Goal: Task Accomplishment & Management: Manage account settings

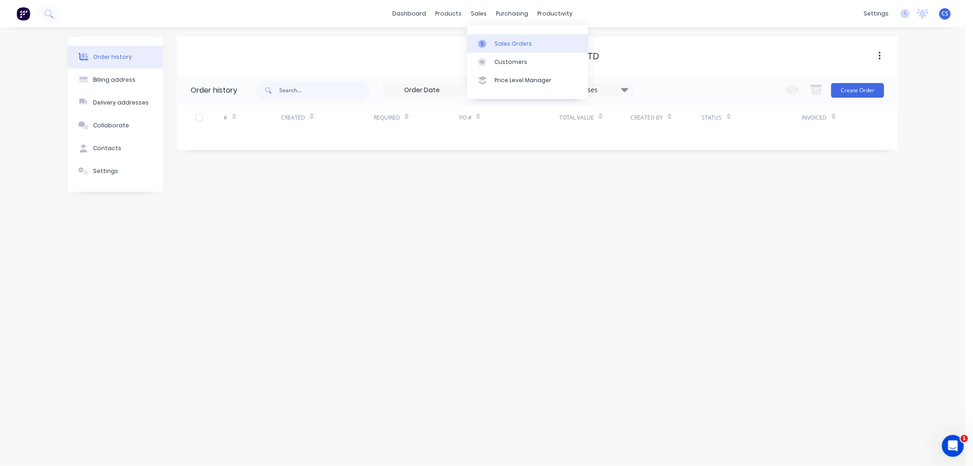
click at [490, 43] on div at bounding box center [485, 44] width 14 height 8
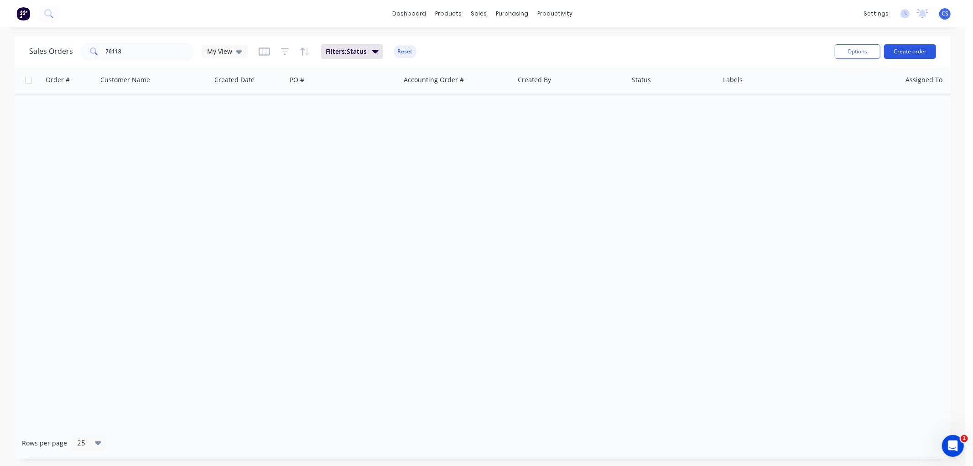
click at [914, 52] on button "Create order" at bounding box center [910, 51] width 52 height 15
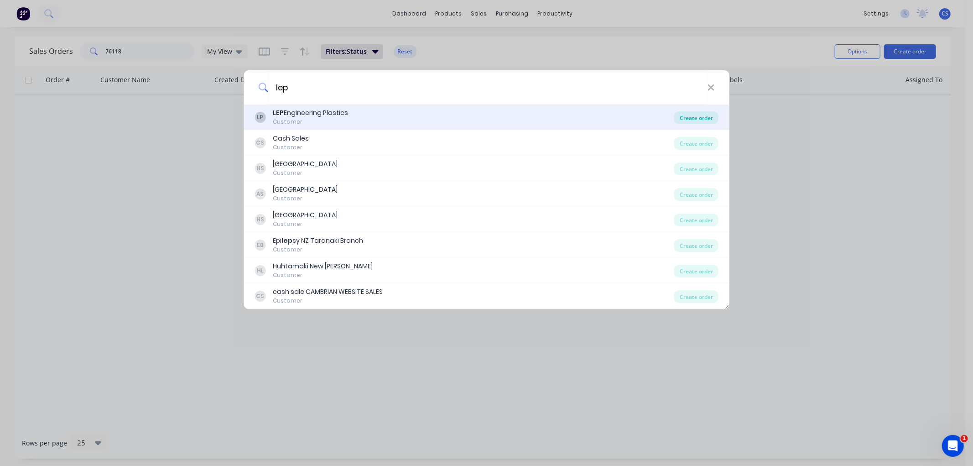
type input "lep"
click at [695, 116] on div "Create order" at bounding box center [697, 117] width 44 height 13
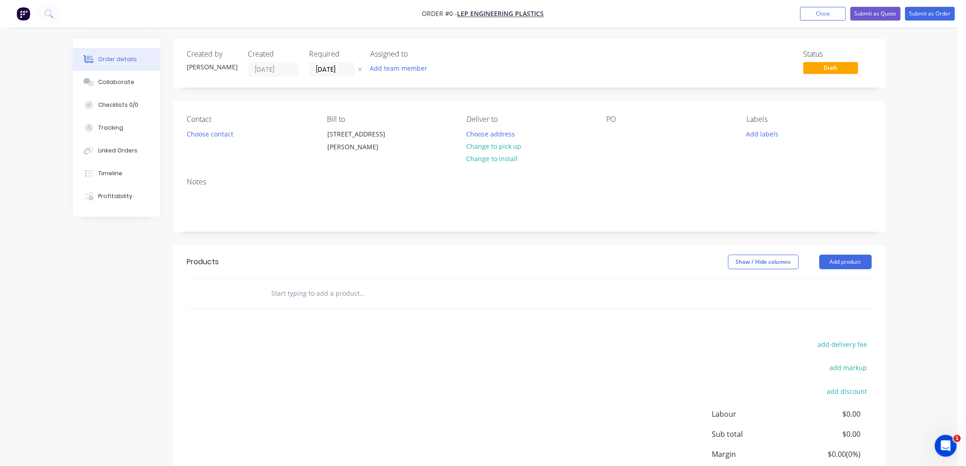
click at [358, 67] on icon at bounding box center [360, 69] width 4 height 5
click at [612, 130] on div at bounding box center [614, 133] width 15 height 13
paste div
click at [296, 297] on input "text" at bounding box center [362, 293] width 183 height 18
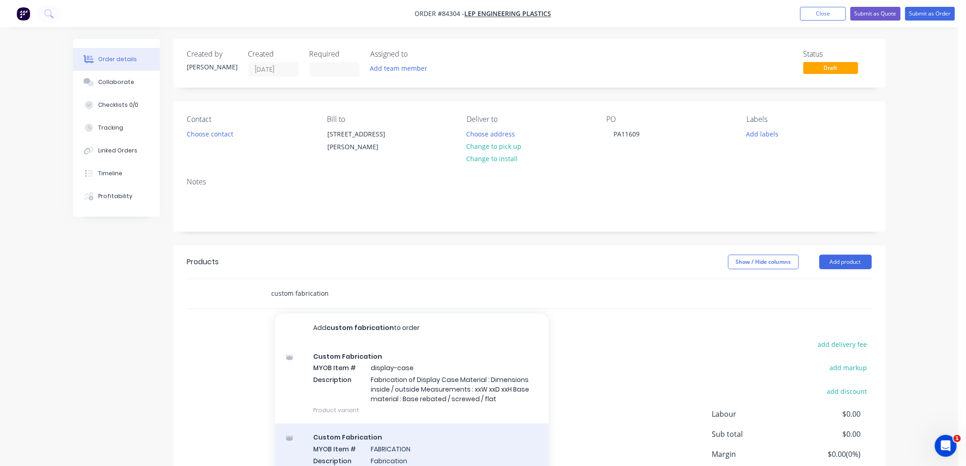
type input "custom fabrication"
click at [407, 442] on div "Custom Fabrication MYOB Item # FABRICATION Description Fabrication Product vari…" at bounding box center [412, 455] width 274 height 62
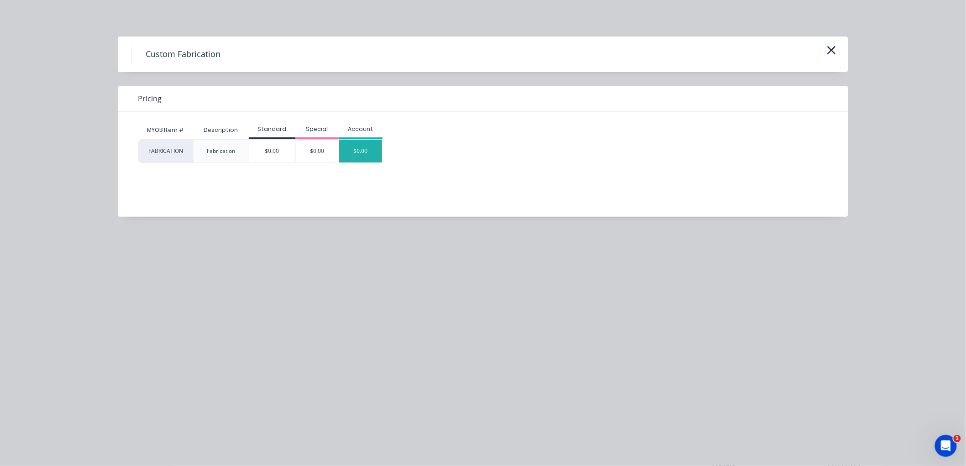
click at [364, 144] on div "$0.00" at bounding box center [360, 151] width 43 height 23
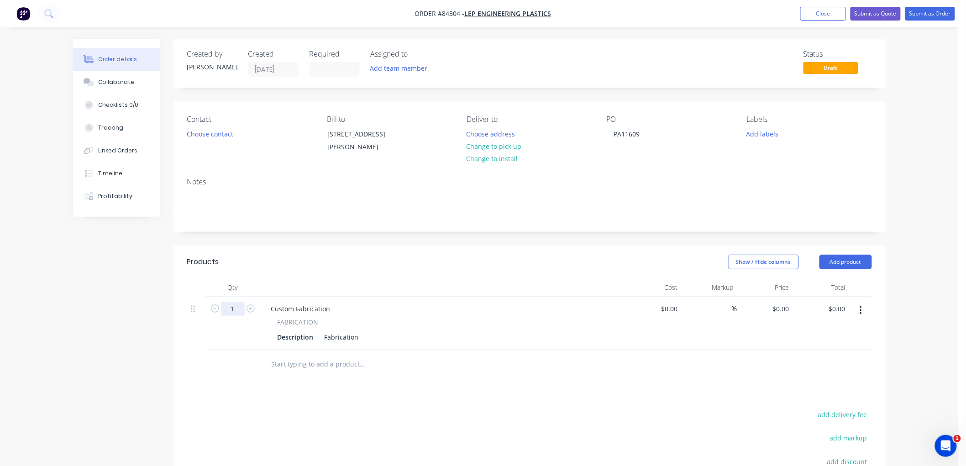
click at [230, 308] on input "1" at bounding box center [233, 309] width 24 height 14
type input "20"
click at [361, 335] on div "Description Fabrication" at bounding box center [441, 336] width 334 height 13
click at [358, 338] on div "Fabrication" at bounding box center [342, 336] width 42 height 13
drag, startPoint x: 366, startPoint y: 336, endPoint x: 317, endPoint y: 336, distance: 48.8
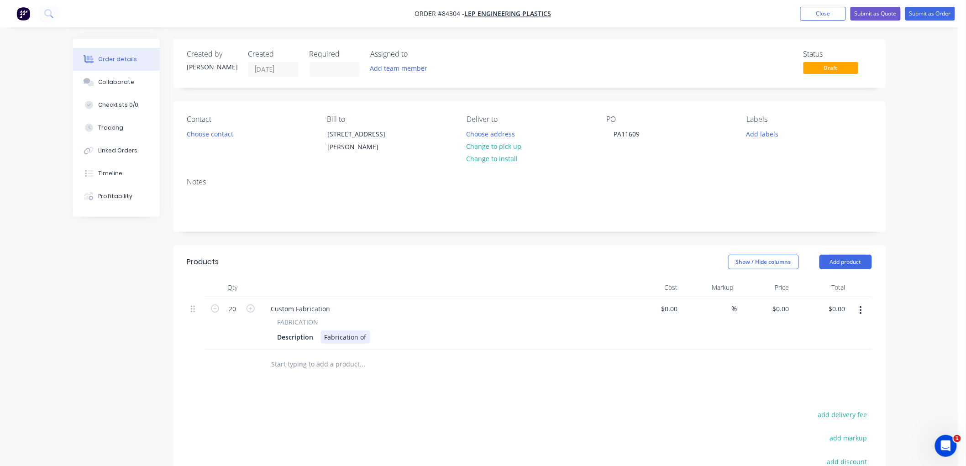
click at [317, 336] on div "Description Fabrication of" at bounding box center [441, 336] width 334 height 13
drag, startPoint x: 782, startPoint y: 303, endPoint x: 790, endPoint y: 306, distance: 8.4
click at [782, 303] on input "$0.00" at bounding box center [782, 308] width 21 height 13
type input "0"
type input "$0.00"
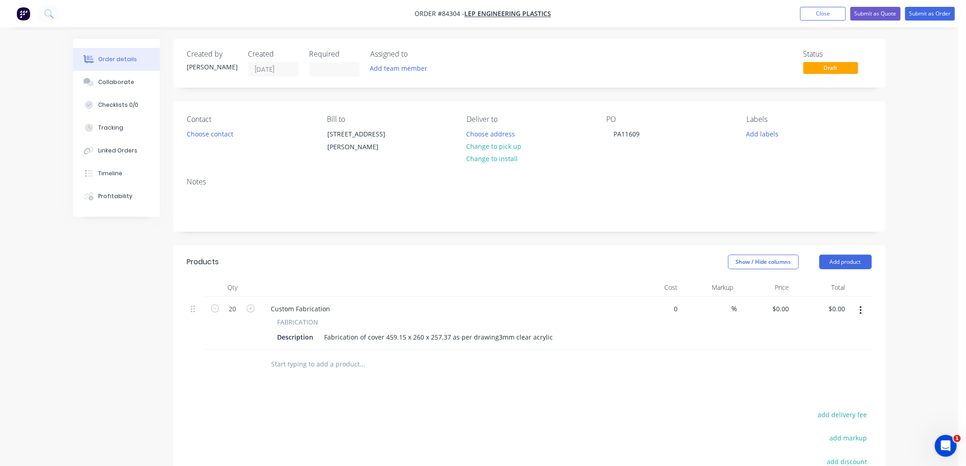
type input "$0.00"
type input "0"
type input "$0.00"
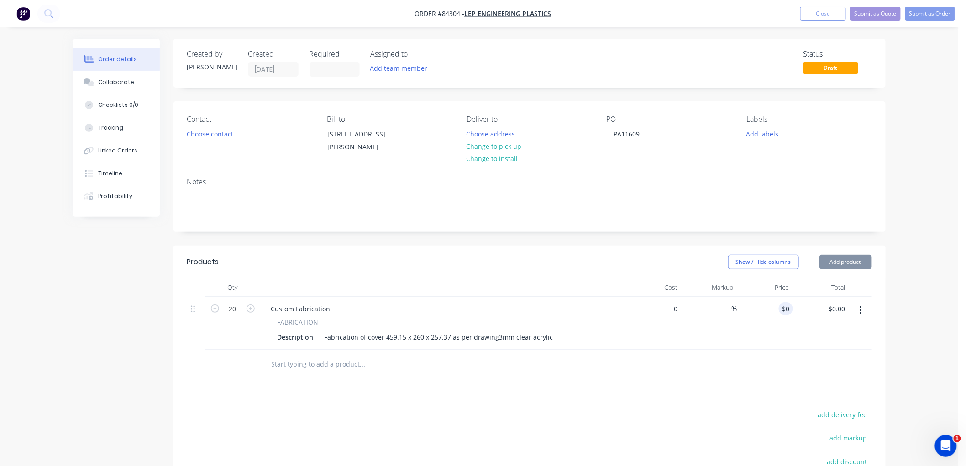
type input "0"
type input "$0.00"
type input "0"
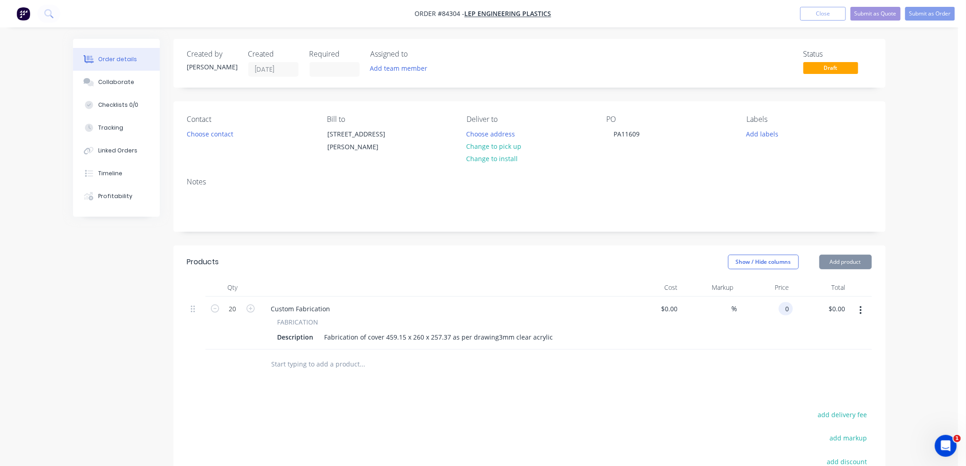
type input "0"
type input "$0.00"
click at [900, 313] on div "Order details Collaborate Checklists 0/0 Tracking Linked Orders Timeline Profit…" at bounding box center [479, 306] width 958 height 612
type input "$0.00"
type input "0"
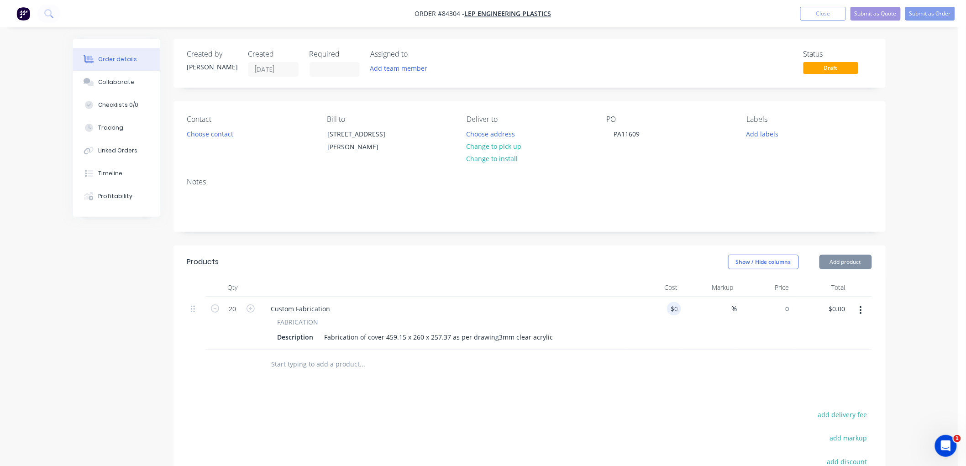
type input "0"
type input "$0.00"
type input "0"
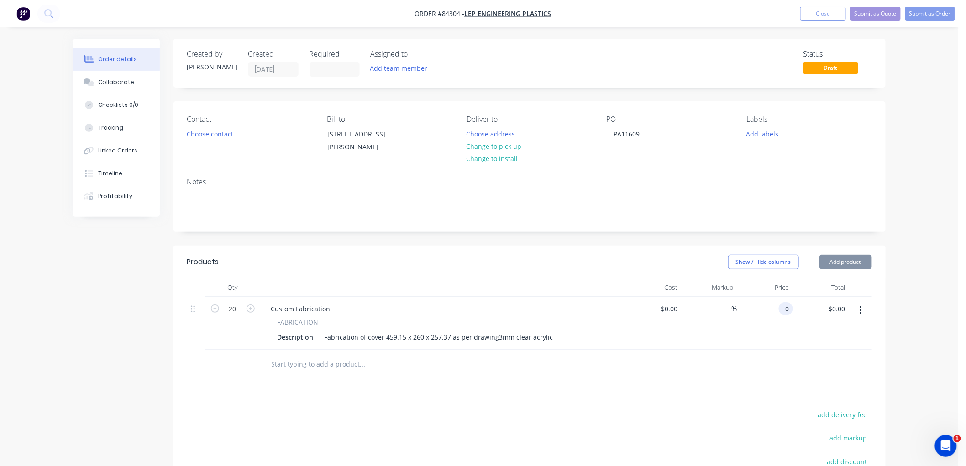
type input "$0.00"
type input "0"
type input "$0.00"
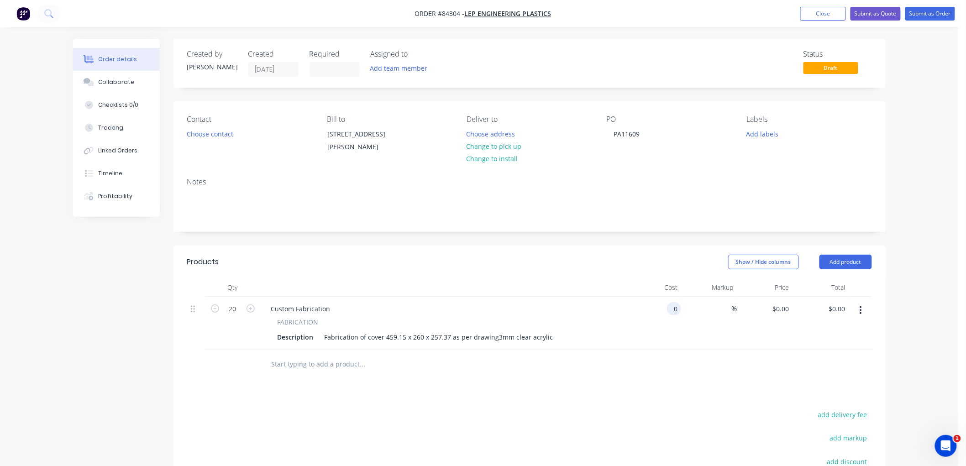
type input "$0.00"
type input "0"
type input "$0.00"
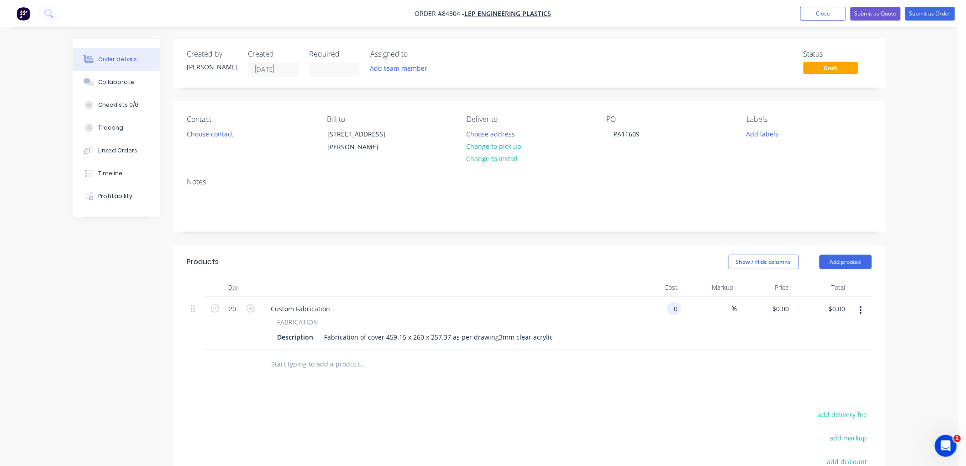
type input "0"
type input "$0.00"
type input "0"
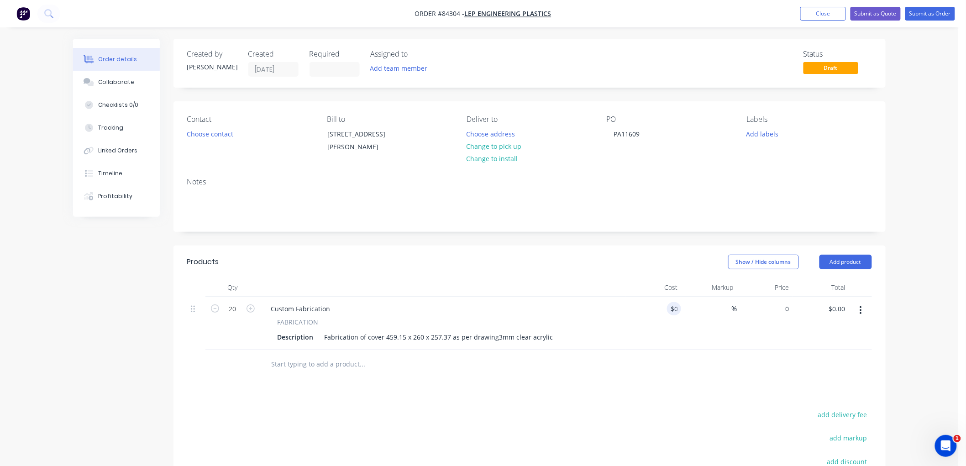
type input "0"
type input "$0.00"
type input "0"
drag, startPoint x: 499, startPoint y: 335, endPoint x: 507, endPoint y: 336, distance: 8.7
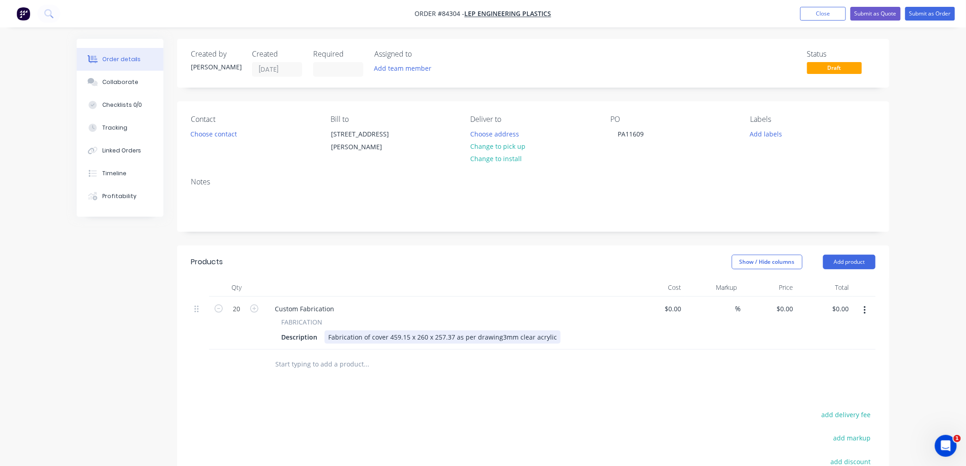
click at [498, 335] on div "Fabrication of cover 459.15 x 260 x 257.37 as per drawing3mm clear acrylic" at bounding box center [442, 336] width 236 height 13
click at [782, 307] on div "0 $0.00" at bounding box center [784, 308] width 25 height 13
type input "$28.25"
click at [504, 132] on button "Choose address" at bounding box center [494, 133] width 58 height 12
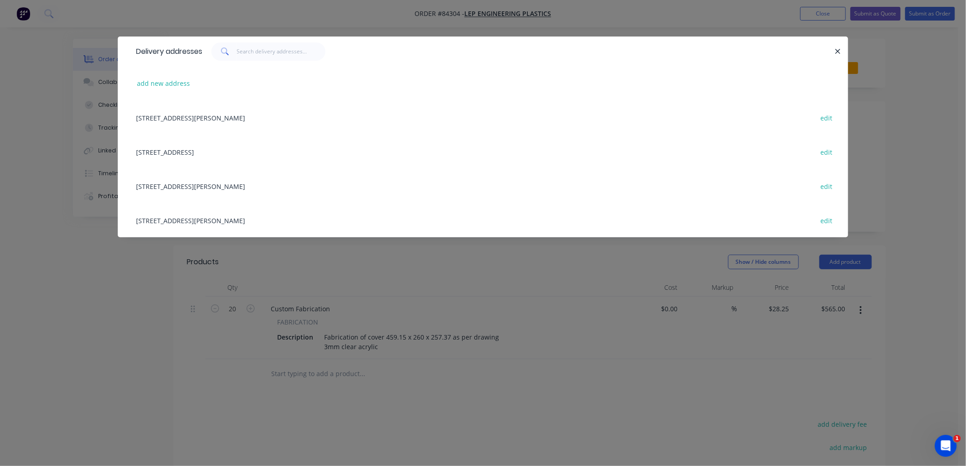
click at [182, 186] on div "[STREET_ADDRESS][PERSON_NAME]" at bounding box center [482, 186] width 703 height 34
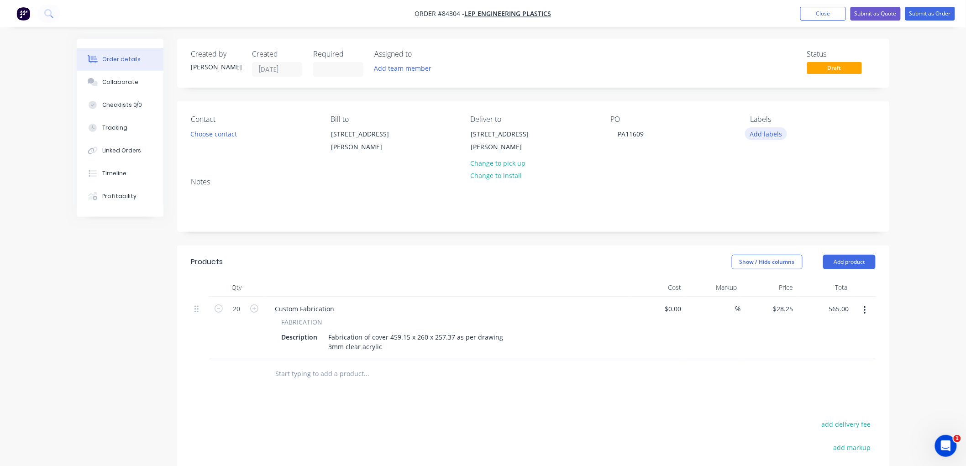
click at [765, 135] on button "Add labels" at bounding box center [766, 133] width 42 height 12
type input "$565.00"
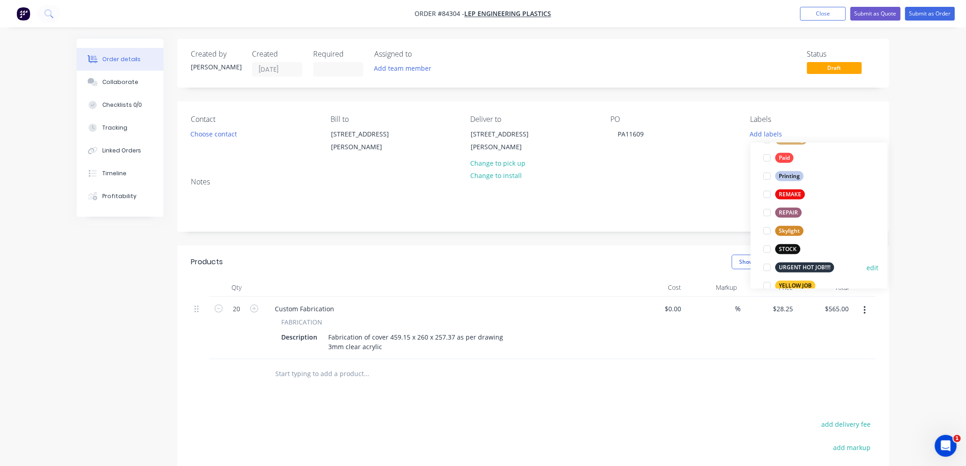
scroll to position [347, 0]
click at [791, 270] on div "YELLOW JOB" at bounding box center [795, 270] width 40 height 10
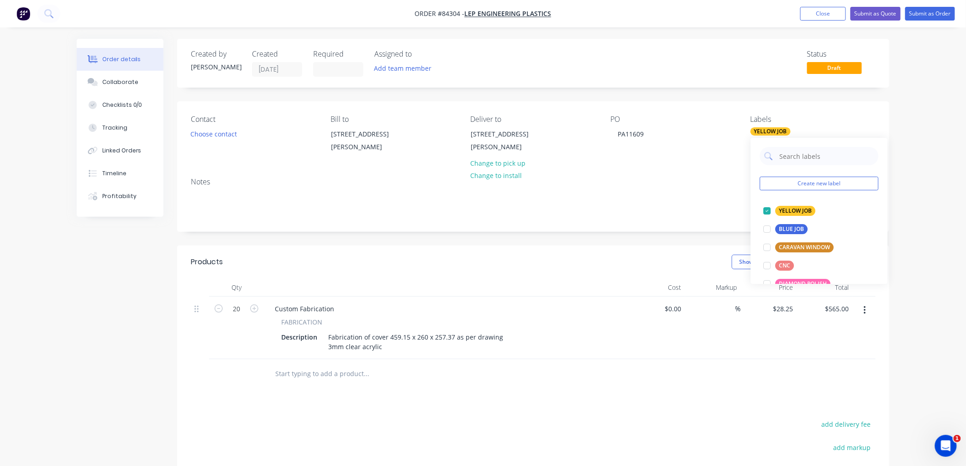
click at [363, 391] on div "Products Show / Hide columns Add product Qty Cost Markup Price Total 20 Custom …" at bounding box center [533, 427] width 712 height 362
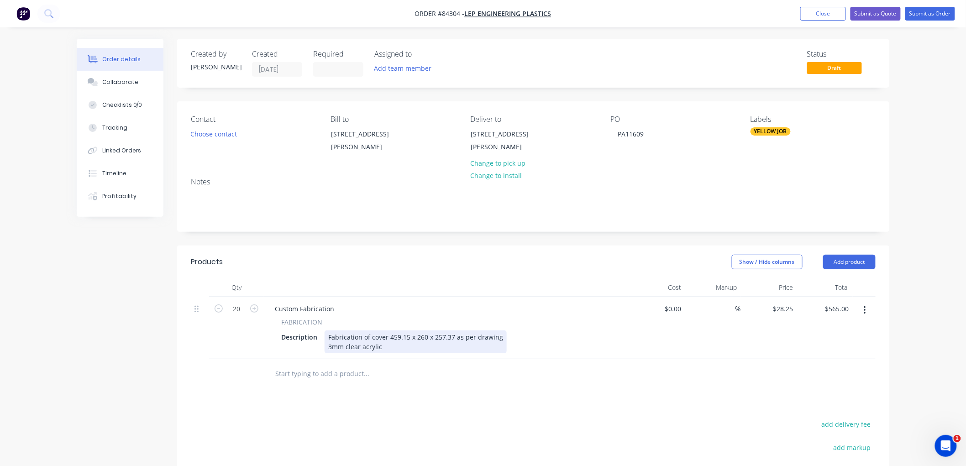
click at [386, 348] on div "Fabrication of cover 459.15 x 260 x 257.37 as per drawing 3mm clear acrylic" at bounding box center [415, 341] width 182 height 23
click at [363, 367] on div "Fabrication of cover 459.15 x 260 x 257.37 as per drawing 3mm clear acrylic Las…" at bounding box center [415, 351] width 182 height 42
click at [357, 362] on div "Fabrication of cover 459.15 x 260 x 257.37 as per drawing 3mm clear acrylic Las…" at bounding box center [415, 351] width 182 height 42
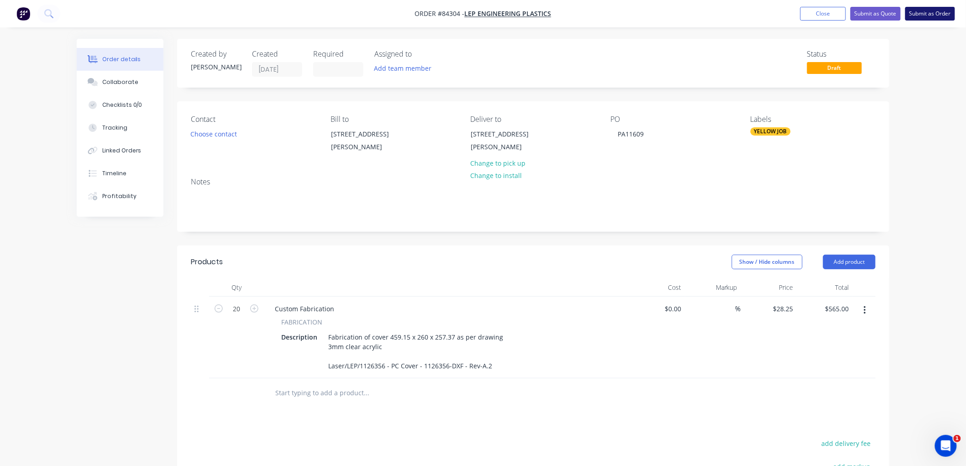
click at [936, 12] on button "Submit as Order" at bounding box center [930, 14] width 50 height 14
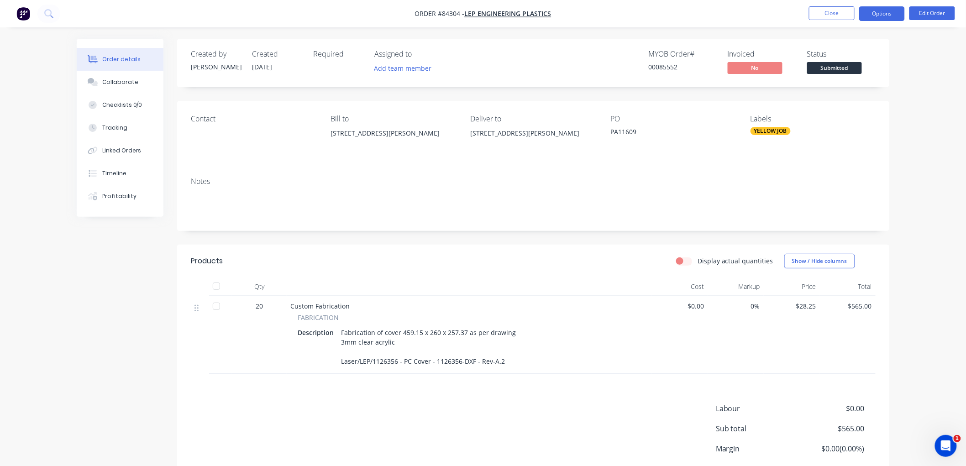
click at [879, 14] on button "Options" at bounding box center [882, 13] width 46 height 15
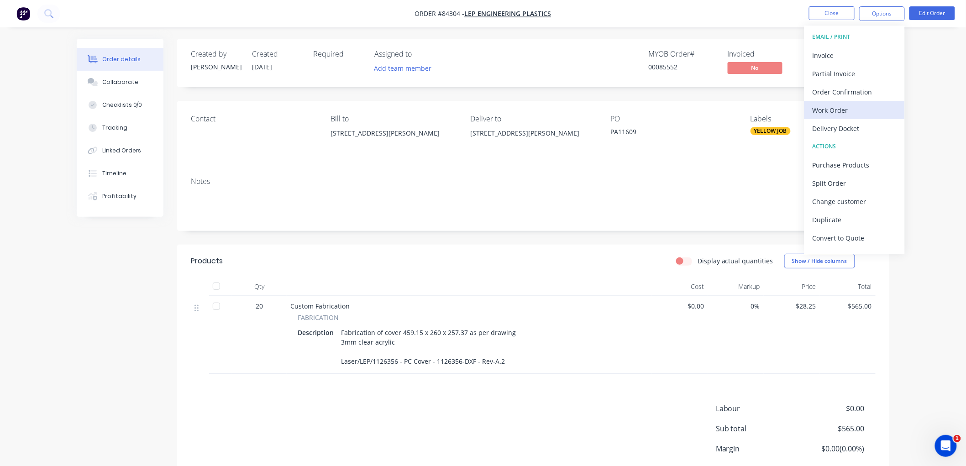
click at [854, 101] on button "Work Order" at bounding box center [854, 110] width 100 height 18
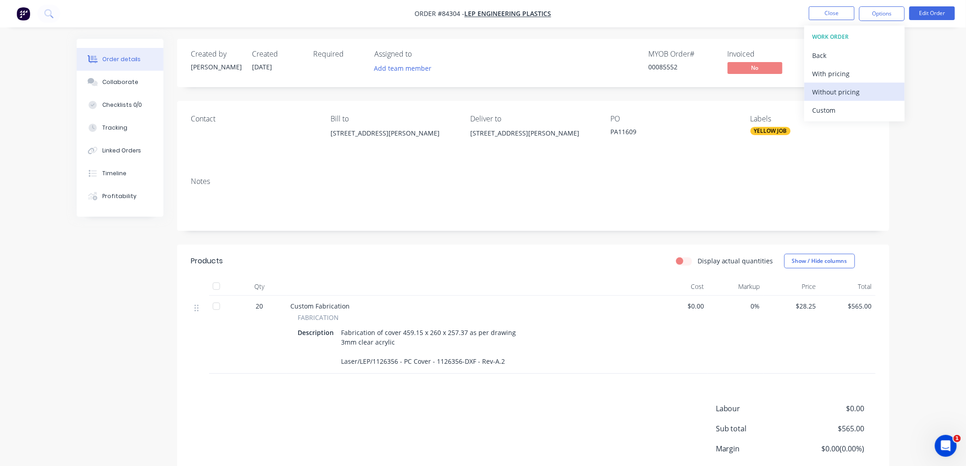
click at [854, 91] on div "Without pricing" at bounding box center [854, 91] width 84 height 13
click at [495, 44] on div "Created by [PERSON_NAME] Created [DATE] Required Assigned to Add team member MY…" at bounding box center [533, 63] width 712 height 48
click at [459, 360] on div "Fabrication of cover 459.15 x 260 x 257.37 as per drawing 3mm clear acrylic Las…" at bounding box center [428, 347] width 182 height 42
drag, startPoint x: 460, startPoint y: 358, endPoint x: 435, endPoint y: 358, distance: 24.2
click at [435, 358] on div "Fabrication of cover 459.15 x 260 x 257.37 as per drawing 3mm clear acrylic Las…" at bounding box center [428, 347] width 182 height 42
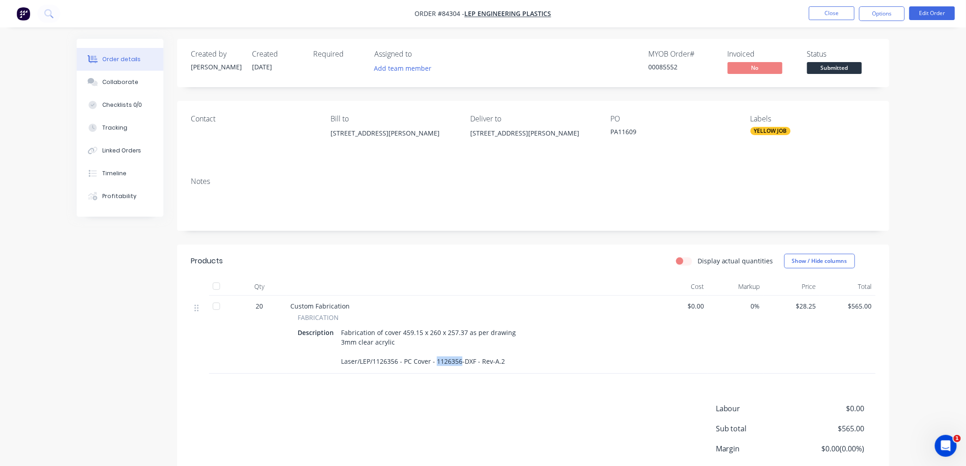
copy div "1126356"
click at [826, 14] on button "Close" at bounding box center [832, 13] width 46 height 14
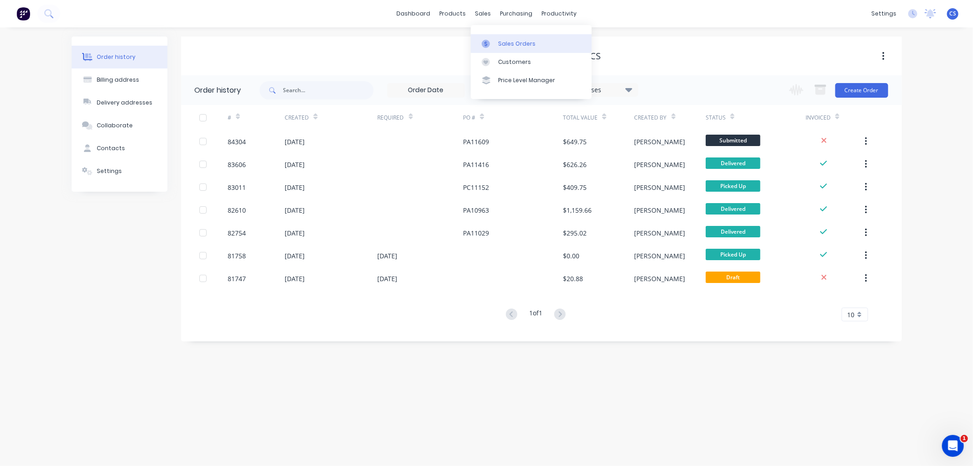
click at [496, 40] on link "Sales Orders" at bounding box center [531, 43] width 121 height 18
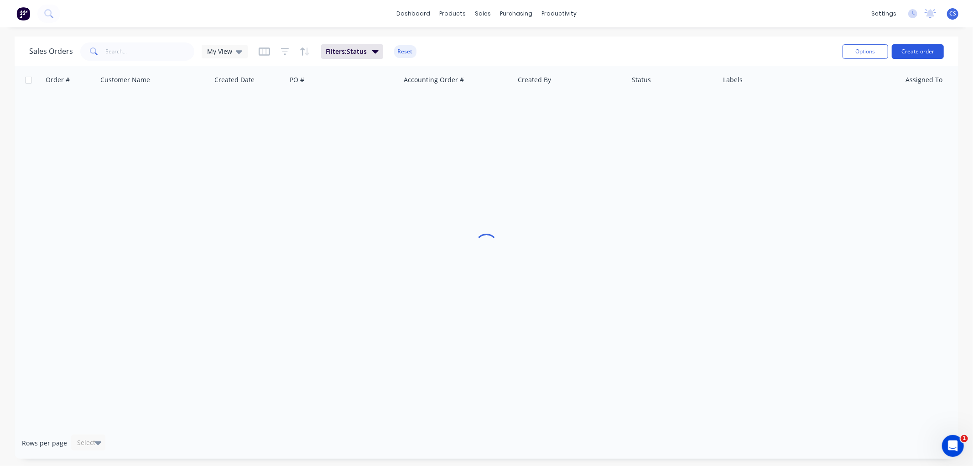
click at [916, 55] on button "Create order" at bounding box center [918, 51] width 52 height 15
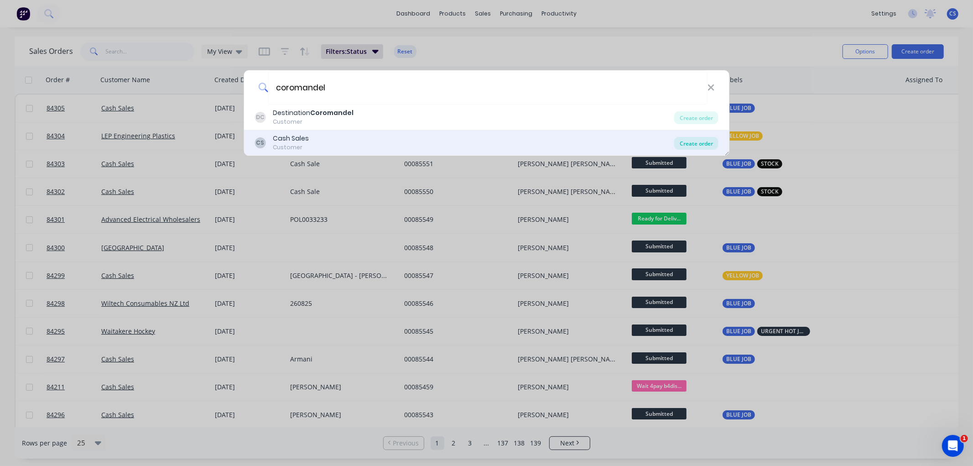
type input "coromandel"
click at [685, 142] on div "Create order" at bounding box center [697, 143] width 44 height 13
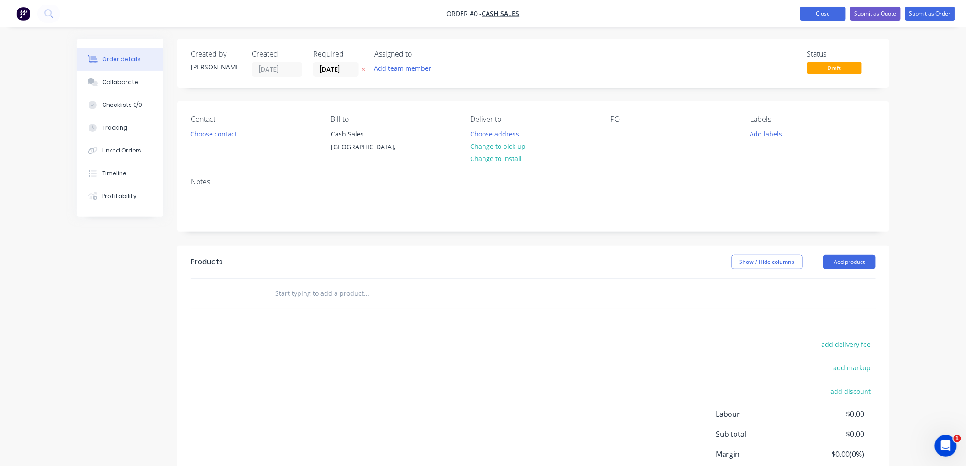
click at [825, 10] on button "Close" at bounding box center [823, 14] width 46 height 14
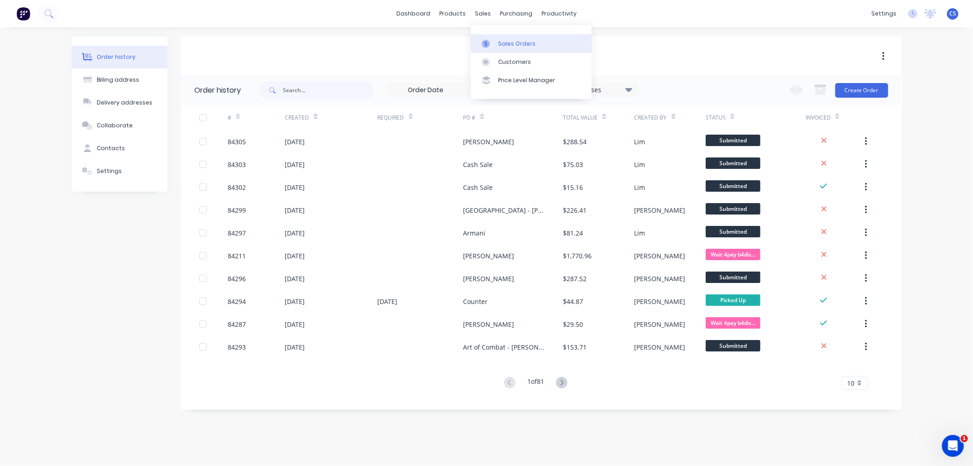
click at [492, 38] on link "Sales Orders" at bounding box center [531, 43] width 121 height 18
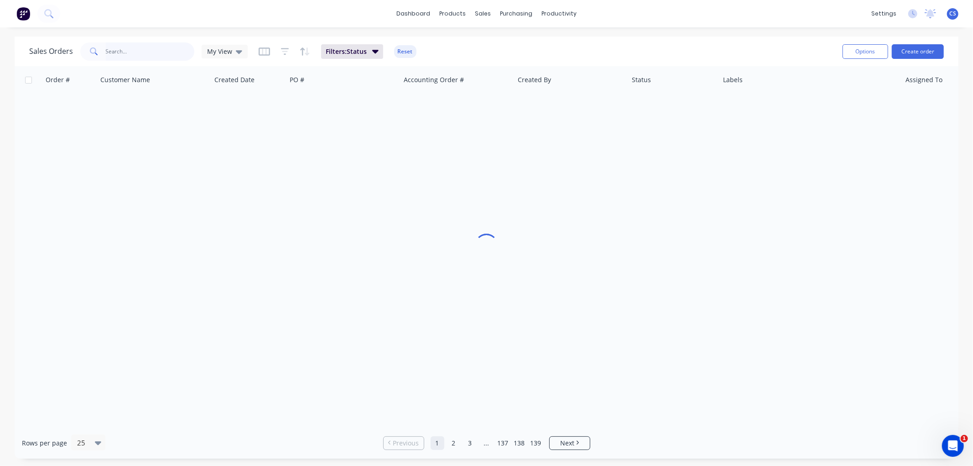
click at [153, 51] on input "text" at bounding box center [150, 51] width 89 height 18
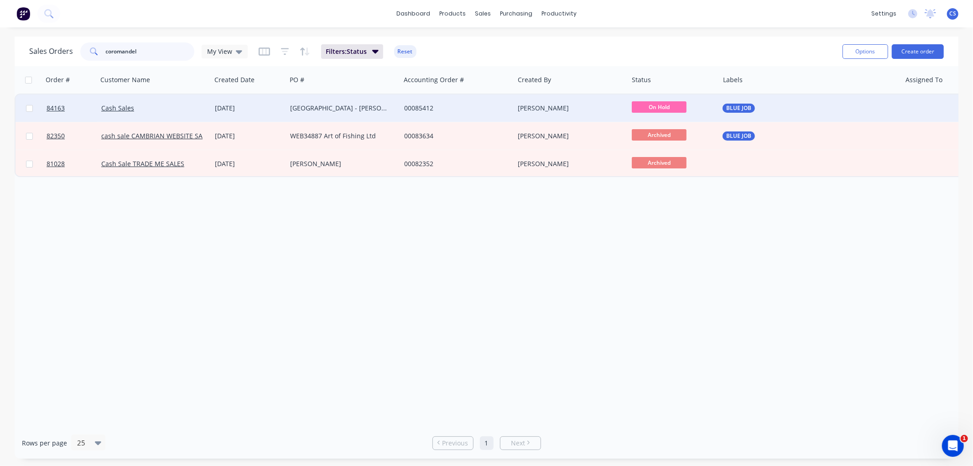
type input "coromandel"
click at [350, 109] on div "[GEOGRAPHIC_DATA] - [PERSON_NAME]" at bounding box center [340, 108] width 101 height 9
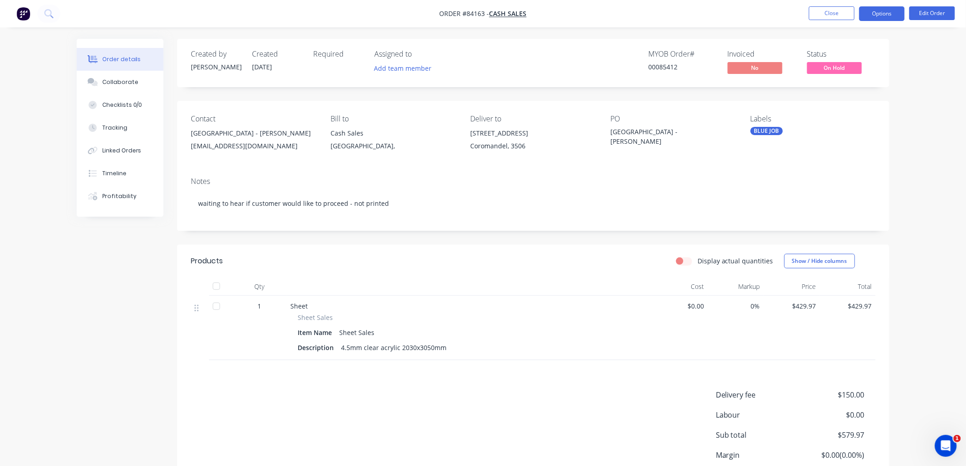
click at [891, 12] on button "Options" at bounding box center [882, 13] width 46 height 15
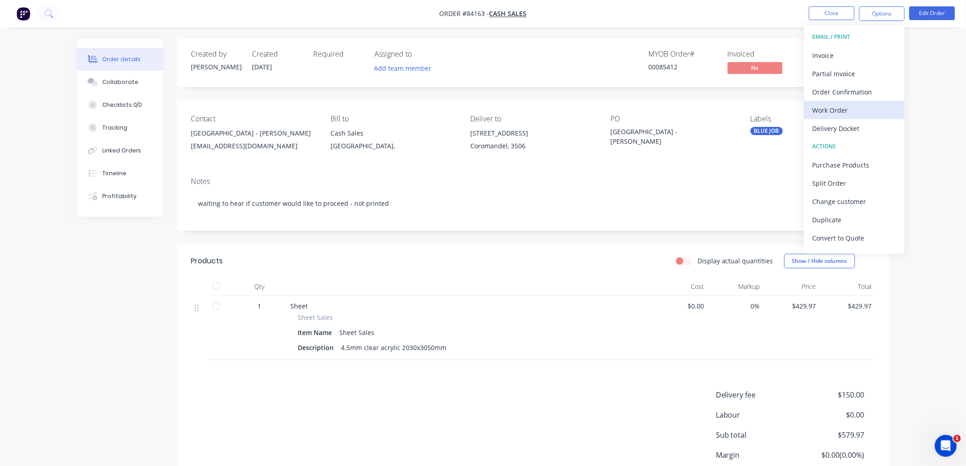
click at [834, 113] on div "Work Order" at bounding box center [854, 110] width 84 height 13
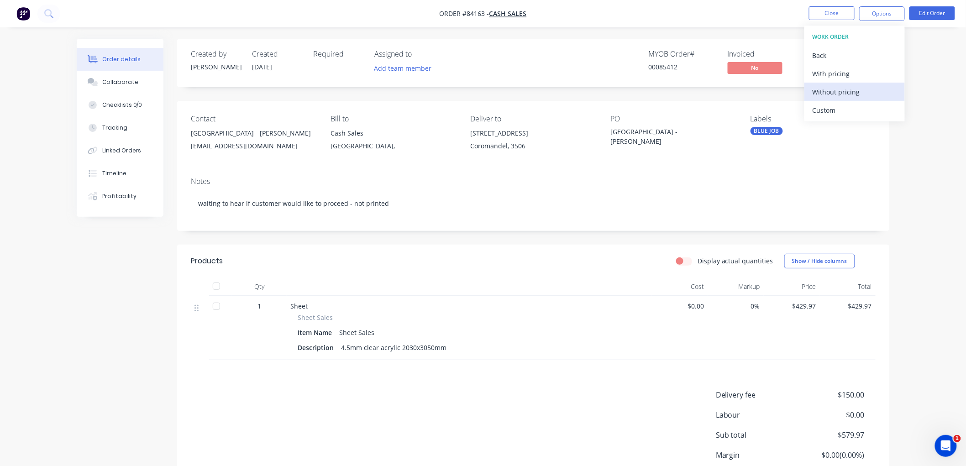
click at [842, 92] on div "Without pricing" at bounding box center [854, 91] width 84 height 13
click at [722, 37] on div "Order details Collaborate Checklists 0/0 Tracking Linked Orders Timeline Profit…" at bounding box center [483, 271] width 966 height 543
click at [850, 65] on span "On Hold" at bounding box center [834, 67] width 55 height 11
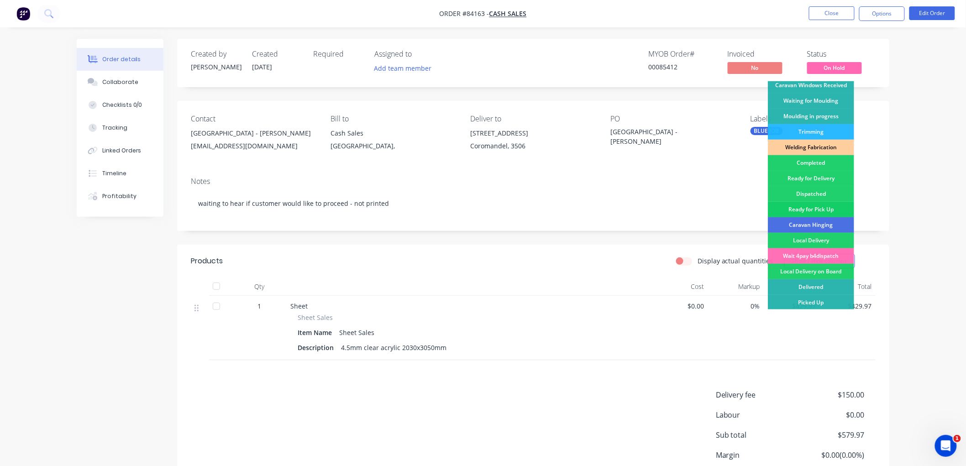
scroll to position [160, 0]
click at [828, 256] on div "Wait 4pay b4dispatch" at bounding box center [811, 255] width 86 height 16
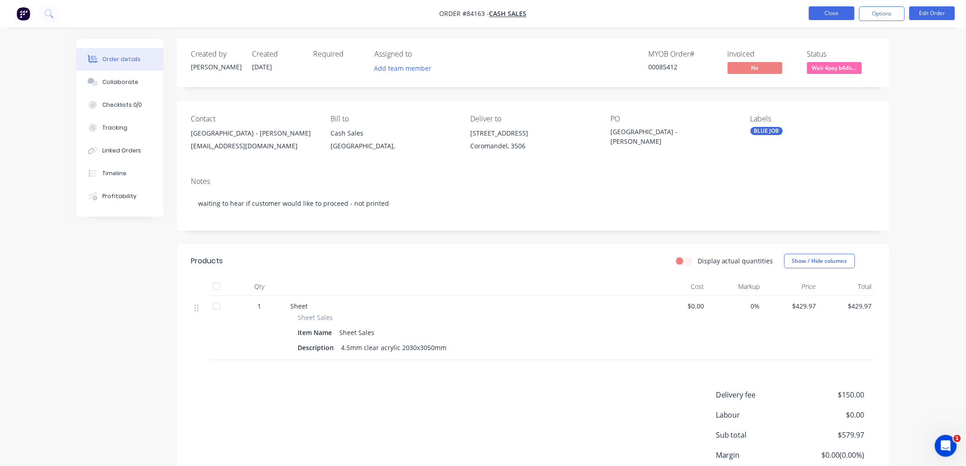
click at [828, 11] on button "Close" at bounding box center [832, 13] width 46 height 14
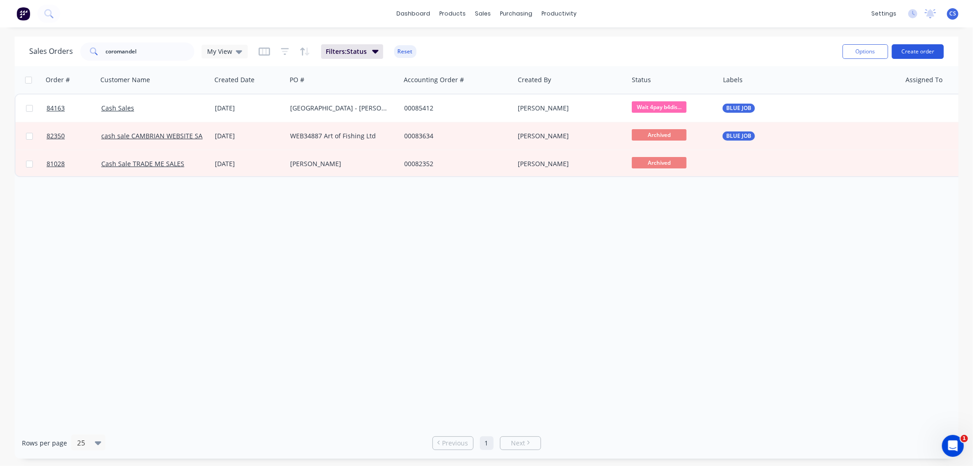
click at [918, 54] on button "Create order" at bounding box center [918, 51] width 52 height 15
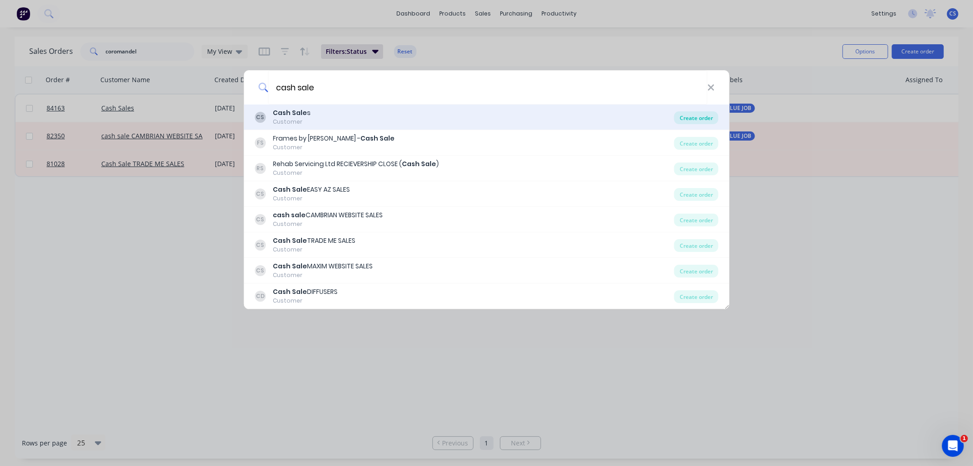
type input "cash sale"
click at [692, 116] on div "Create order" at bounding box center [697, 117] width 44 height 13
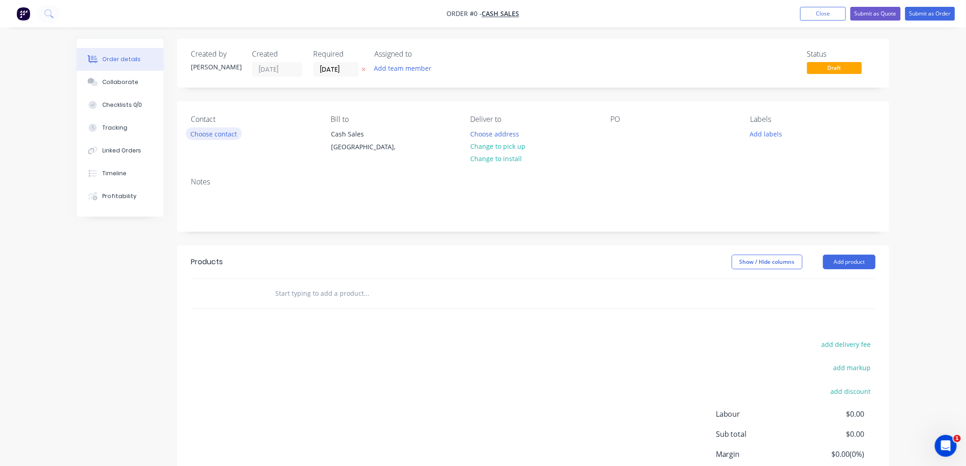
click at [207, 134] on button "Choose contact" at bounding box center [214, 133] width 56 height 12
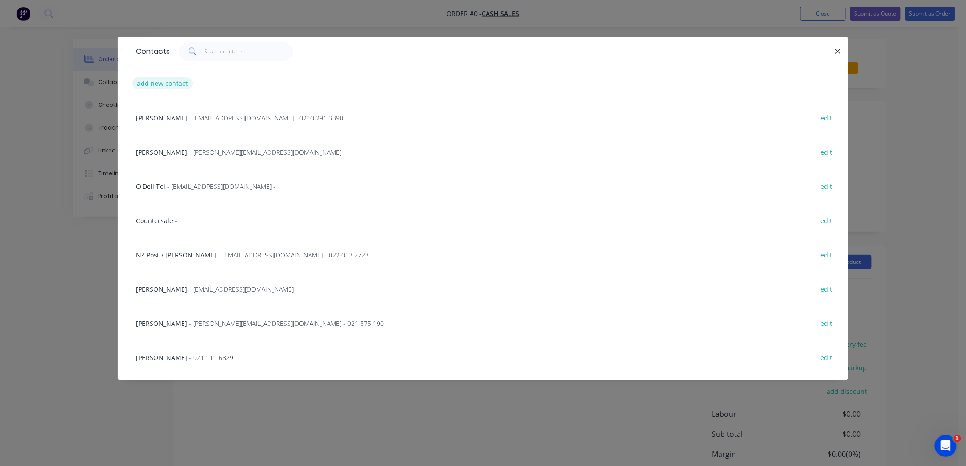
click at [170, 81] on button "add new contact" at bounding box center [162, 83] width 60 height 12
select select "NZ"
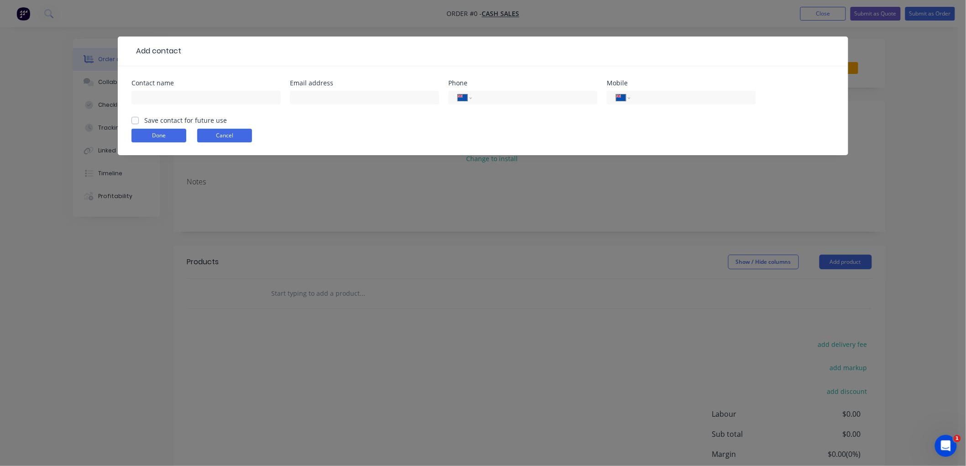
click at [224, 131] on button "Cancel" at bounding box center [224, 136] width 55 height 14
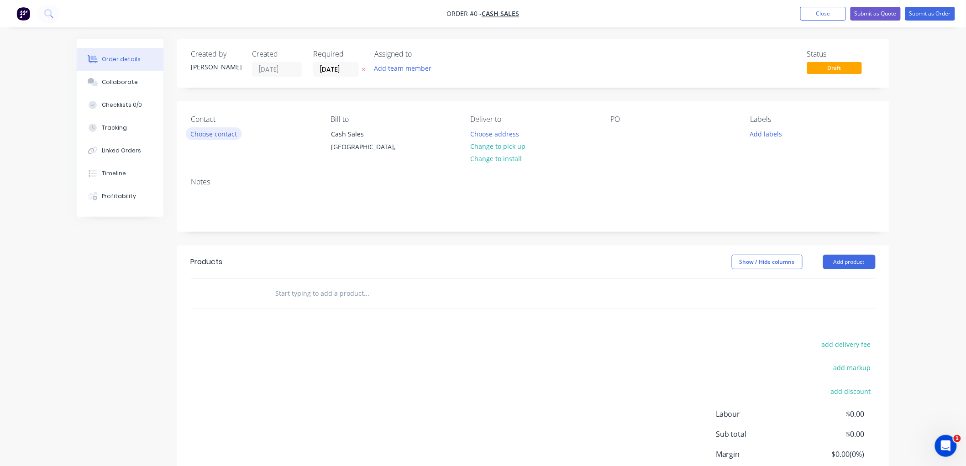
click at [210, 131] on button "Choose contact" at bounding box center [214, 133] width 56 height 12
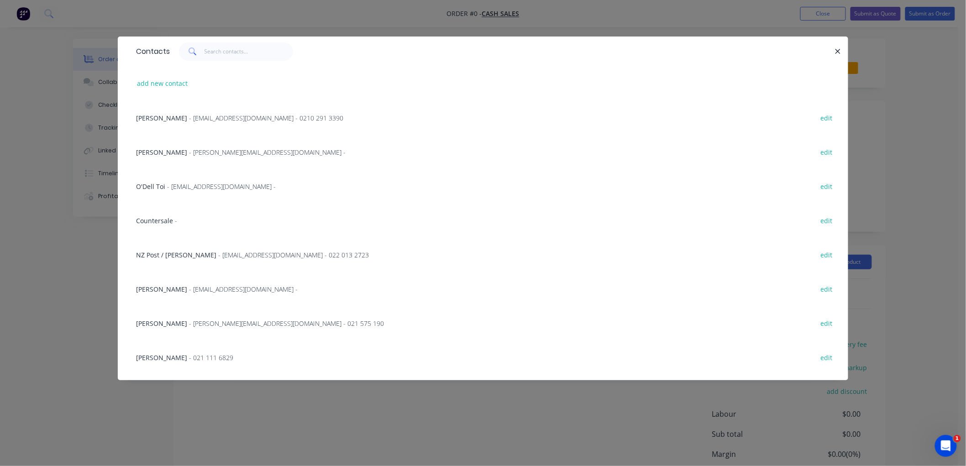
click at [220, 31] on div "Contacts add new contact [PERSON_NAME] - [EMAIL_ADDRESS][DOMAIN_NAME] - 0210 29…" at bounding box center [483, 233] width 966 height 466
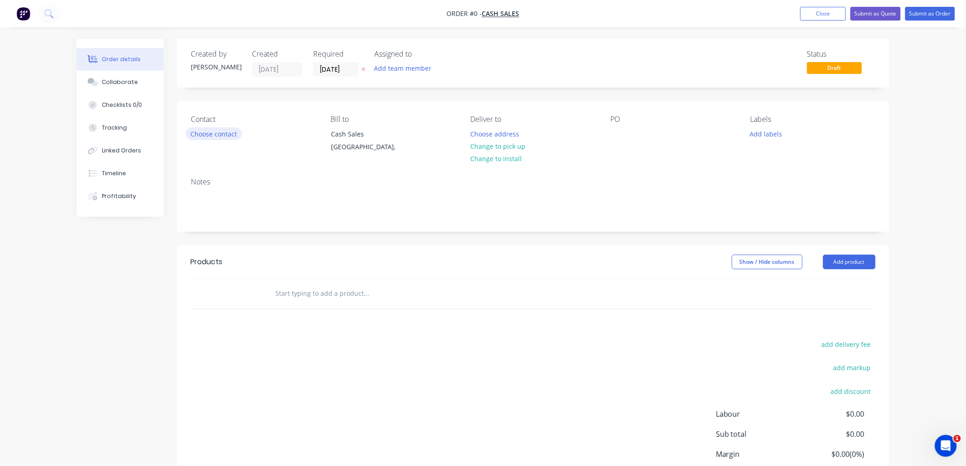
click at [212, 131] on button "Choose contact" at bounding box center [214, 133] width 56 height 12
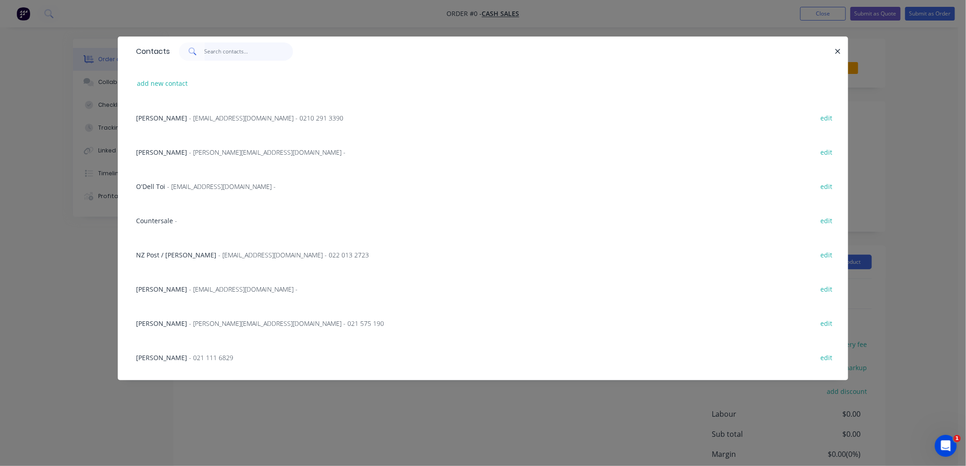
click at [227, 52] on input "text" at bounding box center [248, 51] width 89 height 18
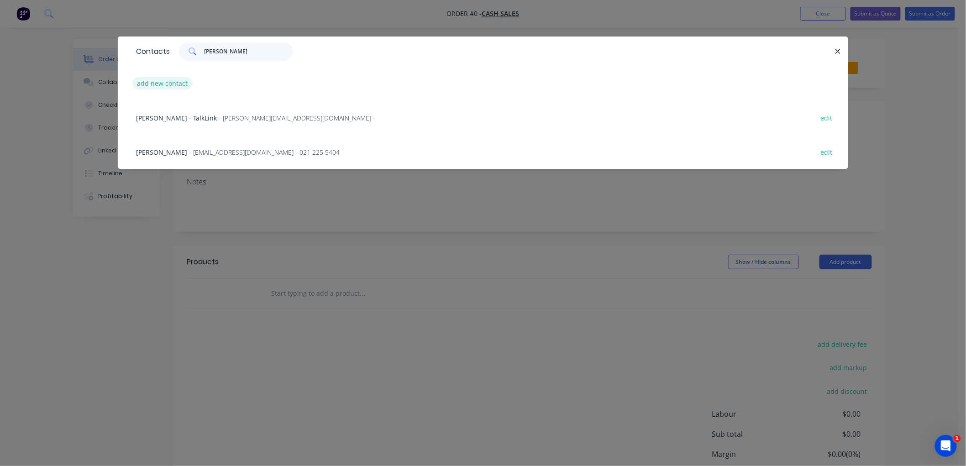
type input "[PERSON_NAME]"
click at [155, 82] on button "add new contact" at bounding box center [162, 83] width 60 height 12
select select "NZ"
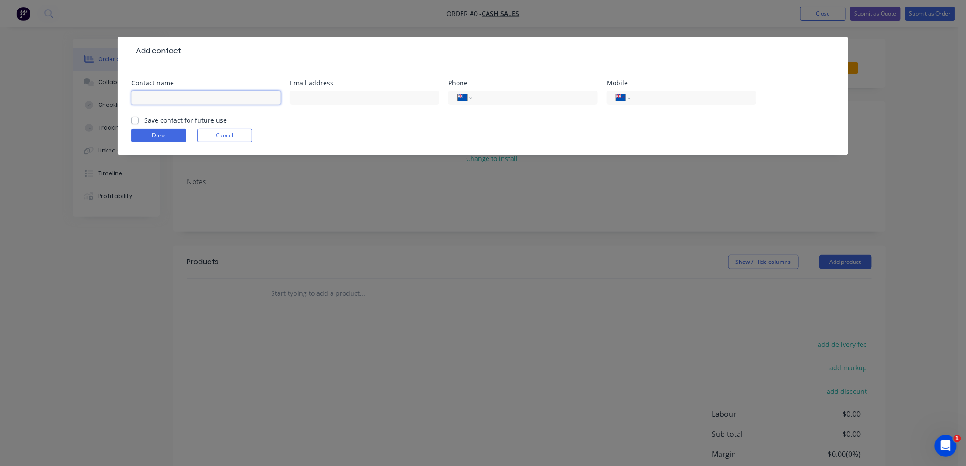
click at [188, 94] on input "text" at bounding box center [205, 98] width 149 height 14
type input "[PERSON_NAME]"
click at [325, 97] on input "text" at bounding box center [364, 98] width 149 height 14
paste input "[PERSON_NAME] <[EMAIL_ADDRESS][DOMAIN_NAME]>"
drag, startPoint x: 341, startPoint y: 95, endPoint x: 233, endPoint y: 95, distance: 108.2
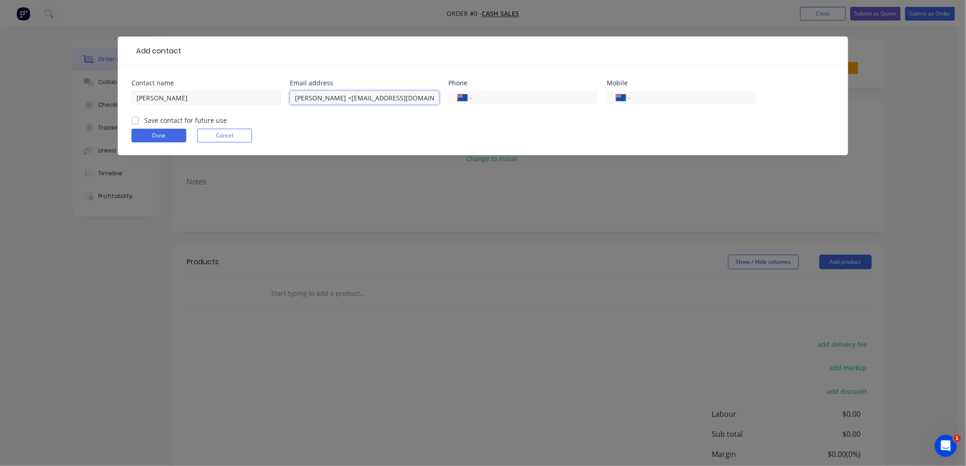
click at [233, 95] on div "Contact name [PERSON_NAME] Email address [PERSON_NAME] <[EMAIL_ADDRESS][DOMAIN_…" at bounding box center [482, 98] width 703 height 36
type input "[EMAIL_ADDRESS][DOMAIN_NAME]"
click at [144, 120] on label "Save contact for future use" at bounding box center [185, 120] width 83 height 10
click at [136, 120] on input "Save contact for future use" at bounding box center [134, 119] width 7 height 9
checkbox input "true"
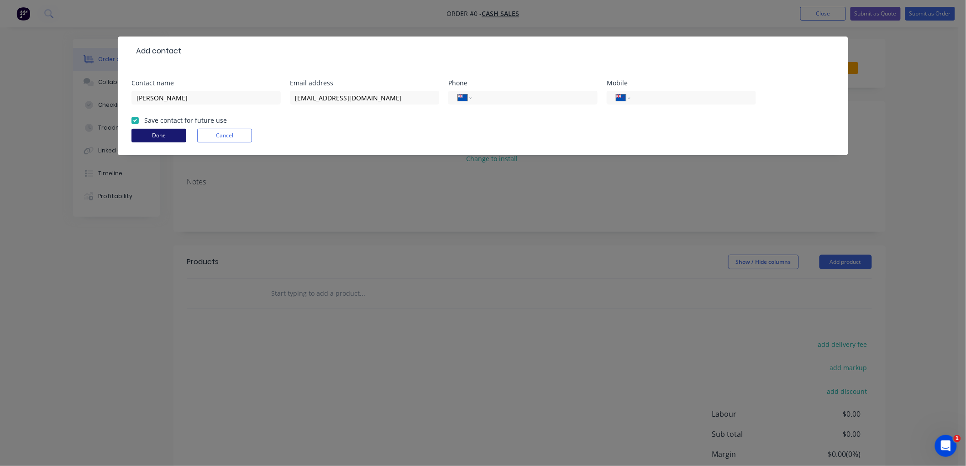
click at [161, 138] on button "Done" at bounding box center [158, 136] width 55 height 14
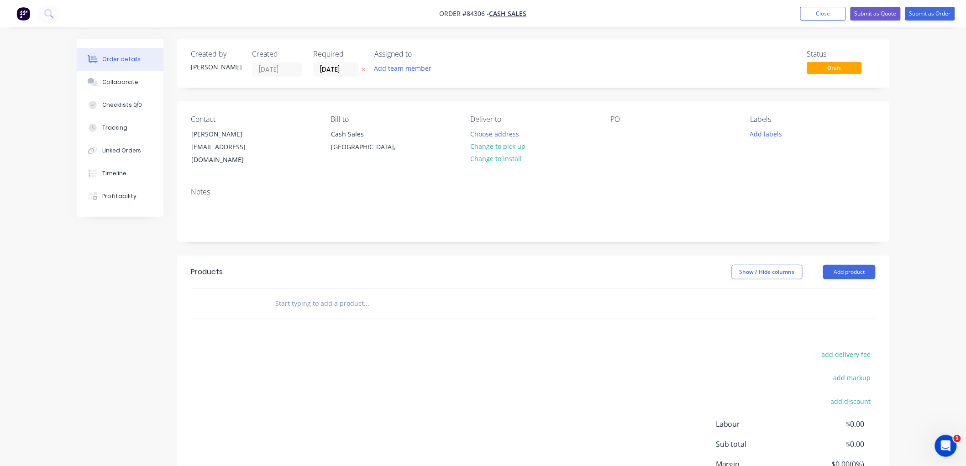
click at [362, 67] on icon at bounding box center [363, 69] width 4 height 5
click at [510, 143] on button "Change to pick up" at bounding box center [497, 146] width 65 height 12
drag, startPoint x: 239, startPoint y: 133, endPoint x: 190, endPoint y: 132, distance: 48.8
click at [190, 132] on div "[PERSON_NAME] [EMAIL_ADDRESS][DOMAIN_NAME]" at bounding box center [228, 146] width 91 height 39
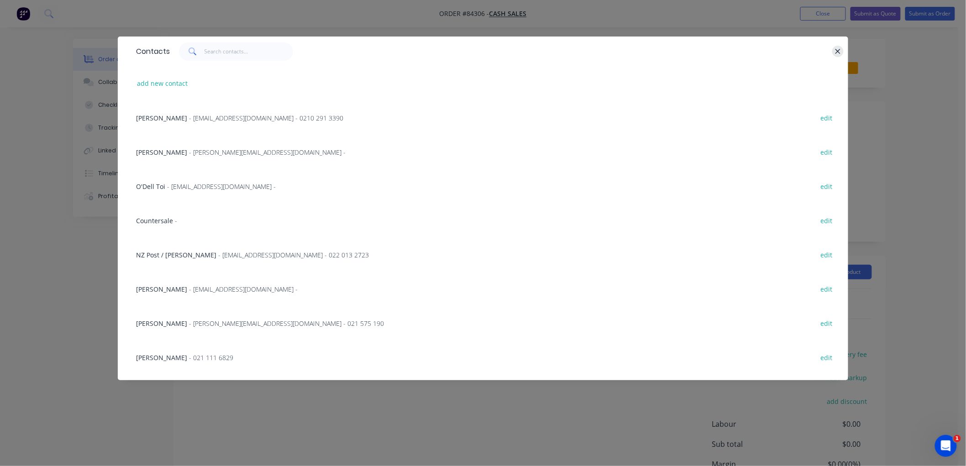
click at [837, 52] on icon "button" at bounding box center [837, 51] width 5 height 5
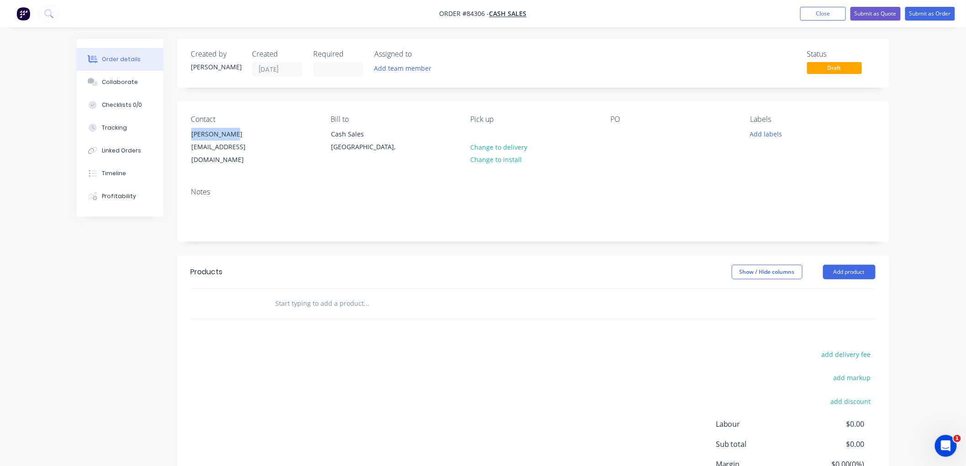
copy div "[PERSON_NAME]"
click at [620, 132] on div at bounding box center [617, 133] width 15 height 13
paste div
click at [763, 134] on button "Add labels" at bounding box center [766, 133] width 42 height 12
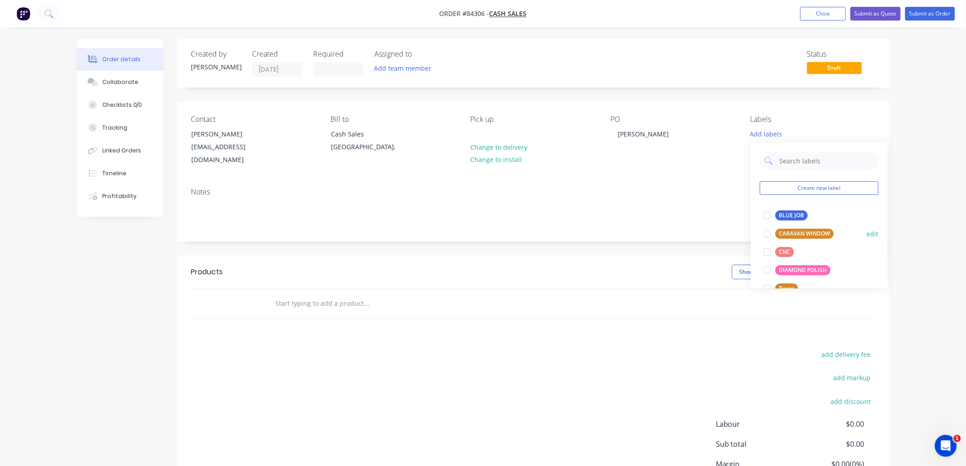
scroll to position [347, 0]
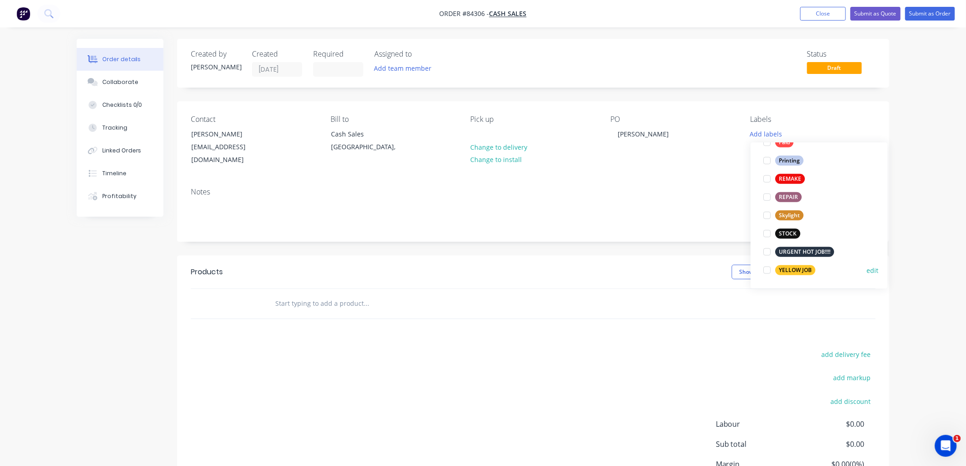
click at [782, 267] on div "YELLOW JOB" at bounding box center [795, 270] width 40 height 10
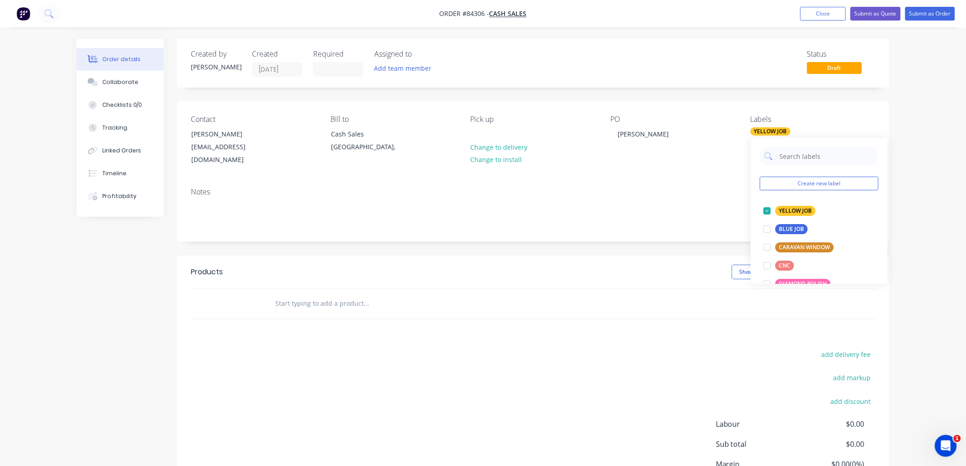
click at [350, 294] on input "text" at bounding box center [366, 303] width 183 height 18
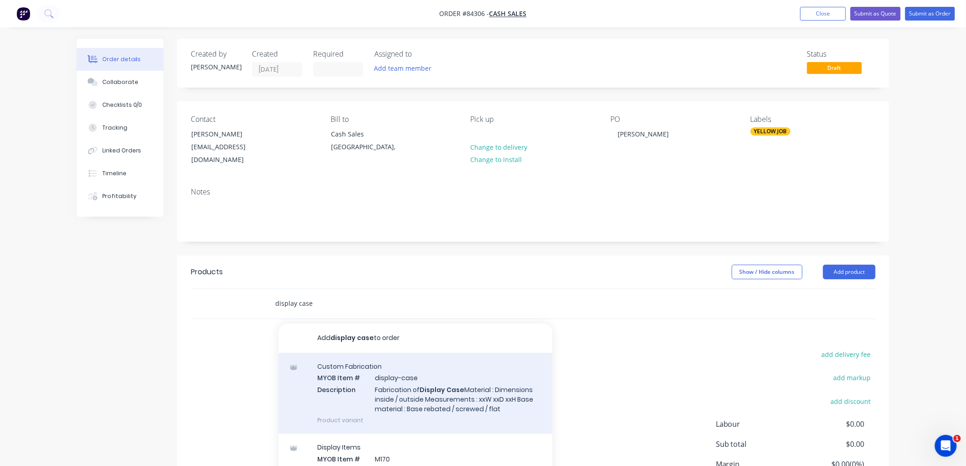
type input "display case"
click at [427, 392] on div "Custom Fabrication MYOB Item # display-case Description Fabrication of Display …" at bounding box center [415, 393] width 274 height 81
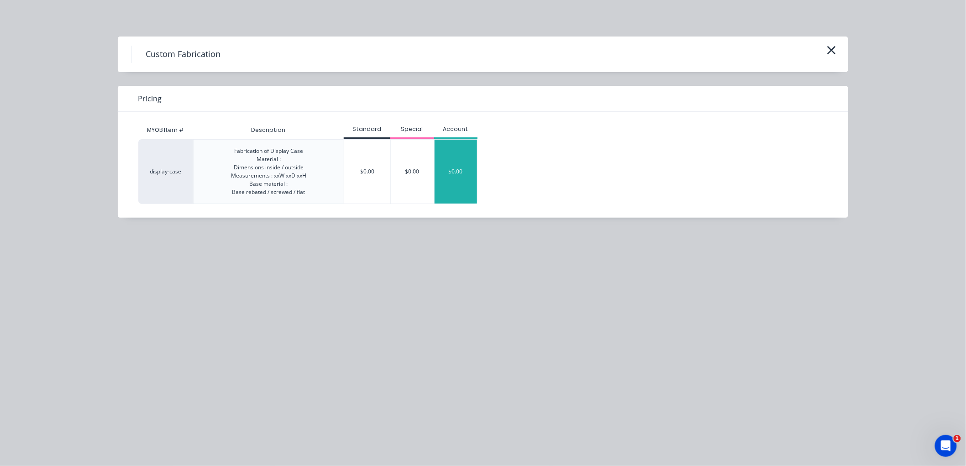
click at [459, 184] on div "$0.00" at bounding box center [455, 172] width 43 height 64
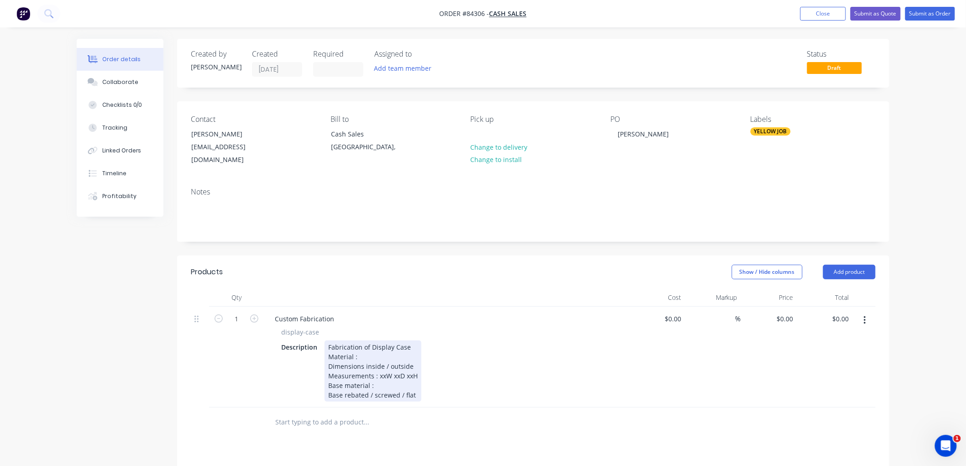
click at [364, 345] on div "Fabrication of Display Case Material : Dimensions inside / outside Measurements…" at bounding box center [372, 370] width 97 height 61
click at [383, 364] on div "Fabrication of Display Case Material : 4.5mm clear acrylic Dimensions inside / …" at bounding box center [374, 370] width 101 height 61
click at [383, 376] on div "Fabrication of Display Case Material : 4.5mm clear acrylic Dimensions inside / …" at bounding box center [374, 370] width 101 height 61
drag, startPoint x: 368, startPoint y: 393, endPoint x: 413, endPoint y: 393, distance: 45.2
click at [413, 393] on div "Fabrication of Display Case Material : 4.5mm clear acrylic Dimensions inside / …" at bounding box center [392, 375] width 136 height 71
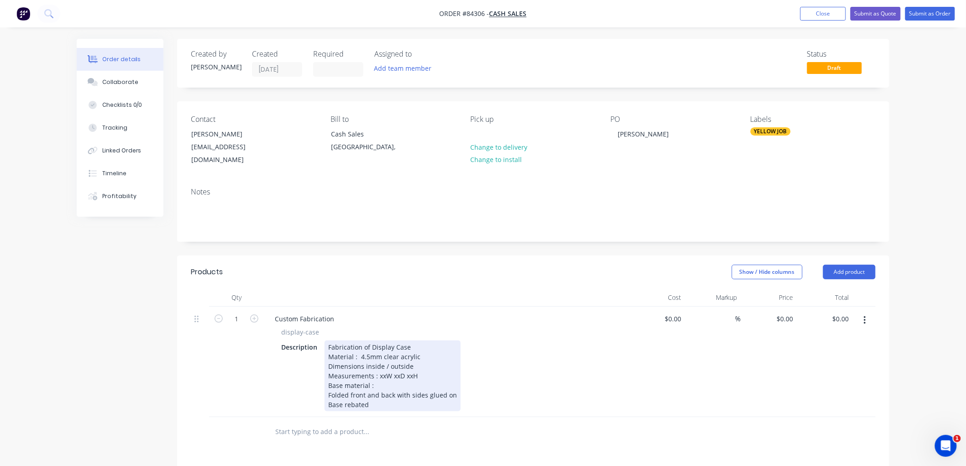
click at [400, 377] on div "Fabrication of Display Case Material : 4.5mm clear acrylic Dimensions inside / …" at bounding box center [392, 375] width 136 height 71
click at [385, 365] on div "Fabrication of Display Case Material : 4.5mm clear acrylic Dimensions inside / …" at bounding box center [392, 375] width 137 height 71
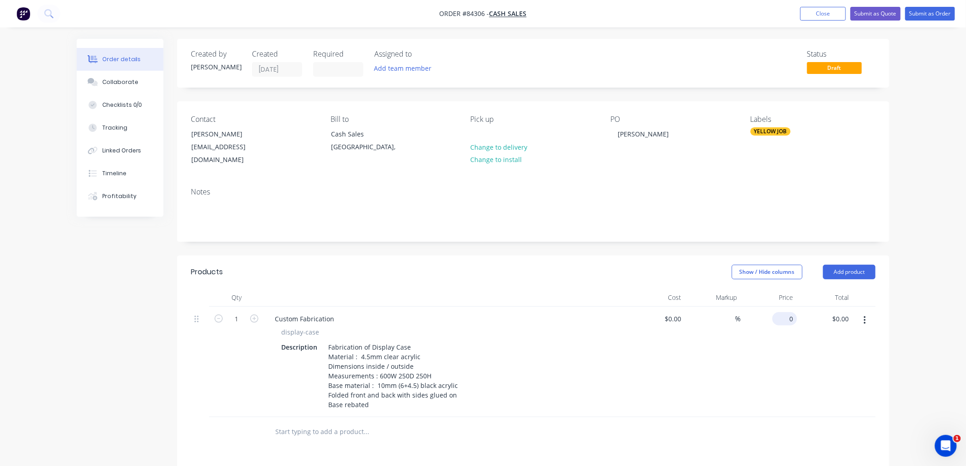
drag, startPoint x: 778, startPoint y: 309, endPoint x: 794, endPoint y: 308, distance: 16.0
click at [779, 309] on div "0 $0.00" at bounding box center [769, 362] width 56 height 110
type input "$220.09"
click at [930, 12] on button "Submit as Order" at bounding box center [930, 14] width 50 height 14
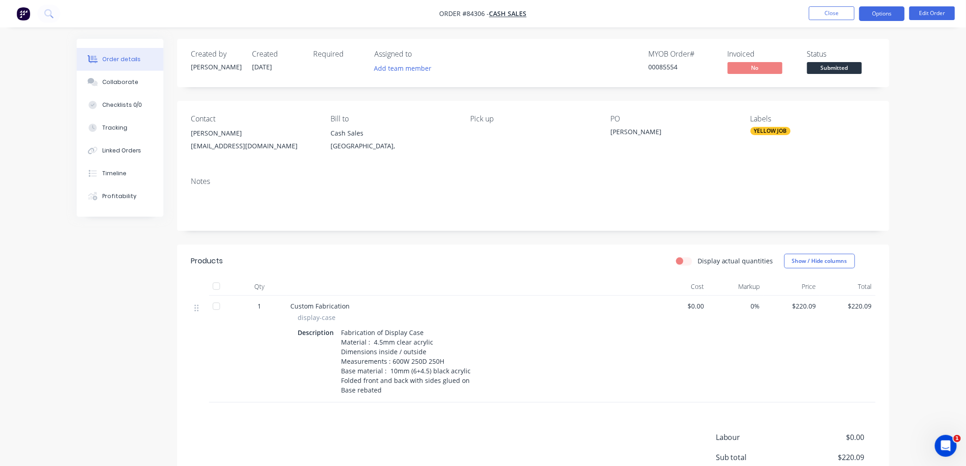
click at [889, 16] on button "Options" at bounding box center [882, 13] width 46 height 15
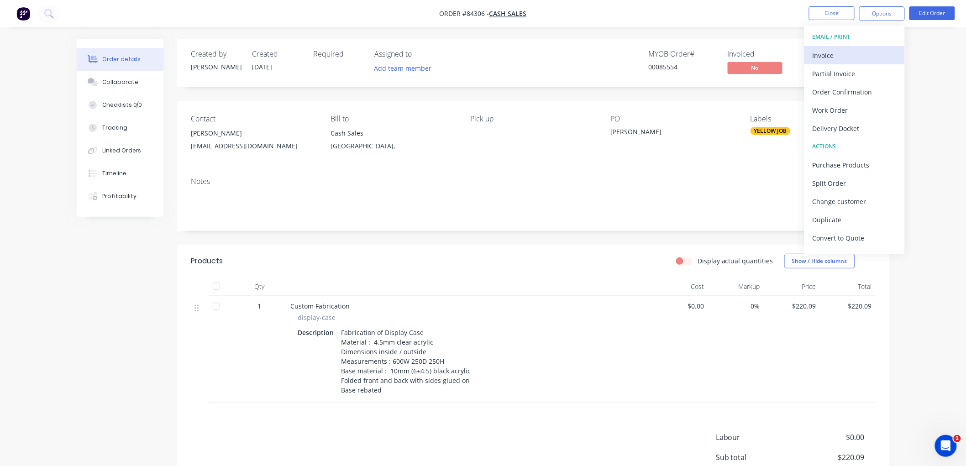
click at [845, 51] on div "Invoice" at bounding box center [854, 55] width 84 height 13
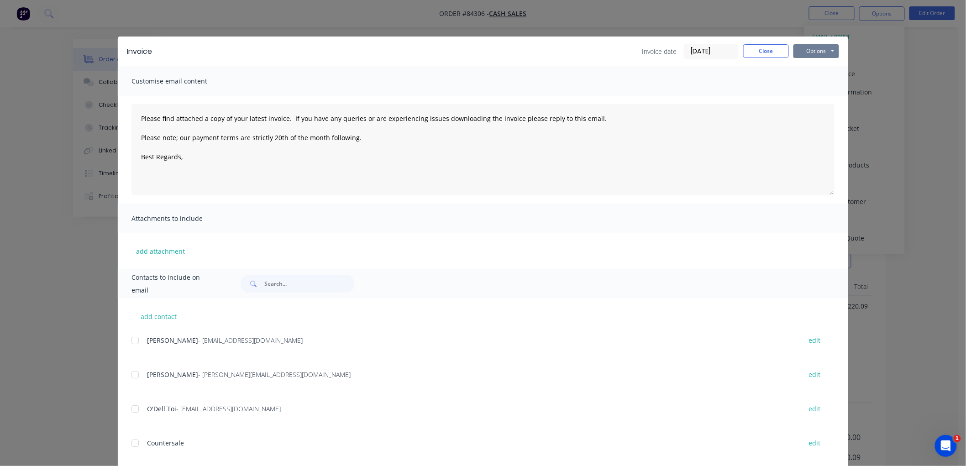
click at [824, 51] on button "Options" at bounding box center [816, 51] width 46 height 14
click at [816, 68] on button "Preview" at bounding box center [822, 67] width 58 height 15
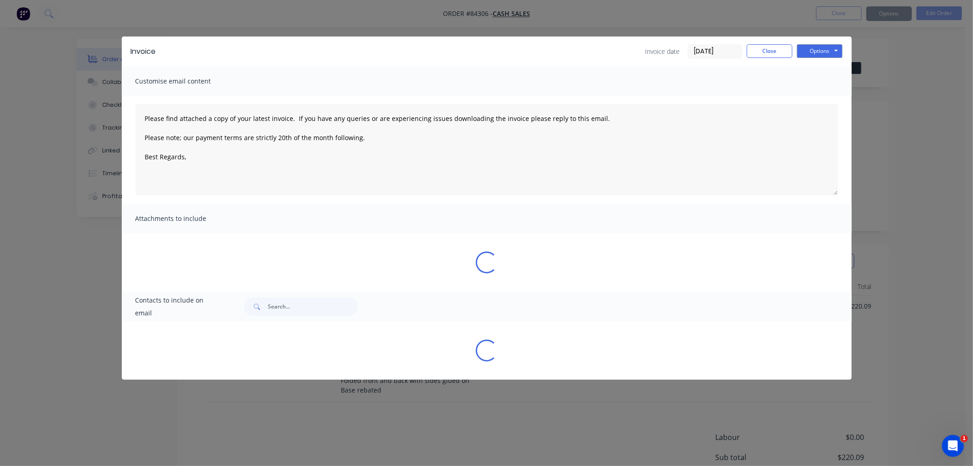
type textarea "Please find attached a copy of your latest invoice. If you have any queries or …"
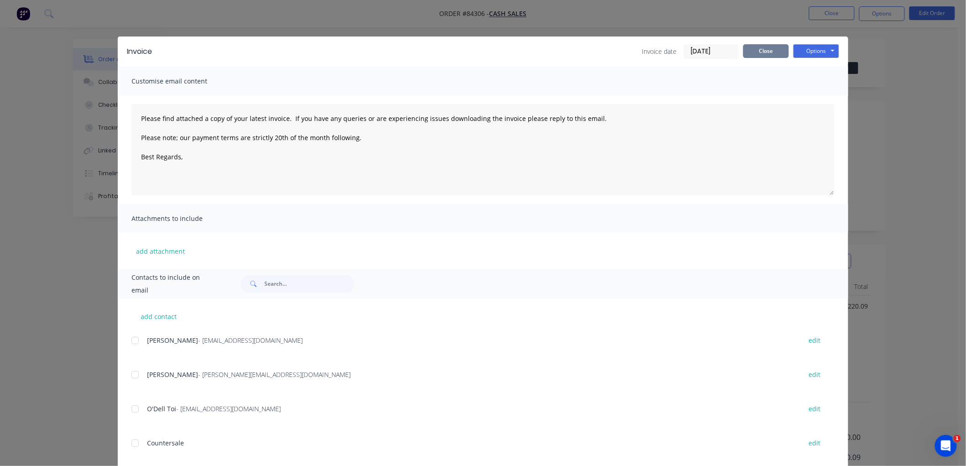
click at [774, 48] on button "Close" at bounding box center [766, 51] width 46 height 14
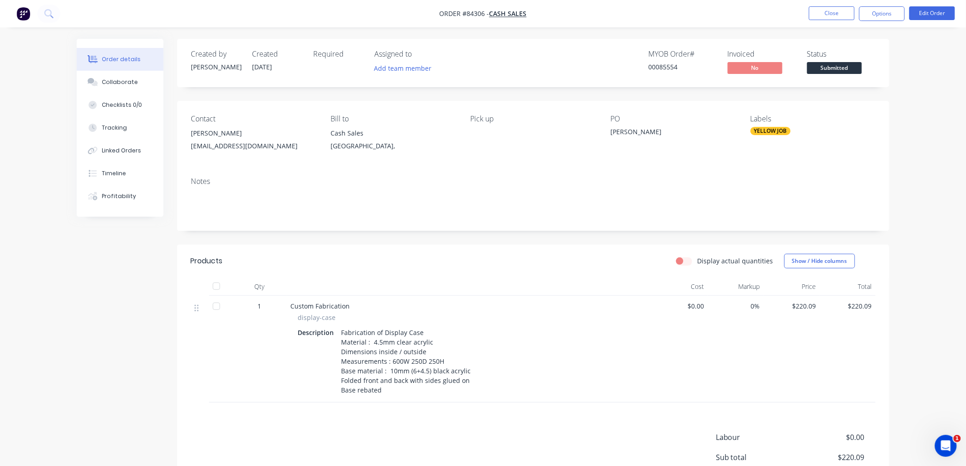
click at [823, 67] on span "Submitted" at bounding box center [834, 67] width 55 height 11
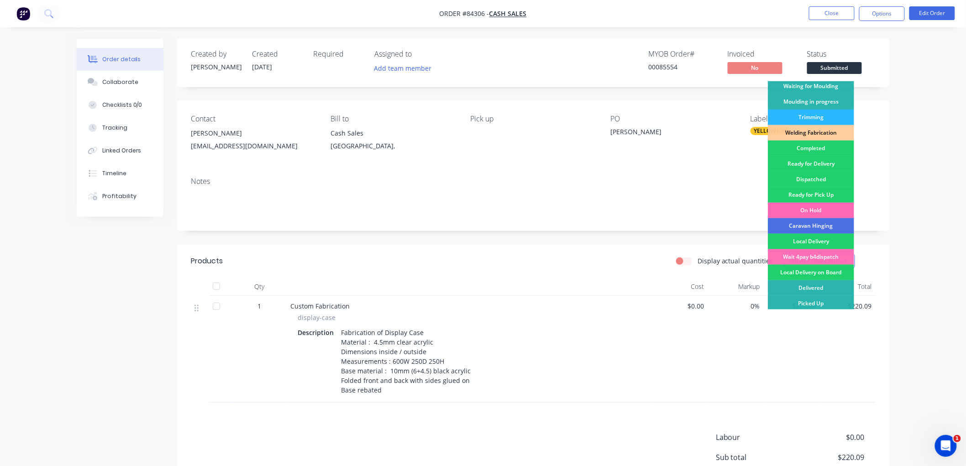
scroll to position [160, 0]
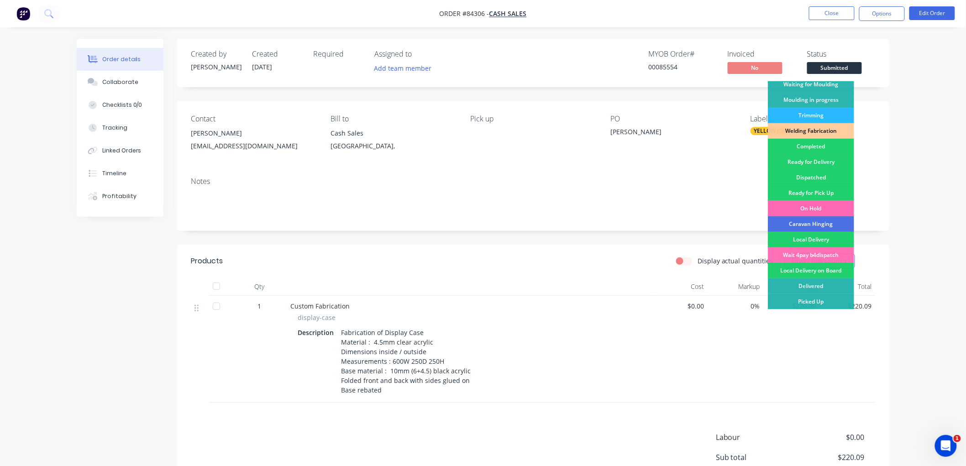
click at [810, 206] on div "On Hold" at bounding box center [811, 209] width 86 height 16
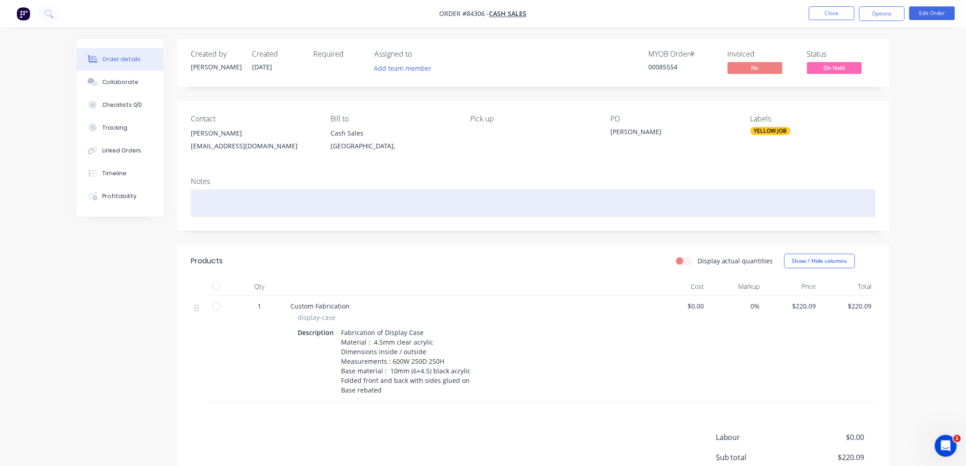
click at [212, 202] on div at bounding box center [533, 203] width 685 height 28
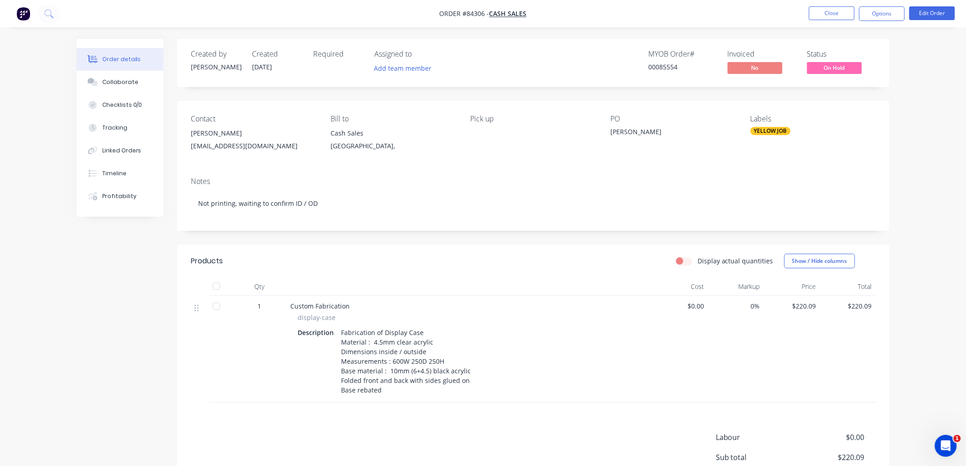
click at [129, 257] on div "Created by [PERSON_NAME] Created [DATE] Required Assigned to Add team member MY…" at bounding box center [483, 302] width 812 height 526
click at [826, 13] on button "Close" at bounding box center [832, 13] width 46 height 14
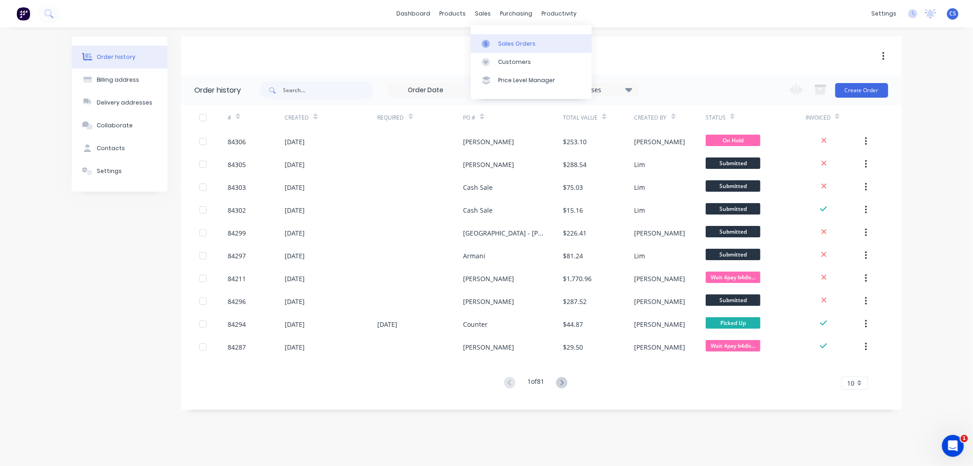
click at [490, 37] on link "Sales Orders" at bounding box center [531, 43] width 121 height 18
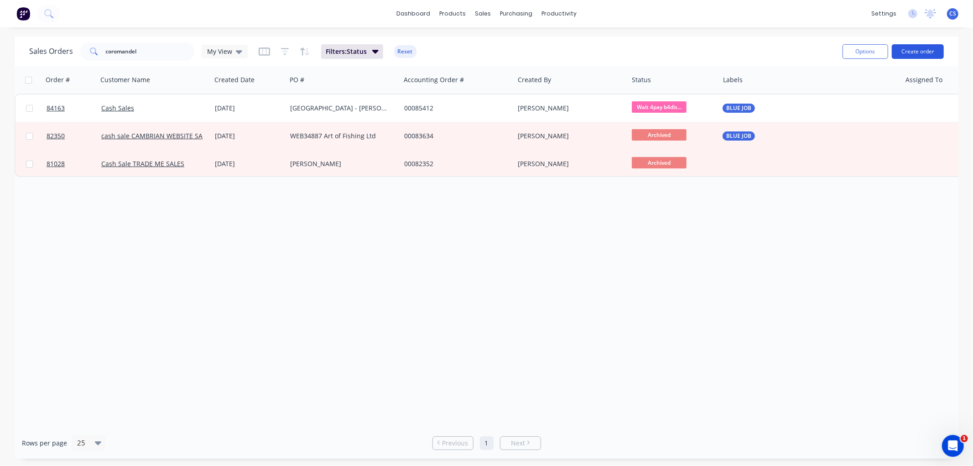
click at [913, 51] on button "Create order" at bounding box center [918, 51] width 52 height 15
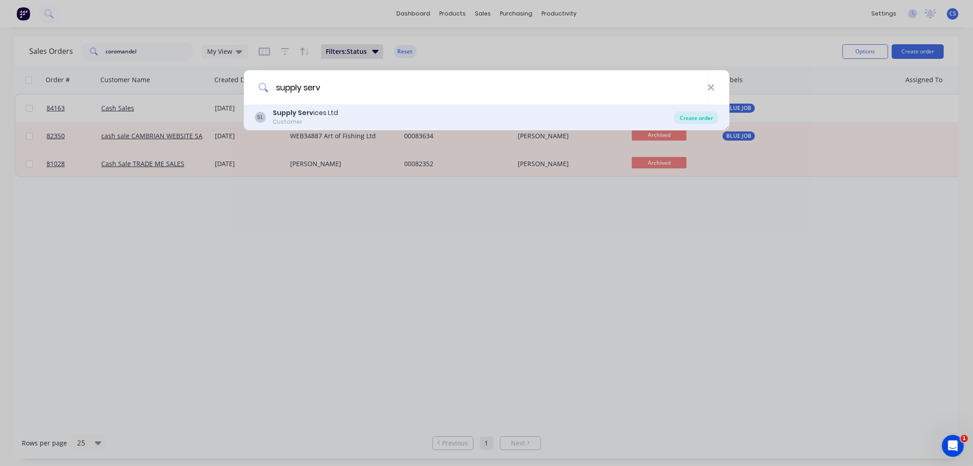
type input "supply serv"
click at [703, 120] on div "Create order" at bounding box center [697, 117] width 44 height 13
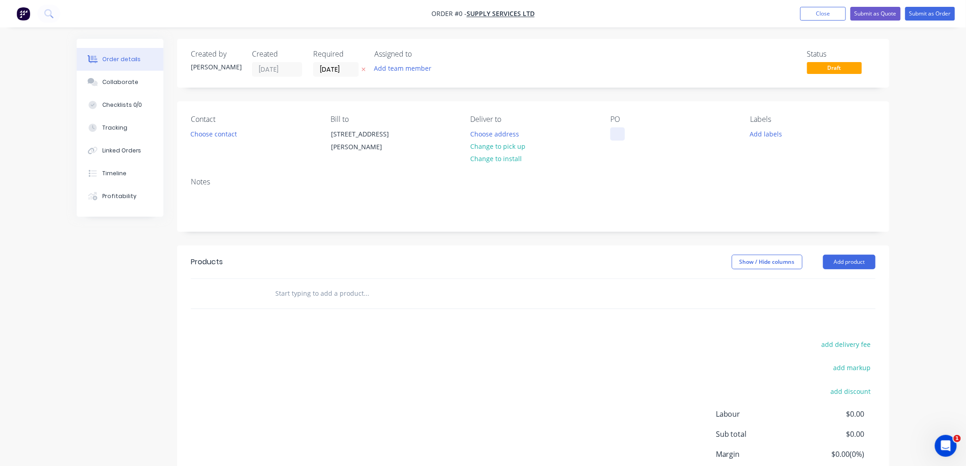
drag, startPoint x: 621, startPoint y: 139, endPoint x: 527, endPoint y: 157, distance: 95.7
click at [621, 139] on div at bounding box center [617, 133] width 15 height 13
paste div
click at [501, 134] on div "Order details Collaborate Checklists 0/0 Tracking Linked Orders Timeline Profit…" at bounding box center [483, 290] width 831 height 503
click at [493, 134] on button "Choose address" at bounding box center [494, 133] width 58 height 12
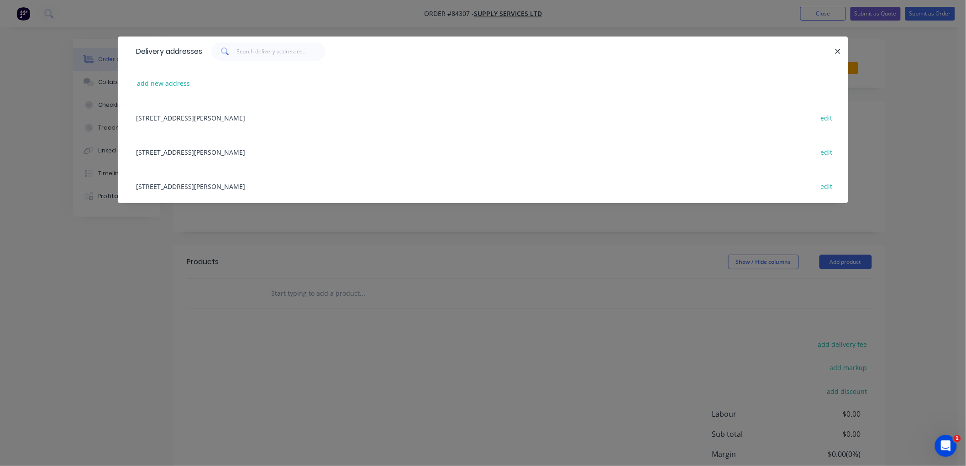
click at [211, 118] on div "[STREET_ADDRESS][PERSON_NAME] edit" at bounding box center [482, 117] width 703 height 34
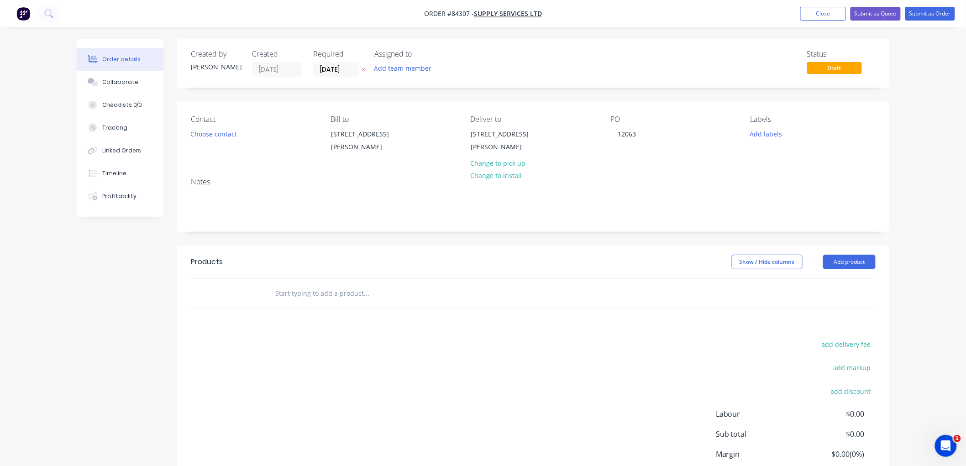
click at [300, 293] on input "text" at bounding box center [366, 293] width 183 height 18
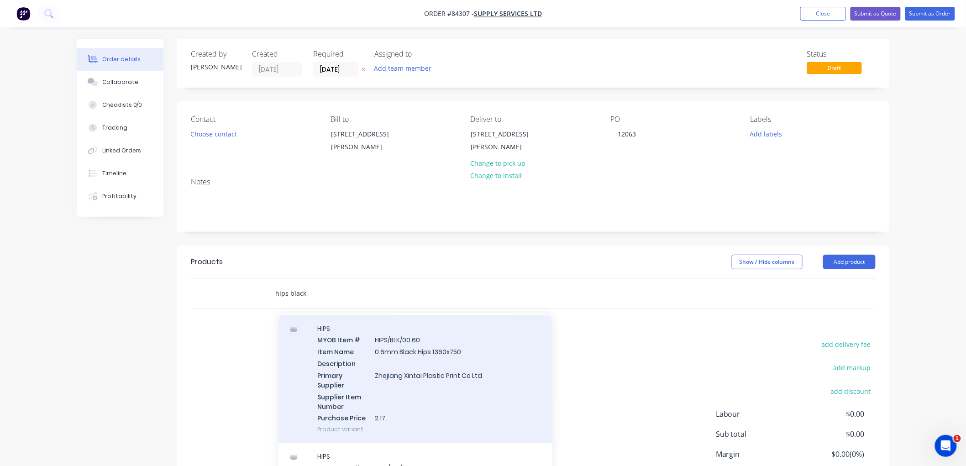
scroll to position [101, 0]
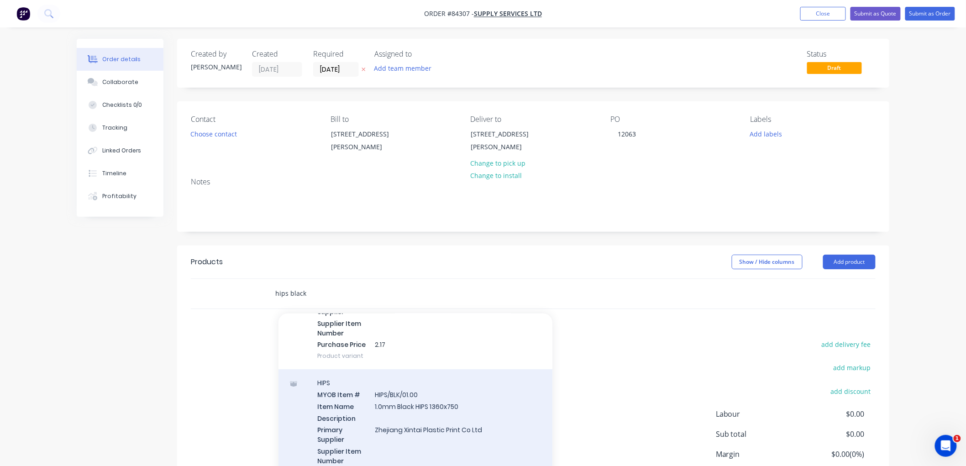
type input "hips black"
click at [432, 424] on div "HIPS MYOB Item # HIPS/BLK/01.00 Item Name 1.0mm Black HIPS 1360x750 Description…" at bounding box center [415, 433] width 274 height 128
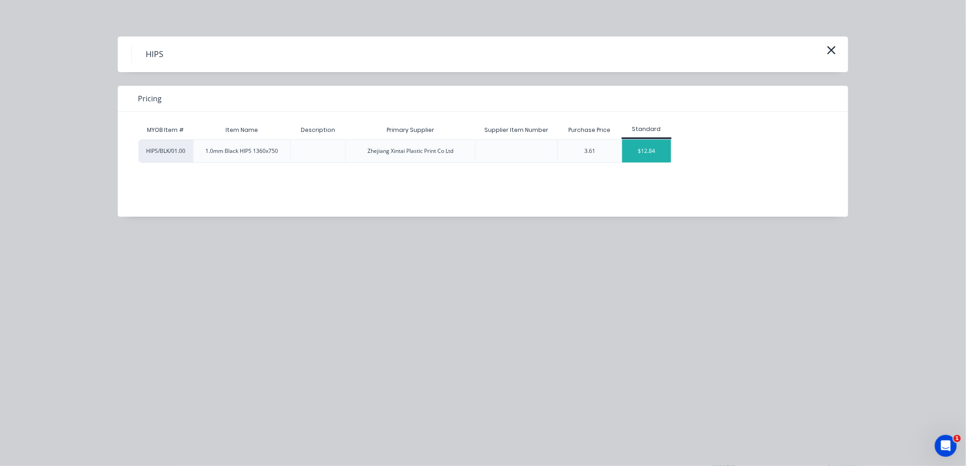
click at [654, 154] on div "$12.84" at bounding box center [646, 151] width 49 height 23
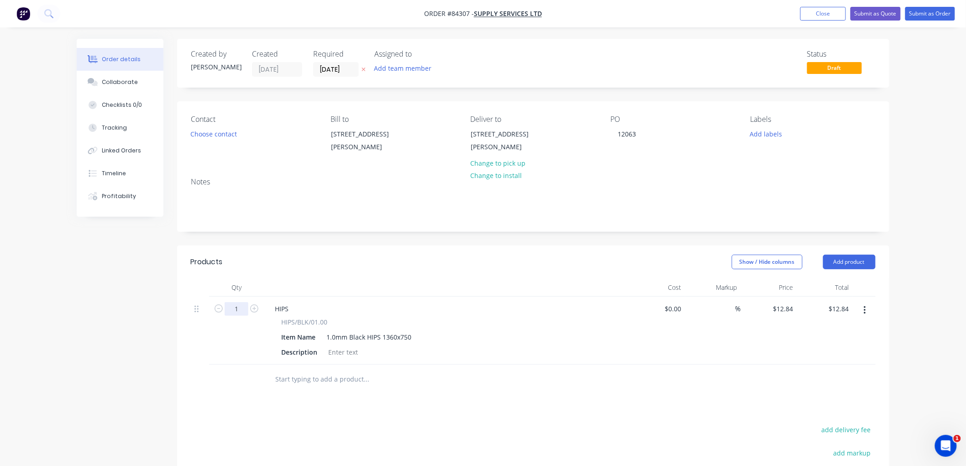
click at [242, 307] on input "1" at bounding box center [237, 309] width 24 height 14
type input "4"
type input "$51.36"
drag, startPoint x: 906, startPoint y: 304, endPoint x: 894, endPoint y: 305, distance: 12.4
click at [906, 304] on div "Order details Collaborate Checklists 0/0 Tracking Linked Orders Timeline Profit…" at bounding box center [483, 313] width 966 height 627
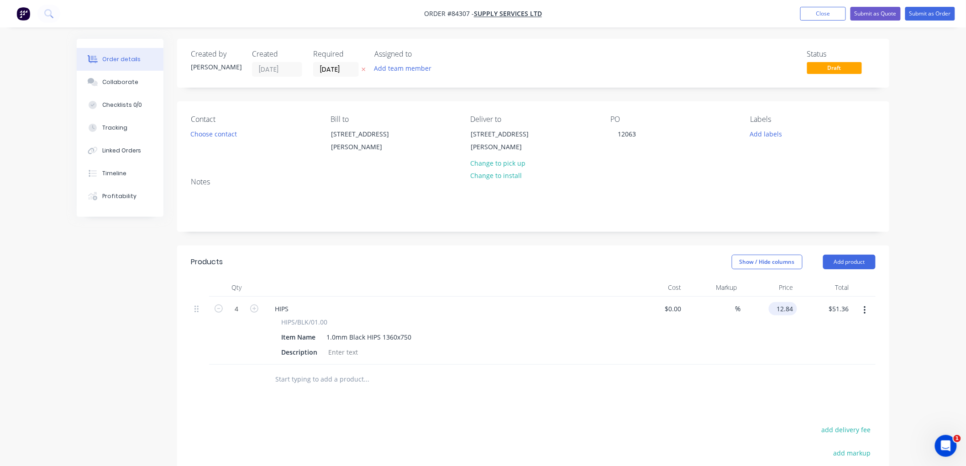
click at [782, 306] on input "12.84" at bounding box center [784, 308] width 25 height 13
type input "$13.36"
type input "$53.44"
click at [849, 429] on button "add delivery fee" at bounding box center [845, 430] width 59 height 12
type input "10"
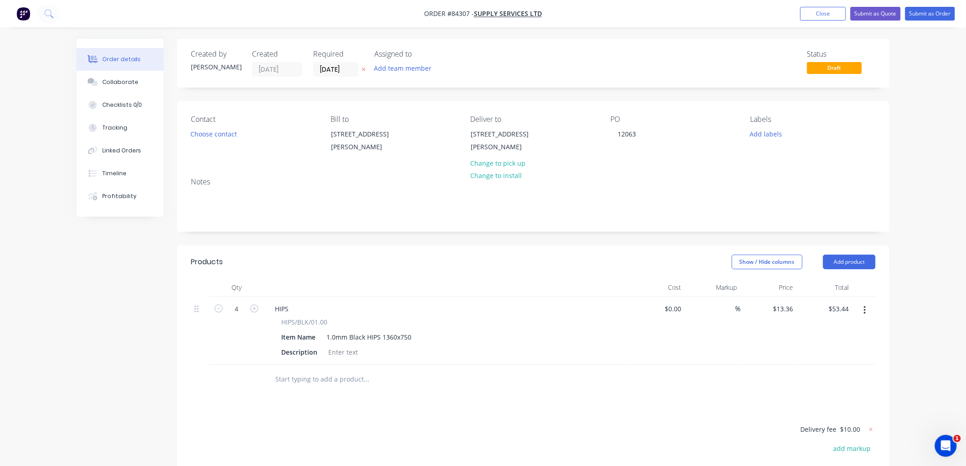
click at [917, 297] on div "Order details Collaborate Checklists 0/0 Tracking Linked Orders Timeline Profit…" at bounding box center [483, 311] width 966 height 622
click at [934, 16] on button "Submit as Order" at bounding box center [930, 14] width 50 height 14
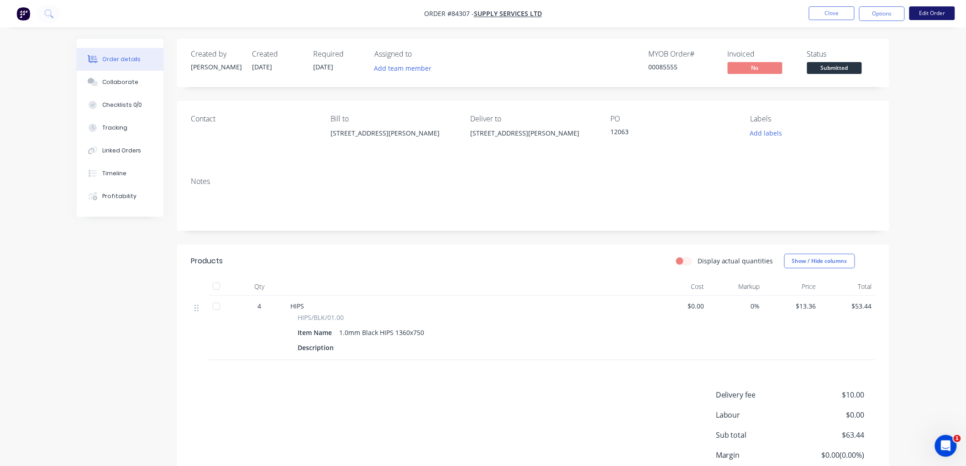
click at [936, 16] on button "Edit Order" at bounding box center [932, 13] width 46 height 14
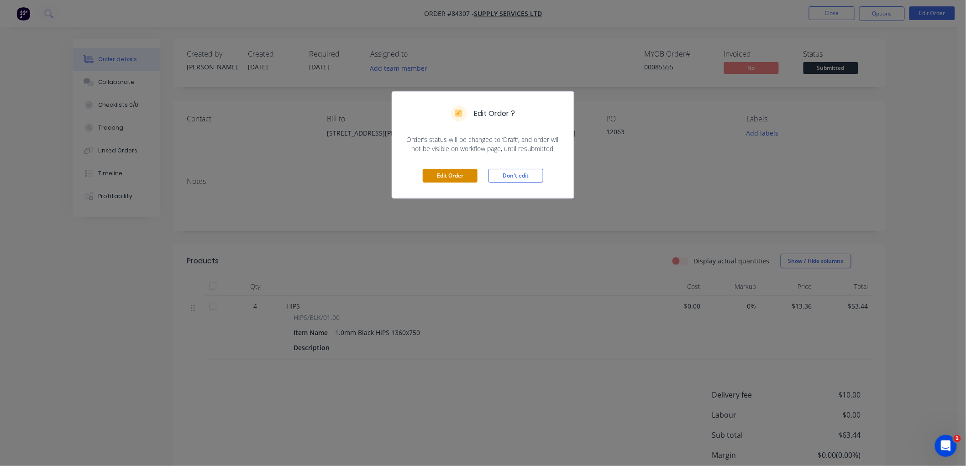
click at [450, 177] on button "Edit Order" at bounding box center [450, 176] width 55 height 14
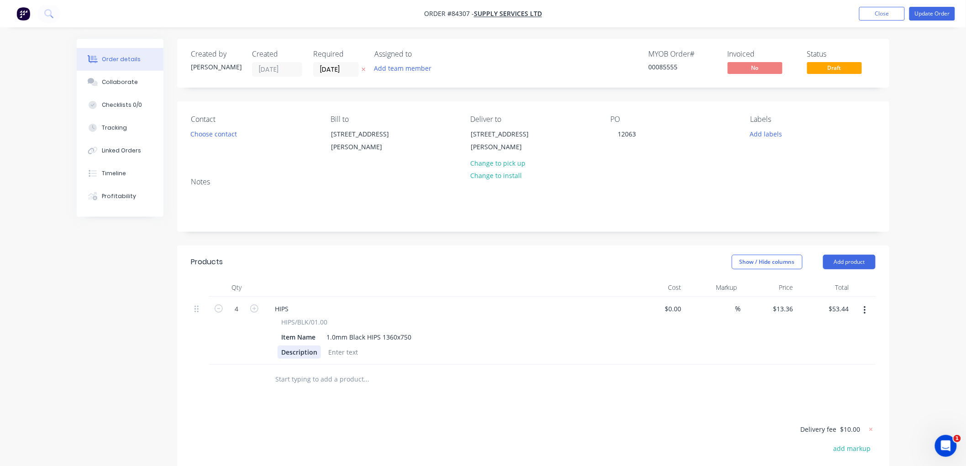
click at [305, 350] on div "Description" at bounding box center [298, 351] width 43 height 13
click at [923, 9] on button "Update Order" at bounding box center [932, 14] width 46 height 14
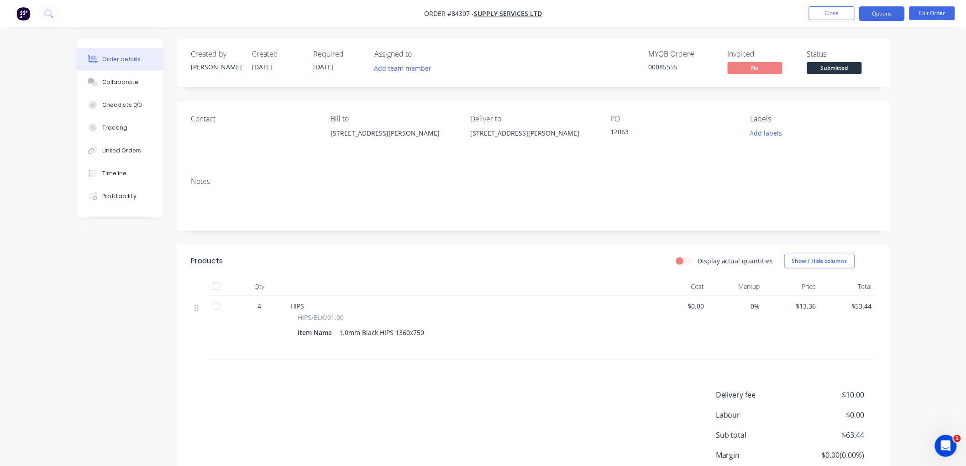
click at [873, 18] on button "Options" at bounding box center [882, 13] width 46 height 15
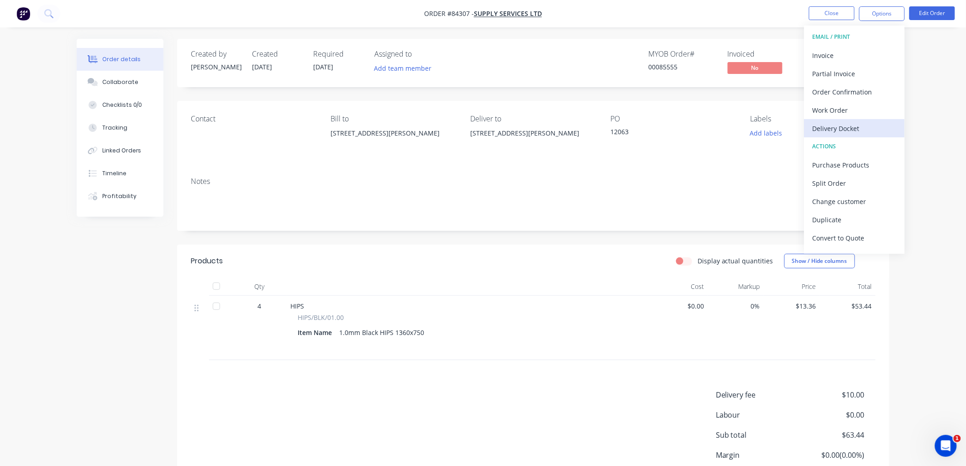
click at [845, 125] on div "Delivery Docket" at bounding box center [854, 128] width 84 height 13
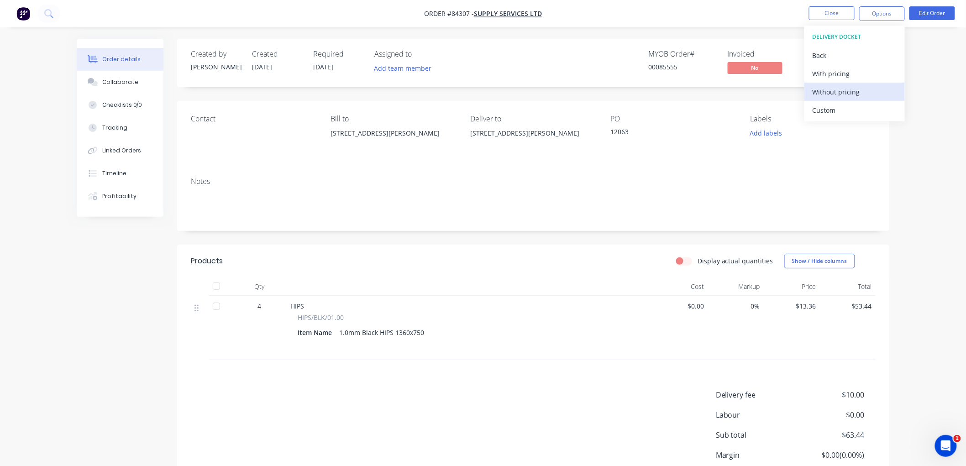
click at [842, 96] on div "Without pricing" at bounding box center [854, 91] width 84 height 13
drag, startPoint x: 750, startPoint y: 29, endPoint x: 828, endPoint y: 30, distance: 77.6
click at [754, 29] on div "Order details Collaborate Checklists 0/0 Tracking Linked Orders Timeline Profit…" at bounding box center [483, 271] width 966 height 543
click at [872, 14] on button "Options" at bounding box center [882, 13] width 46 height 15
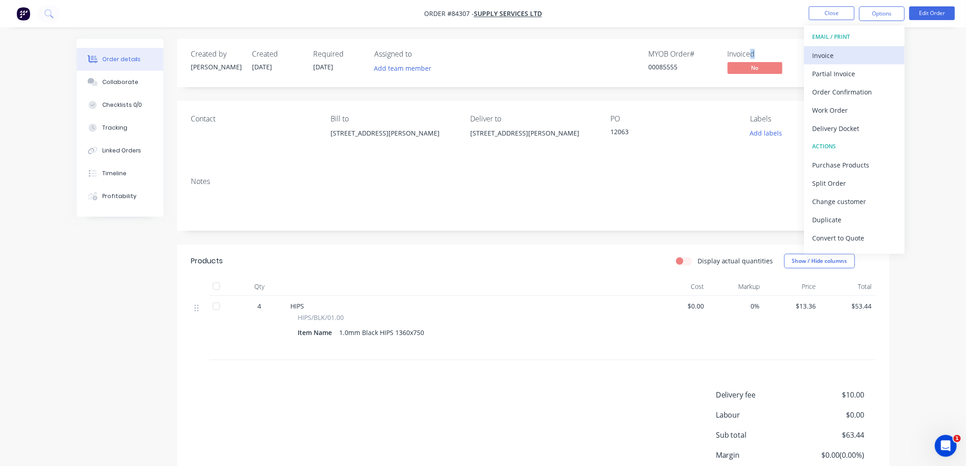
click at [851, 53] on div "Invoice" at bounding box center [854, 55] width 84 height 13
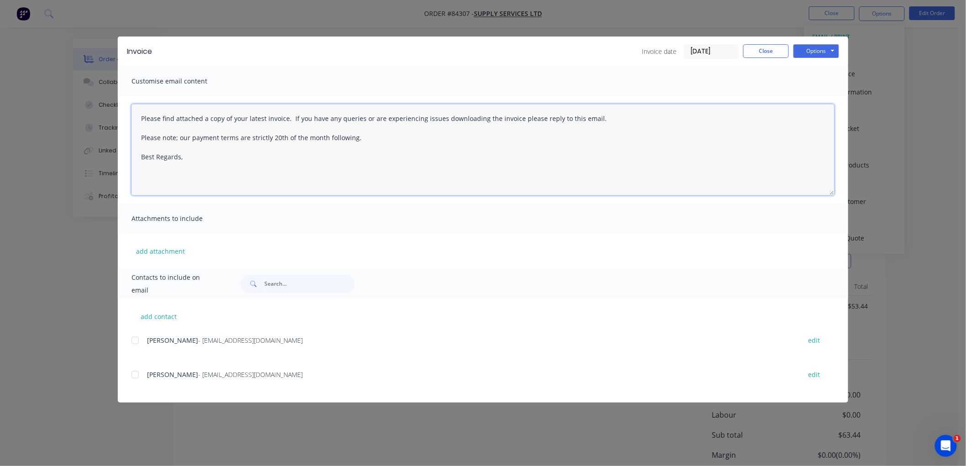
click at [203, 161] on textarea "Please find attached a copy of your latest invoice. If you have any queries or …" at bounding box center [482, 149] width 703 height 91
click at [131, 340] on div at bounding box center [135, 340] width 18 height 18
drag, startPoint x: 820, startPoint y: 51, endPoint x: 821, endPoint y: 58, distance: 6.9
click at [820, 51] on button "Options" at bounding box center [816, 51] width 46 height 14
click at [822, 95] on button "Email" at bounding box center [822, 97] width 58 height 15
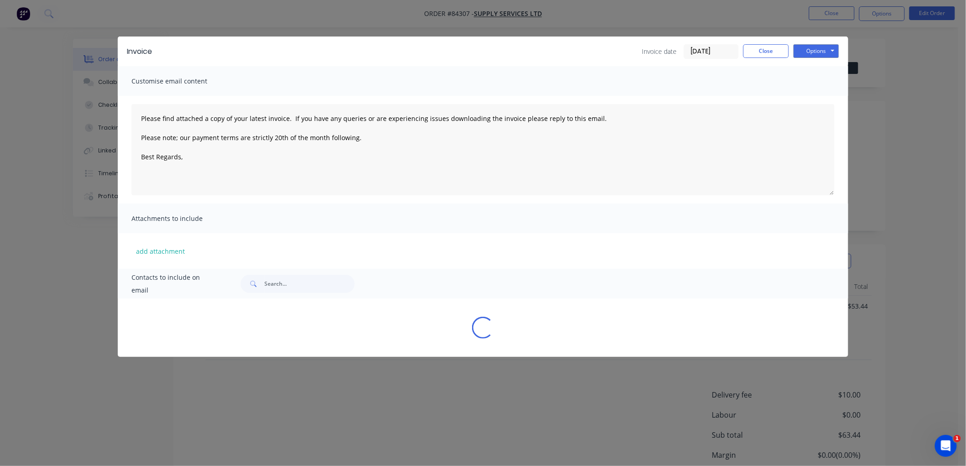
type textarea "Please find attached a copy of your latest invoice. If you have any queries or …"
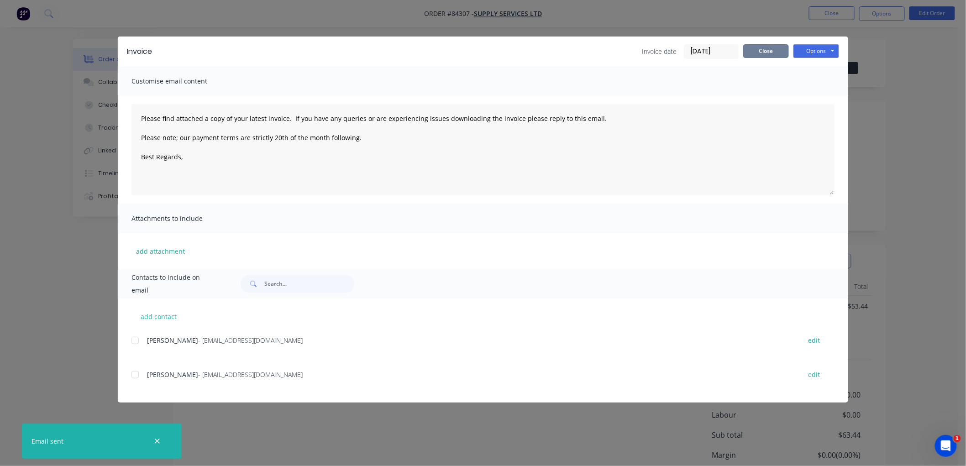
click at [752, 51] on button "Close" at bounding box center [766, 51] width 46 height 14
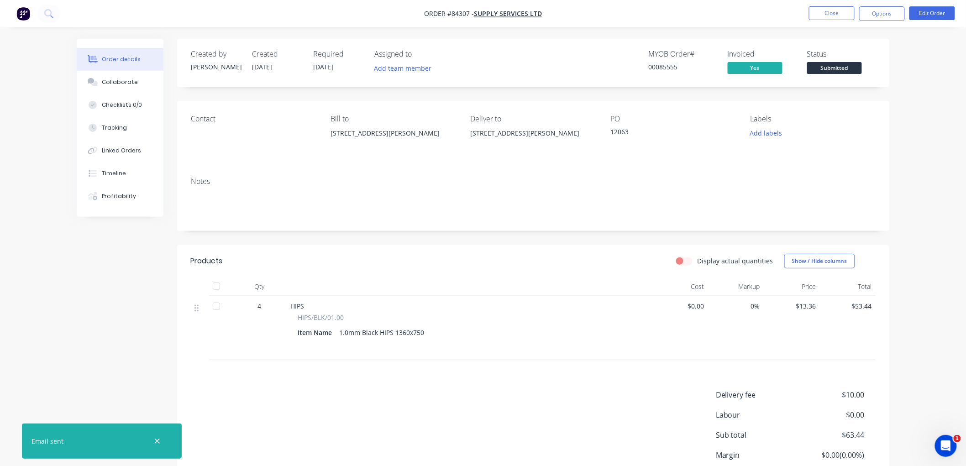
click at [825, 68] on span "Submitted" at bounding box center [834, 67] width 55 height 11
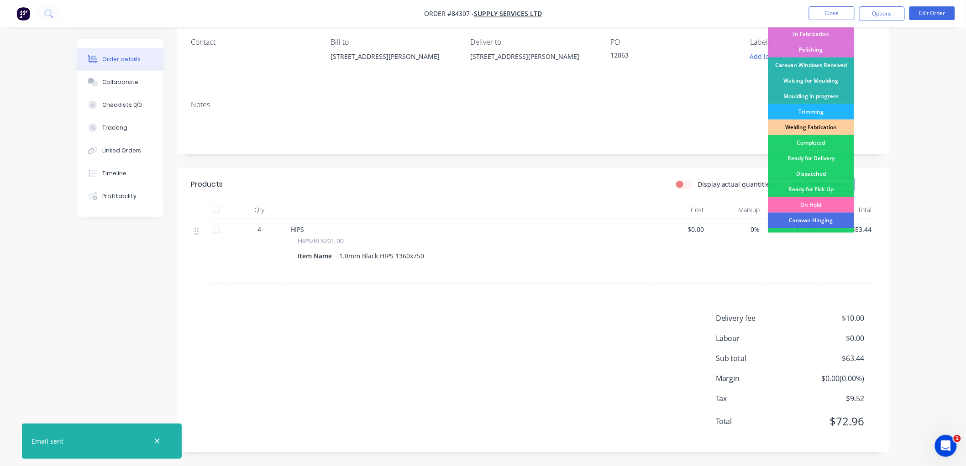
scroll to position [58, 0]
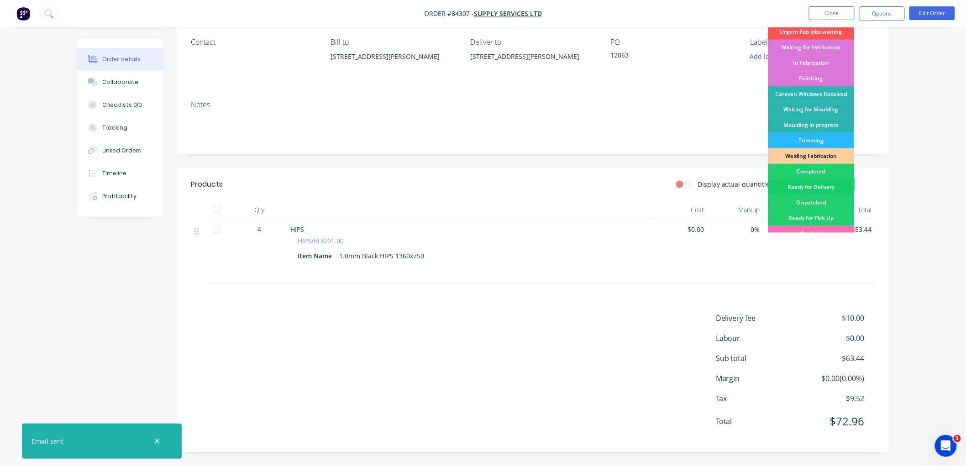
click at [822, 186] on div "Ready for Delivery" at bounding box center [811, 187] width 86 height 16
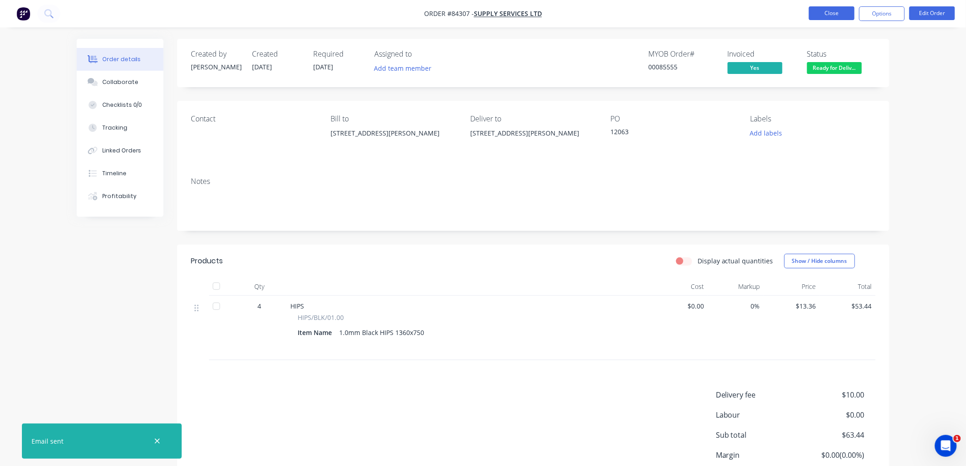
click at [831, 8] on button "Close" at bounding box center [832, 13] width 46 height 14
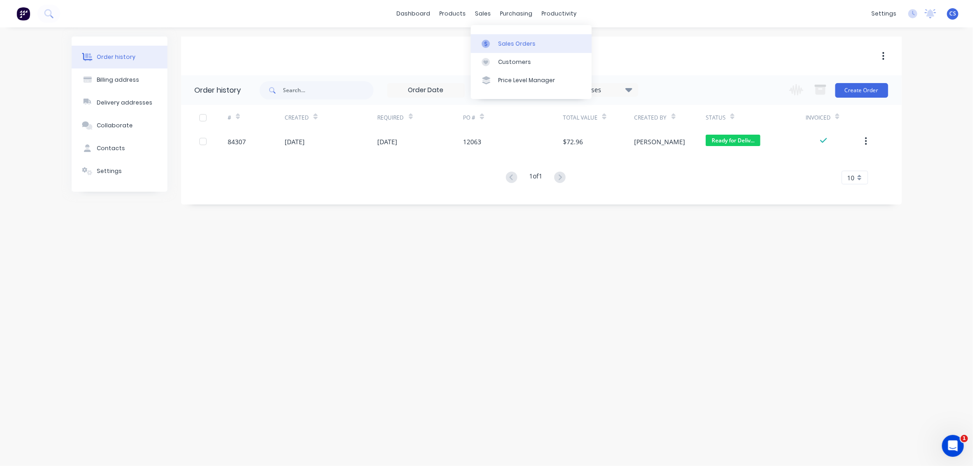
click at [495, 38] on link "Sales Orders" at bounding box center [531, 43] width 121 height 18
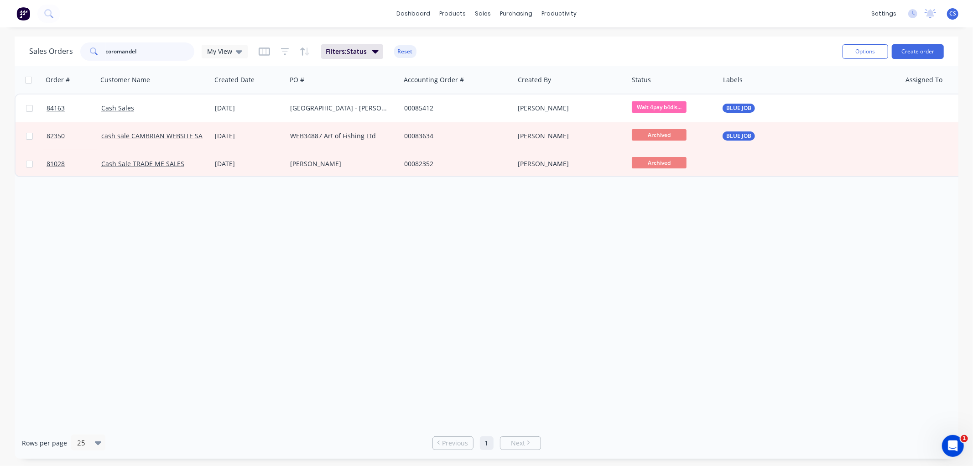
drag, startPoint x: 146, startPoint y: 49, endPoint x: 73, endPoint y: 52, distance: 73.5
click at [68, 52] on div "Sales Orders coromandel My View" at bounding box center [138, 51] width 219 height 18
paste input "025703"
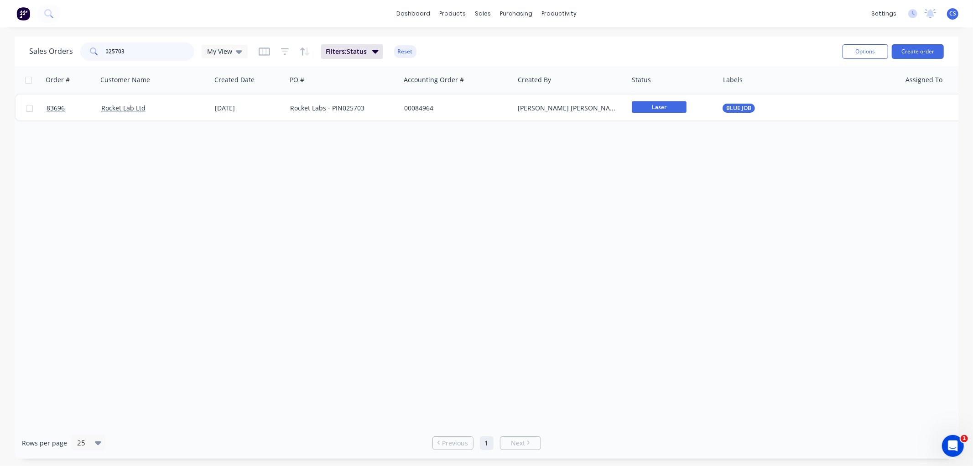
drag, startPoint x: 129, startPoint y: 51, endPoint x: 66, endPoint y: 52, distance: 63.0
click at [67, 52] on div "Sales Orders 025703 My View" at bounding box center [138, 51] width 219 height 18
paste input "947"
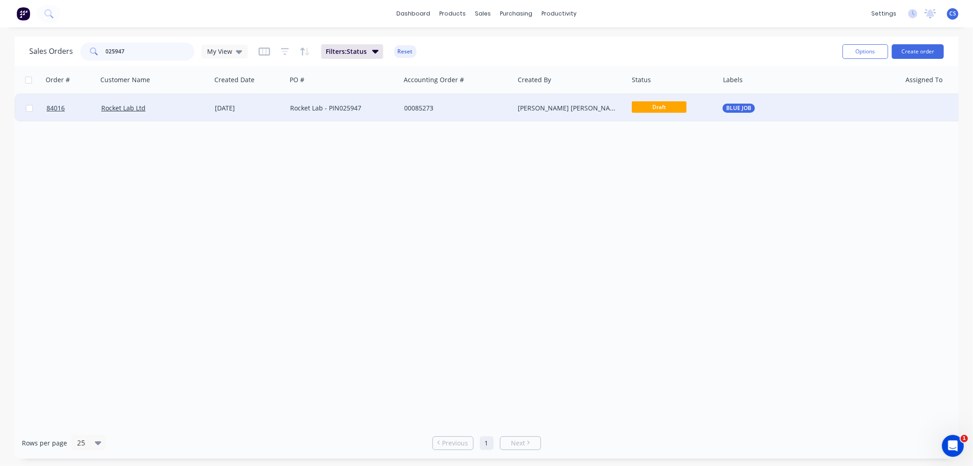
type input "025947"
click at [255, 107] on div "[DATE]" at bounding box center [249, 108] width 68 height 9
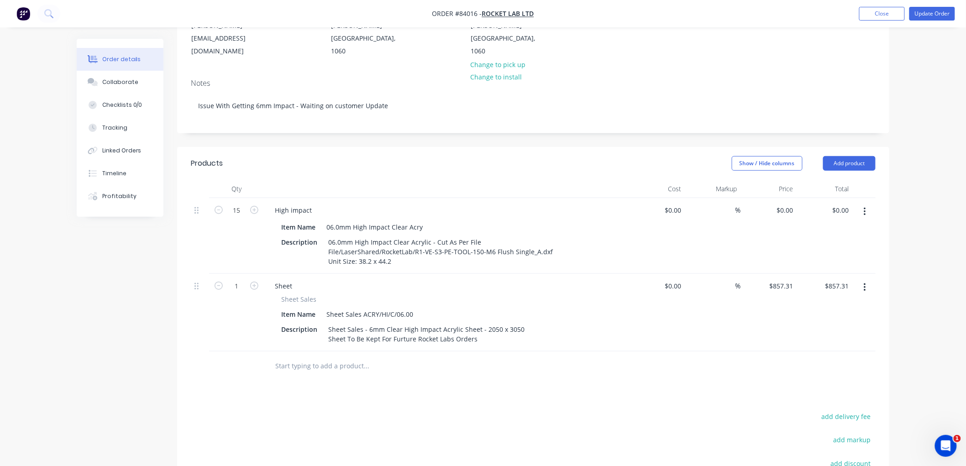
scroll to position [152, 0]
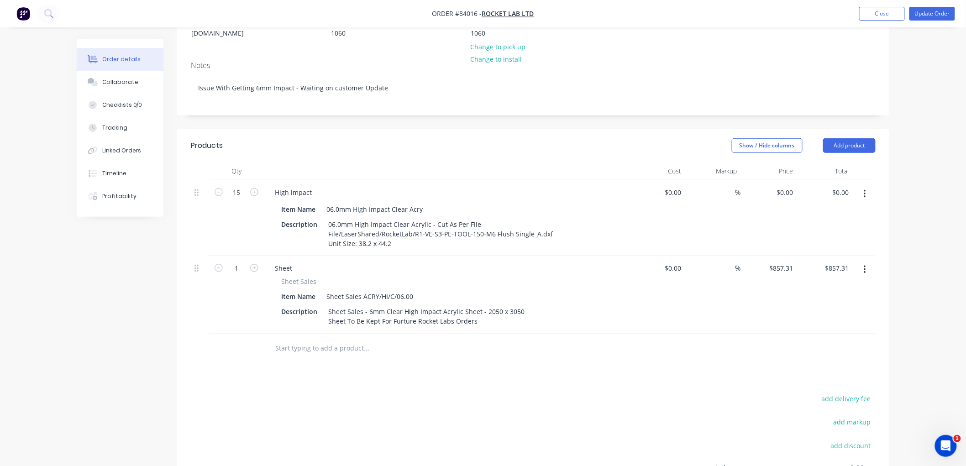
click at [863, 265] on icon "button" at bounding box center [864, 270] width 2 height 10
click at [810, 342] on div "Delete" at bounding box center [832, 348] width 70 height 13
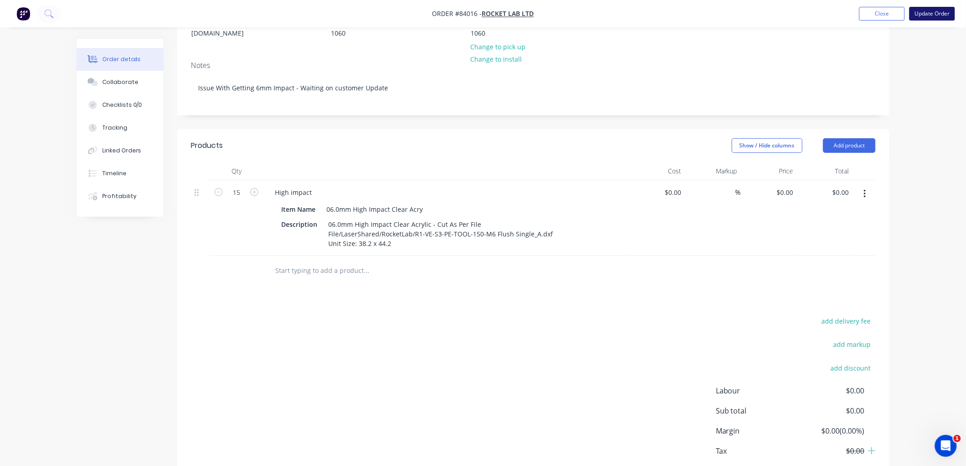
click at [933, 16] on button "Update Order" at bounding box center [932, 14] width 46 height 14
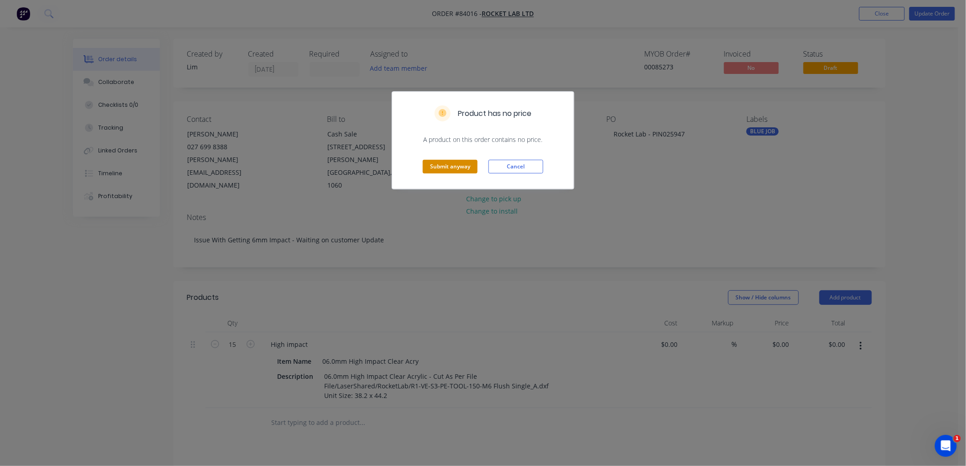
click at [444, 166] on button "Submit anyway" at bounding box center [450, 167] width 55 height 14
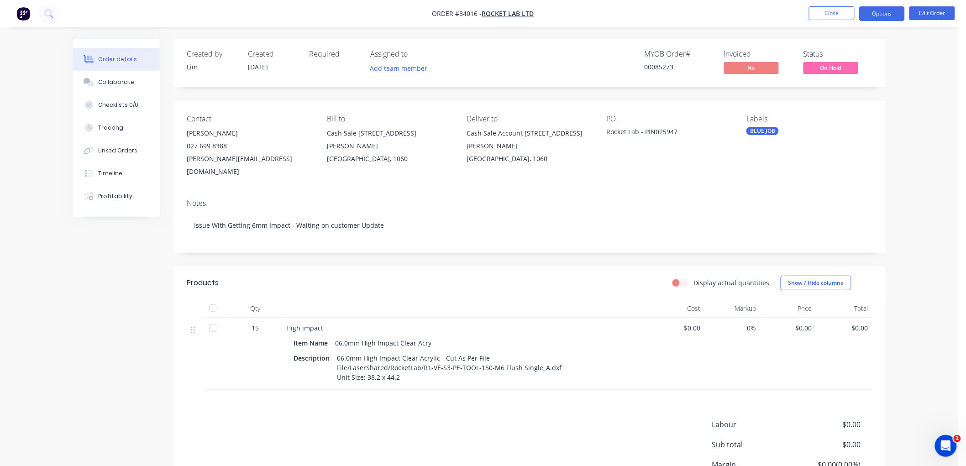
click at [887, 15] on button "Options" at bounding box center [882, 13] width 46 height 15
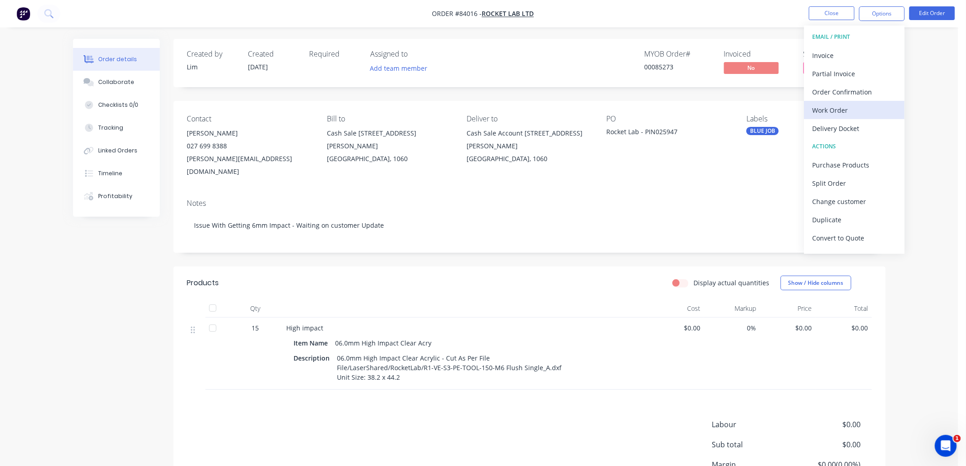
click at [846, 104] on div "Work Order" at bounding box center [854, 110] width 84 height 13
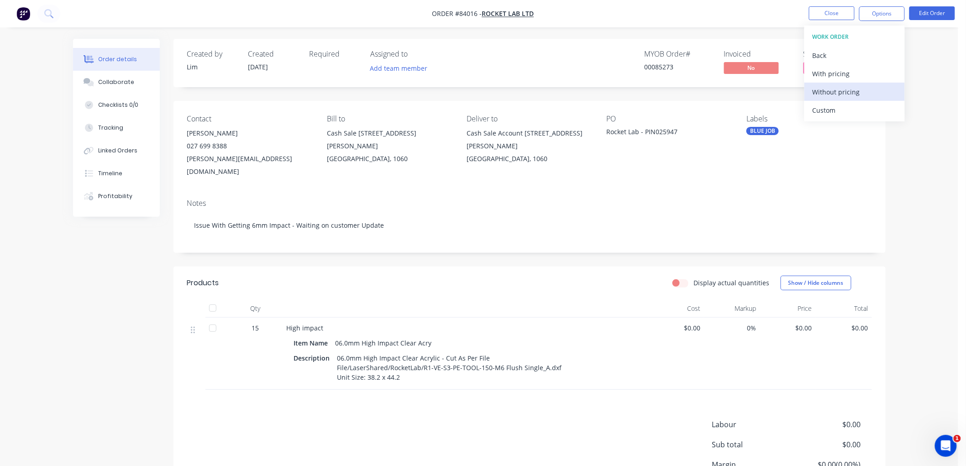
click at [825, 93] on div "Without pricing" at bounding box center [854, 91] width 84 height 13
click at [825, 13] on button "Close" at bounding box center [832, 13] width 46 height 14
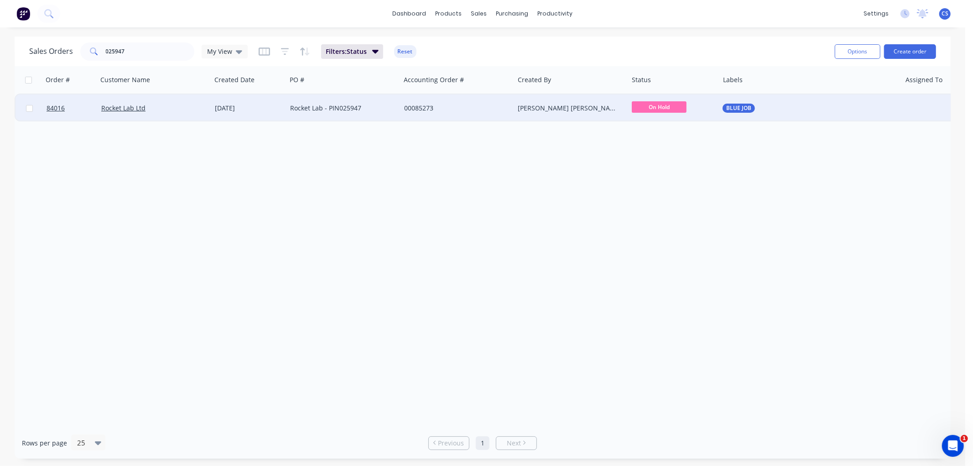
click at [653, 103] on span "On Hold" at bounding box center [659, 106] width 55 height 11
click at [649, 136] on span "Submitted" at bounding box center [651, 135] width 32 height 9
click at [152, 53] on input "025947" at bounding box center [150, 51] width 89 height 18
click at [152, 52] on input "025947" at bounding box center [150, 51] width 89 height 18
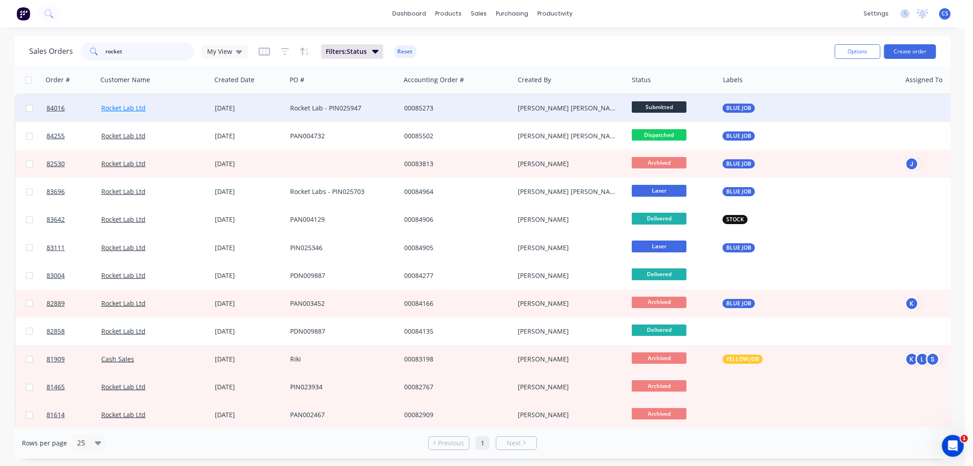
type input "rocket"
click at [125, 107] on link "Rocket Lab Ltd" at bounding box center [123, 108] width 44 height 9
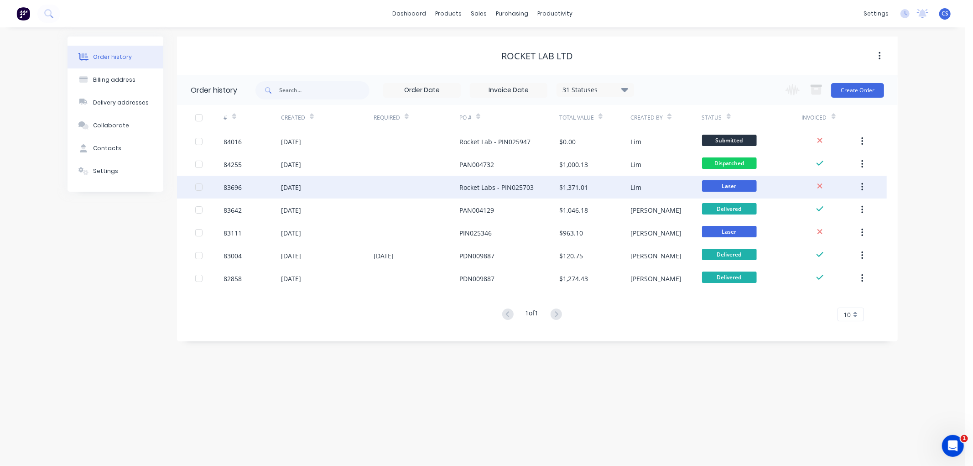
click at [449, 190] on div at bounding box center [417, 187] width 86 height 23
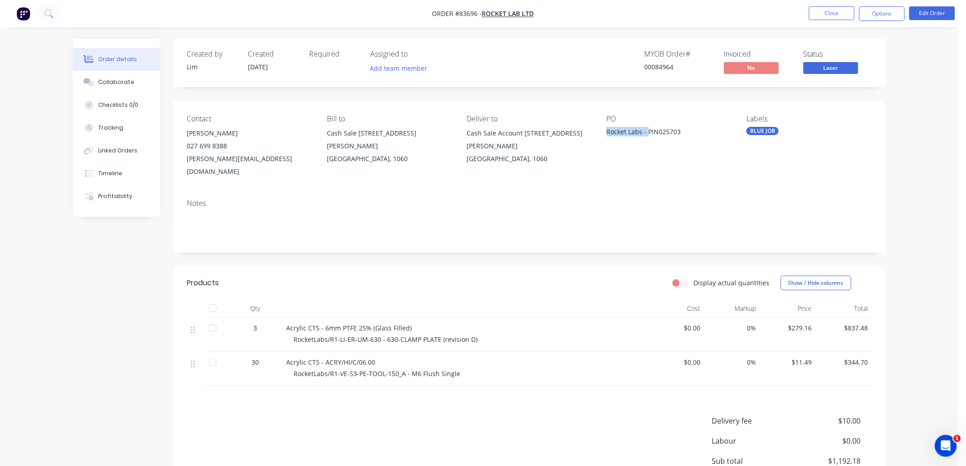
drag, startPoint x: 647, startPoint y: 130, endPoint x: 608, endPoint y: 131, distance: 38.8
click at [608, 131] on div "Rocket Labs - PIN025703" at bounding box center [664, 133] width 114 height 13
click at [938, 15] on button "Edit Order" at bounding box center [932, 13] width 46 height 14
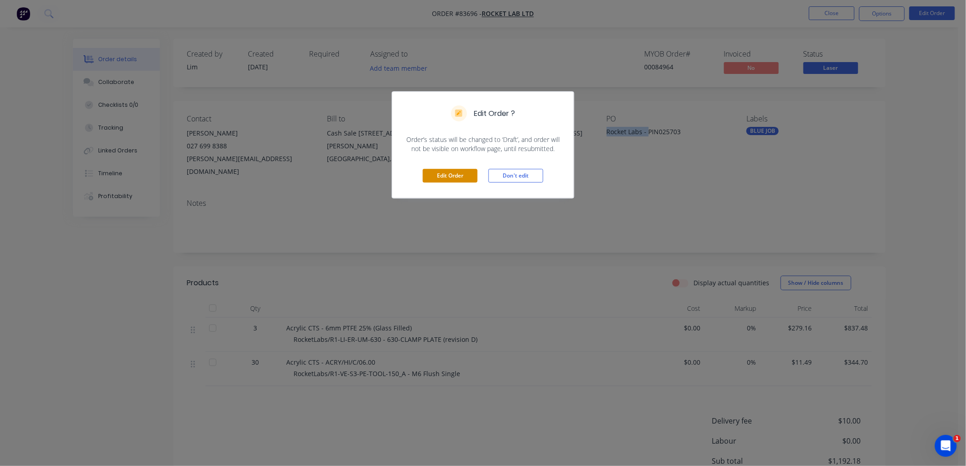
click at [437, 178] on button "Edit Order" at bounding box center [450, 176] width 55 height 14
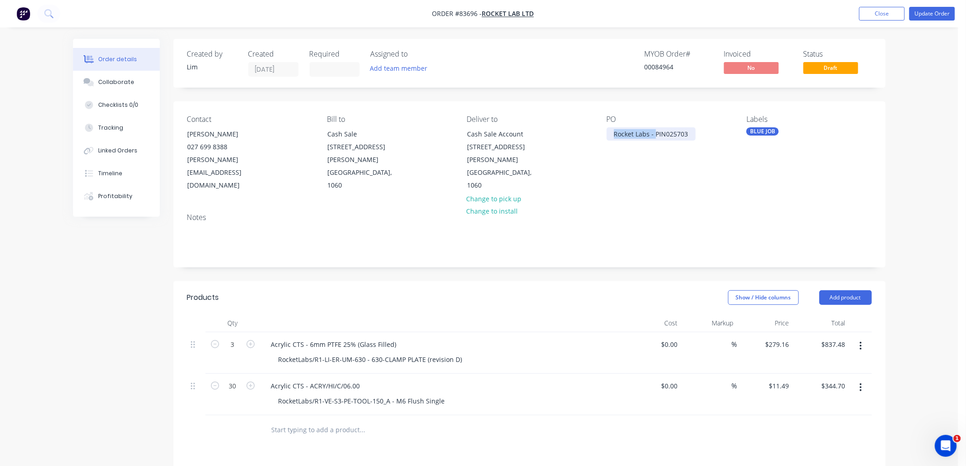
drag, startPoint x: 654, startPoint y: 131, endPoint x: 609, endPoint y: 133, distance: 44.3
click at [608, 133] on div "Rocket Labs - PIN025703" at bounding box center [651, 133] width 89 height 13
click at [926, 7] on button "Update Order" at bounding box center [932, 14] width 46 height 14
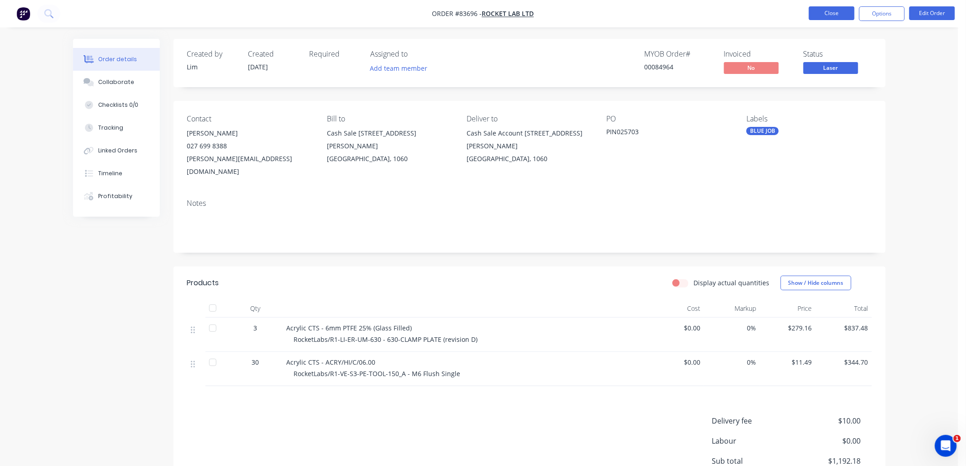
click at [824, 16] on button "Close" at bounding box center [832, 13] width 46 height 14
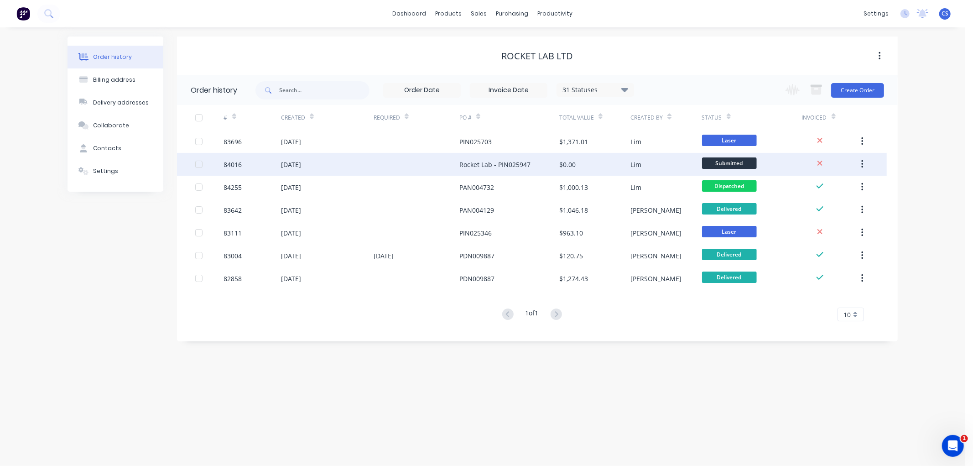
click at [515, 158] on div "Rocket Lab - PIN025947" at bounding box center [510, 164] width 100 height 23
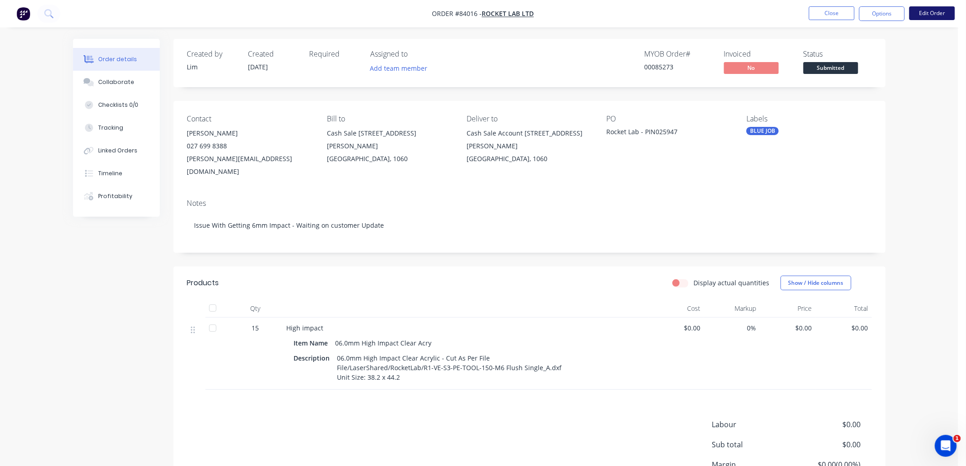
click at [930, 9] on button "Edit Order" at bounding box center [932, 13] width 46 height 14
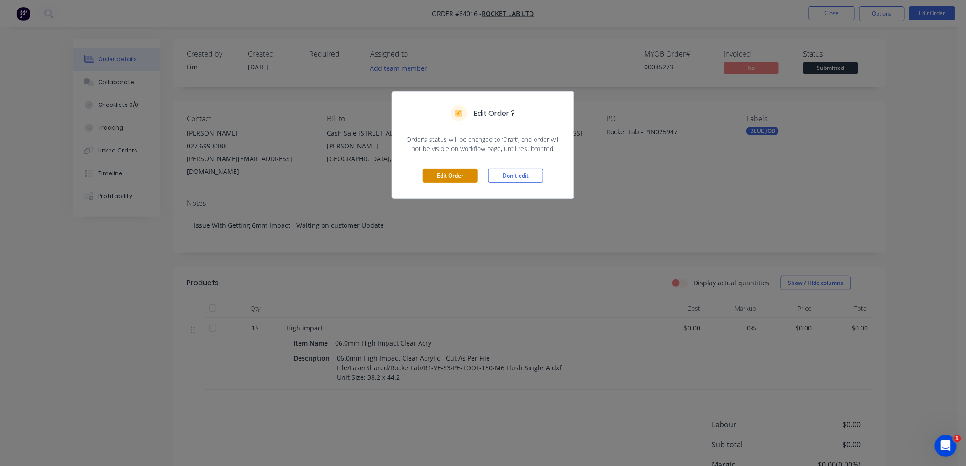
click at [457, 173] on button "Edit Order" at bounding box center [450, 176] width 55 height 14
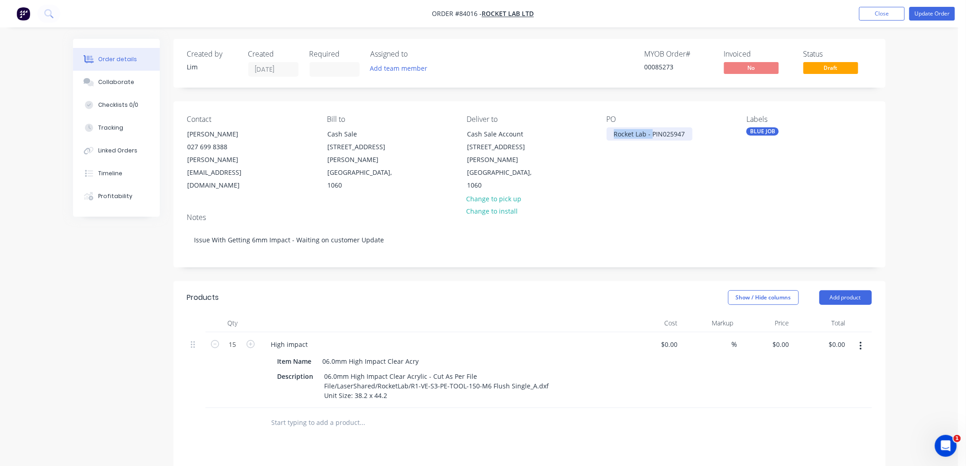
drag, startPoint x: 638, startPoint y: 135, endPoint x: 604, endPoint y: 136, distance: 34.2
click at [604, 136] on div "Contact [PERSON_NAME] [PHONE_NUMBER] [PERSON_NAME][EMAIL_ADDRESS][DOMAIN_NAME] …" at bounding box center [529, 153] width 712 height 105
click at [934, 10] on button "Update Order" at bounding box center [932, 14] width 46 height 14
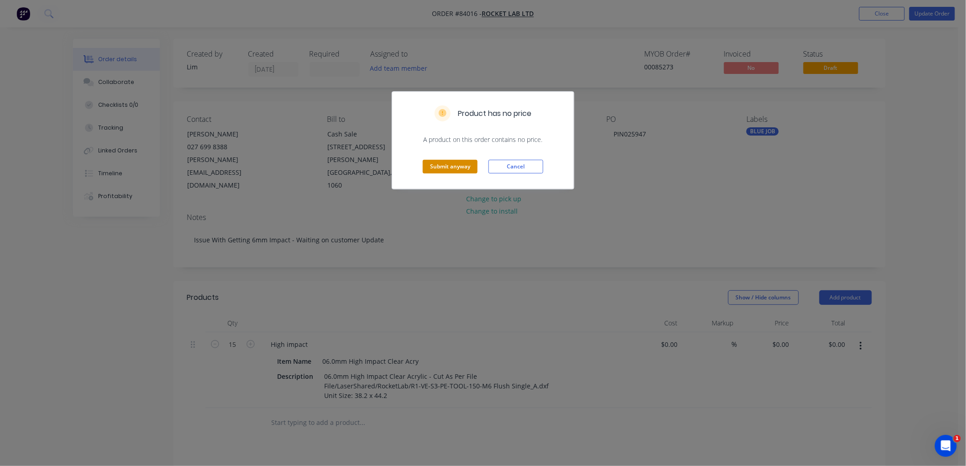
click at [460, 170] on button "Submit anyway" at bounding box center [450, 167] width 55 height 14
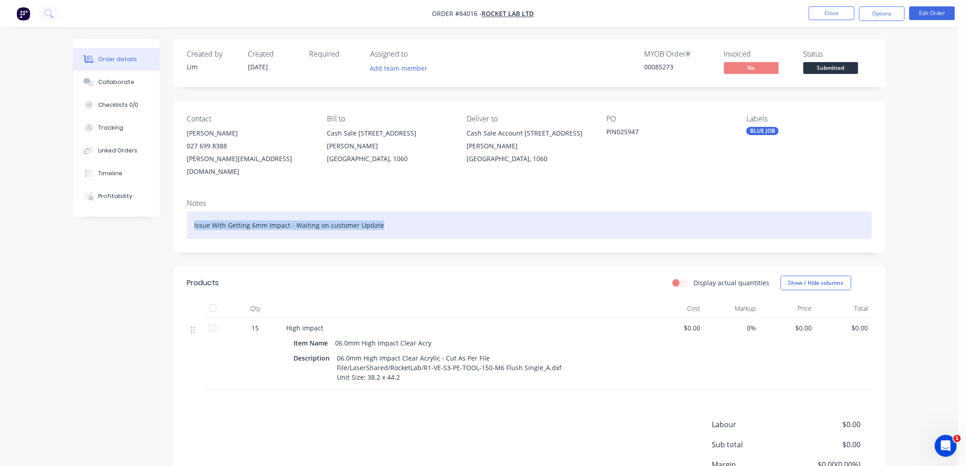
drag, startPoint x: 396, startPoint y: 211, endPoint x: 183, endPoint y: 211, distance: 213.6
click at [183, 211] on div "Notes Issue With Getting 6mm Impact - Waiting on customer Update" at bounding box center [529, 222] width 712 height 61
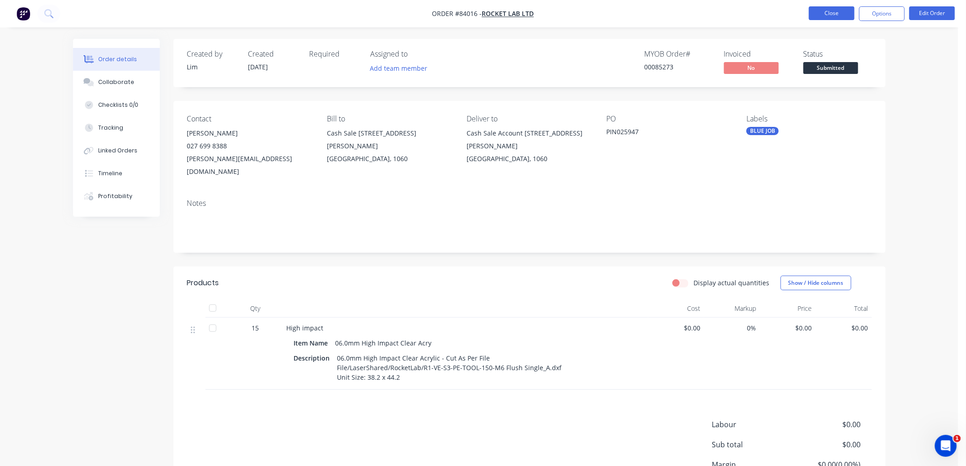
click at [825, 14] on button "Close" at bounding box center [832, 13] width 46 height 14
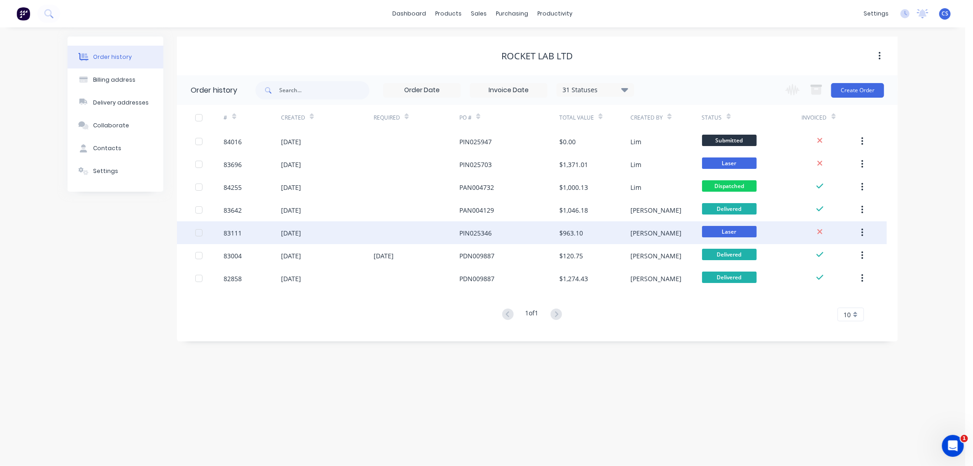
click at [500, 234] on div "PIN025346" at bounding box center [510, 232] width 100 height 23
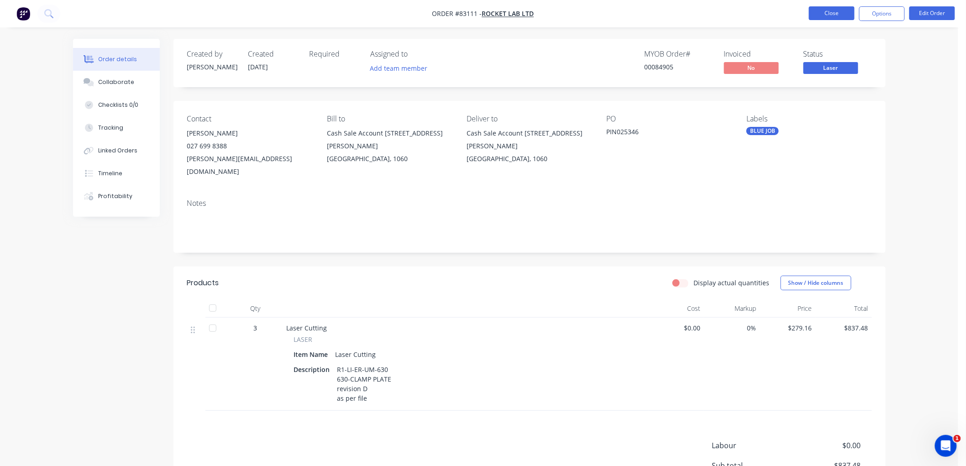
click at [820, 13] on button "Close" at bounding box center [832, 13] width 46 height 14
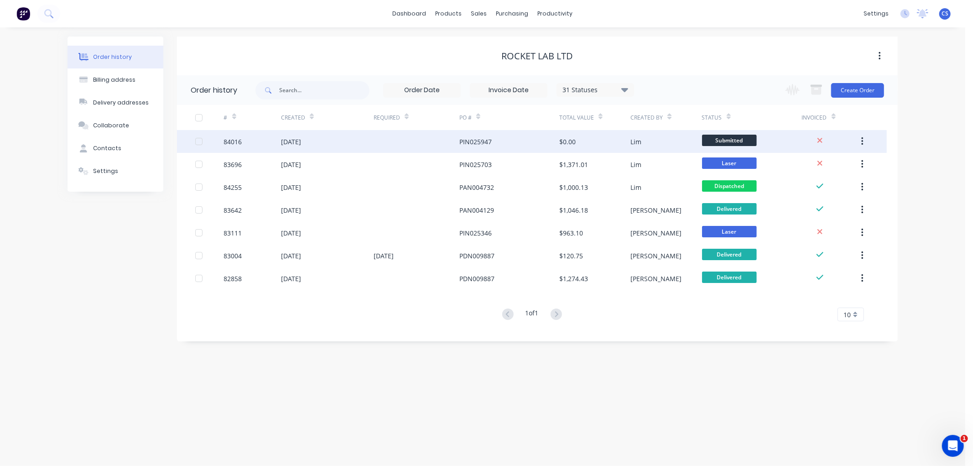
click at [523, 141] on div "PIN025947" at bounding box center [510, 141] width 100 height 23
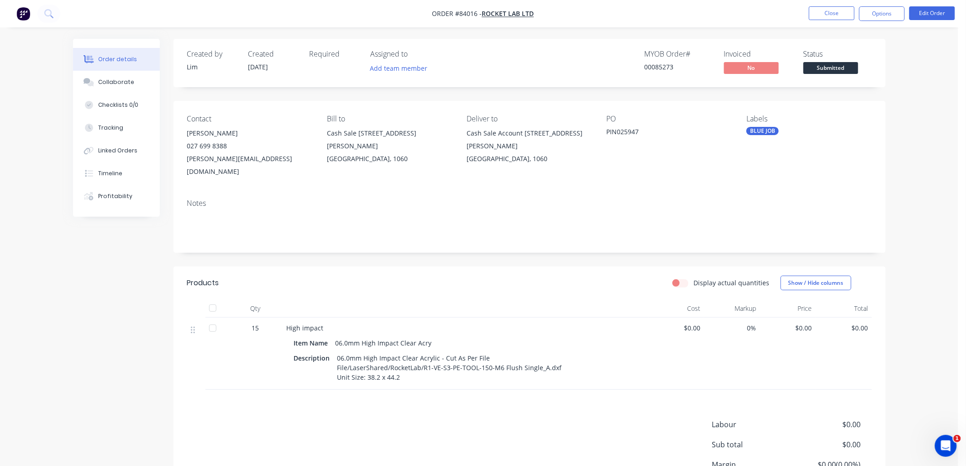
click at [806, 323] on span "$0.00" at bounding box center [787, 328] width 49 height 10
click at [937, 14] on button "Edit Order" at bounding box center [932, 13] width 46 height 14
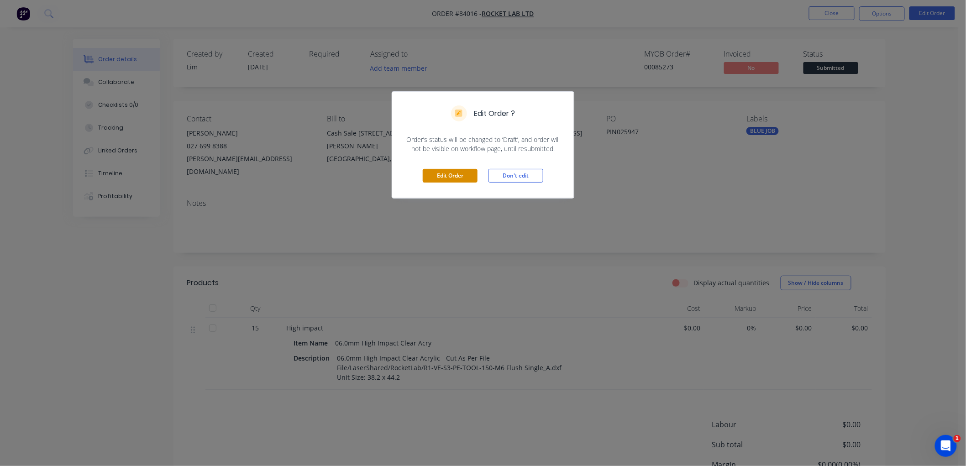
click at [450, 177] on button "Edit Order" at bounding box center [450, 176] width 55 height 14
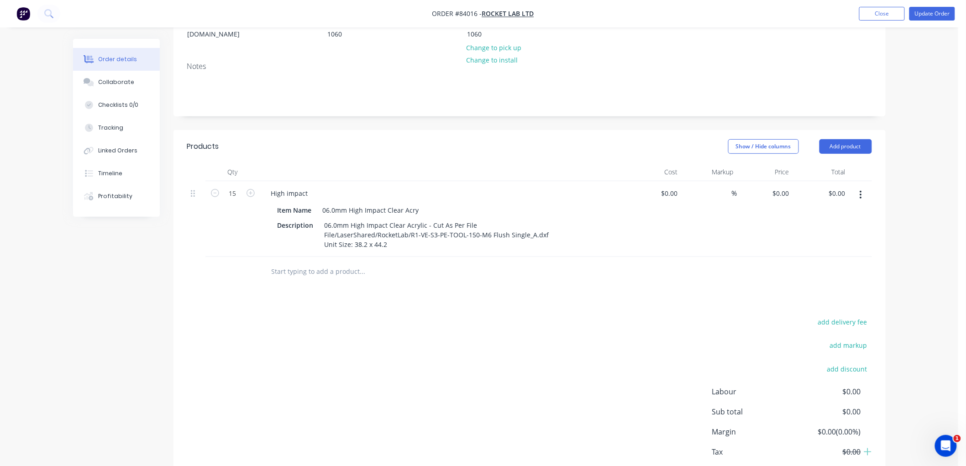
scroll to position [152, 0]
click at [778, 180] on div "0 0" at bounding box center [765, 218] width 56 height 76
type input "$2.09"
type input "$31.35"
click at [931, 153] on div "Order details Collaborate Checklists 0/0 Tracking Linked Orders Timeline Profit…" at bounding box center [479, 183] width 958 height 670
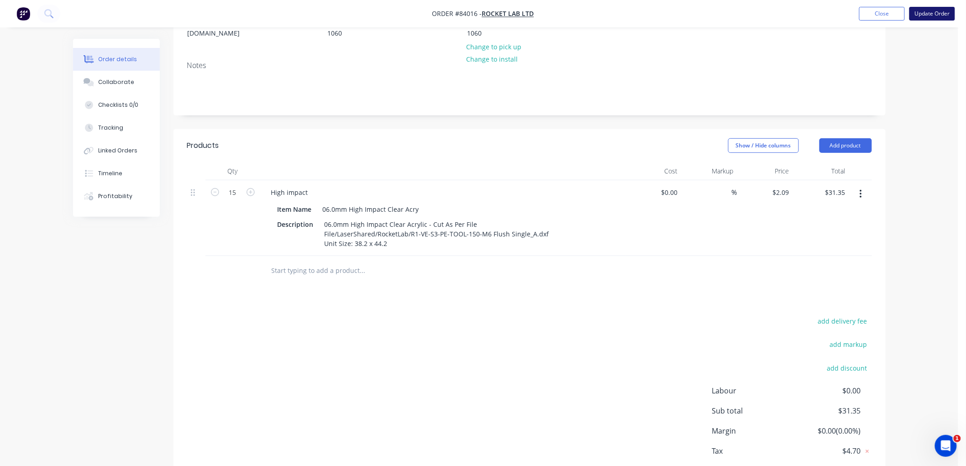
click at [933, 12] on button "Update Order" at bounding box center [932, 14] width 46 height 14
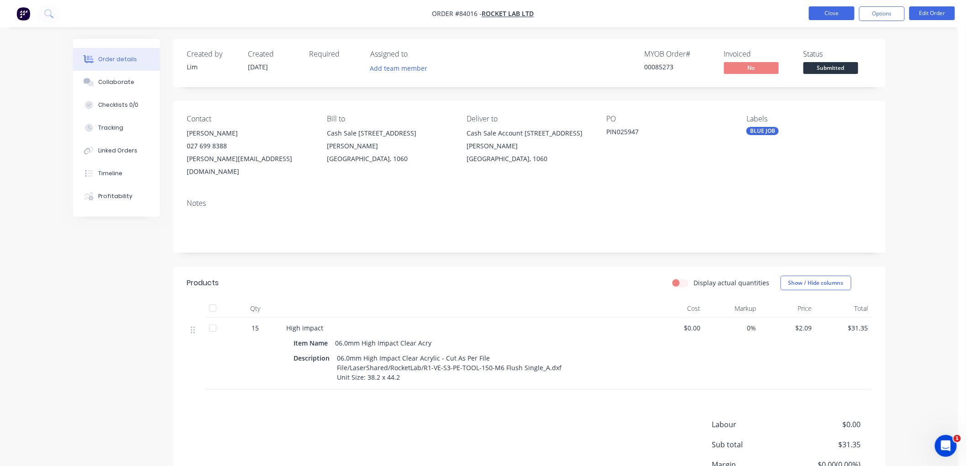
click at [834, 13] on button "Close" at bounding box center [832, 13] width 46 height 14
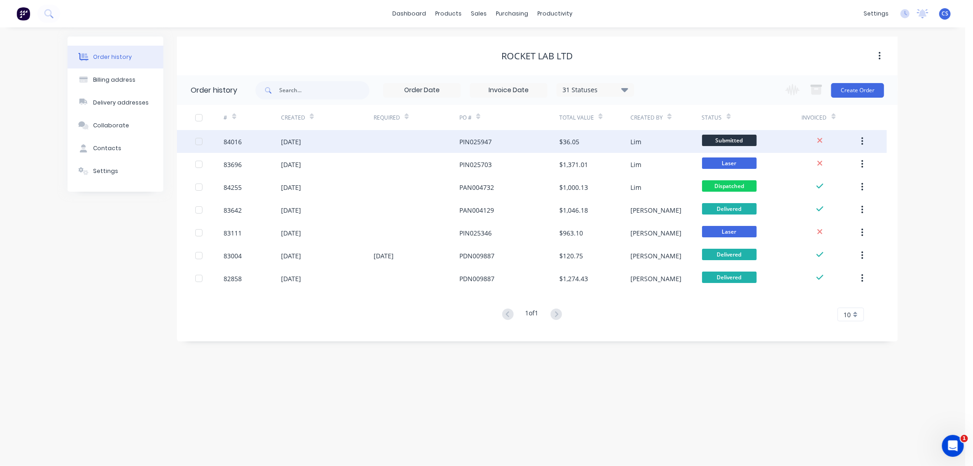
click at [520, 142] on div "PIN025947" at bounding box center [510, 141] width 100 height 23
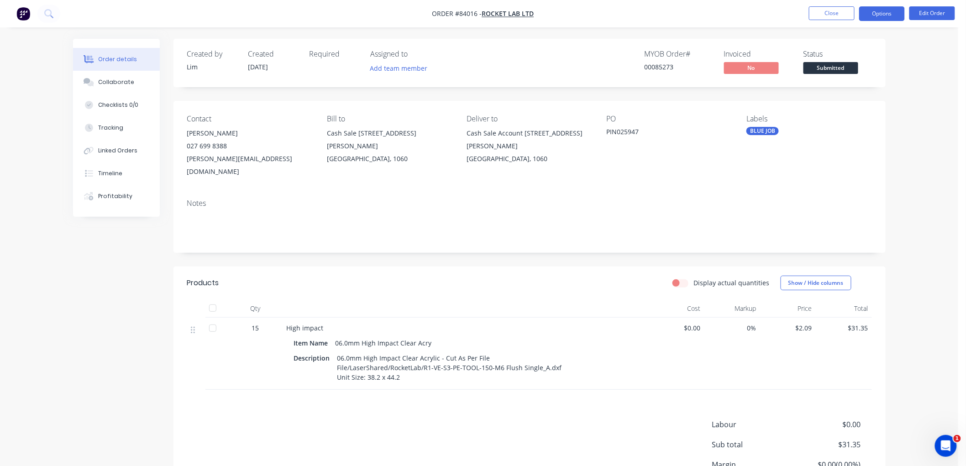
click at [872, 16] on button "Options" at bounding box center [882, 13] width 46 height 15
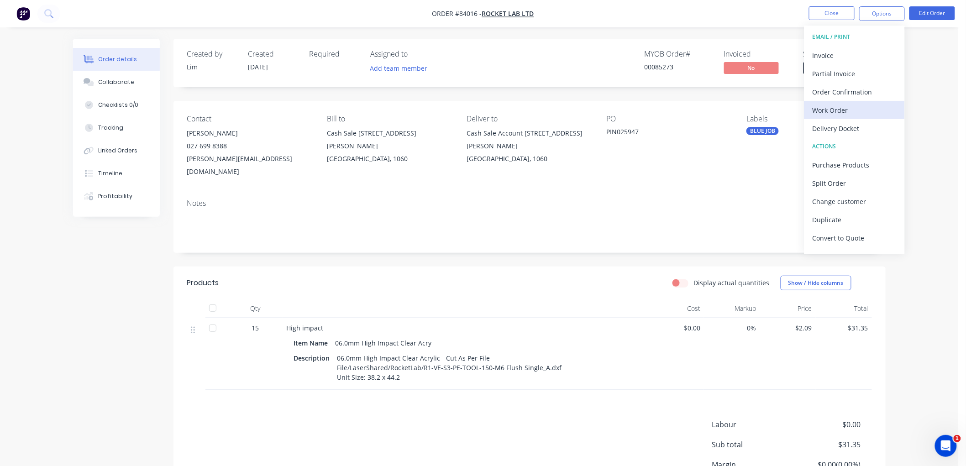
click at [840, 110] on div "Work Order" at bounding box center [854, 110] width 84 height 13
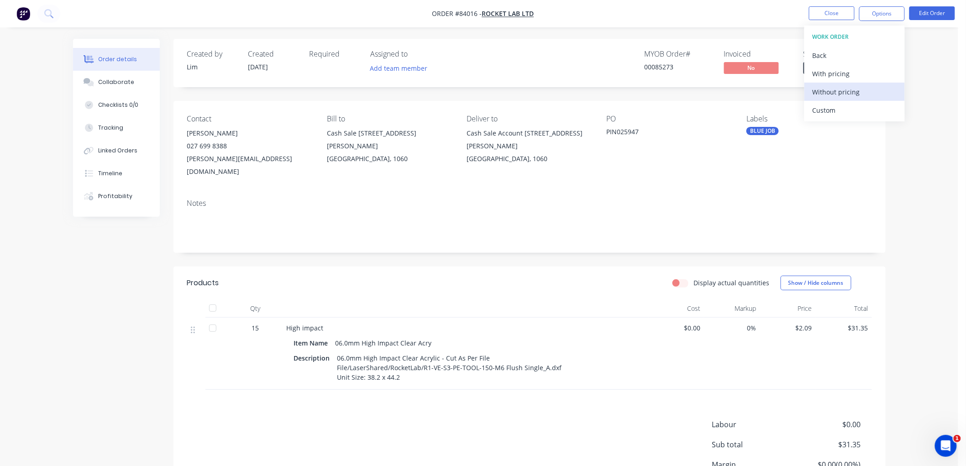
click at [845, 93] on div "Without pricing" at bounding box center [854, 91] width 84 height 13
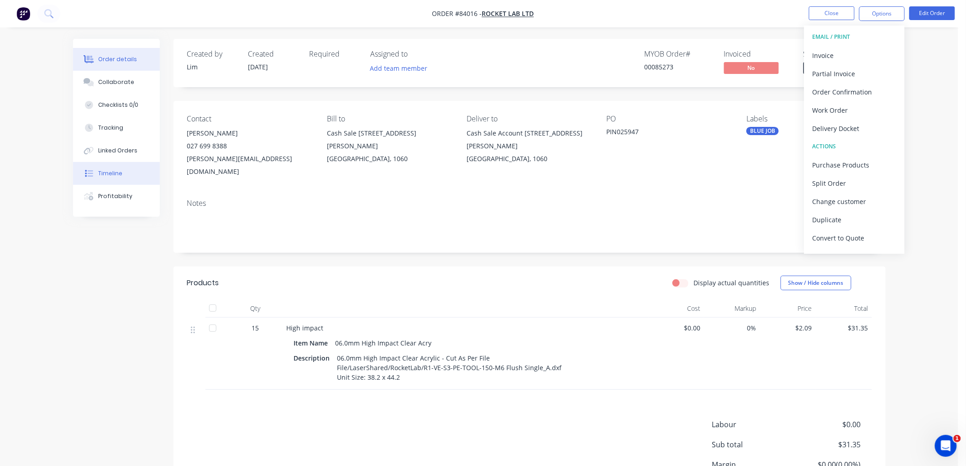
click at [102, 167] on button "Timeline" at bounding box center [116, 173] width 87 height 23
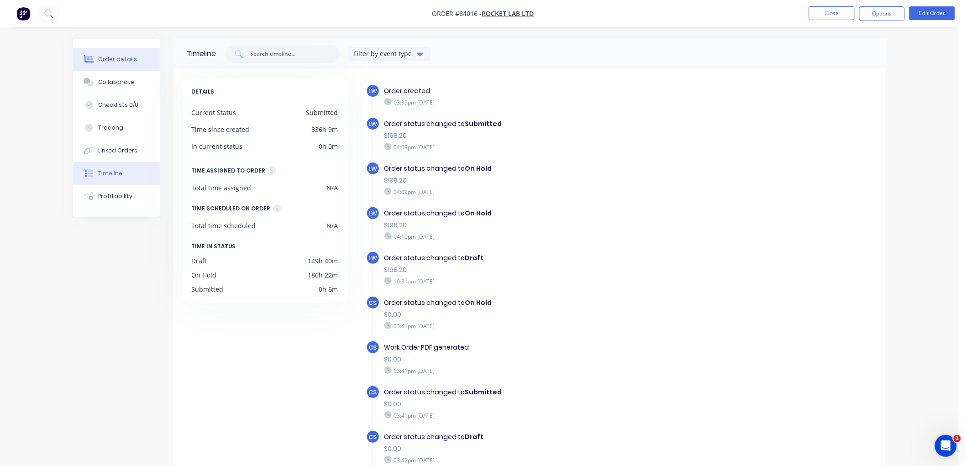
click at [116, 58] on div "Order details" at bounding box center [117, 59] width 39 height 8
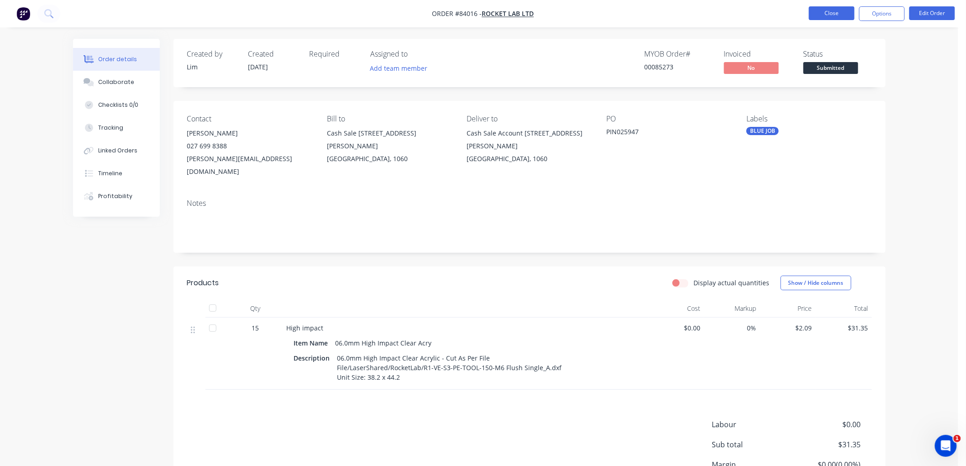
click at [826, 10] on button "Close" at bounding box center [832, 13] width 46 height 14
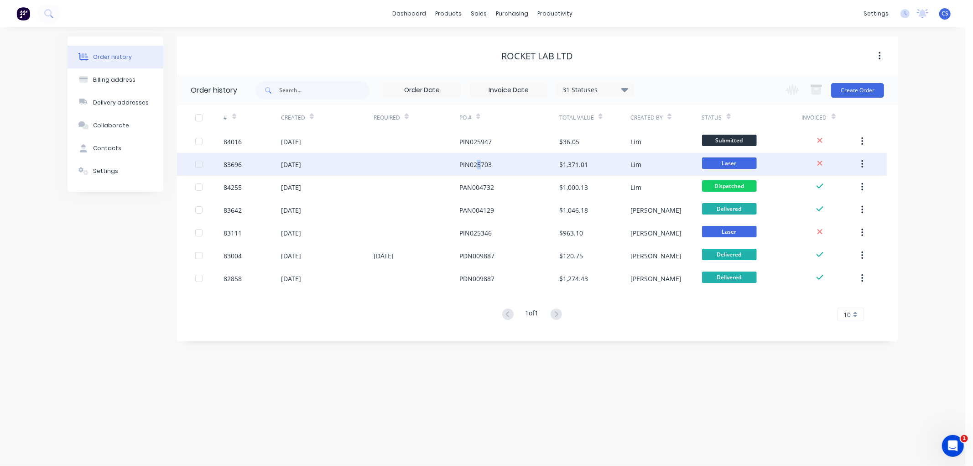
click at [478, 167] on div "PIN025703" at bounding box center [476, 165] width 32 height 10
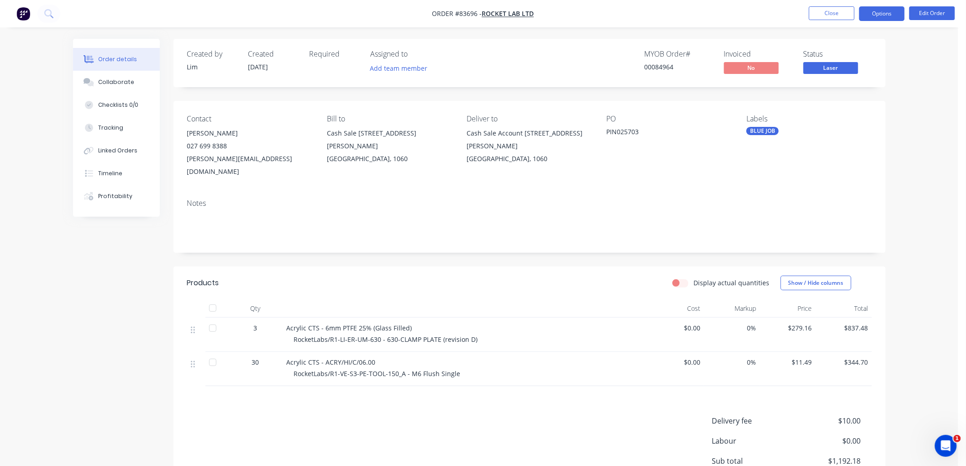
click at [883, 13] on button "Options" at bounding box center [882, 13] width 46 height 15
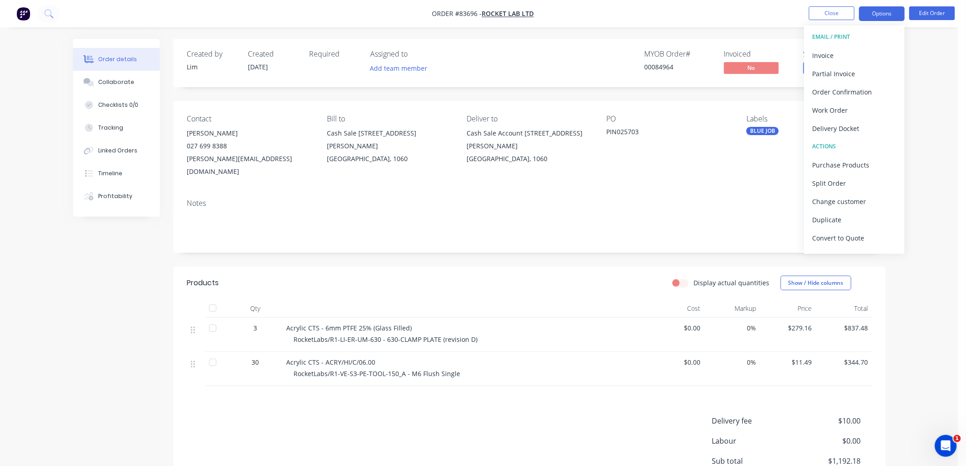
click at [874, 13] on button "Options" at bounding box center [882, 13] width 46 height 15
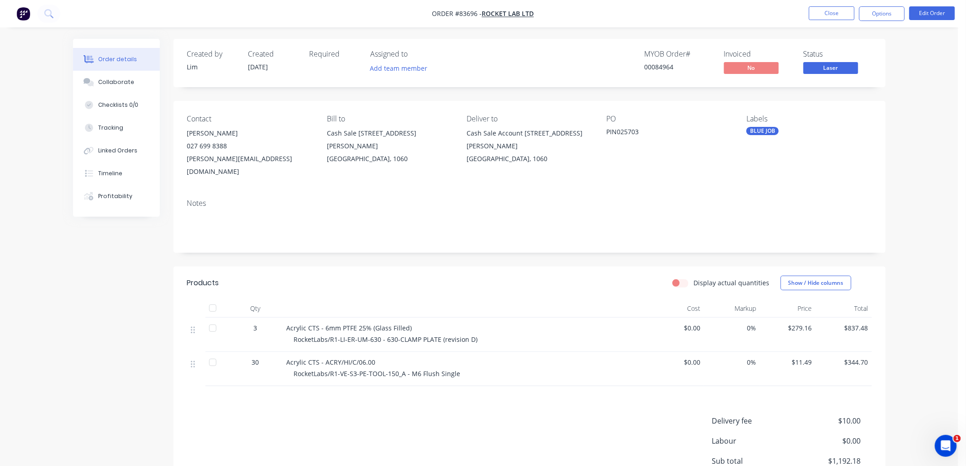
click at [837, 67] on span "Laser" at bounding box center [830, 67] width 55 height 11
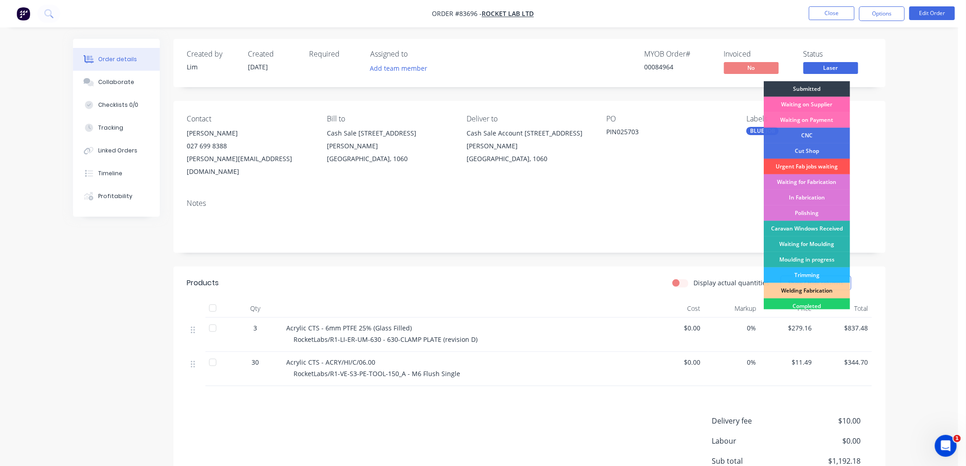
click at [818, 103] on div "Waiting on Supplier" at bounding box center [806, 105] width 86 height 16
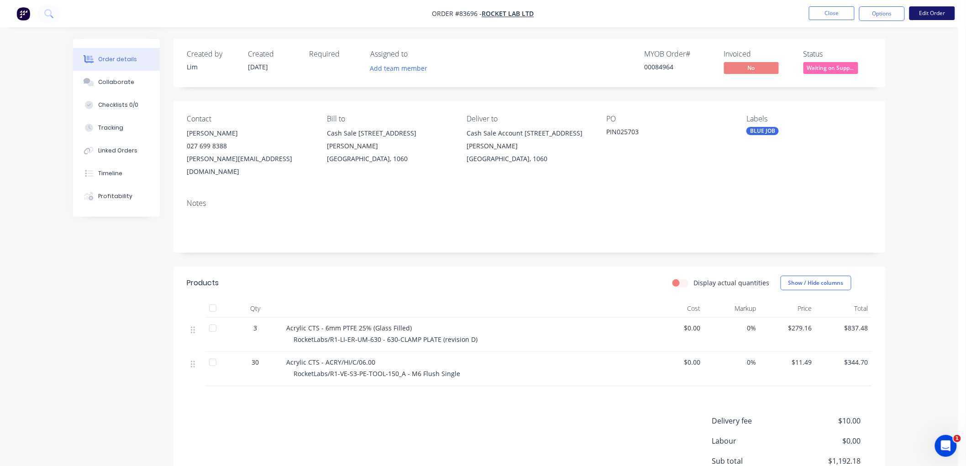
click at [927, 11] on button "Edit Order" at bounding box center [932, 13] width 46 height 14
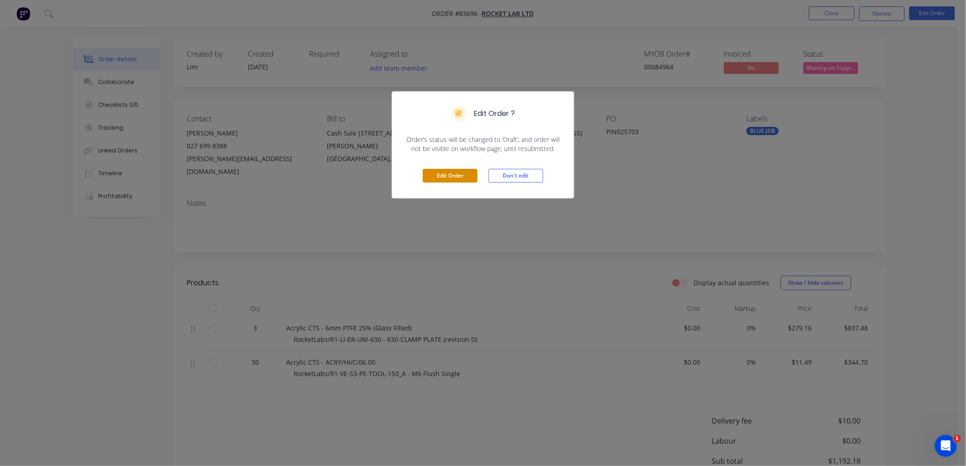
click at [450, 174] on button "Edit Order" at bounding box center [450, 176] width 55 height 14
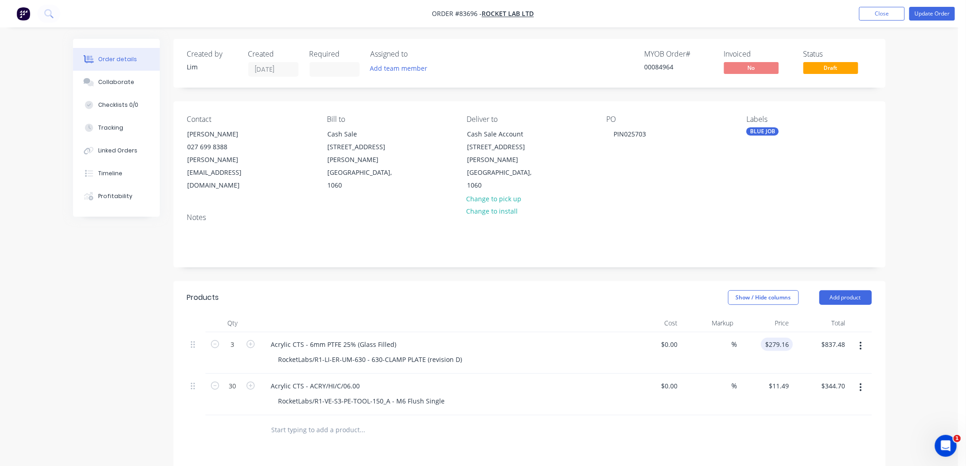
type input "279.16"
click at [774, 338] on input "279.16" at bounding box center [780, 344] width 25 height 13
type input "$0.00"
click at [781, 379] on input "11.49" at bounding box center [780, 385] width 25 height 13
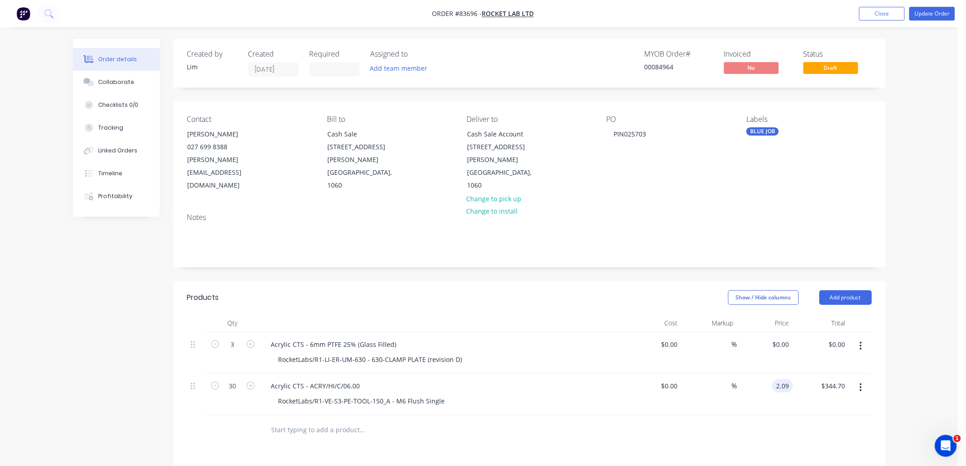
type input "$2.09"
type input "$62.70"
click at [915, 352] on div "Order details Collaborate Checklists 0/0 Tracking Linked Orders Timeline Profit…" at bounding box center [479, 336] width 958 height 673
click at [938, 14] on button "Update Order" at bounding box center [932, 14] width 46 height 14
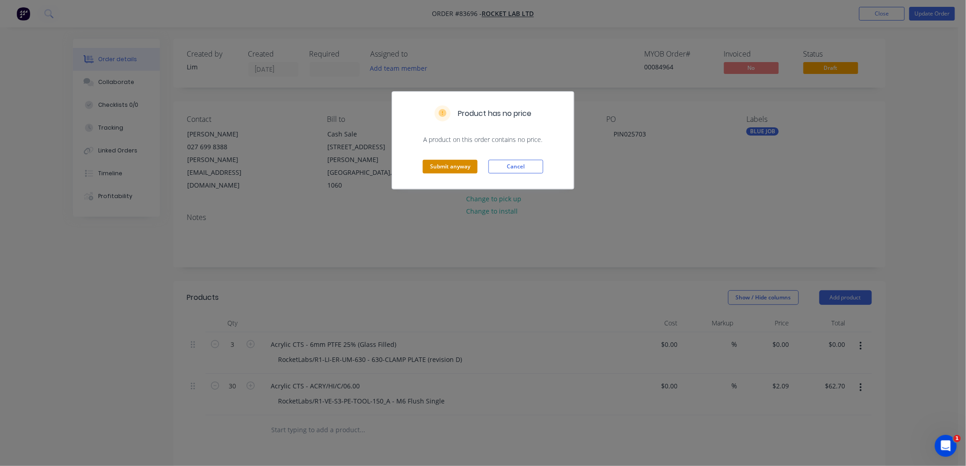
click at [456, 167] on button "Submit anyway" at bounding box center [450, 167] width 55 height 14
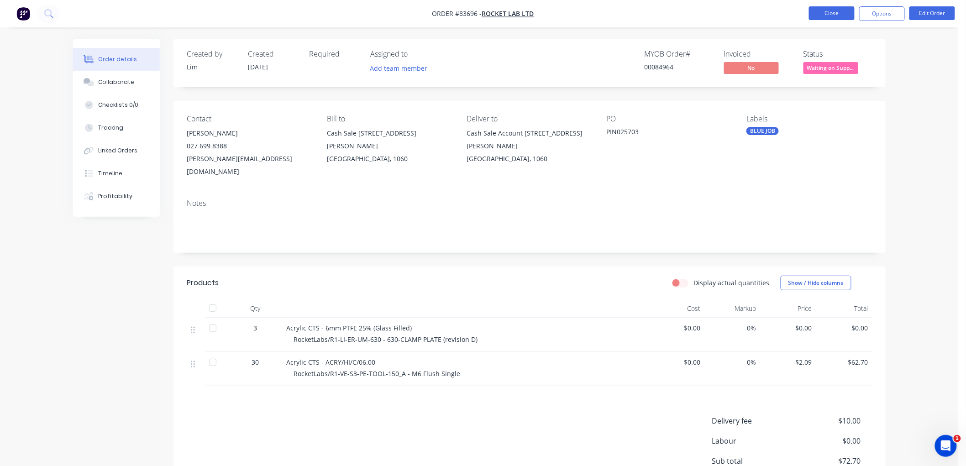
click at [840, 12] on button "Close" at bounding box center [832, 13] width 46 height 14
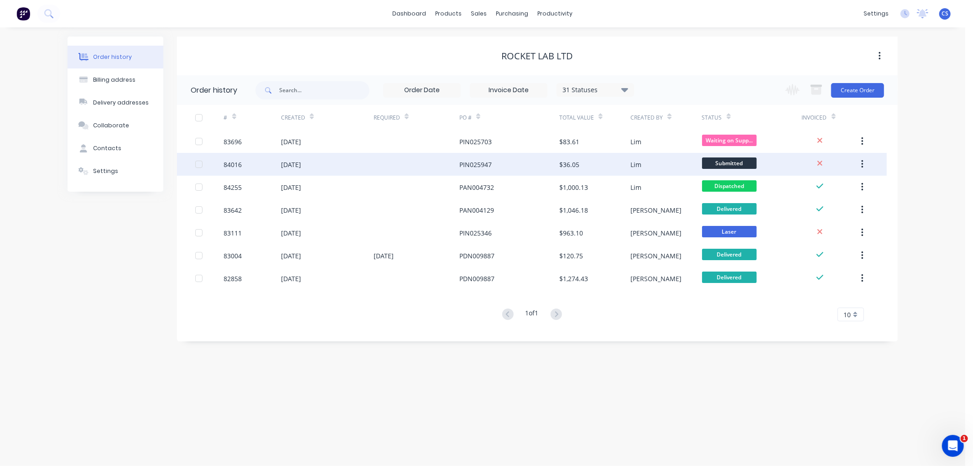
click at [511, 167] on div "PIN025947" at bounding box center [510, 164] width 100 height 23
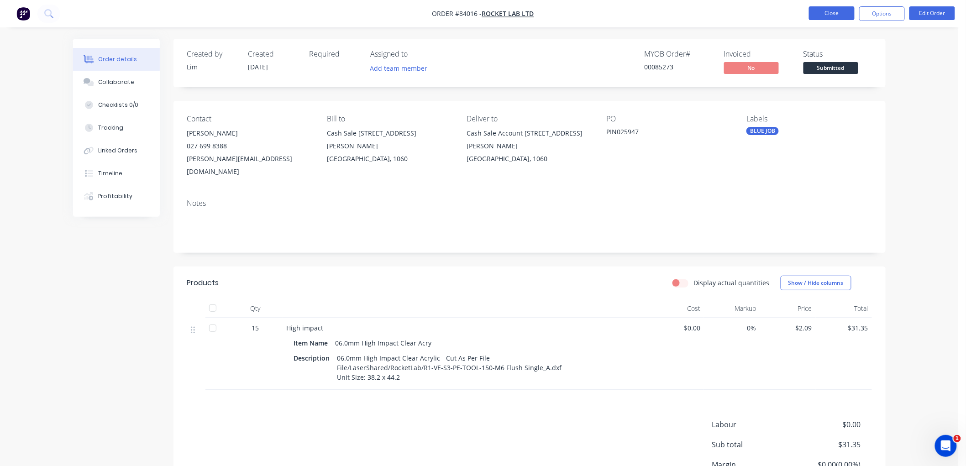
click at [832, 11] on button "Close" at bounding box center [832, 13] width 46 height 14
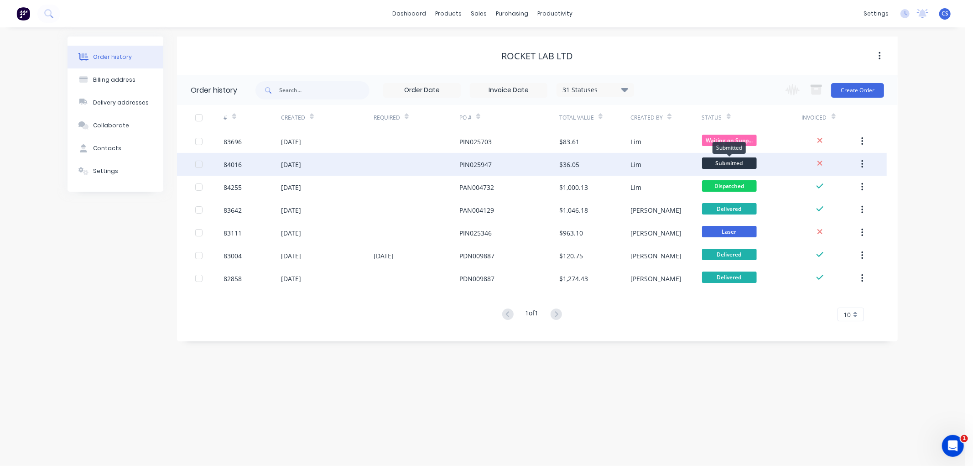
click at [732, 161] on span "Submitted" at bounding box center [729, 162] width 55 height 11
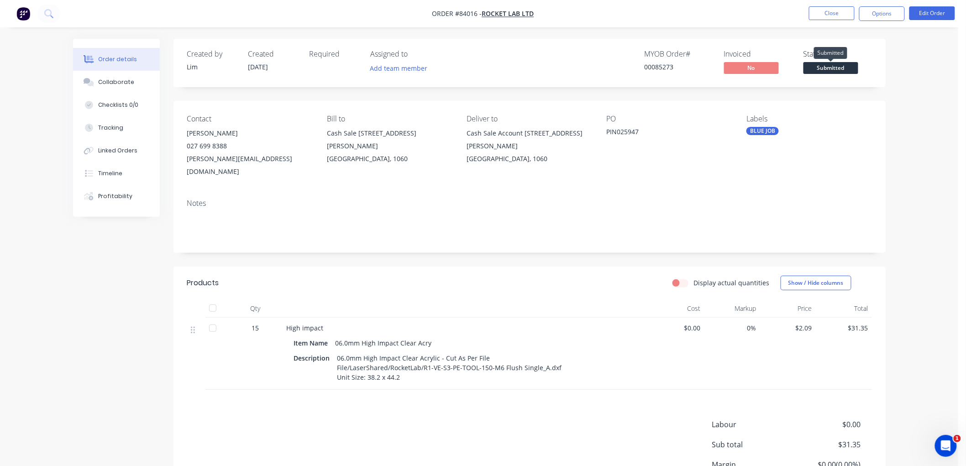
click at [827, 68] on span "Submitted" at bounding box center [830, 67] width 55 height 11
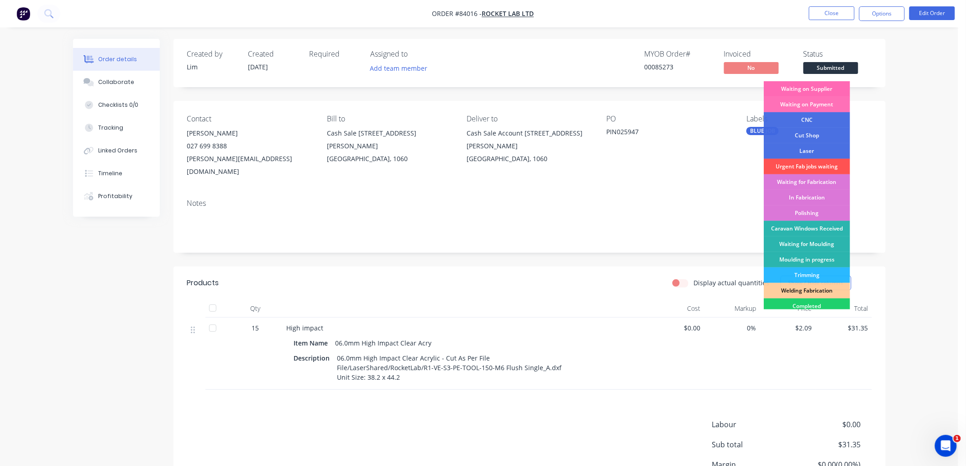
click at [819, 89] on div "Waiting on Supplier" at bounding box center [806, 89] width 86 height 16
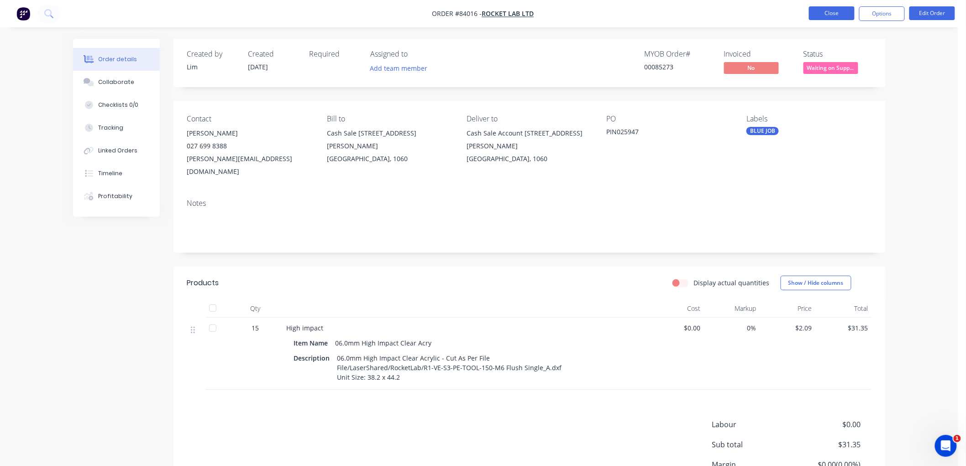
click at [829, 15] on button "Close" at bounding box center [832, 13] width 46 height 14
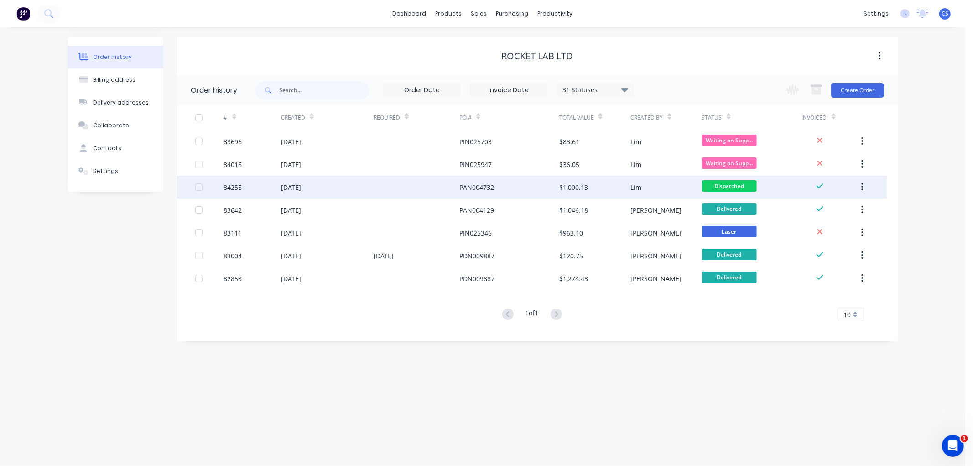
click at [463, 183] on div "PAN004732" at bounding box center [477, 188] width 35 height 10
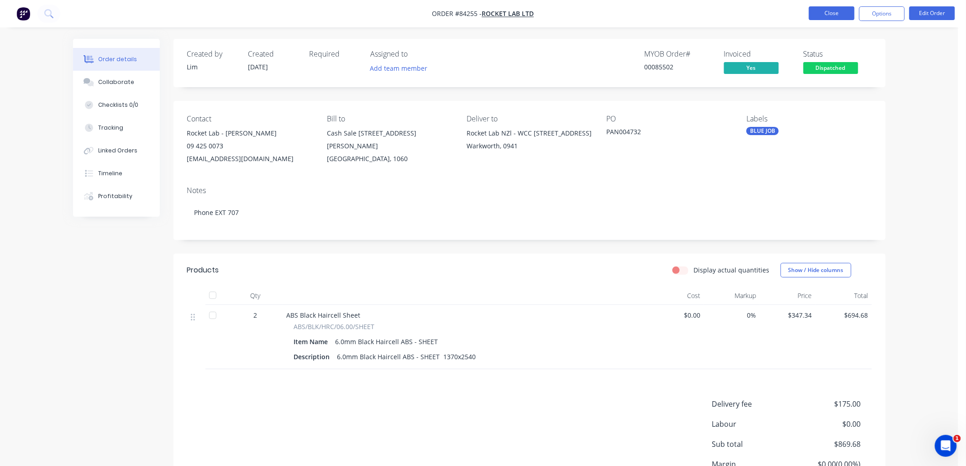
click at [822, 10] on button "Close" at bounding box center [832, 13] width 46 height 14
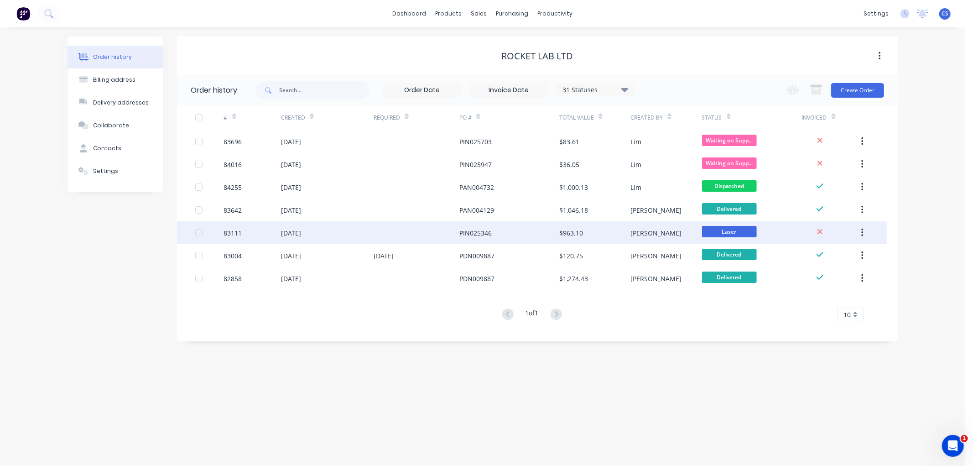
click at [504, 233] on div "PIN025346" at bounding box center [510, 232] width 100 height 23
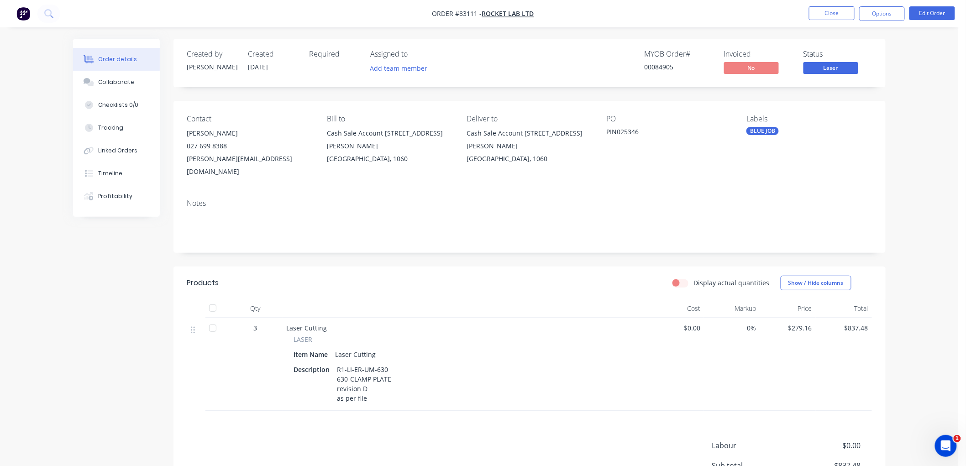
click at [805, 323] on span "$279.16" at bounding box center [787, 328] width 49 height 10
click at [802, 323] on span "$279.16" at bounding box center [787, 328] width 49 height 10
copy span "279.16"
click at [838, 16] on button "Close" at bounding box center [832, 13] width 46 height 14
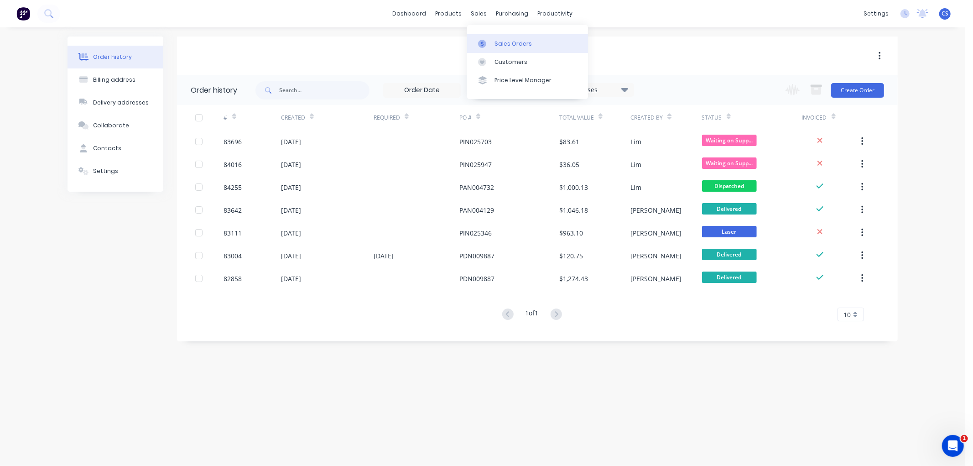
click at [490, 40] on div at bounding box center [485, 44] width 14 height 8
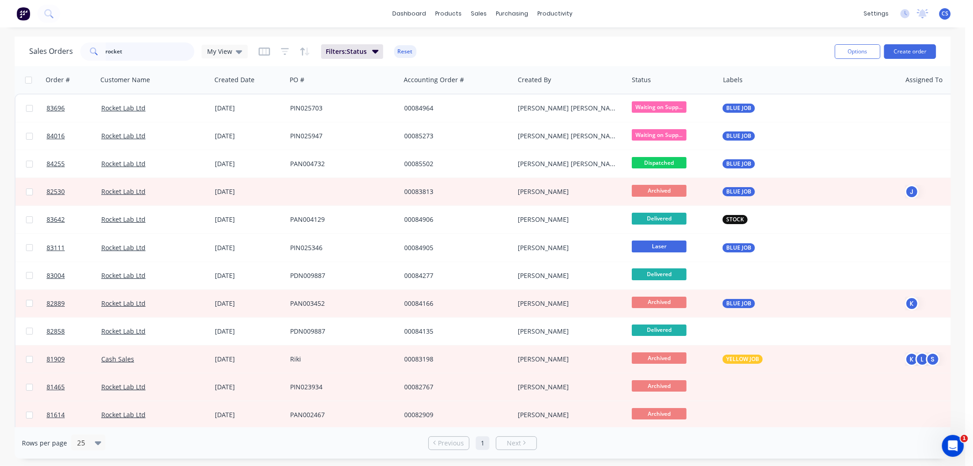
click at [142, 52] on input "rocket" at bounding box center [150, 51] width 89 height 18
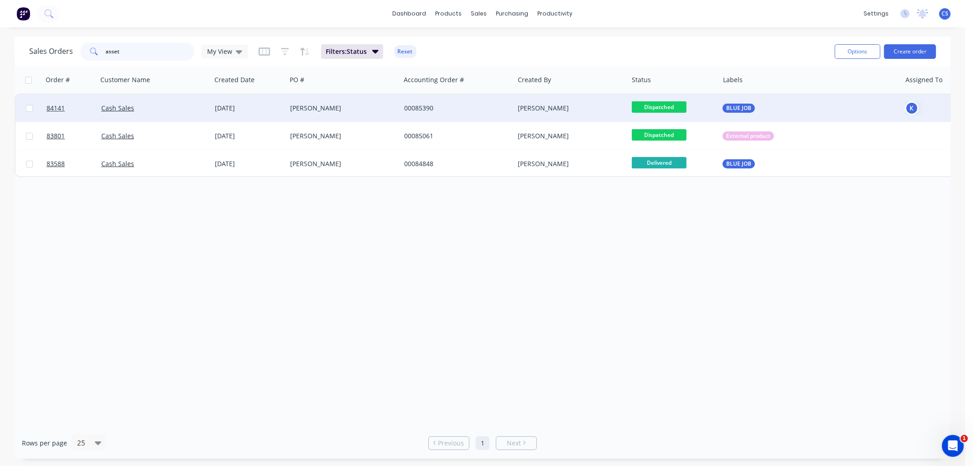
type input "asset"
click at [323, 104] on div "[PERSON_NAME]" at bounding box center [340, 108] width 101 height 9
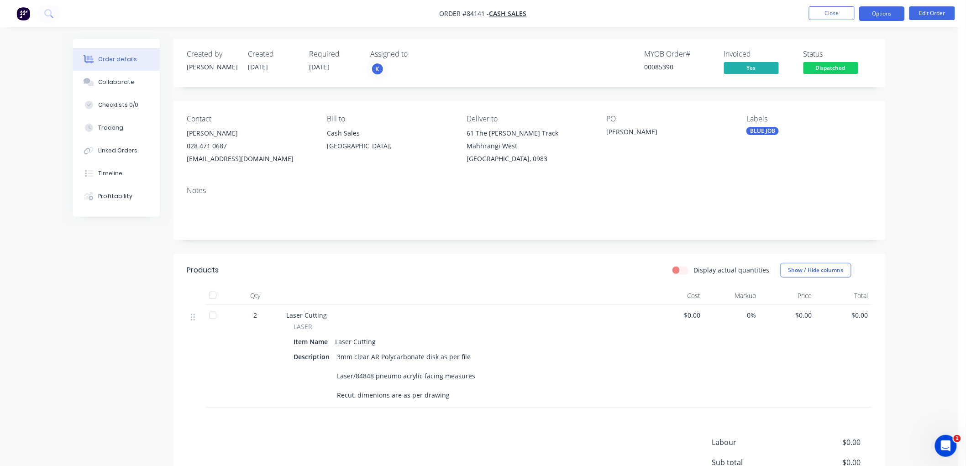
click at [894, 16] on button "Options" at bounding box center [882, 13] width 46 height 15
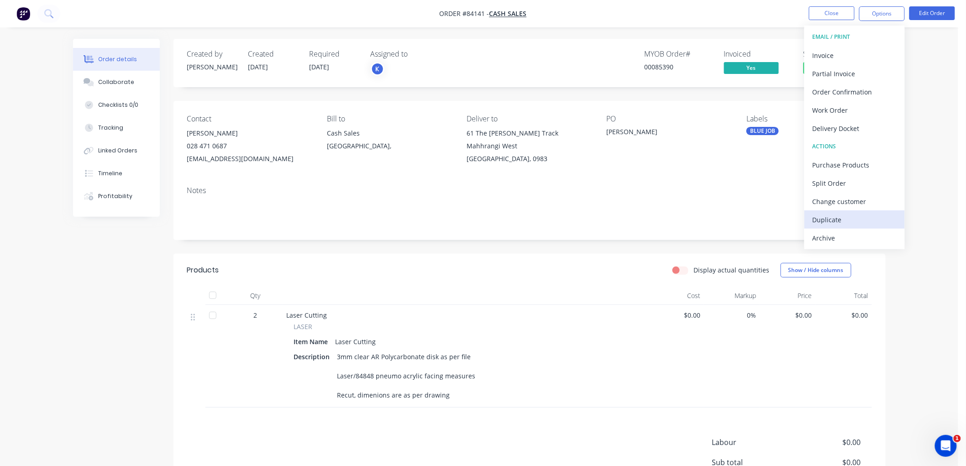
click at [834, 220] on div "Duplicate" at bounding box center [854, 219] width 84 height 13
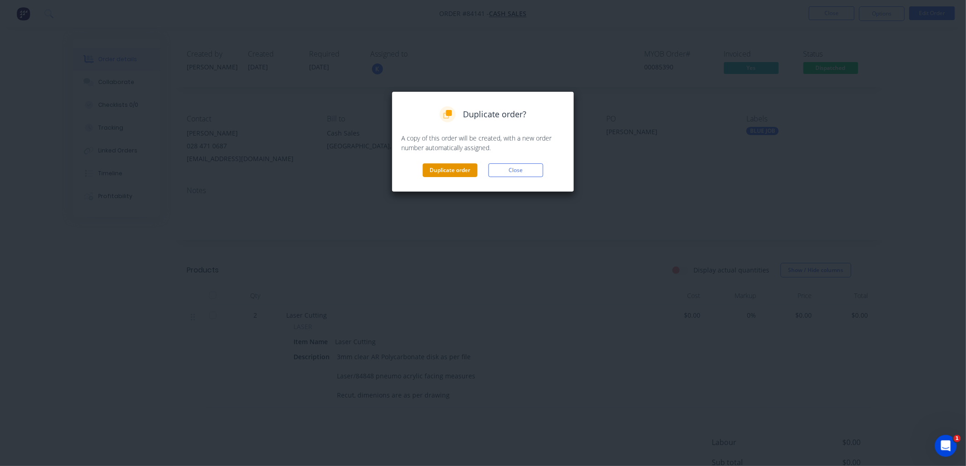
click at [432, 168] on button "Duplicate order" at bounding box center [450, 170] width 55 height 14
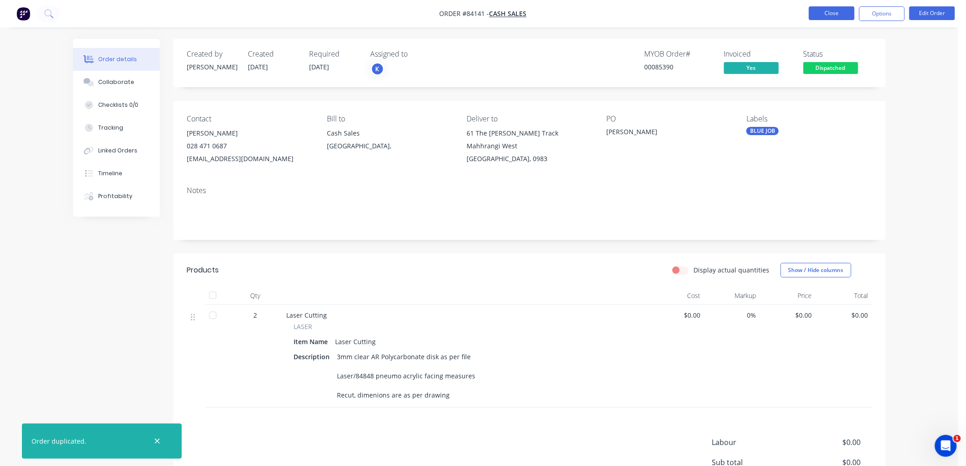
click at [838, 13] on button "Close" at bounding box center [832, 13] width 46 height 14
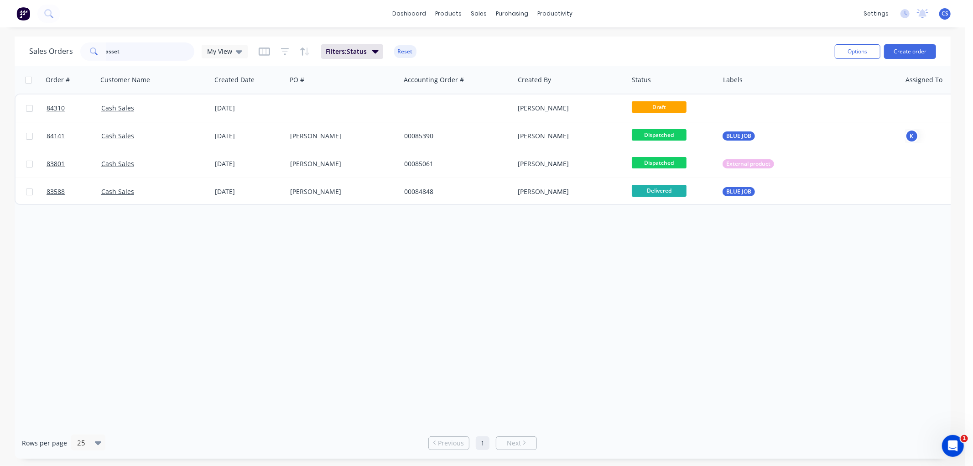
click at [129, 51] on input "asset" at bounding box center [150, 51] width 89 height 18
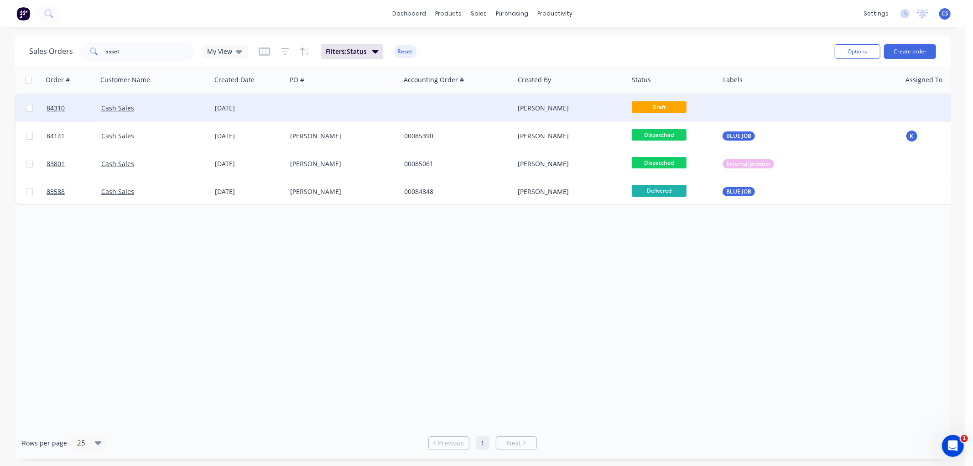
click at [326, 110] on div at bounding box center [344, 107] width 114 height 27
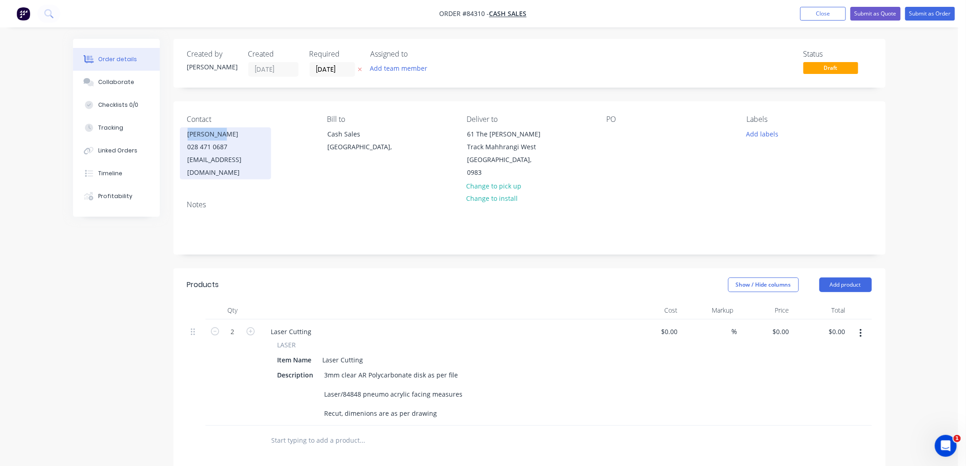
drag, startPoint x: 206, startPoint y: 133, endPoint x: 188, endPoint y: 133, distance: 18.3
click at [188, 133] on div "[PERSON_NAME]" at bounding box center [226, 134] width 76 height 13
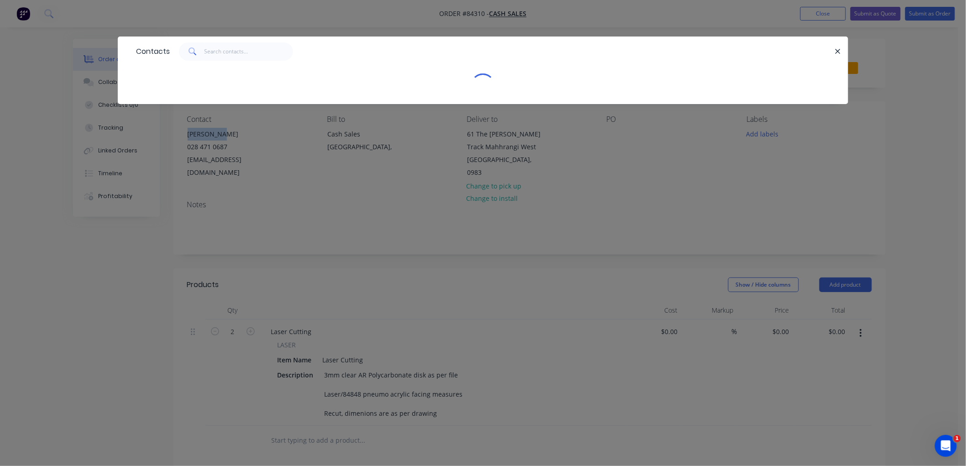
copy div "[PERSON_NAME]"
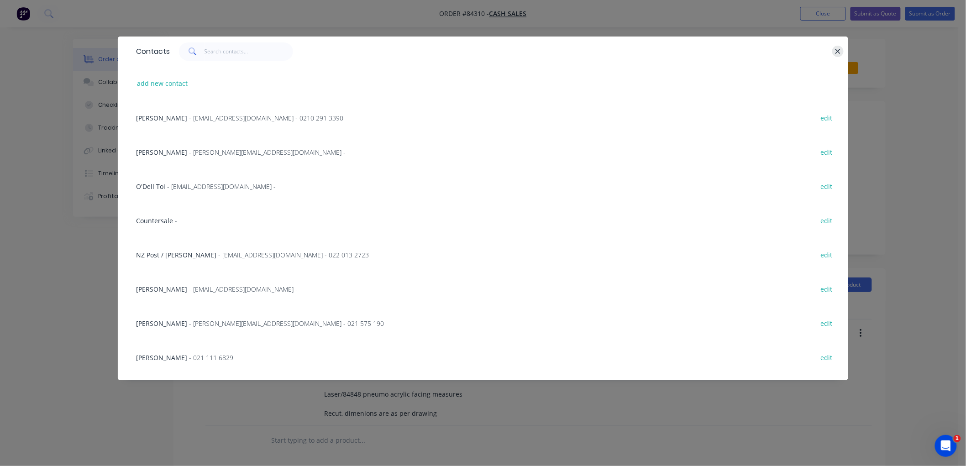
click at [836, 54] on icon "button" at bounding box center [838, 51] width 6 height 8
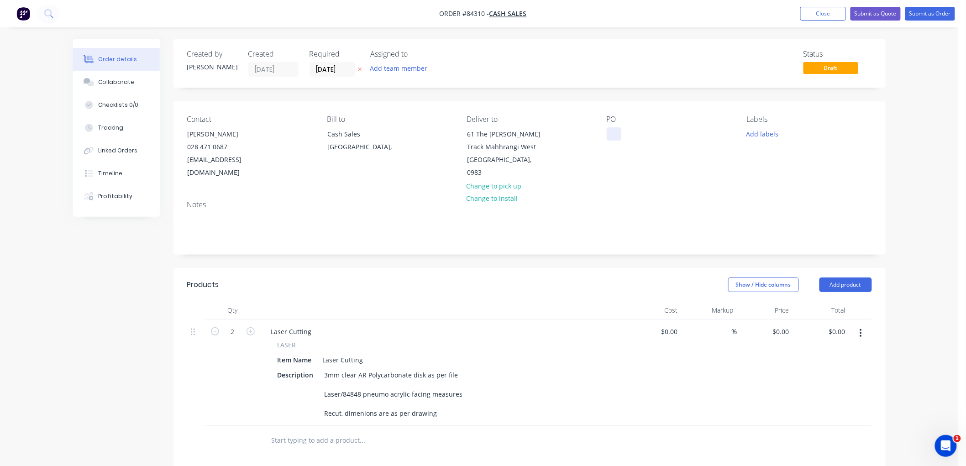
click at [617, 136] on div at bounding box center [614, 133] width 15 height 13
paste div
click at [759, 134] on button "Add labels" at bounding box center [762, 133] width 42 height 12
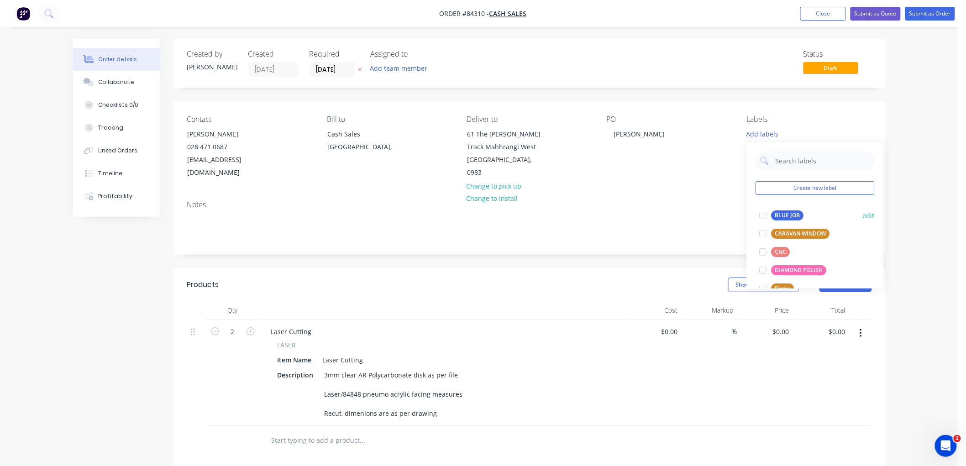
click at [779, 216] on div "BLUE JOB" at bounding box center [787, 215] width 32 height 10
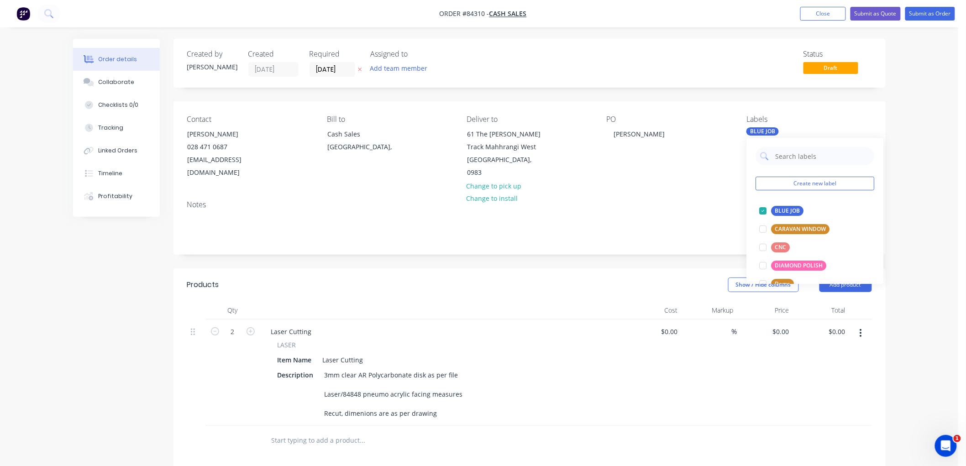
click at [305, 431] on input "text" at bounding box center [362, 440] width 183 height 18
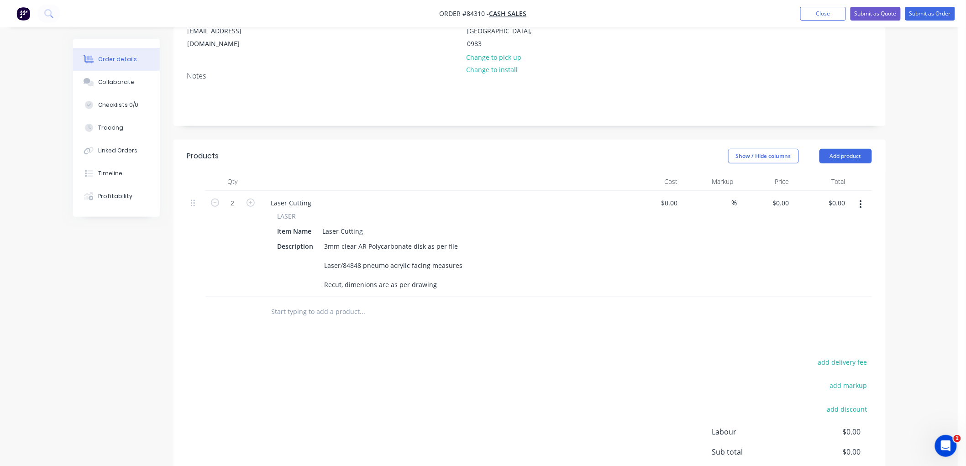
scroll to position [152, 0]
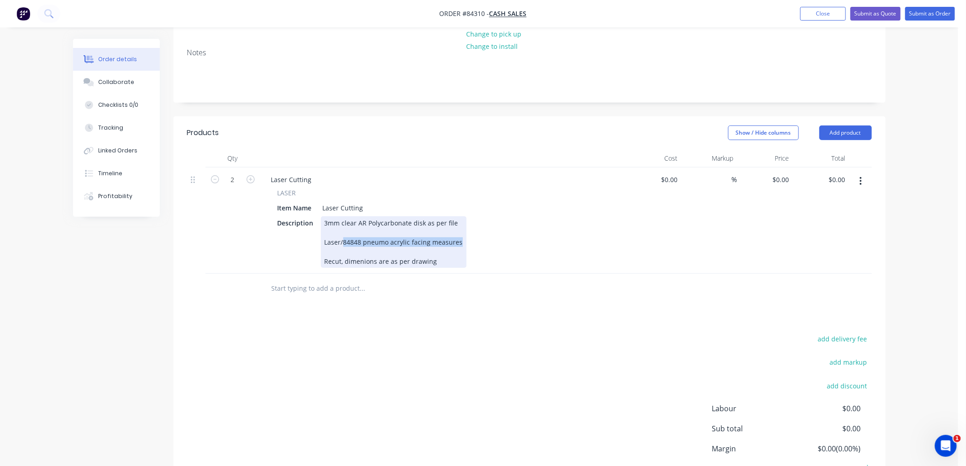
drag, startPoint x: 343, startPoint y: 229, endPoint x: 463, endPoint y: 226, distance: 119.6
click at [463, 226] on div "Description 3mm clear AR Polycarbonate disk as per file Laser/84848 pneumo acry…" at bounding box center [441, 242] width 334 height 52
drag, startPoint x: 444, startPoint y: 248, endPoint x: 404, endPoint y: 226, distance: 45.9
click at [404, 226] on div "3mm clear AR Polycarbonate disk as per file Laser/ Recut, dimenions are as per …" at bounding box center [391, 242] width 141 height 52
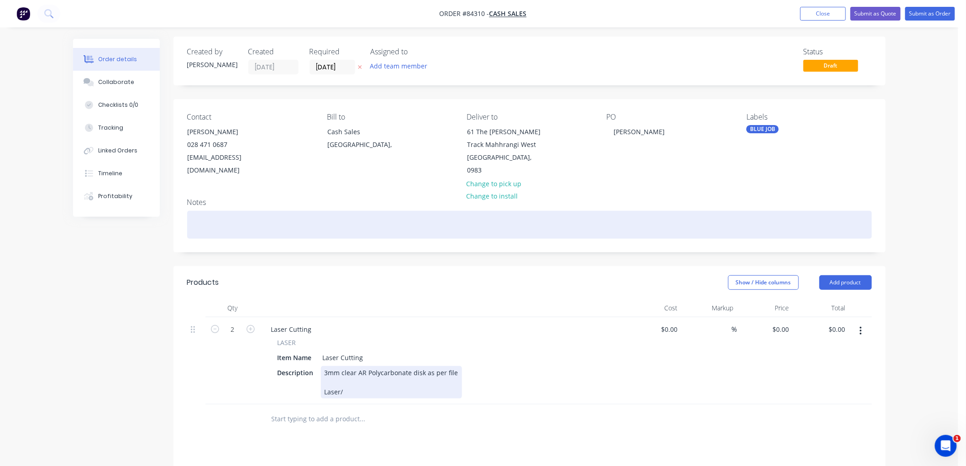
scroll to position [0, 0]
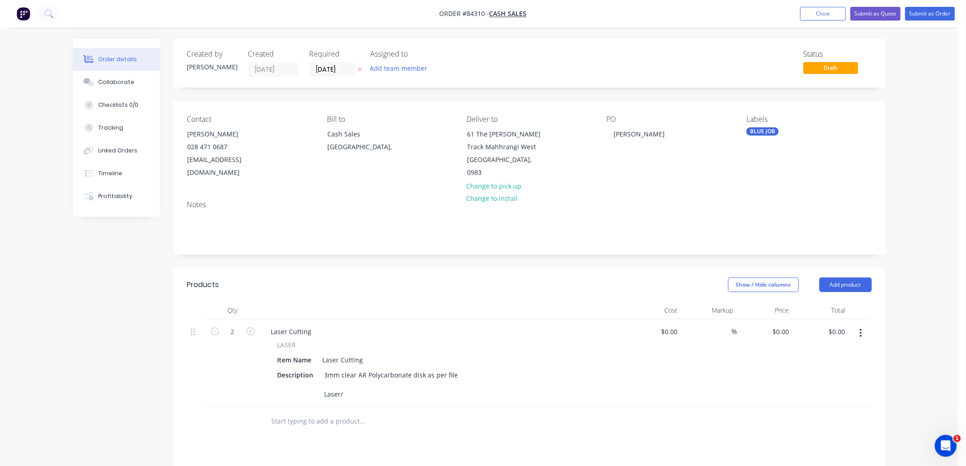
click at [360, 68] on icon at bounding box center [360, 69] width 4 height 5
click at [942, 15] on button "Submit as Order" at bounding box center [930, 14] width 50 height 14
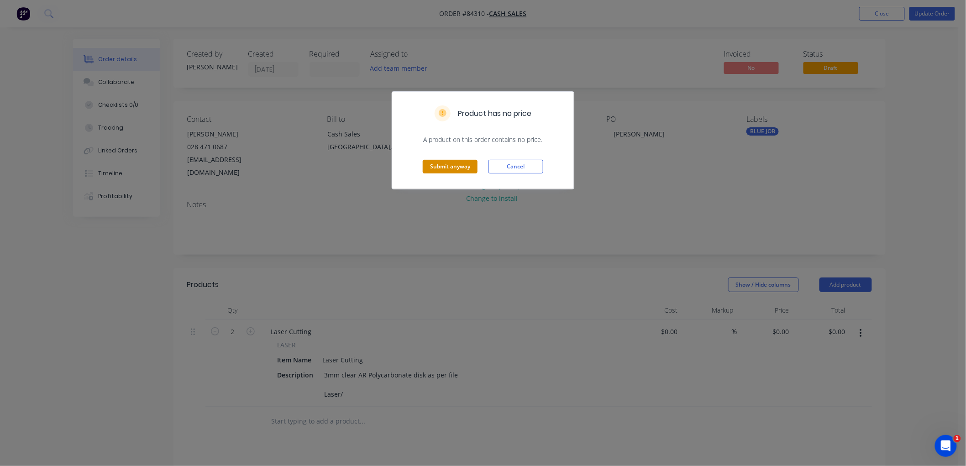
click at [461, 168] on button "Submit anyway" at bounding box center [450, 167] width 55 height 14
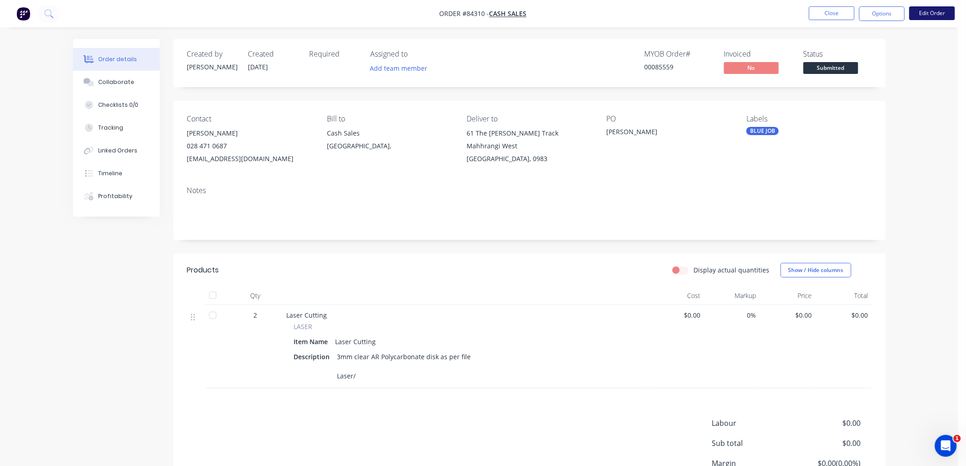
click at [928, 12] on button "Edit Order" at bounding box center [932, 13] width 46 height 14
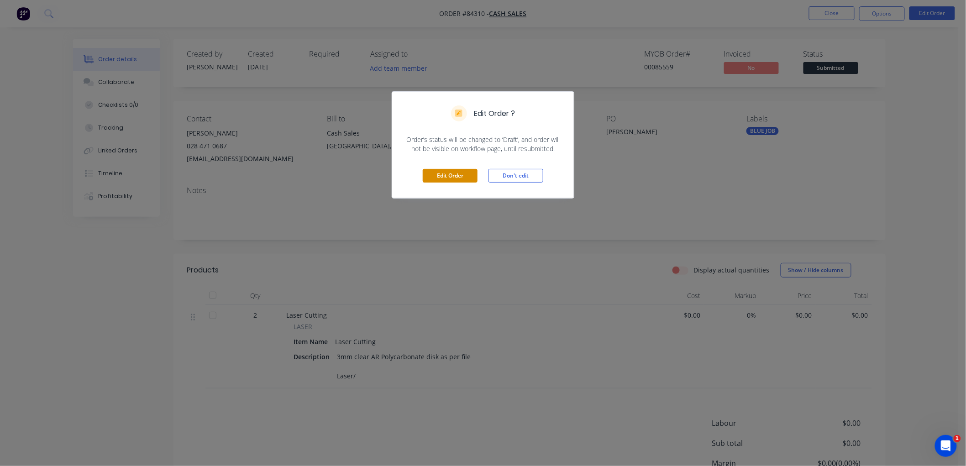
click at [449, 173] on button "Edit Order" at bounding box center [450, 176] width 55 height 14
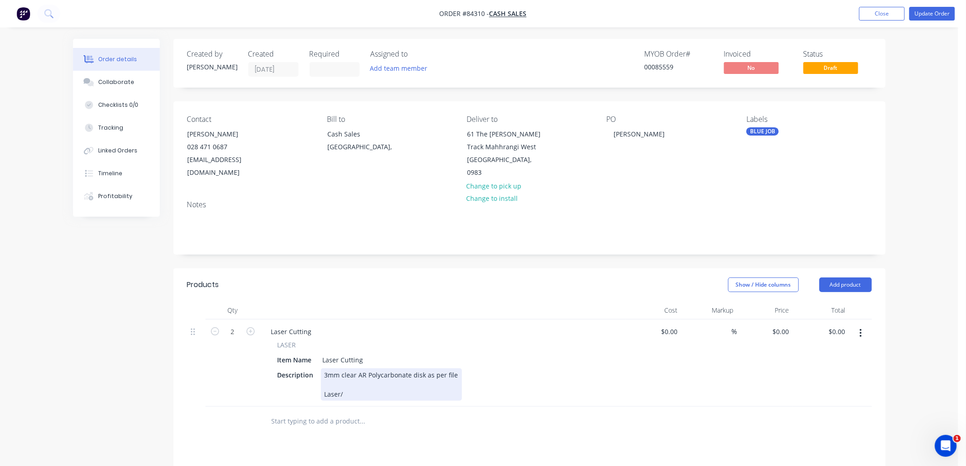
click at [355, 378] on div "3mm clear AR Polycarbonate disk as per file Laser/" at bounding box center [391, 384] width 141 height 32
paste div
click at [936, 18] on button "Update Order" at bounding box center [932, 14] width 46 height 14
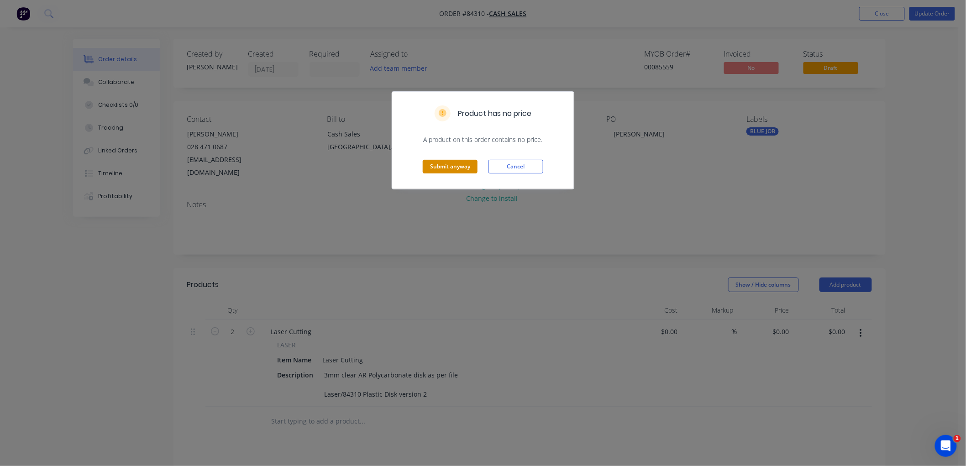
click at [458, 165] on button "Submit anyway" at bounding box center [450, 167] width 55 height 14
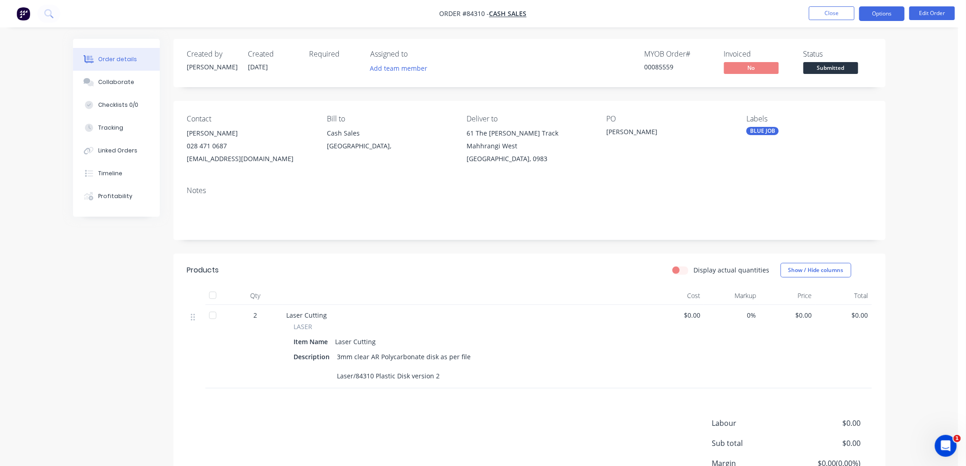
click at [889, 16] on button "Options" at bounding box center [882, 13] width 46 height 15
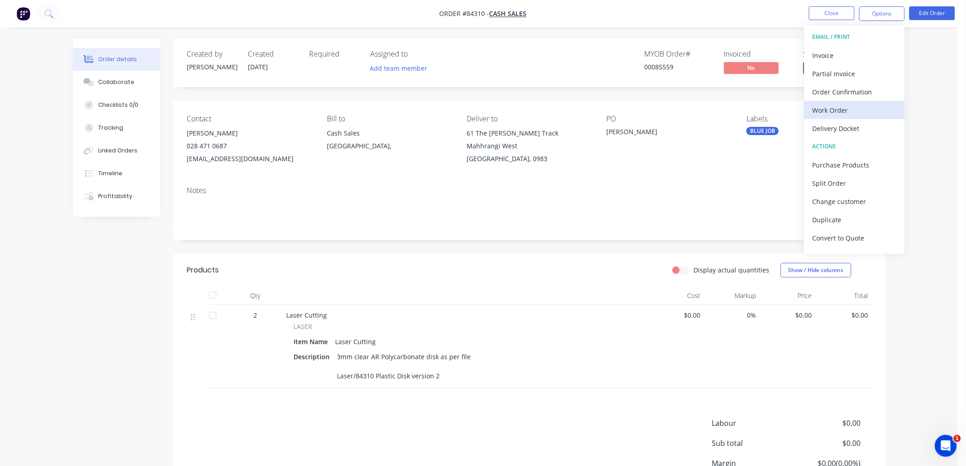
click at [836, 108] on div "Work Order" at bounding box center [854, 110] width 84 height 13
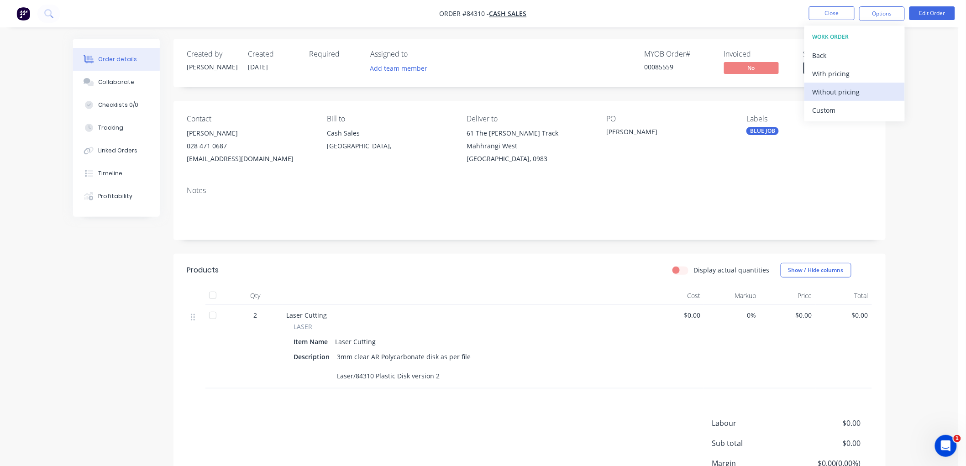
click at [827, 93] on div "Without pricing" at bounding box center [854, 91] width 84 height 13
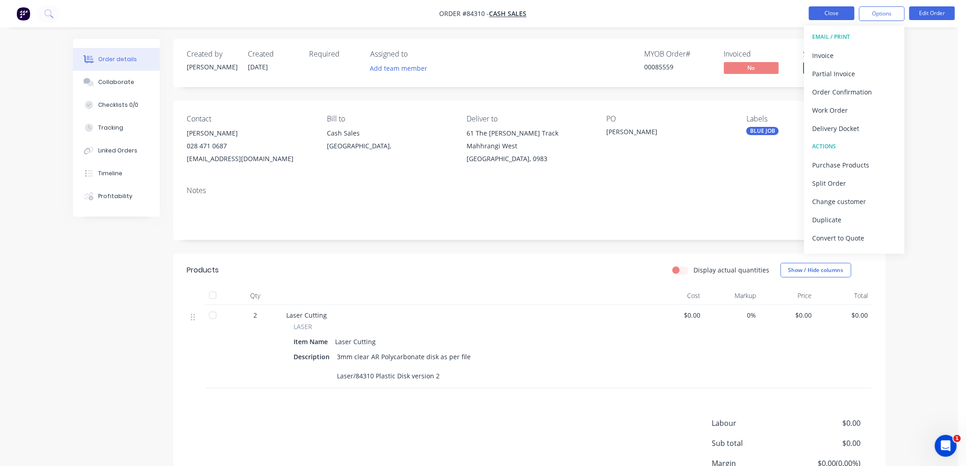
click at [831, 13] on button "Close" at bounding box center [832, 13] width 46 height 14
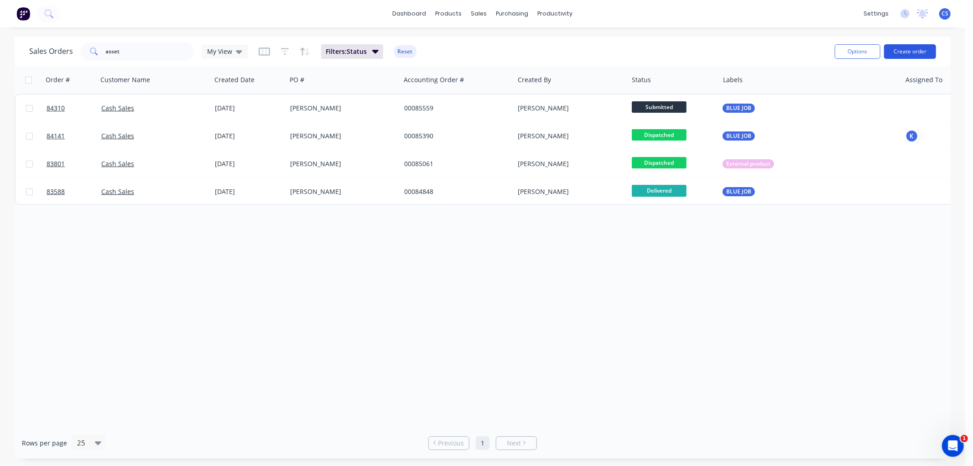
click at [900, 52] on button "Create order" at bounding box center [910, 51] width 52 height 15
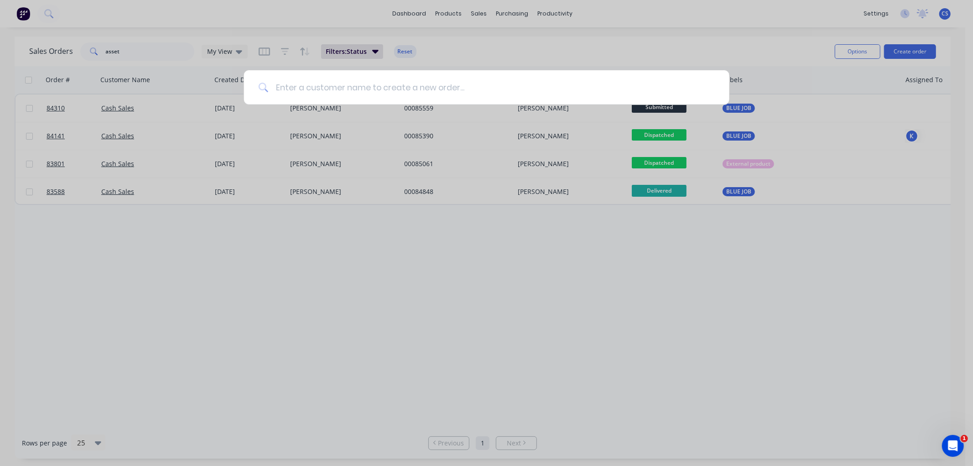
click at [309, 85] on input at bounding box center [491, 87] width 447 height 34
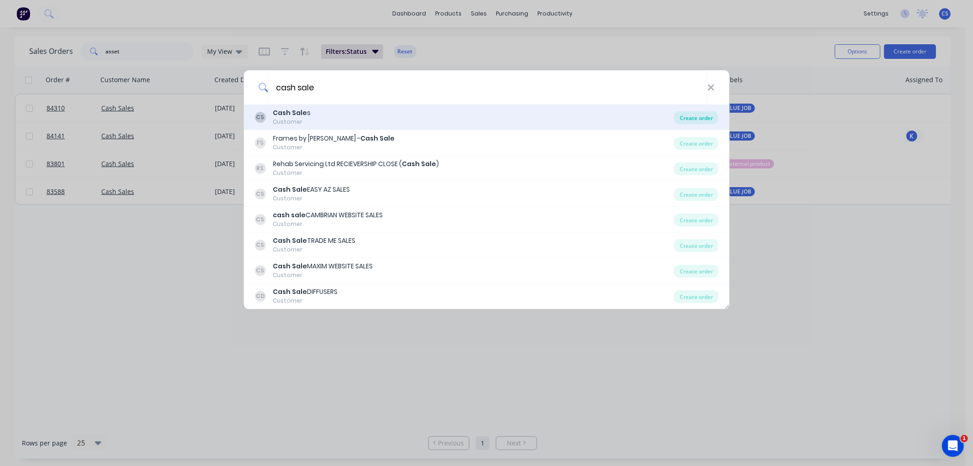
type input "cash sale"
click at [695, 115] on div "Create order" at bounding box center [697, 117] width 44 height 13
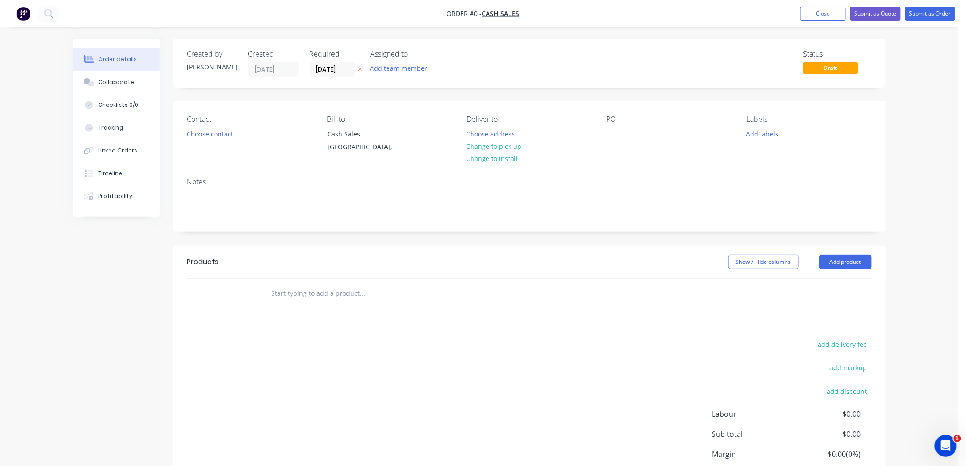
click at [359, 67] on icon at bounding box center [360, 69] width 4 height 5
click at [331, 293] on input "text" at bounding box center [362, 293] width 183 height 18
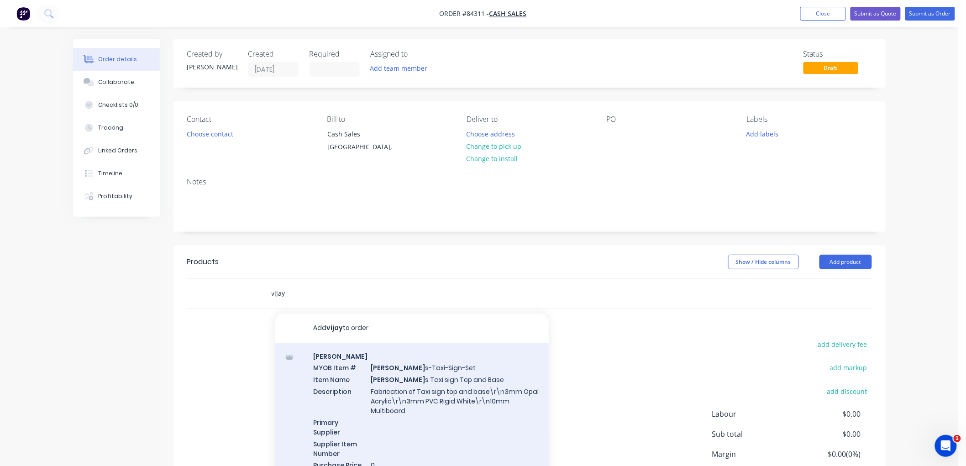
type input "vijay"
click at [403, 375] on div "[PERSON_NAME] Item # Vijay s-Taxi-Sign-Set Item Name [PERSON_NAME] s Taxi sign …" at bounding box center [412, 416] width 274 height 147
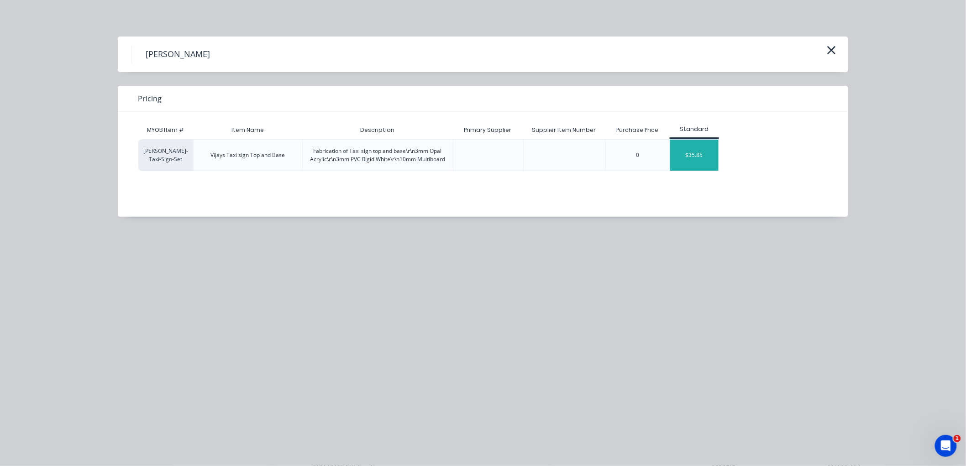
click at [695, 166] on div "$35.85" at bounding box center [694, 155] width 49 height 31
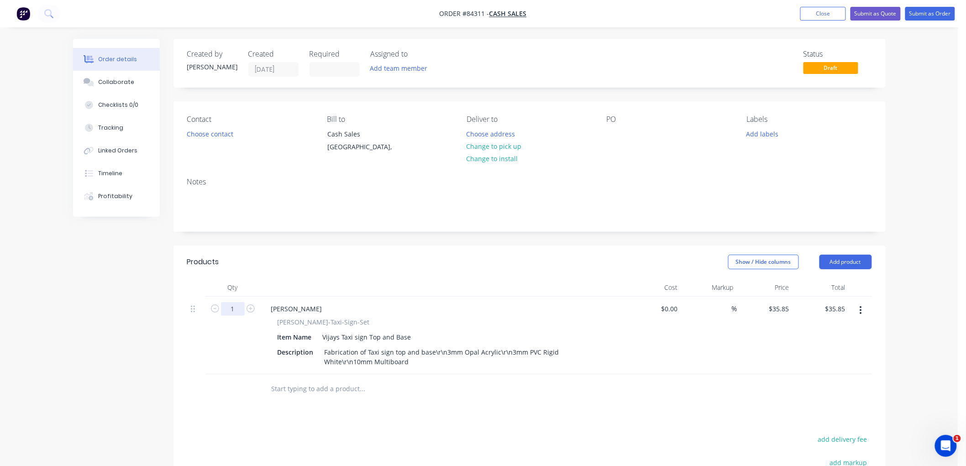
click at [229, 303] on input "1" at bounding box center [233, 309] width 24 height 14
type input "10"
type input "$358.50"
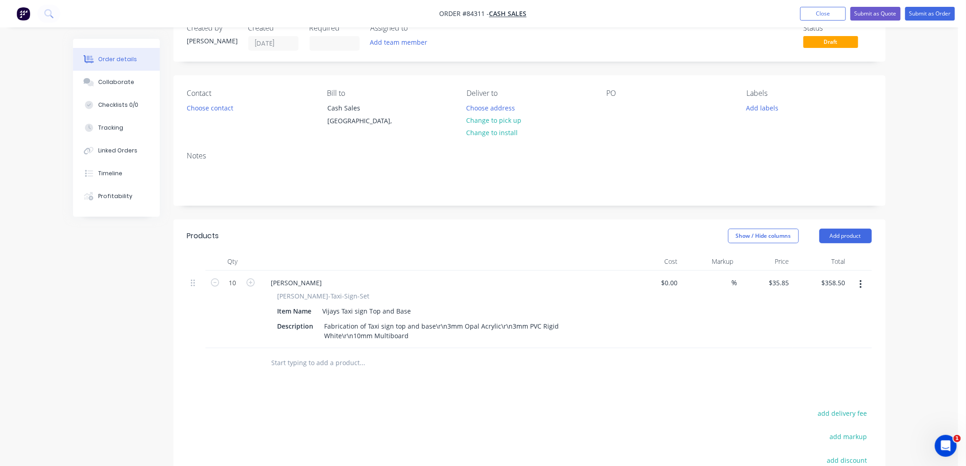
scroll to position [51, 0]
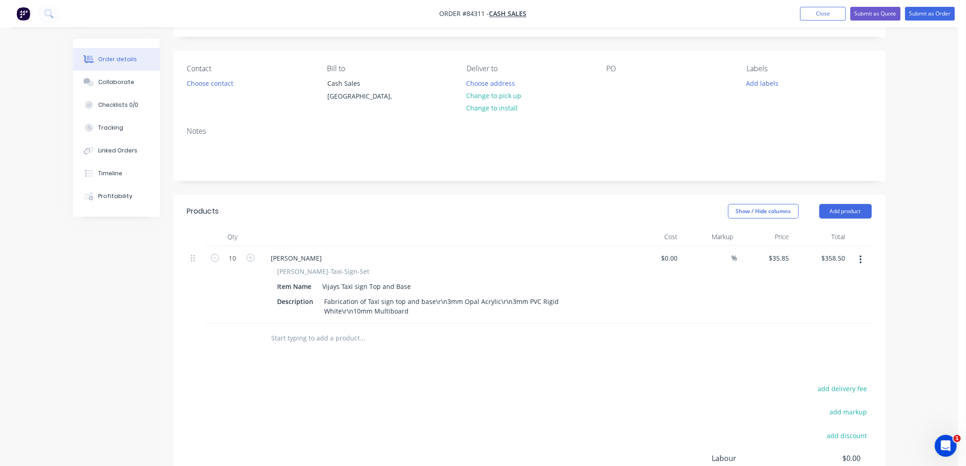
click at [302, 331] on input "text" at bounding box center [362, 338] width 183 height 18
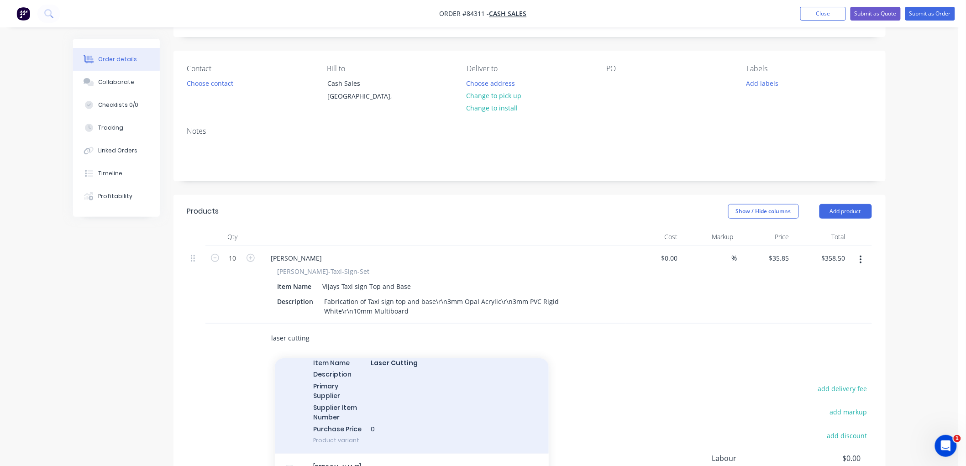
scroll to position [355, 0]
type input "laser cutting"
click at [422, 382] on div "Laser Cutting MYOB Item # LASER Item Name Laser Cutting Description Primary Sup…" at bounding box center [412, 389] width 274 height 128
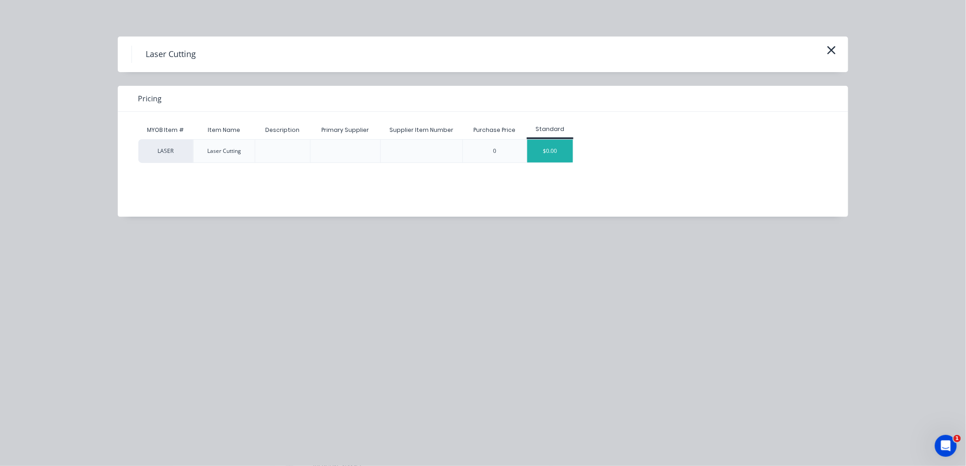
click at [542, 150] on div "$0.00" at bounding box center [550, 151] width 46 height 23
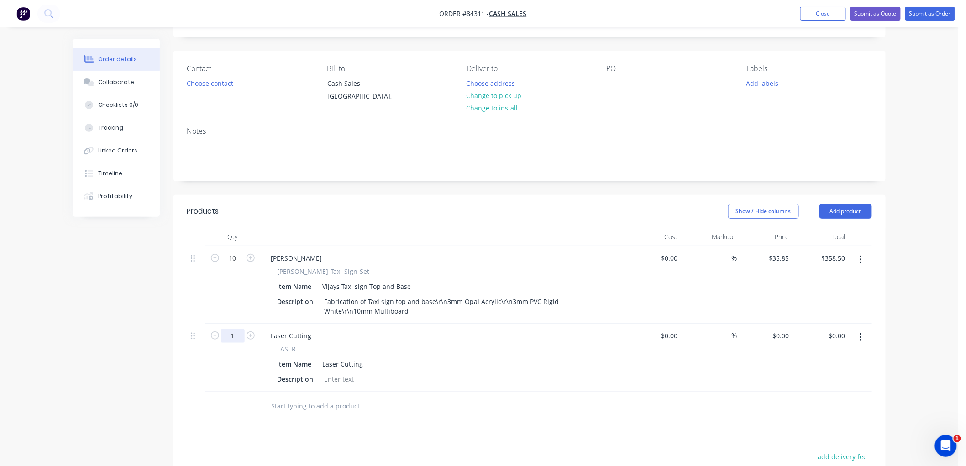
click at [234, 265] on input "1" at bounding box center [233, 258] width 24 height 14
type input "20"
click at [311, 334] on div "Laser Cutting" at bounding box center [291, 335] width 55 height 13
drag, startPoint x: 298, startPoint y: 334, endPoint x: 329, endPoint y: 334, distance: 30.1
click at [329, 334] on div "Laser Cutting" at bounding box center [443, 335] width 358 height 13
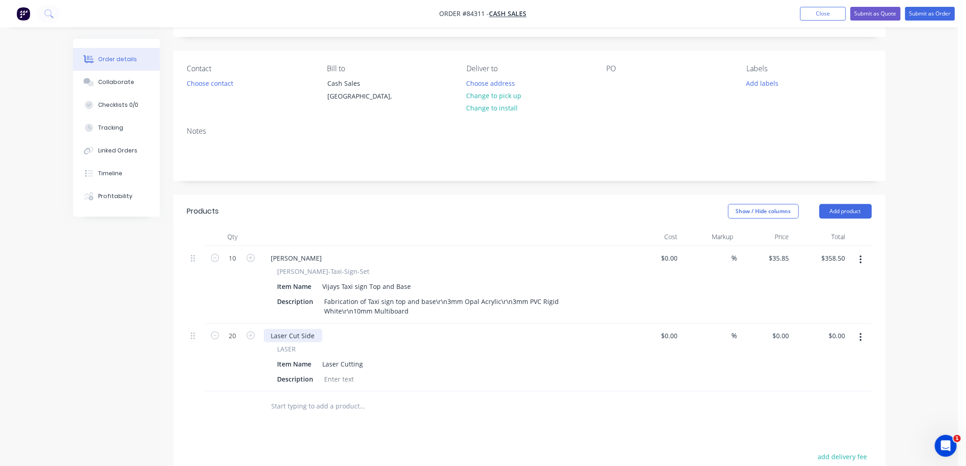
click at [317, 334] on div "Laser Cut Side" at bounding box center [293, 335] width 58 height 13
click at [338, 378] on div at bounding box center [339, 378] width 37 height 13
type input "$0.00"
type input "$4.99"
drag, startPoint x: 299, startPoint y: 335, endPoint x: 361, endPoint y: 332, distance: 61.2
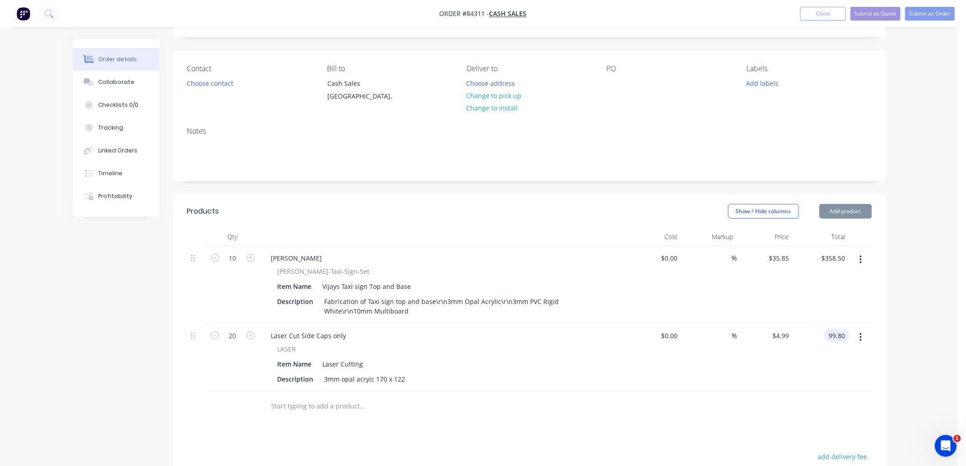
click at [361, 332] on div "Laser Cut Side Caps only" at bounding box center [443, 335] width 358 height 13
type input "$99.80"
drag, startPoint x: 345, startPoint y: 334, endPoint x: 301, endPoint y: 335, distance: 43.8
click at [301, 335] on div "Laser Cut Side Caps only" at bounding box center [309, 335] width 90 height 13
drag, startPoint x: 299, startPoint y: 335, endPoint x: 362, endPoint y: 332, distance: 63.0
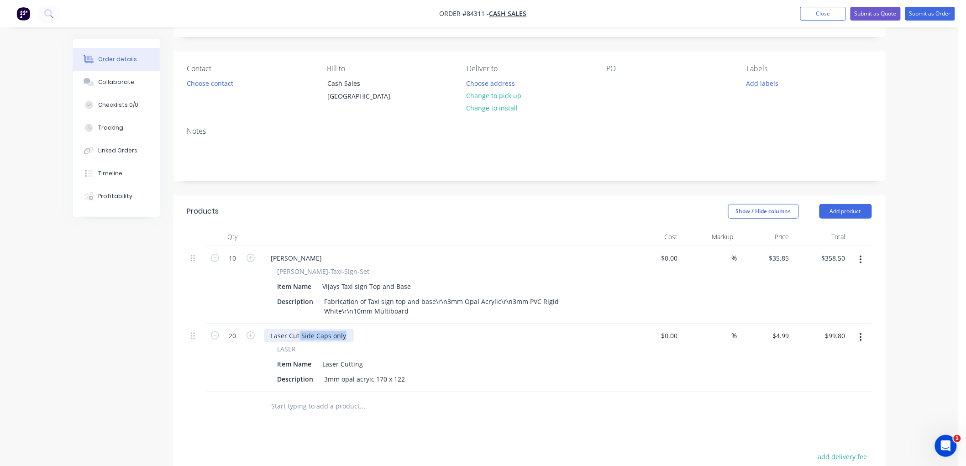
click at [362, 332] on div "Laser Cut Side Caps only" at bounding box center [443, 335] width 358 height 13
click at [356, 381] on div "3mm opal acryic 170 x 122" at bounding box center [365, 378] width 88 height 13
click at [377, 380] on div "3mm opal acryic 170 x 122" at bounding box center [365, 378] width 88 height 13
drag, startPoint x: 373, startPoint y: 379, endPoint x: 392, endPoint y: 378, distance: 18.8
click at [373, 379] on div "3mm opal acryic 170 x 122" at bounding box center [365, 378] width 88 height 13
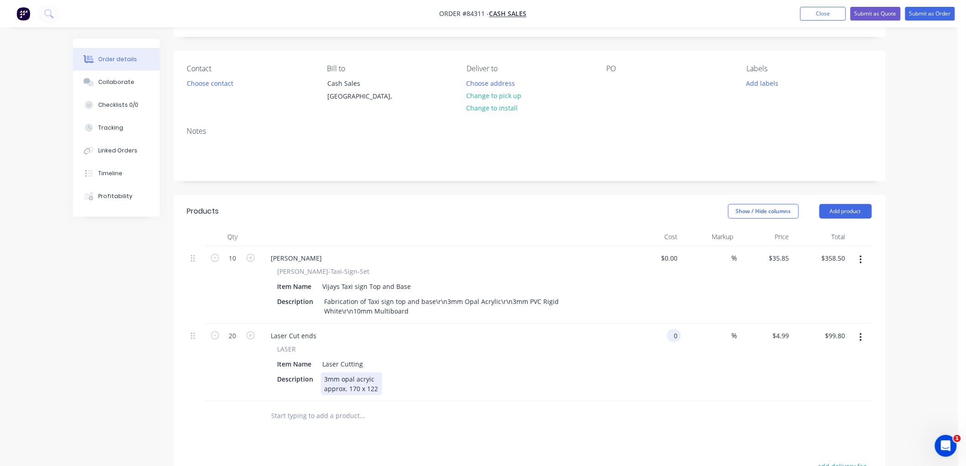
type input "$0.00"
click at [340, 389] on div "3mm opal acryic approx. 170 x 122" at bounding box center [351, 383] width 61 height 23
drag, startPoint x: 345, startPoint y: 386, endPoint x: 324, endPoint y: 388, distance: 21.1
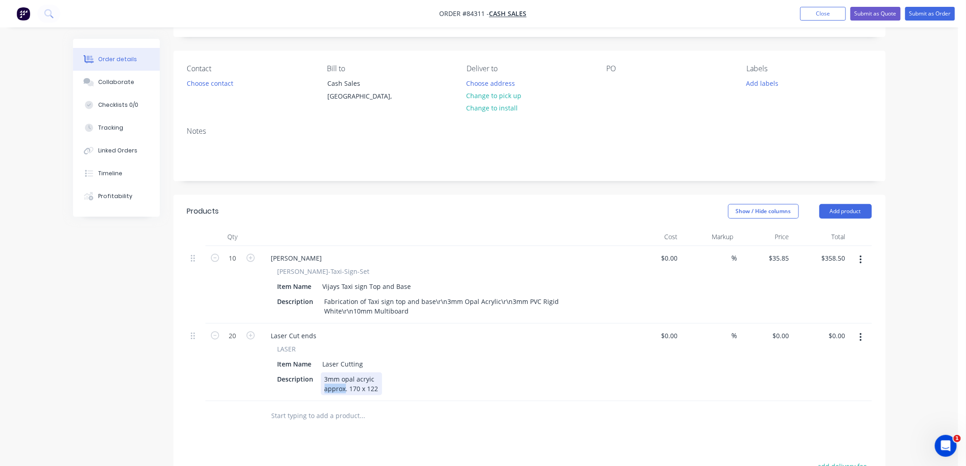
click at [324, 388] on div "3mm opal acryic approx. 170 x 122" at bounding box center [351, 383] width 61 height 23
click at [206, 386] on div "20" at bounding box center [232, 363] width 55 height 78
click at [787, 335] on input "0" at bounding box center [782, 335] width 21 height 13
type input "$4.99"
type input "$99.80"
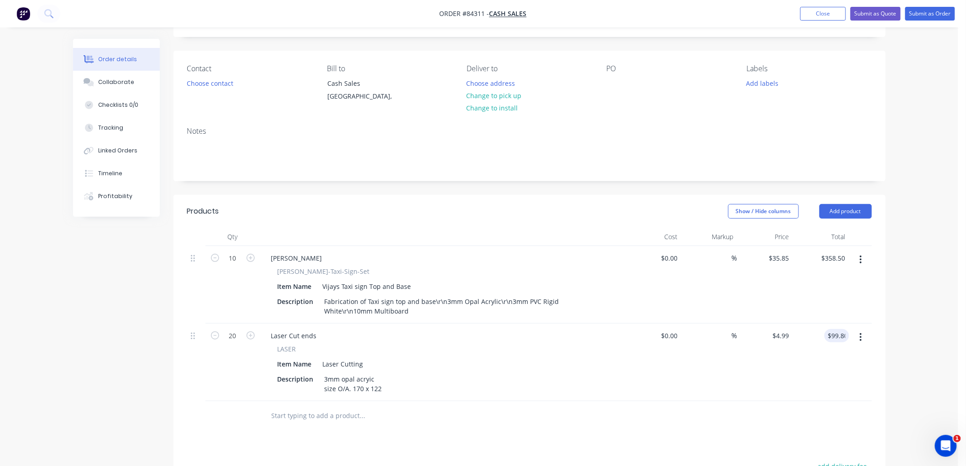
click at [925, 330] on div "Order details Collaborate Checklists 0/0 Tracking Linked Orders Timeline Profit…" at bounding box center [479, 306] width 958 height 714
click at [926, 15] on button "Submit as Order" at bounding box center [930, 14] width 50 height 14
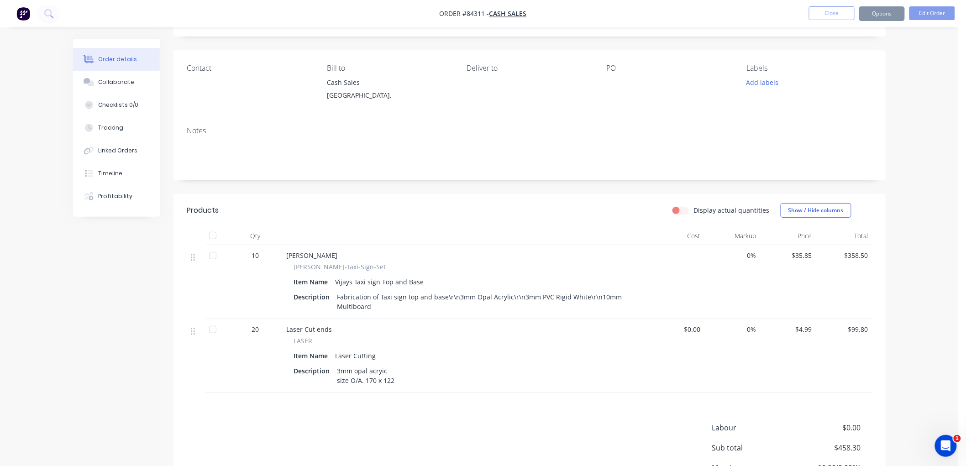
scroll to position [0, 0]
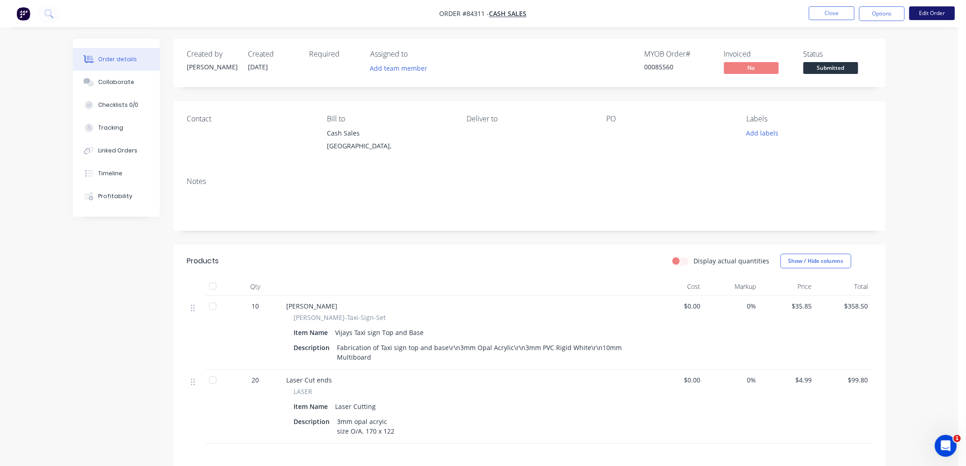
click at [925, 14] on button "Edit Order" at bounding box center [932, 13] width 46 height 14
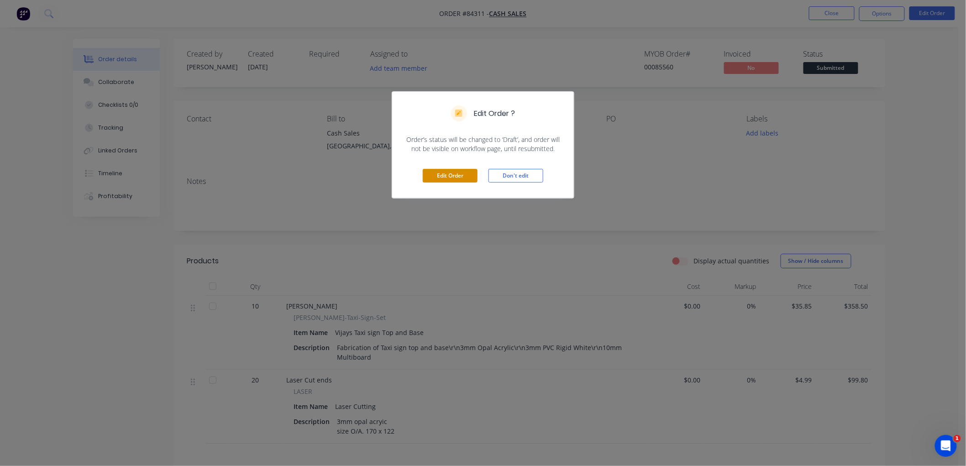
click at [463, 174] on button "Edit Order" at bounding box center [450, 176] width 55 height 14
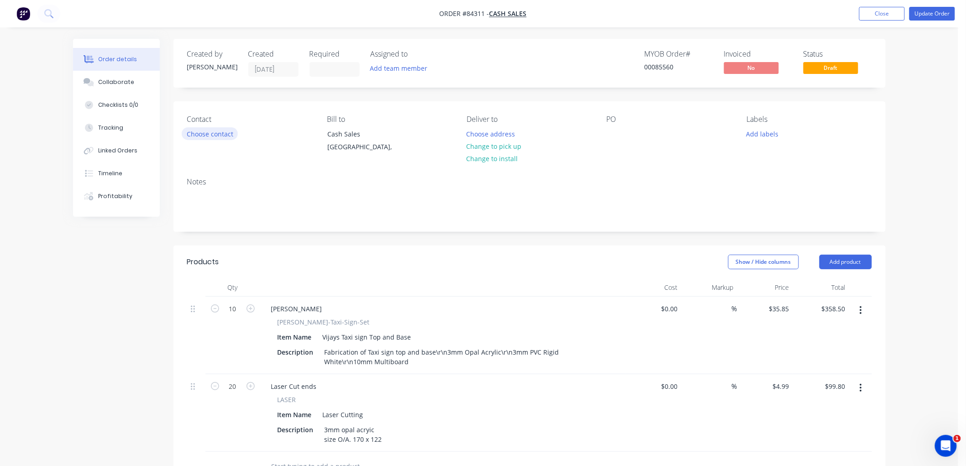
click at [222, 131] on button "Choose contact" at bounding box center [210, 133] width 56 height 12
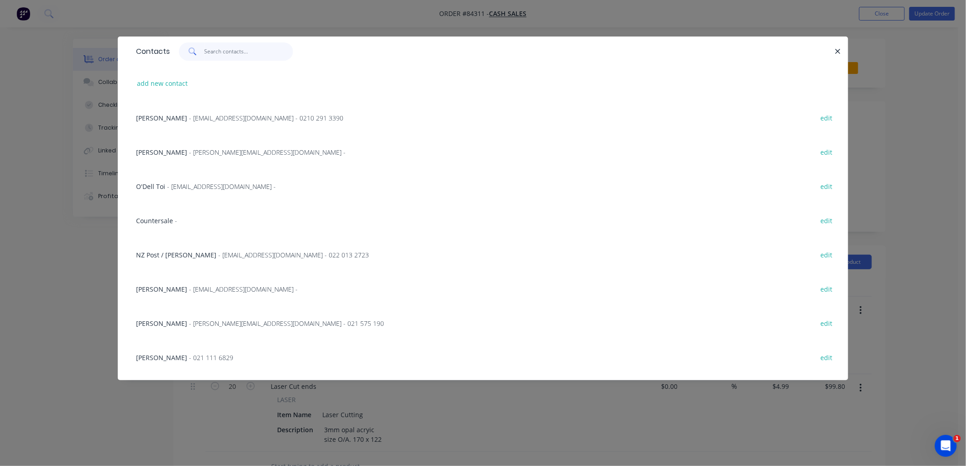
click at [210, 53] on input "text" at bounding box center [248, 51] width 89 height 18
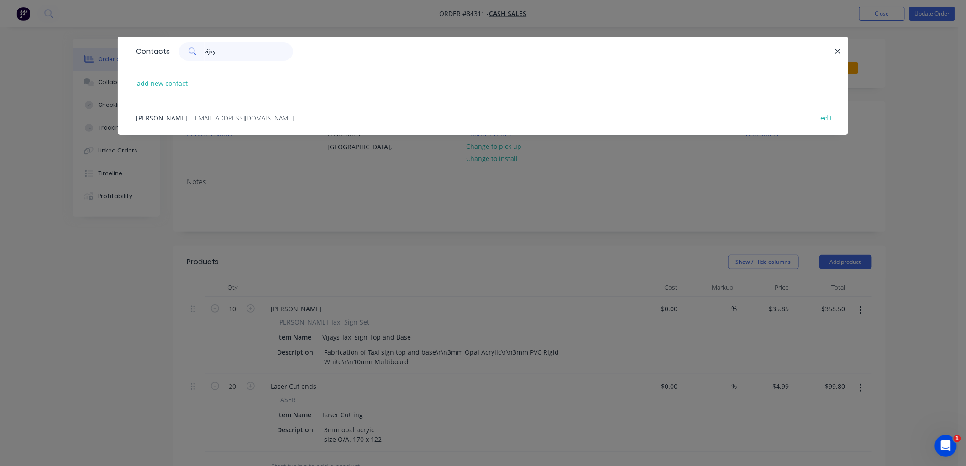
type input "vijay"
click at [228, 120] on span "- [EMAIL_ADDRESS][DOMAIN_NAME] -" at bounding box center [243, 118] width 109 height 9
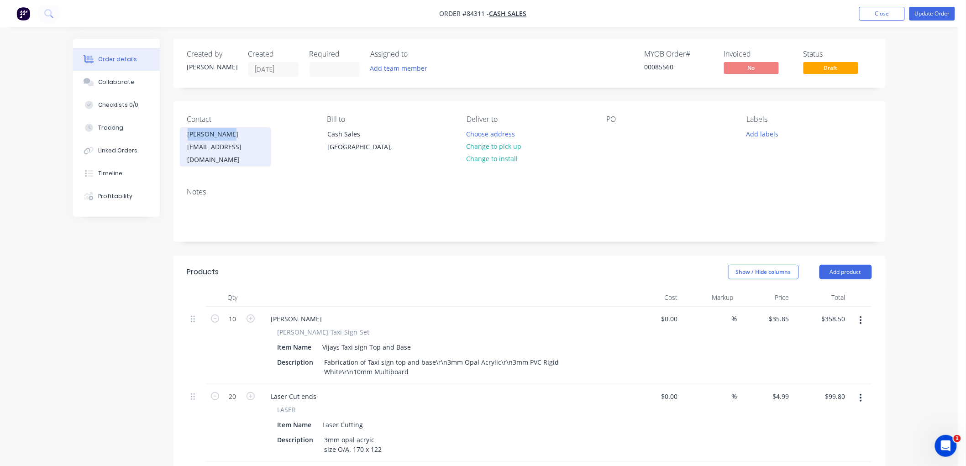
drag, startPoint x: 203, startPoint y: 134, endPoint x: 186, endPoint y: 133, distance: 16.9
click at [186, 133] on div "[PERSON_NAME] [EMAIL_ADDRESS][DOMAIN_NAME]" at bounding box center [225, 146] width 91 height 39
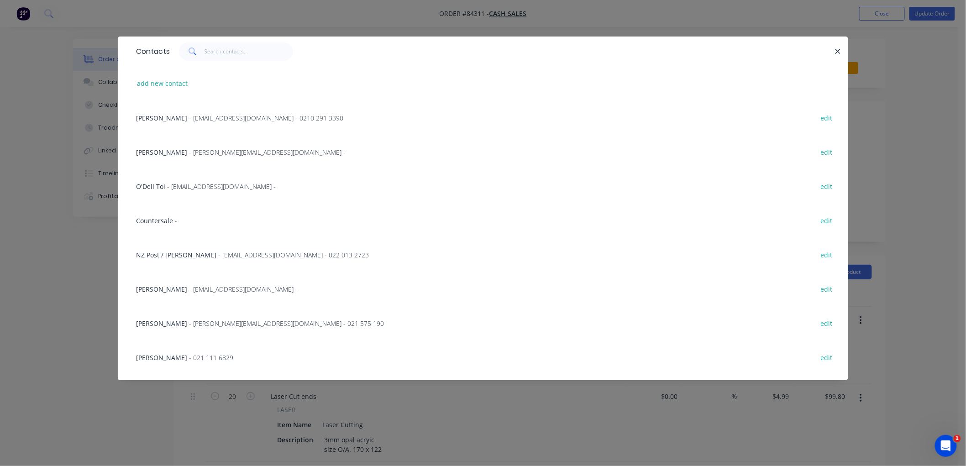
click at [837, 47] on icon "button" at bounding box center [838, 51] width 6 height 8
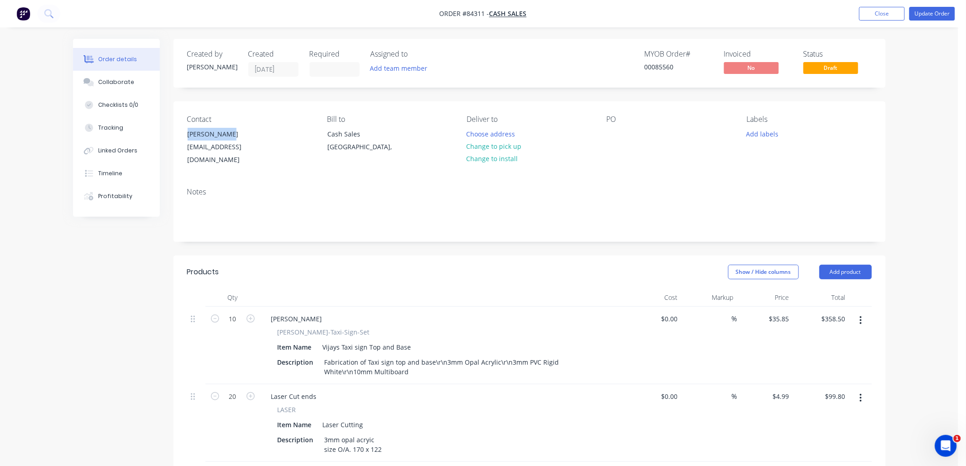
copy div "[PERSON_NAME]"
click at [613, 136] on div at bounding box center [614, 133] width 15 height 13
paste div
click at [499, 146] on button "Change to pick up" at bounding box center [493, 146] width 65 height 12
click at [754, 135] on button "Add labels" at bounding box center [762, 133] width 42 height 12
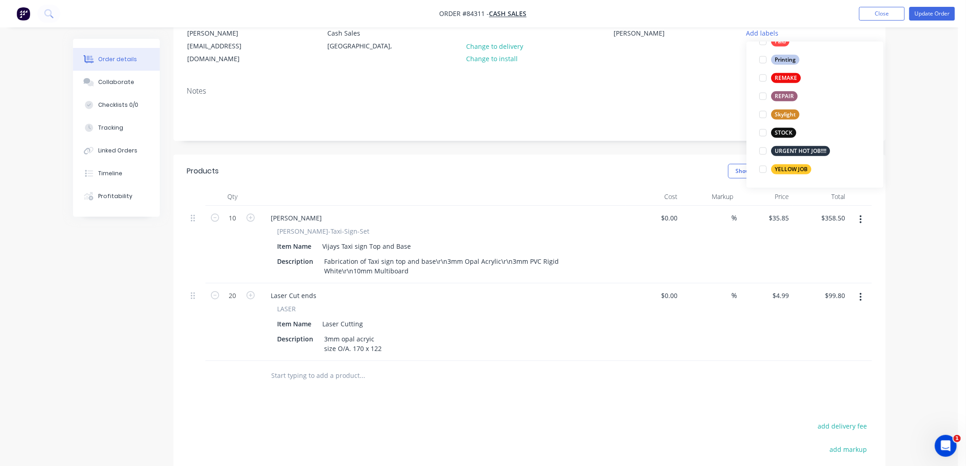
scroll to position [101, 0]
click at [795, 173] on div "YELLOW JOB" at bounding box center [791, 169] width 40 height 10
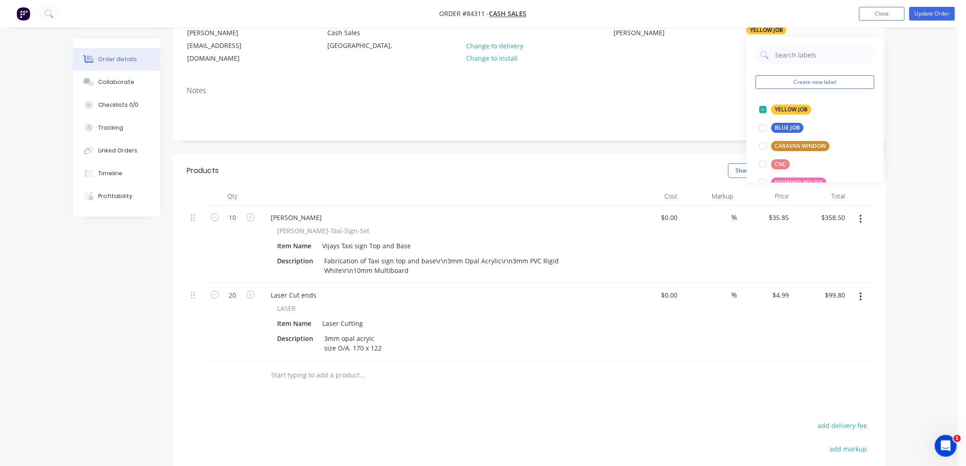
click at [924, 161] on div "Order details Collaborate Checklists 0/0 Tracking Linked Orders Timeline Profit…" at bounding box center [479, 261] width 958 height 724
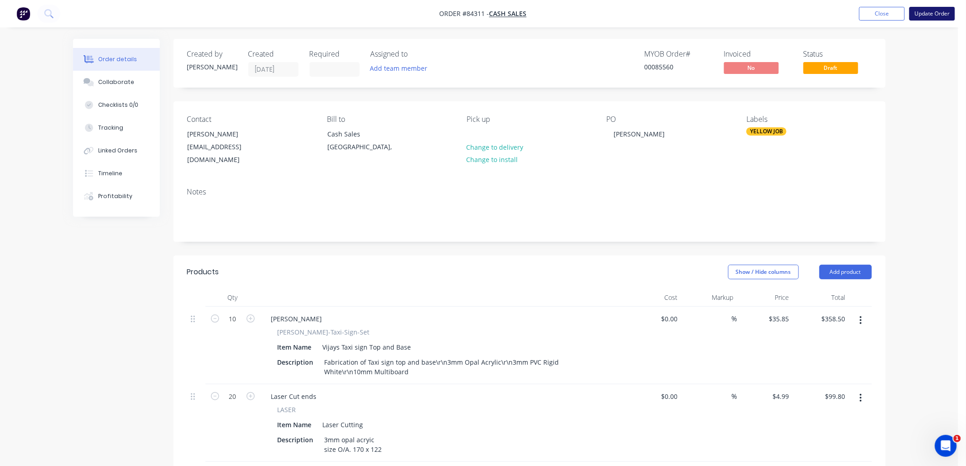
click at [925, 16] on button "Update Order" at bounding box center [932, 14] width 46 height 14
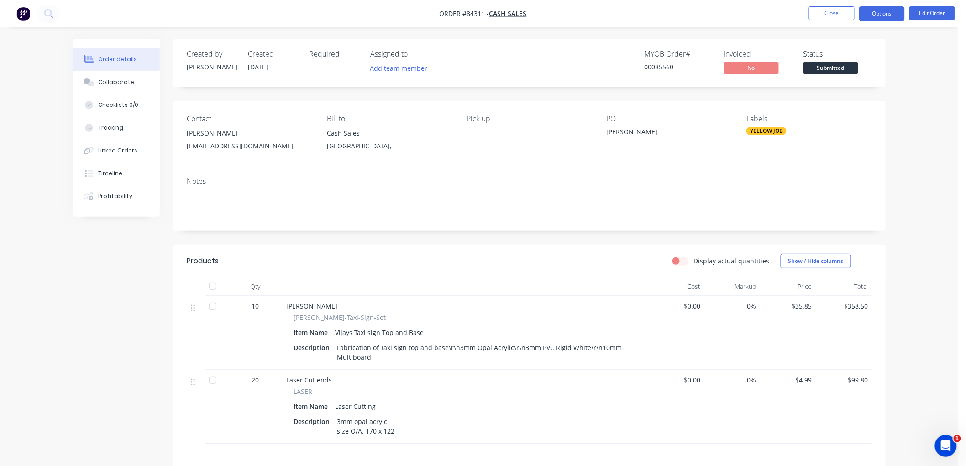
click at [894, 17] on button "Options" at bounding box center [882, 13] width 46 height 15
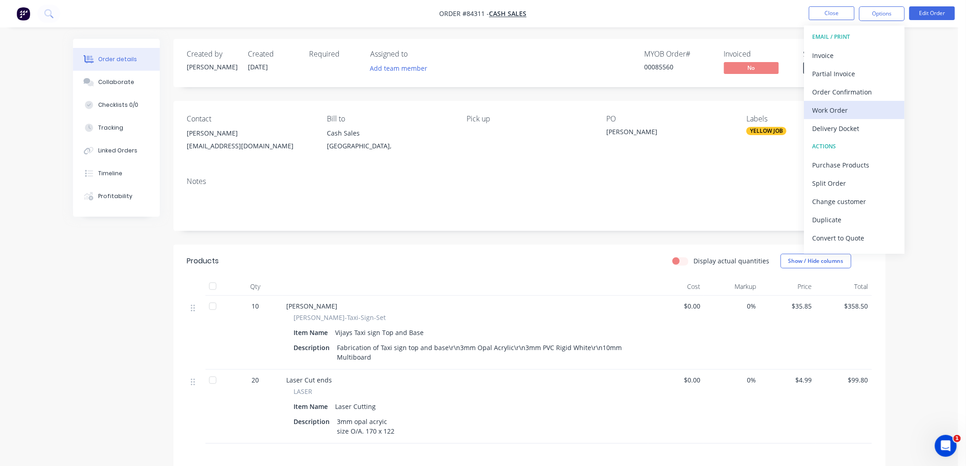
click at [837, 104] on div "Work Order" at bounding box center [854, 110] width 84 height 13
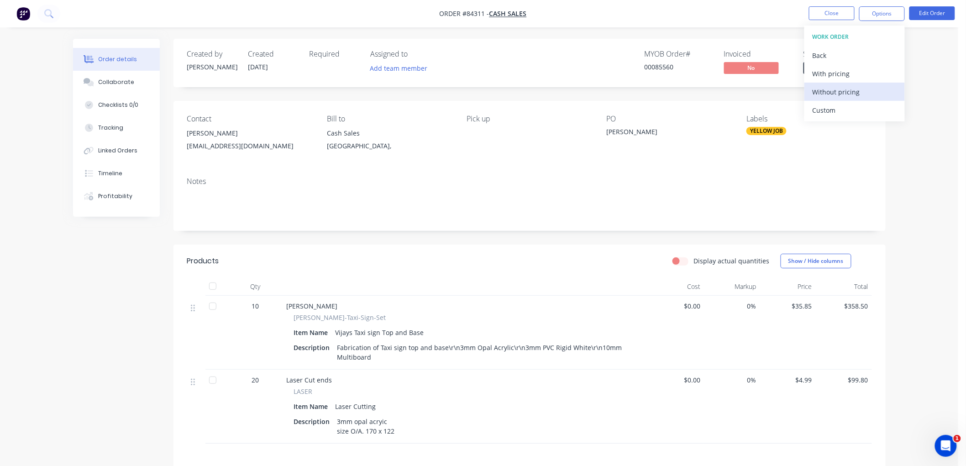
click at [827, 94] on div "Without pricing" at bounding box center [854, 91] width 84 height 13
click at [932, 13] on button "Edit Order" at bounding box center [932, 13] width 46 height 14
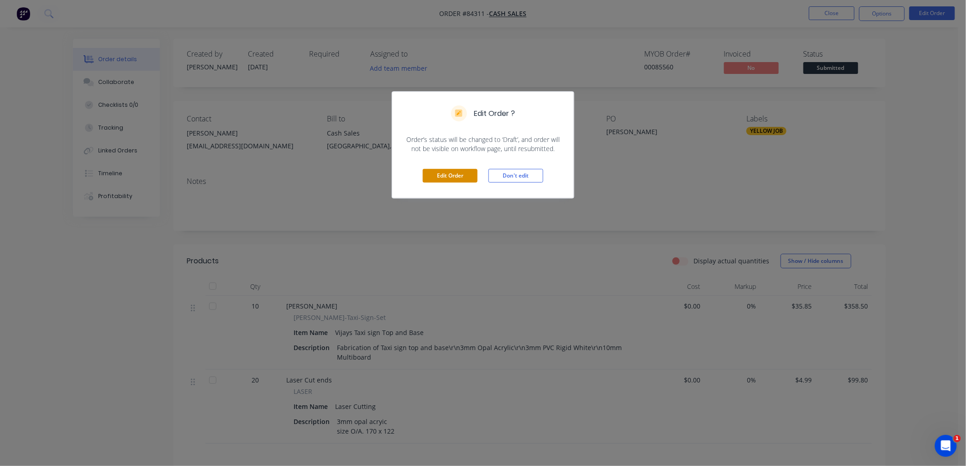
drag, startPoint x: 453, startPoint y: 170, endPoint x: 459, endPoint y: 172, distance: 6.5
click at [452, 170] on button "Edit Order" at bounding box center [450, 176] width 55 height 14
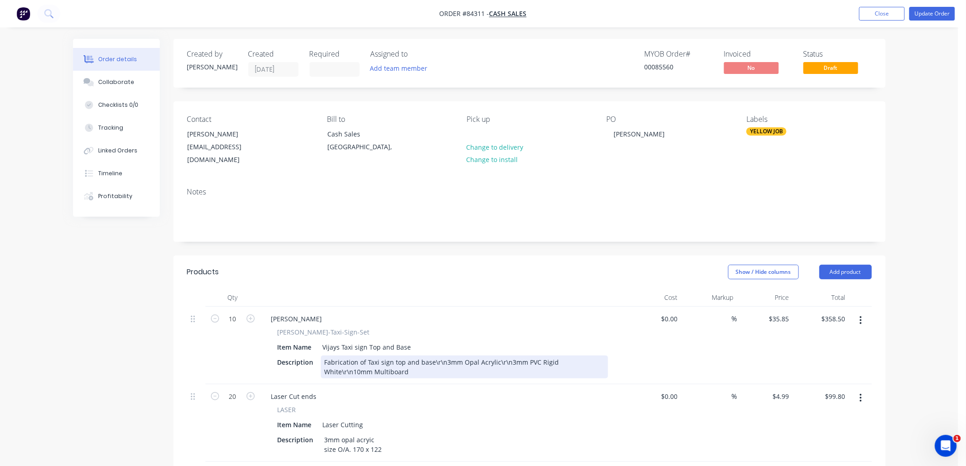
click at [444, 356] on div "Fabrication of Taxi sign top and base\r\n3mm Opal Acrylic\r\n3mm PVC Rigid Whit…" at bounding box center [464, 367] width 287 height 23
drag, startPoint x: 387, startPoint y: 359, endPoint x: 377, endPoint y: 361, distance: 9.7
click at [377, 361] on div "Fabrication of Taxi sign top and base 3mm Opal Acrylic\r\n3mm PVC Rigid White\r…" at bounding box center [423, 367] width 205 height 23
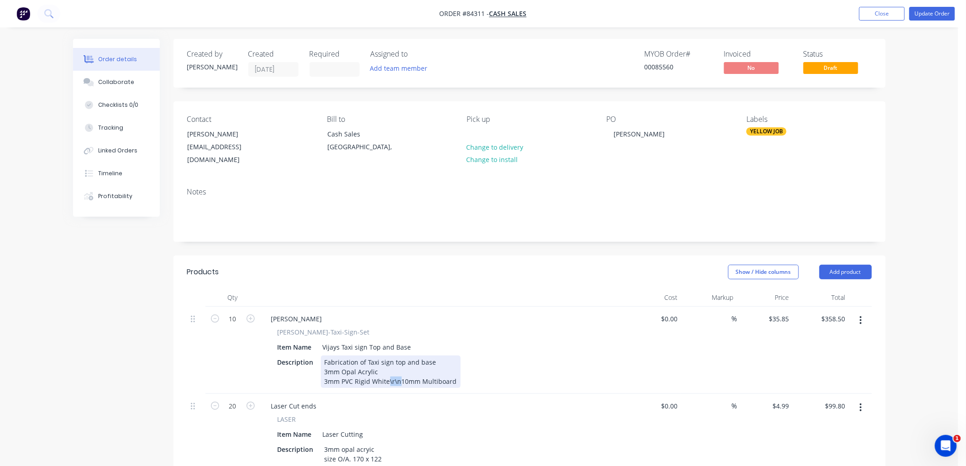
drag, startPoint x: 399, startPoint y: 370, endPoint x: 388, endPoint y: 371, distance: 11.0
click at [388, 371] on div "Fabrication of Taxi sign top and base 3mm Opal Acrylic 3mm PVC Rigid White\r\n1…" at bounding box center [391, 372] width 140 height 32
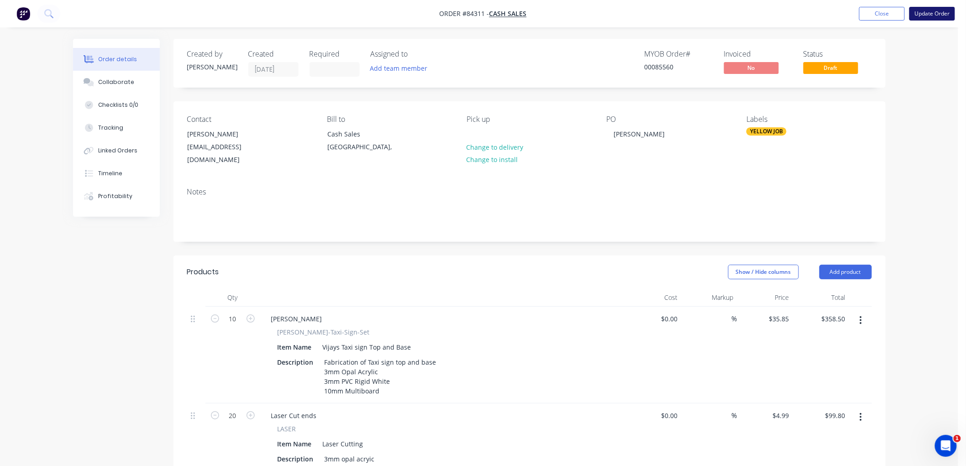
click at [945, 12] on button "Update Order" at bounding box center [932, 14] width 46 height 14
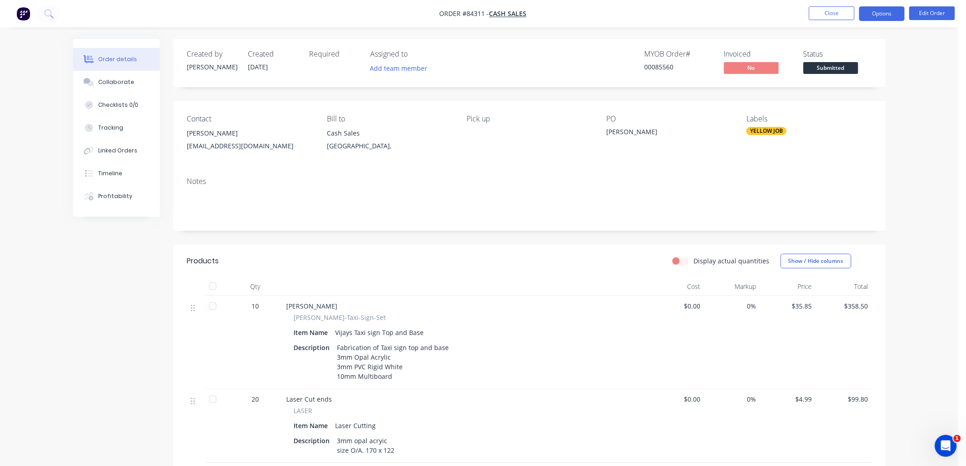
click at [888, 16] on button "Options" at bounding box center [882, 13] width 46 height 15
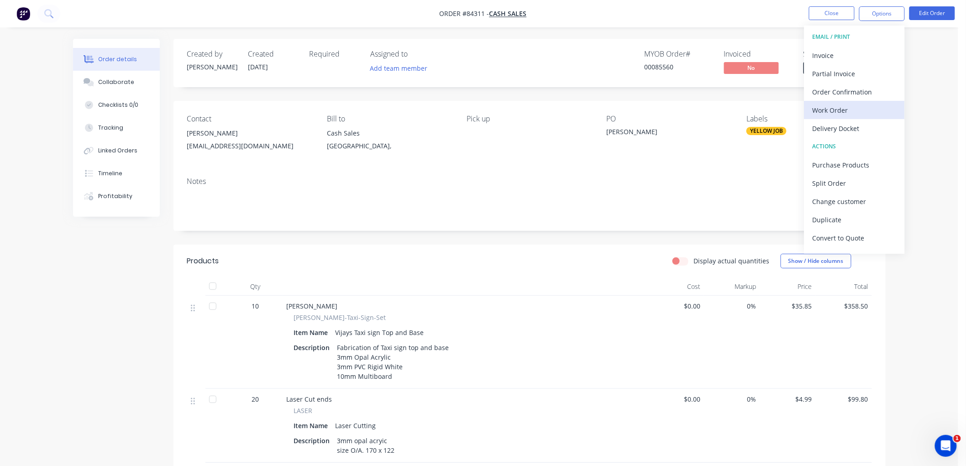
click at [856, 106] on div "Work Order" at bounding box center [854, 110] width 84 height 13
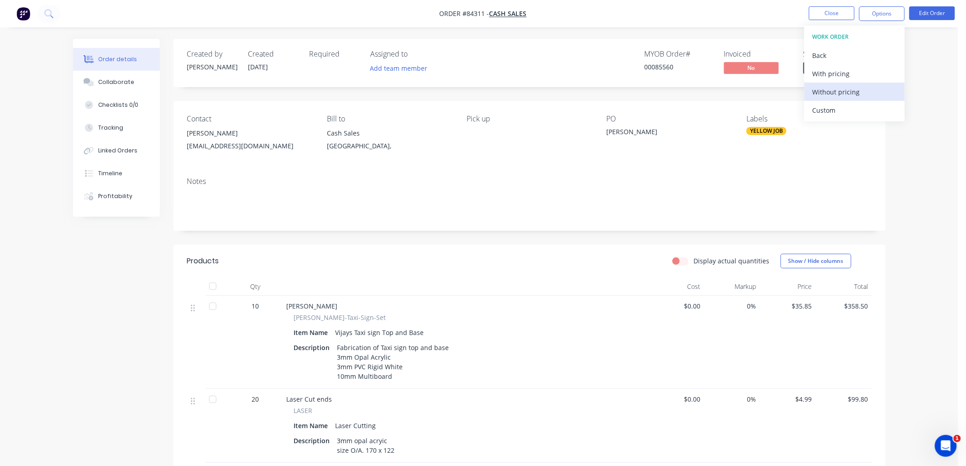
click at [845, 87] on div "Without pricing" at bounding box center [854, 91] width 84 height 13
click at [841, 11] on button "Close" at bounding box center [832, 13] width 46 height 14
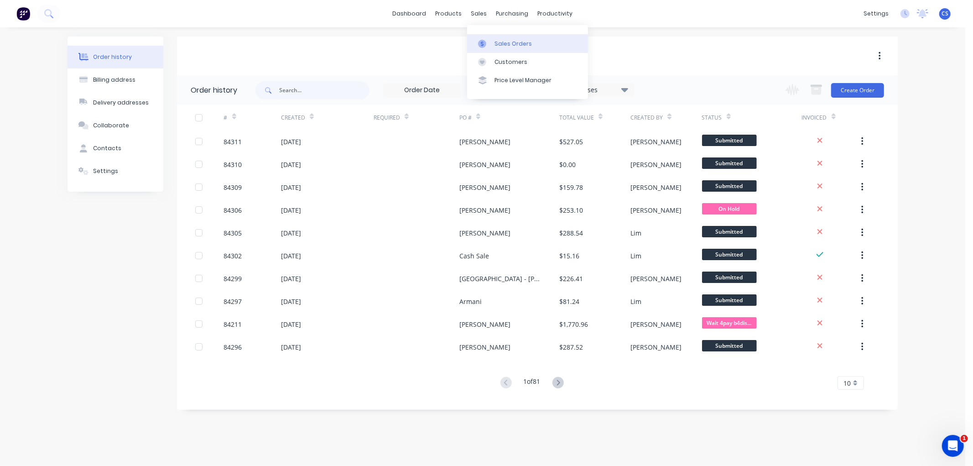
click at [495, 40] on div "Sales Orders" at bounding box center [513, 44] width 37 height 8
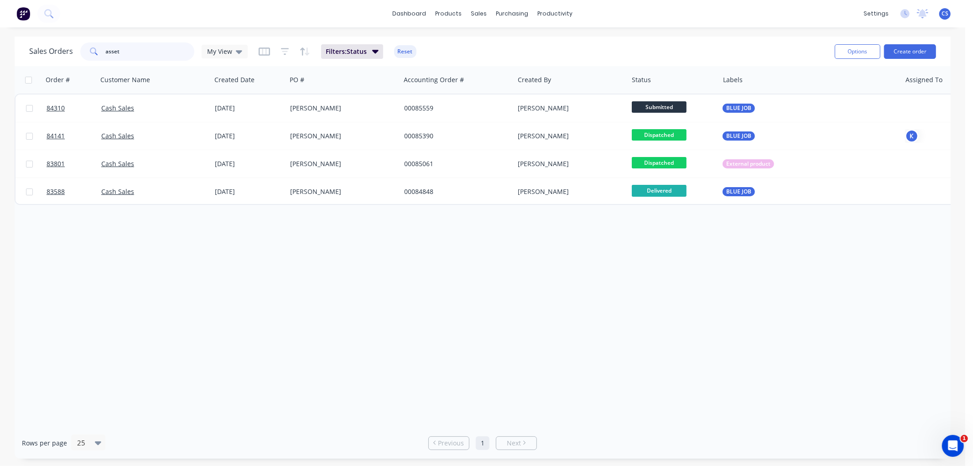
click at [153, 54] on input "asset" at bounding box center [150, 51] width 89 height 18
click at [152, 54] on input "asset" at bounding box center [150, 51] width 89 height 18
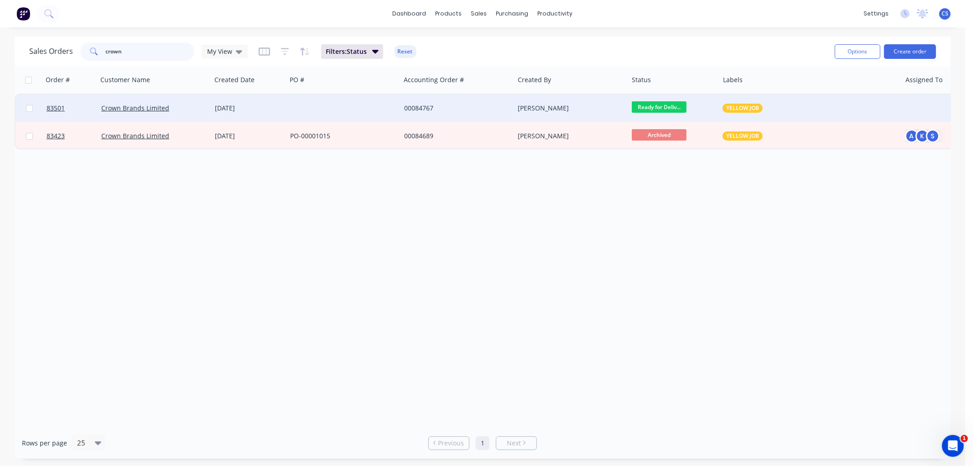
type input "crown"
click at [490, 106] on div "00084767" at bounding box center [454, 108] width 101 height 9
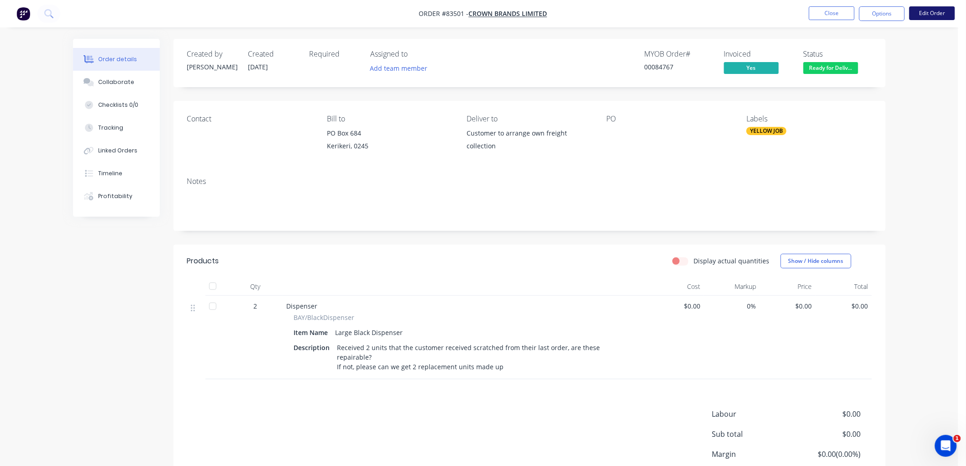
click at [932, 14] on button "Edit Order" at bounding box center [932, 13] width 46 height 14
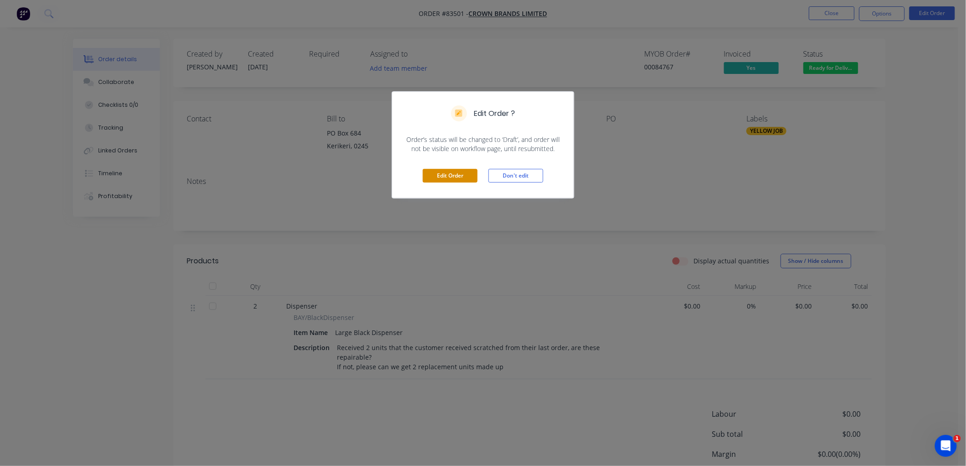
click at [452, 174] on button "Edit Order" at bounding box center [450, 176] width 55 height 14
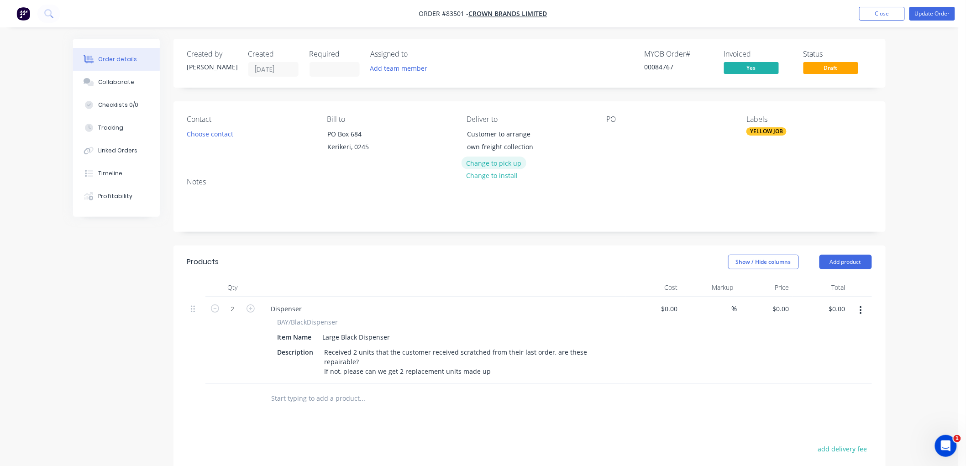
click at [495, 162] on button "Change to pick up" at bounding box center [493, 163] width 65 height 12
click at [496, 146] on button "Change to delivery" at bounding box center [494, 147] width 67 height 12
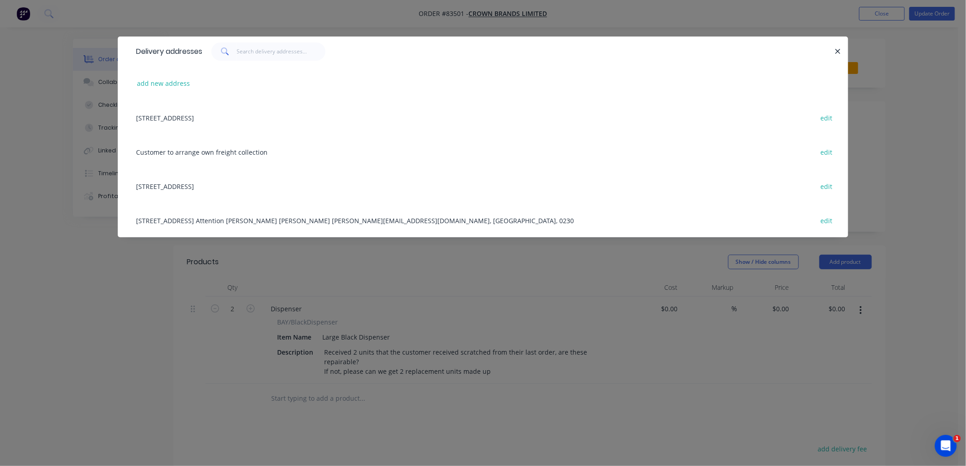
click at [267, 220] on div "[STREET_ADDRESS] Attention [PERSON_NAME] [PERSON_NAME] [PERSON_NAME][EMAIL_ADDR…" at bounding box center [482, 220] width 703 height 34
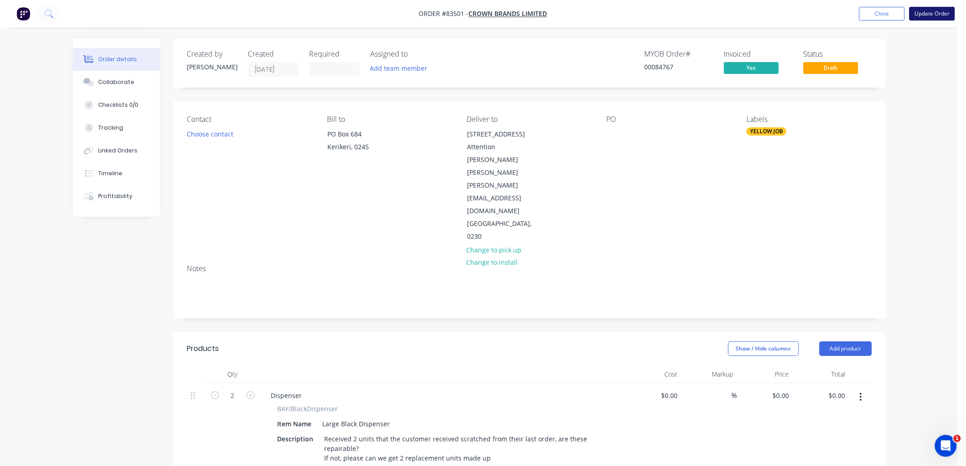
click at [925, 15] on button "Update Order" at bounding box center [932, 14] width 46 height 14
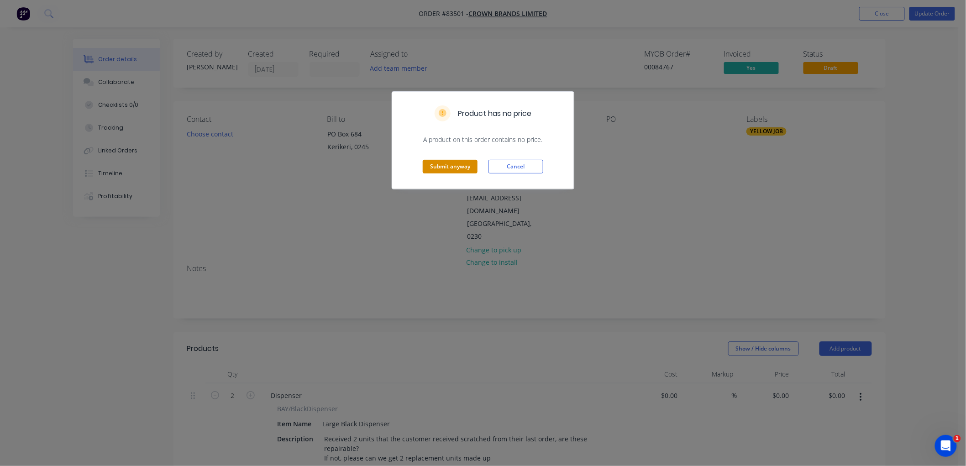
click at [451, 167] on button "Submit anyway" at bounding box center [450, 167] width 55 height 14
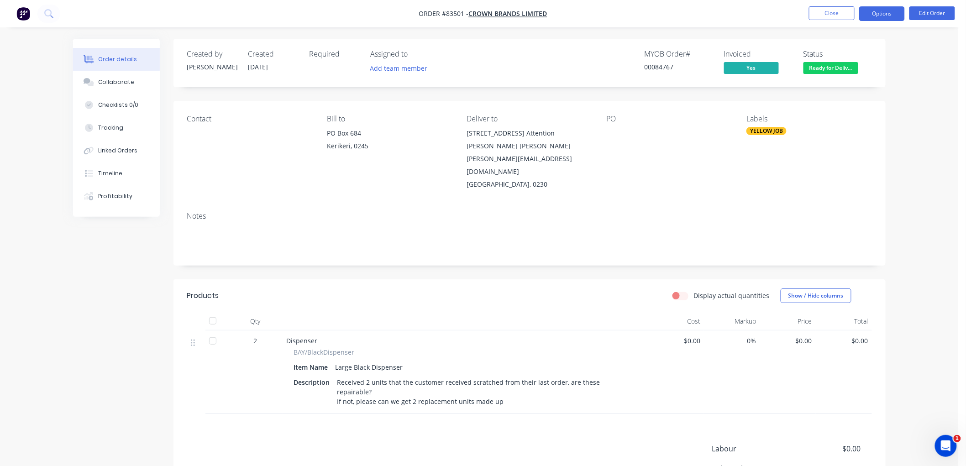
click at [876, 12] on button "Options" at bounding box center [882, 13] width 46 height 15
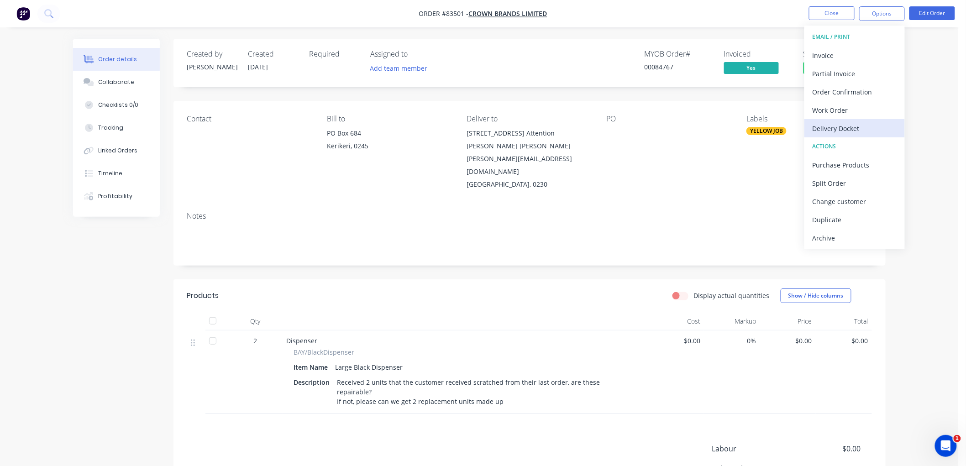
click at [842, 130] on div "Delivery Docket" at bounding box center [854, 128] width 84 height 13
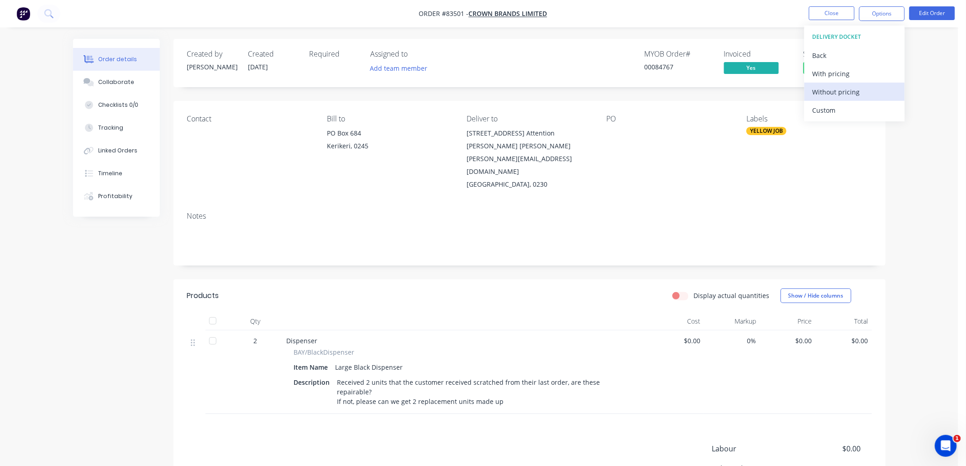
click at [852, 93] on div "Without pricing" at bounding box center [854, 91] width 84 height 13
click at [824, 8] on button "Close" at bounding box center [832, 13] width 46 height 14
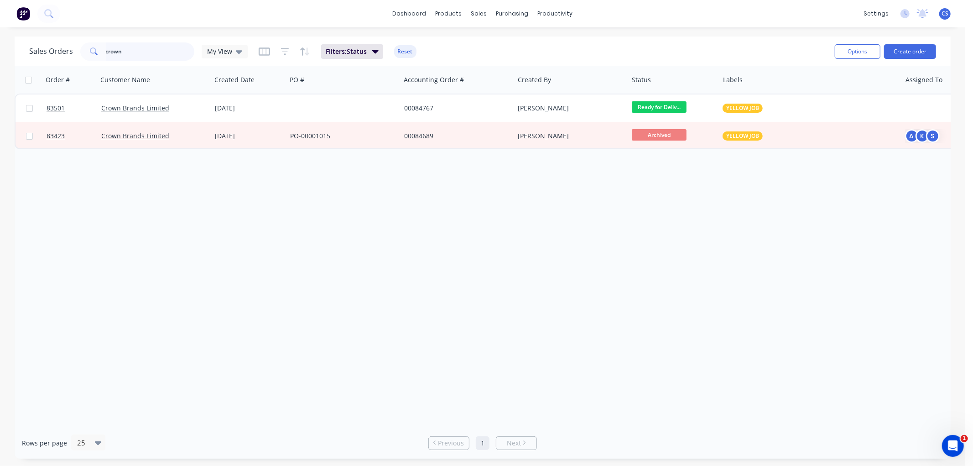
click at [128, 52] on input "crown" at bounding box center [150, 51] width 89 height 18
click at [128, 51] on input "crown" at bounding box center [150, 51] width 89 height 18
paste input "81687"
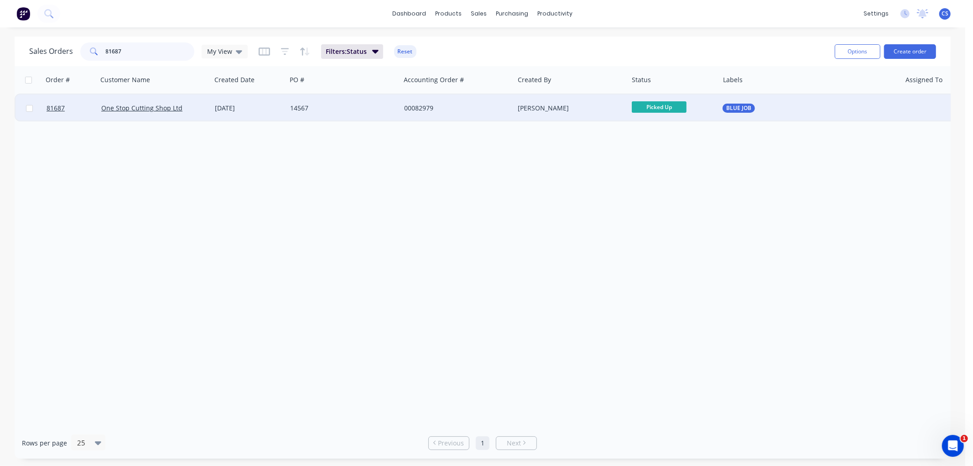
type input "81687"
click at [434, 104] on div "00082979" at bounding box center [454, 108] width 101 height 9
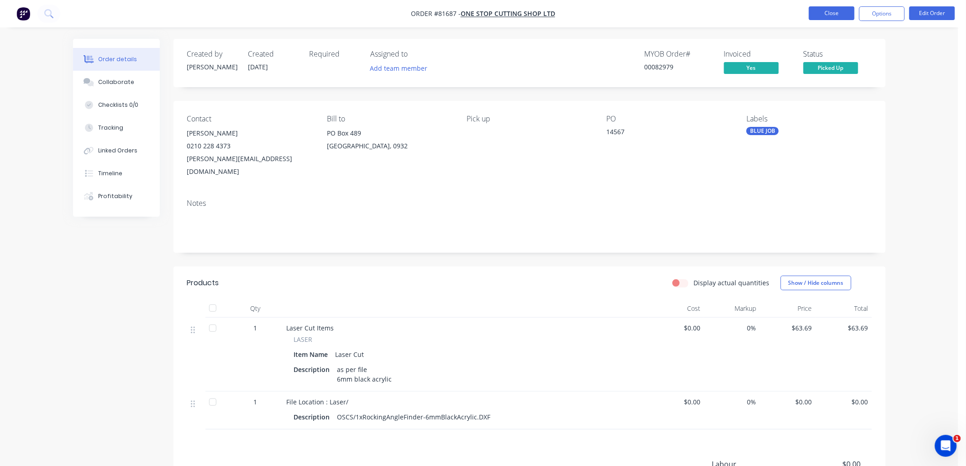
click at [828, 15] on button "Close" at bounding box center [832, 13] width 46 height 14
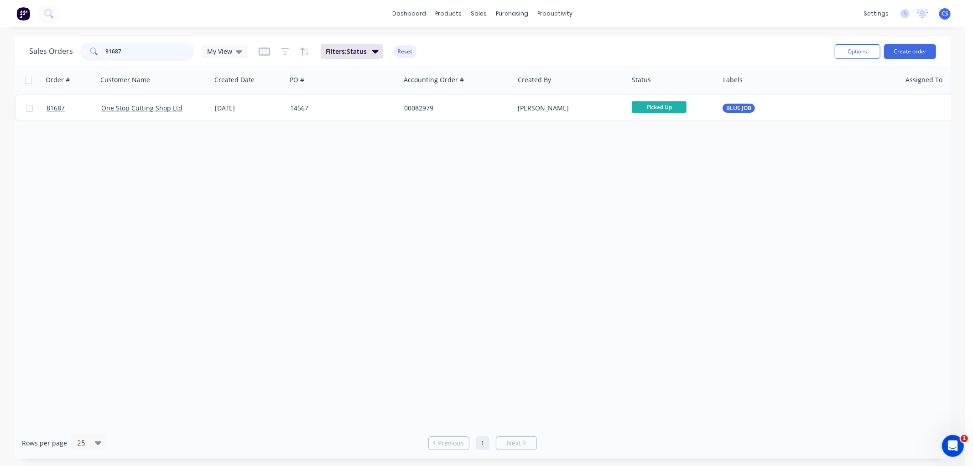
drag, startPoint x: 129, startPoint y: 46, endPoint x: 86, endPoint y: 53, distance: 43.4
click at [87, 53] on div "81687" at bounding box center [137, 51] width 114 height 18
paste input "5395"
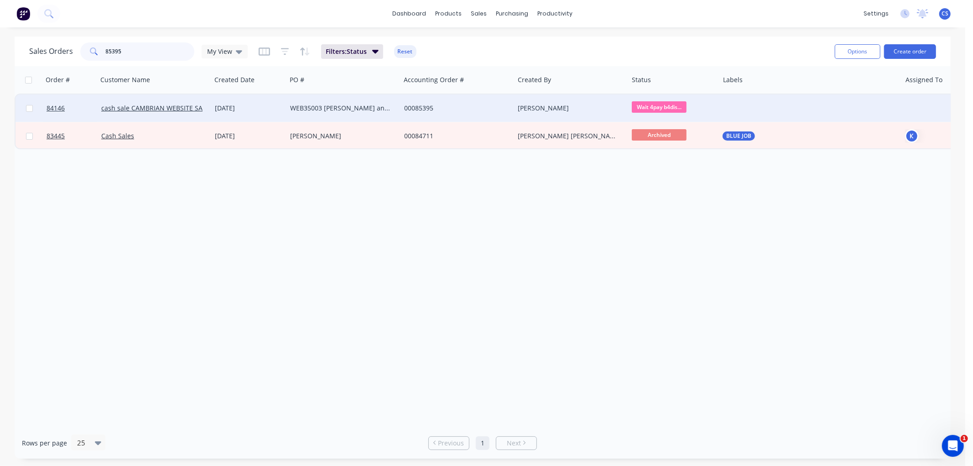
type input "85395"
click at [337, 109] on div "WEB35003 [PERSON_NAME] and Water Creative" at bounding box center [340, 108] width 101 height 9
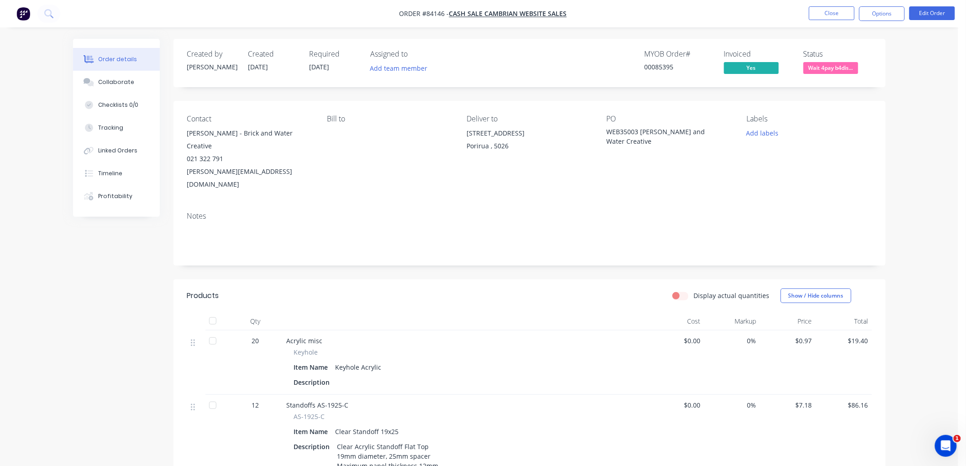
drag, startPoint x: 830, startPoint y: 69, endPoint x: 835, endPoint y: 77, distance: 9.5
click at [830, 69] on span "Wait 4pay b4dis..." at bounding box center [830, 67] width 55 height 11
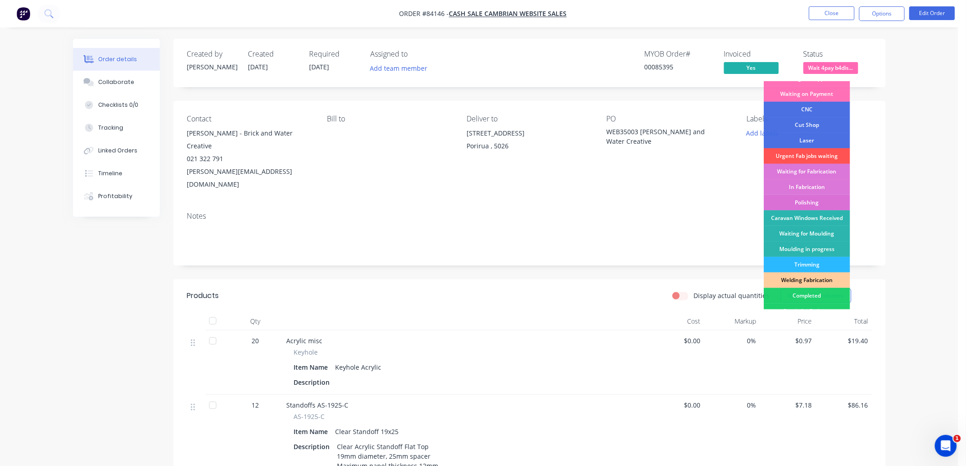
scroll to position [160, 0]
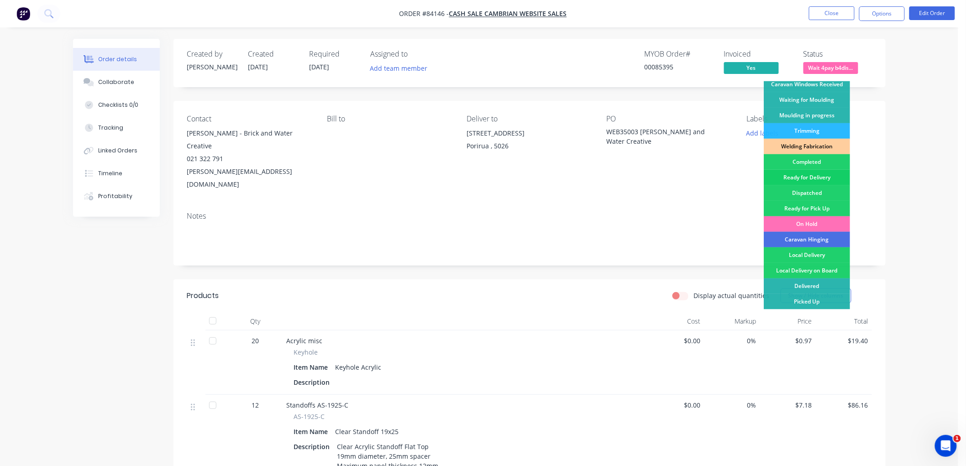
click at [822, 178] on div "Ready for Delivery" at bounding box center [806, 178] width 86 height 16
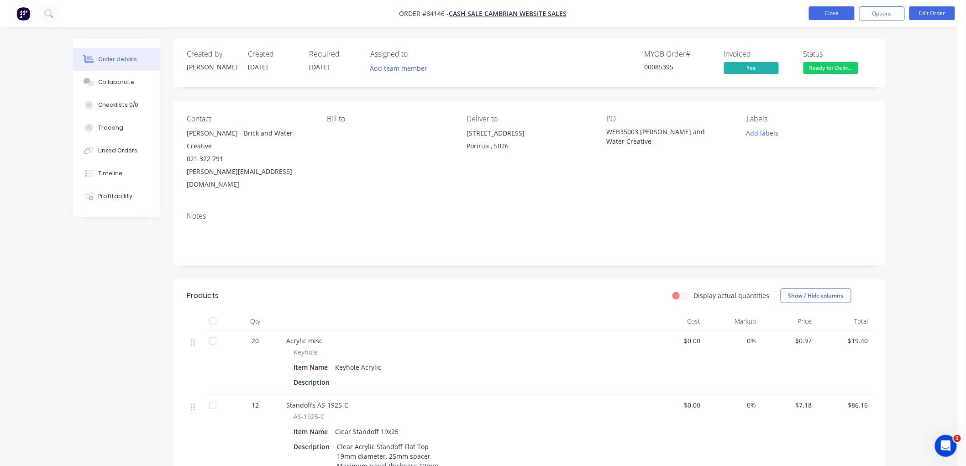
click at [843, 18] on button "Close" at bounding box center [832, 13] width 46 height 14
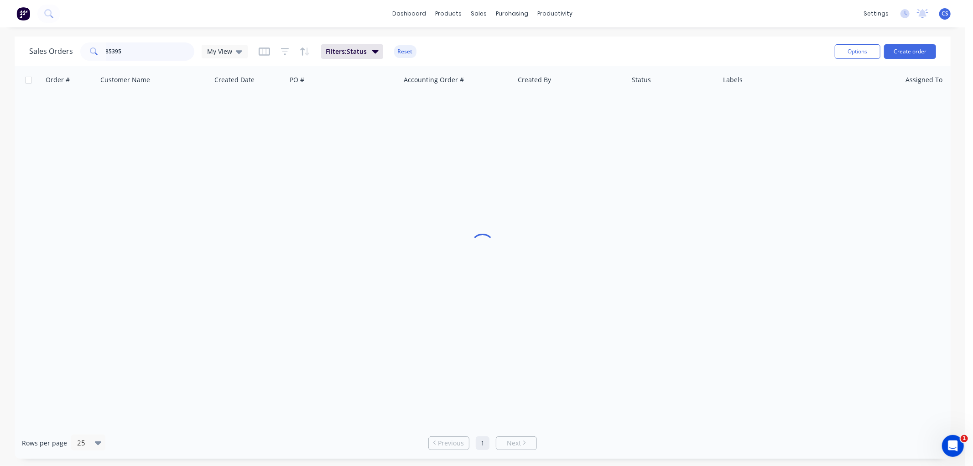
click at [139, 52] on input "85395" at bounding box center [150, 51] width 89 height 18
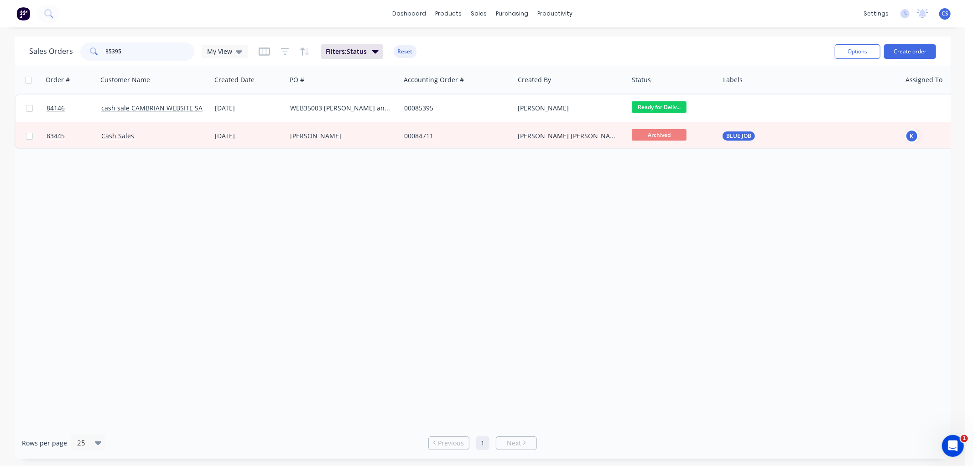
click at [139, 52] on input "85395" at bounding box center [150, 51] width 89 height 18
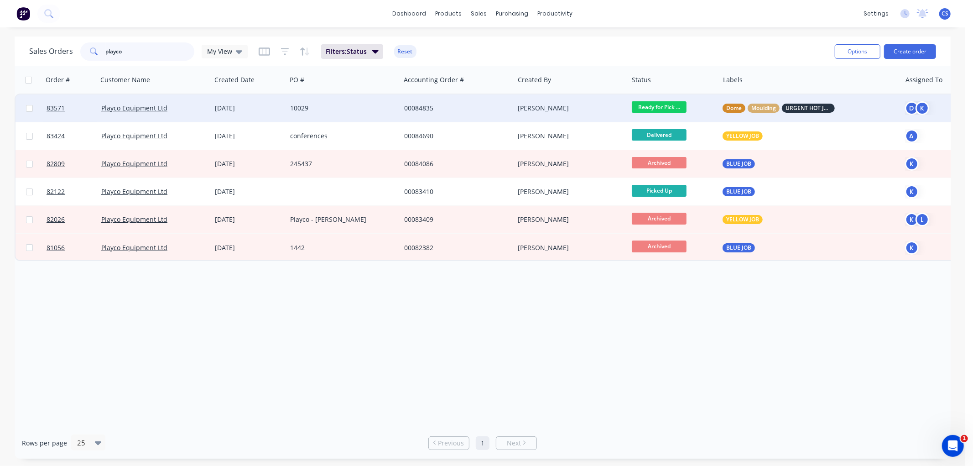
type input "playco"
click at [293, 105] on div "10029" at bounding box center [340, 108] width 101 height 9
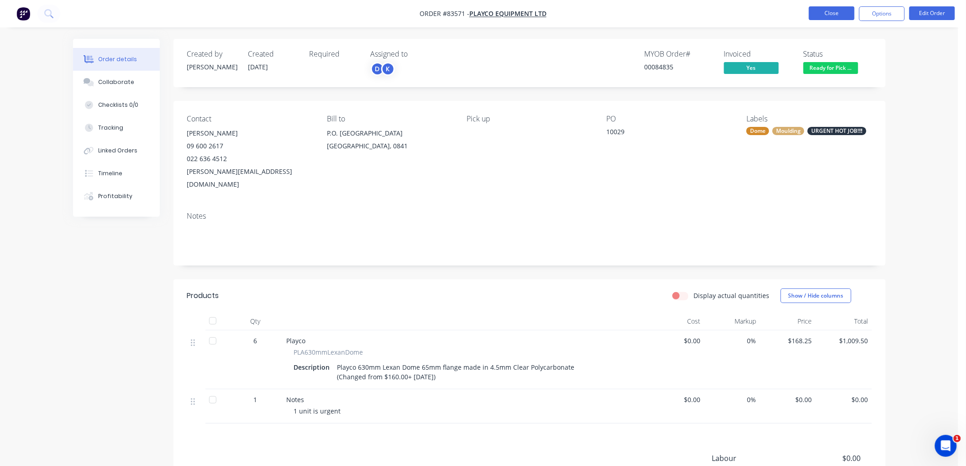
click at [824, 12] on button "Close" at bounding box center [832, 13] width 46 height 14
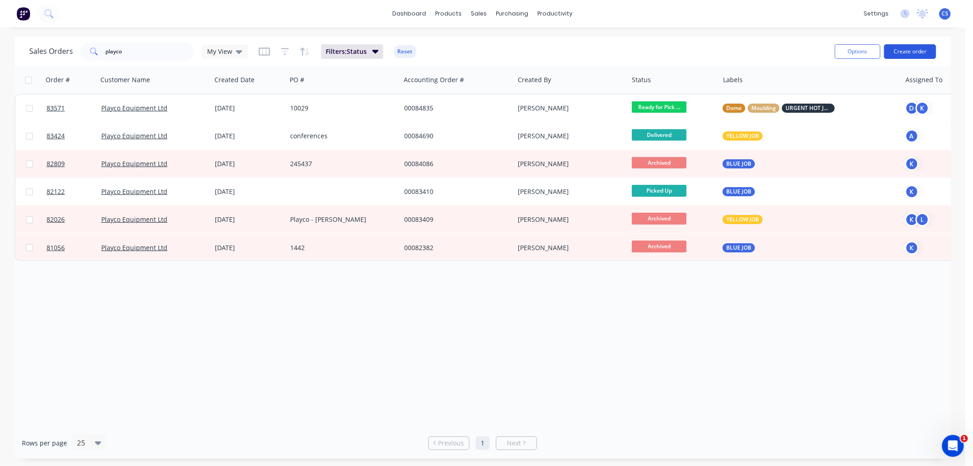
click at [921, 53] on button "Create order" at bounding box center [910, 51] width 52 height 15
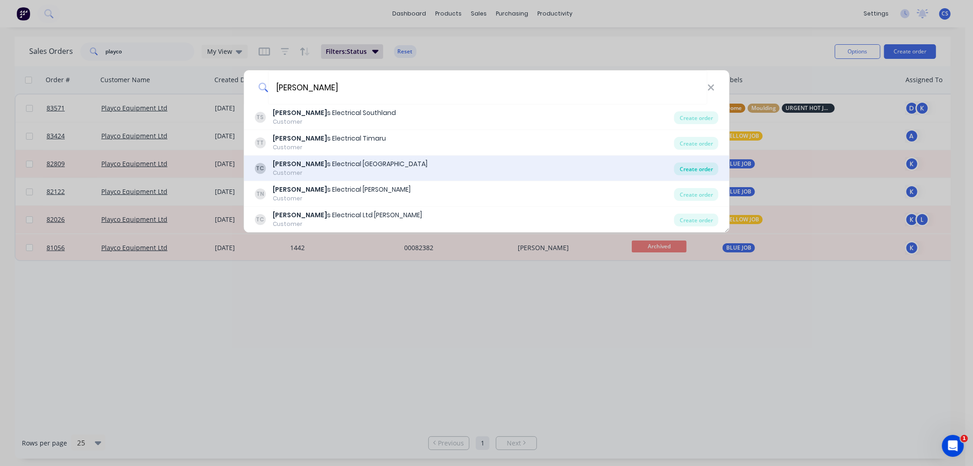
type input "[PERSON_NAME]"
click at [692, 167] on div "Create order" at bounding box center [697, 168] width 44 height 13
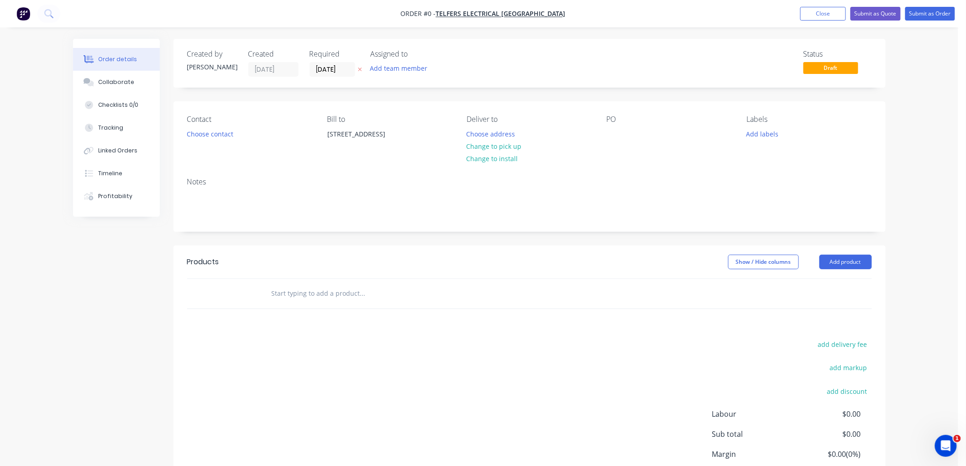
click at [359, 67] on icon at bounding box center [360, 69] width 4 height 5
click at [617, 133] on div at bounding box center [614, 133] width 15 height 13
paste div
click at [288, 297] on input "text" at bounding box center [362, 293] width 183 height 18
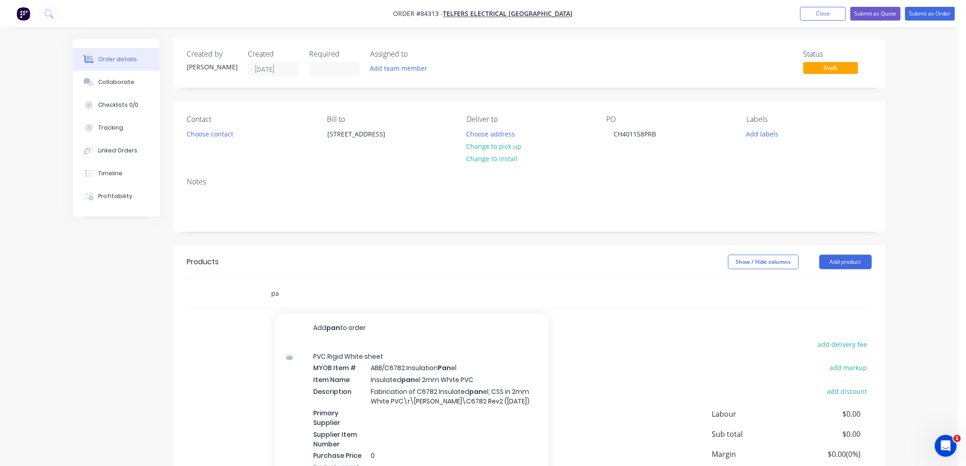
type input "p"
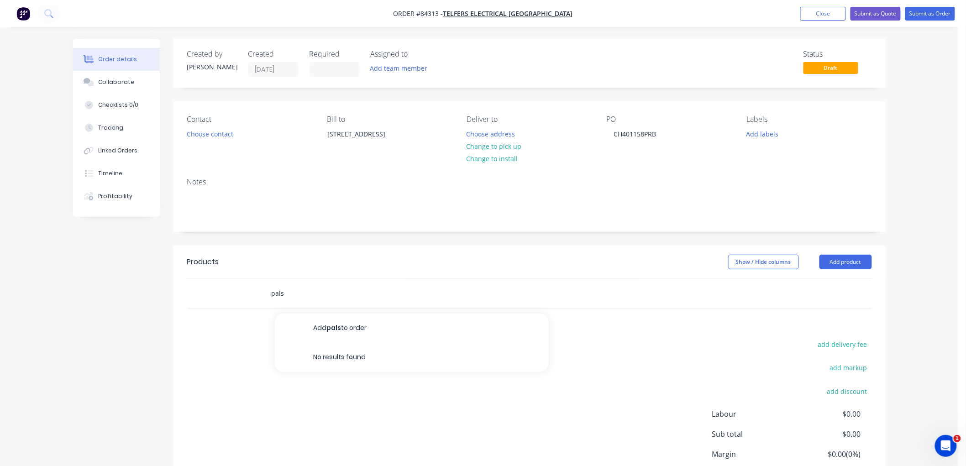
click at [279, 290] on input "pals" at bounding box center [362, 293] width 183 height 18
drag, startPoint x: 306, startPoint y: 293, endPoint x: 192, endPoint y: 292, distance: 114.1
click at [192, 292] on div "diff-pals Add diff-pals to order No results found" at bounding box center [529, 294] width 685 height 30
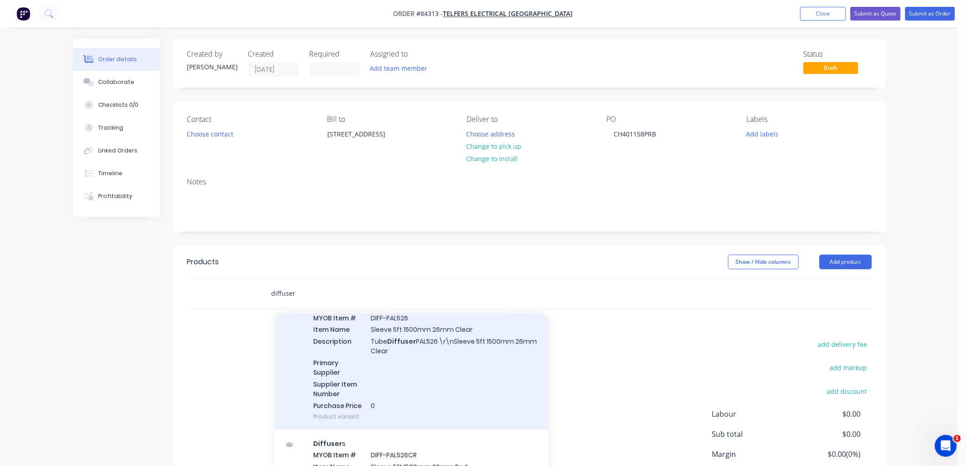
scroll to position [558, 0]
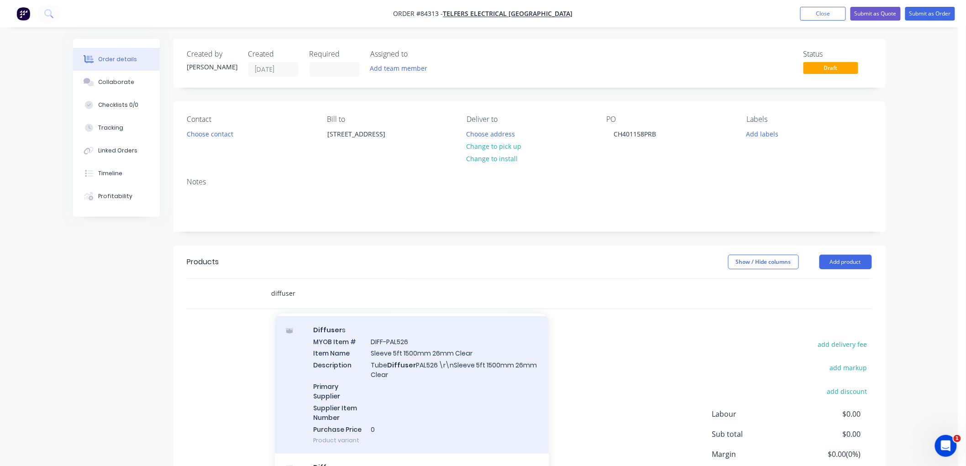
type input "diffuser"
click at [459, 379] on div "Diffuser s MYOB Item # DIFF-PAL526 Item Name Sleeve 5ft 1500mm 26mm Clear Descr…" at bounding box center [412, 385] width 274 height 138
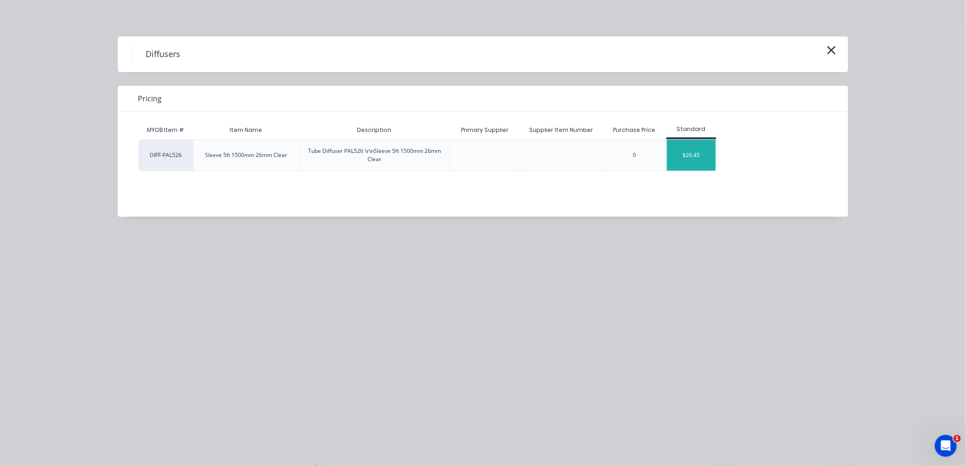
click at [709, 162] on div "$26.45" at bounding box center [691, 155] width 49 height 31
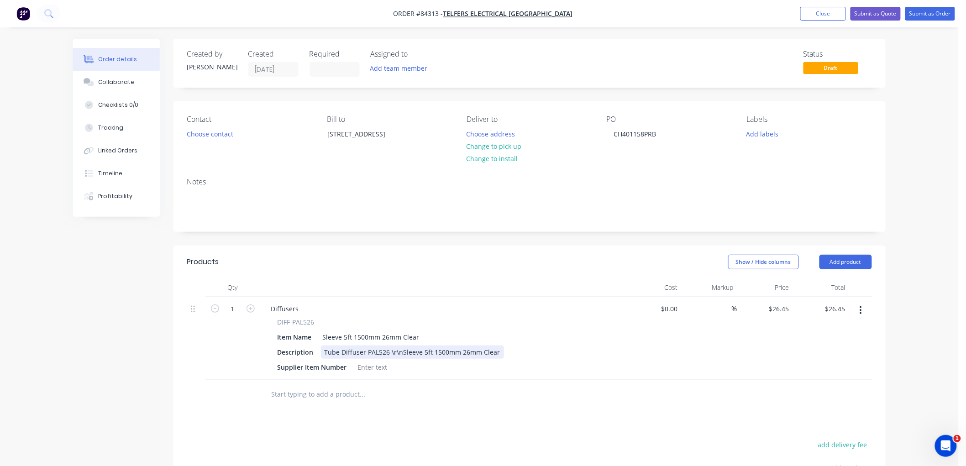
click at [400, 349] on div "Tube Diffuser PAL526 \r\nSleeve 5ft 1500mm 26mm Clear" at bounding box center [412, 351] width 183 height 13
click at [773, 306] on input "26.45" at bounding box center [780, 308] width 25 height 13
type input "$18.91"
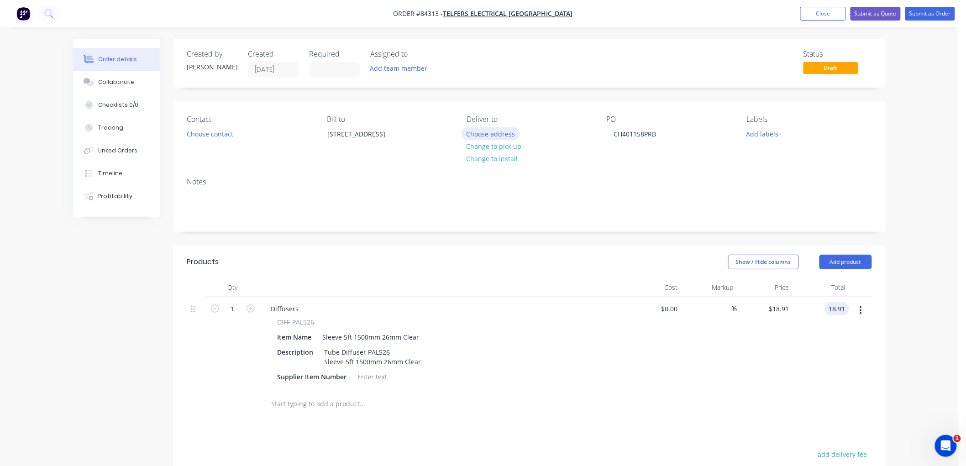
type input "$18.91"
click at [490, 131] on button "Choose address" at bounding box center [490, 133] width 58 height 12
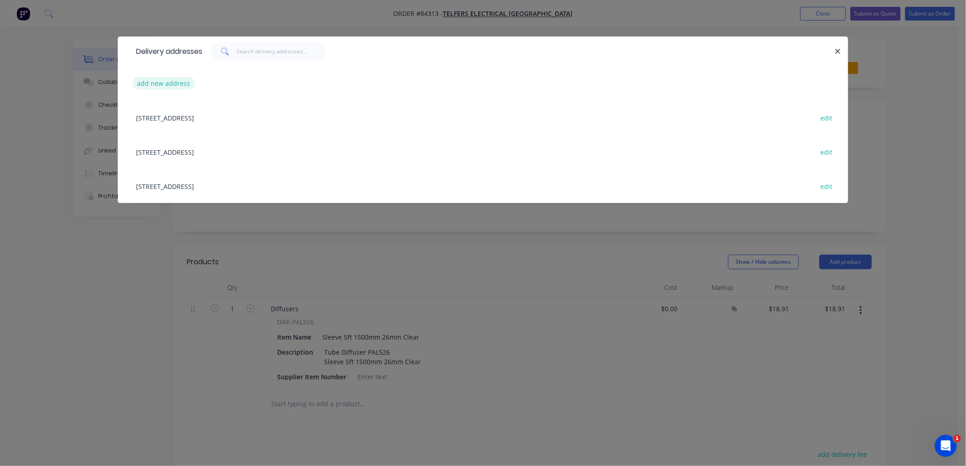
click at [152, 79] on button "add new address" at bounding box center [163, 83] width 63 height 12
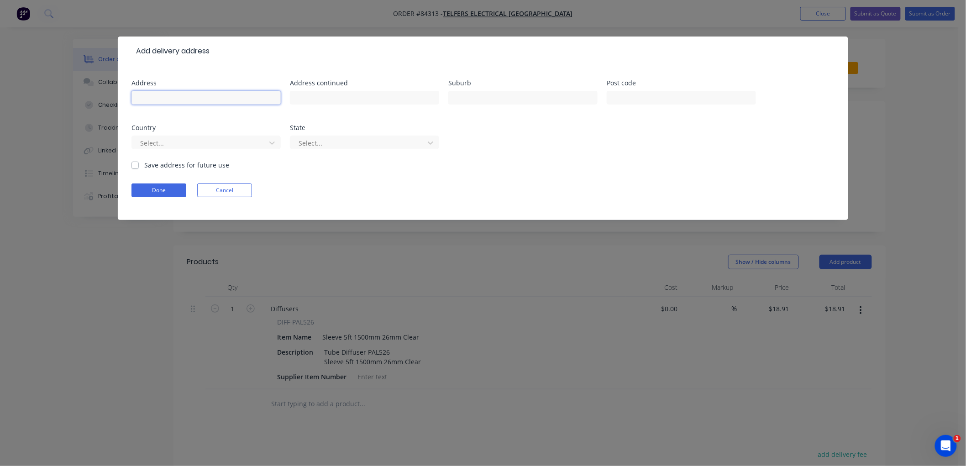
click at [165, 98] on input "text" at bounding box center [205, 98] width 149 height 14
type input "[STREET_ADDRESS][PERSON_NAME]"
type input "[GEOGRAPHIC_DATA]"
click at [504, 94] on input "text" at bounding box center [522, 98] width 149 height 14
type input "[GEOGRAPHIC_DATA]"
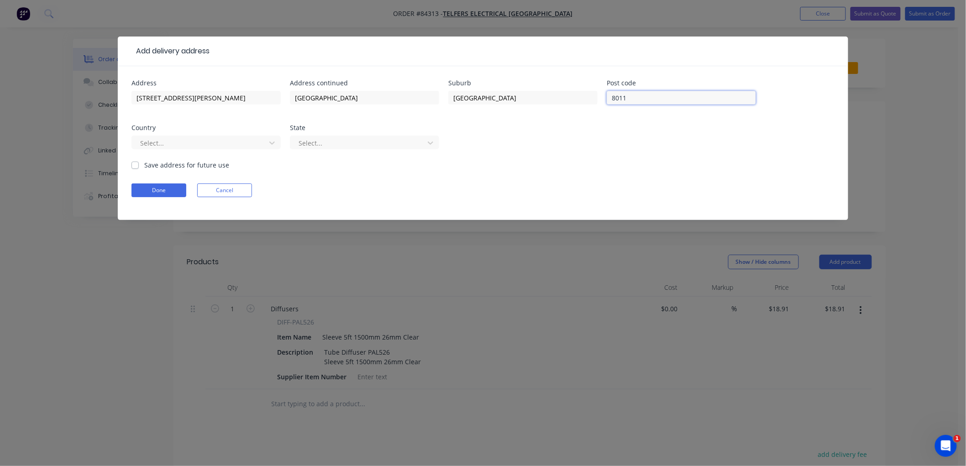
type input "8011"
click at [144, 167] on label "Save address for future use" at bounding box center [186, 165] width 85 height 10
click at [136, 167] on input "Save address for future use" at bounding box center [134, 164] width 7 height 9
checkbox input "true"
click at [151, 190] on button "Done" at bounding box center [158, 190] width 55 height 14
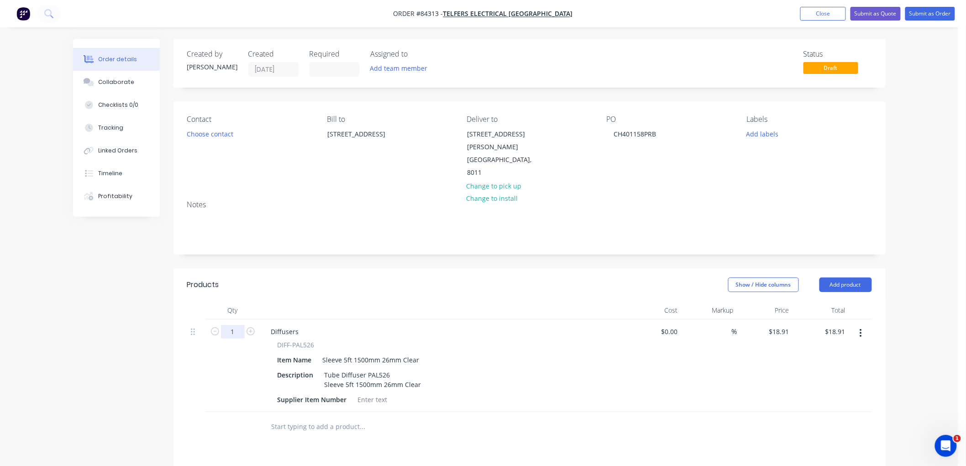
click at [239, 325] on input "1" at bounding box center [233, 332] width 24 height 14
type input "3"
type input "$56.73"
drag, startPoint x: 346, startPoint y: 386, endPoint x: 272, endPoint y: 388, distance: 74.4
click at [272, 388] on div "DIFF-PAL526 Item Name Sleeve 5ft 1500mm 26mm Clear Description Tube Diffuser PA…" at bounding box center [443, 373] width 358 height 66
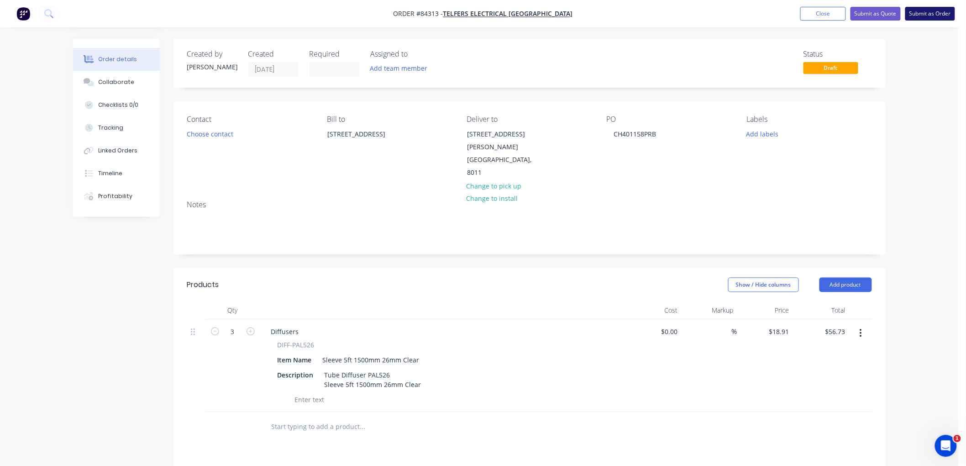
click at [927, 14] on button "Submit as Order" at bounding box center [930, 14] width 50 height 14
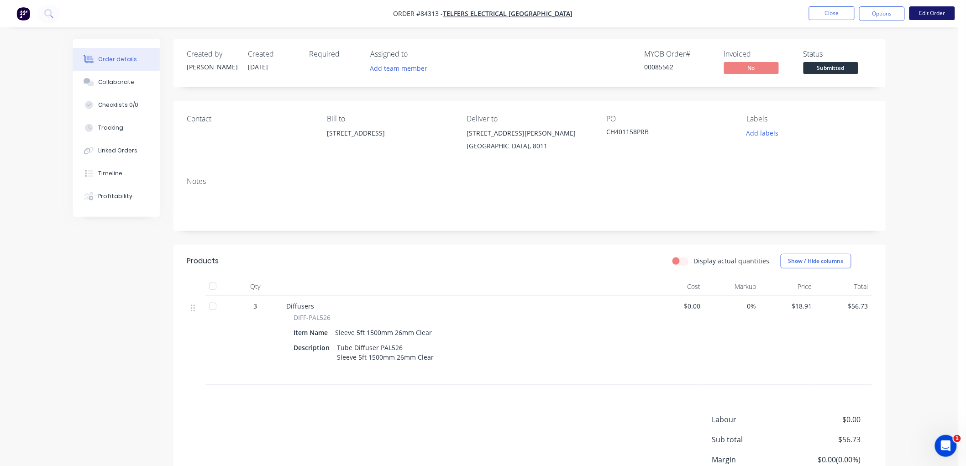
click at [926, 10] on button "Edit Order" at bounding box center [932, 13] width 46 height 14
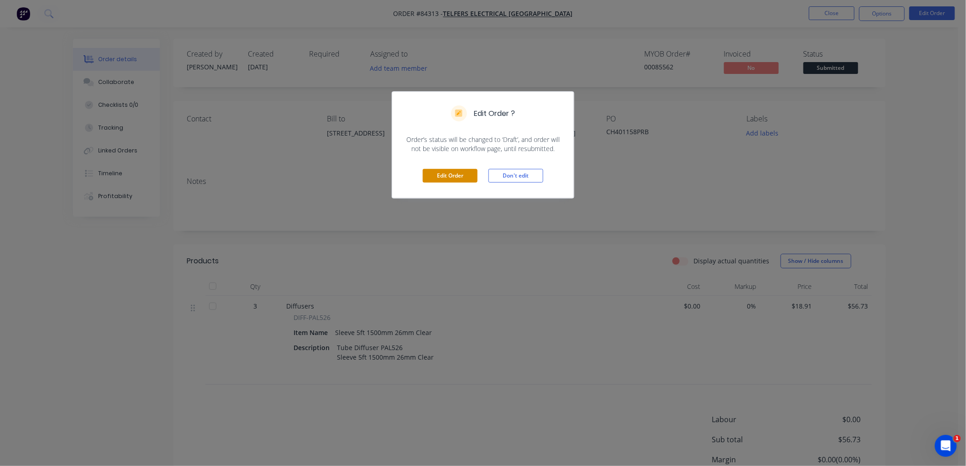
click at [444, 174] on button "Edit Order" at bounding box center [450, 176] width 55 height 14
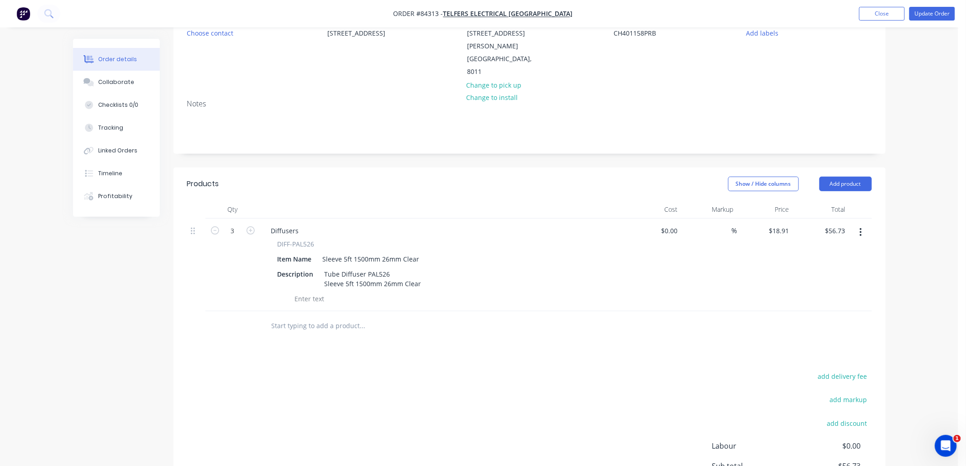
scroll to position [101, 0]
click at [850, 370] on button "add delivery fee" at bounding box center [842, 376] width 59 height 12
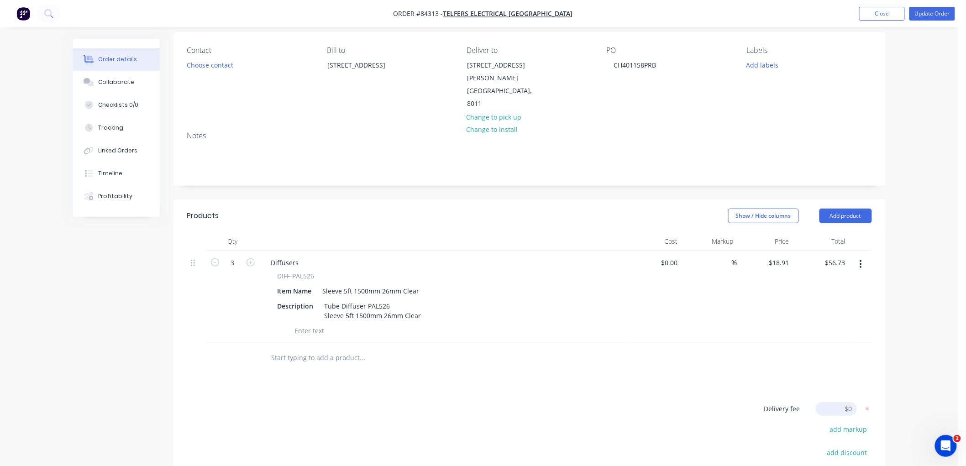
scroll to position [51, 0]
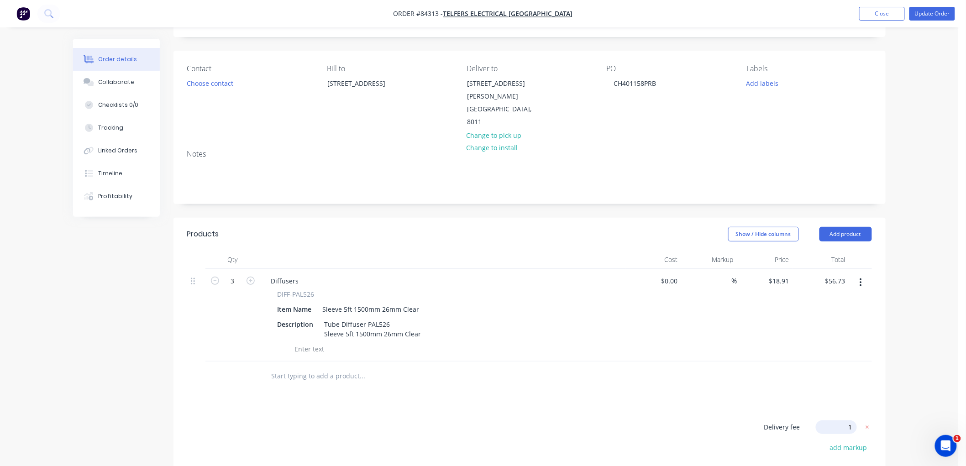
type input "15"
click at [920, 232] on div "Order details Collaborate Checklists 0/0 Tracking Linked Orders Timeline Profit…" at bounding box center [479, 285] width 958 height 672
click at [944, 10] on button "Update Order" at bounding box center [932, 14] width 46 height 14
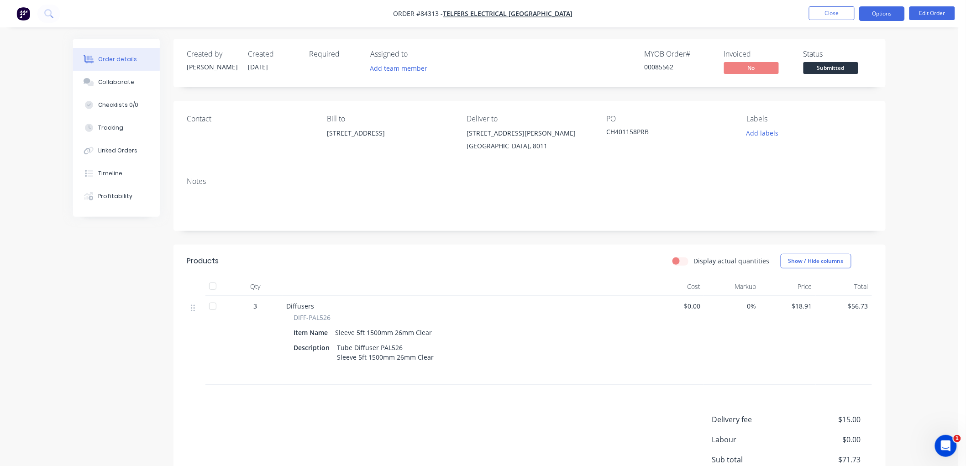
click at [877, 11] on button "Options" at bounding box center [882, 13] width 46 height 15
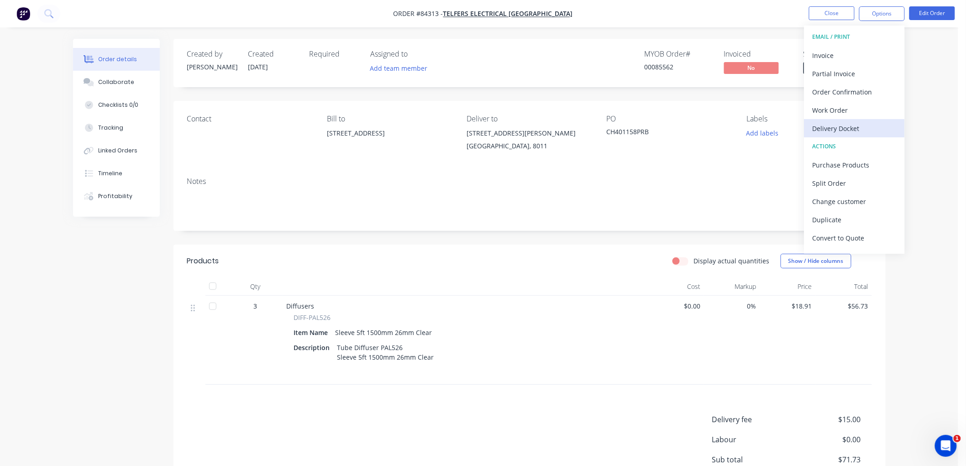
click at [851, 125] on div "Delivery Docket" at bounding box center [854, 128] width 84 height 13
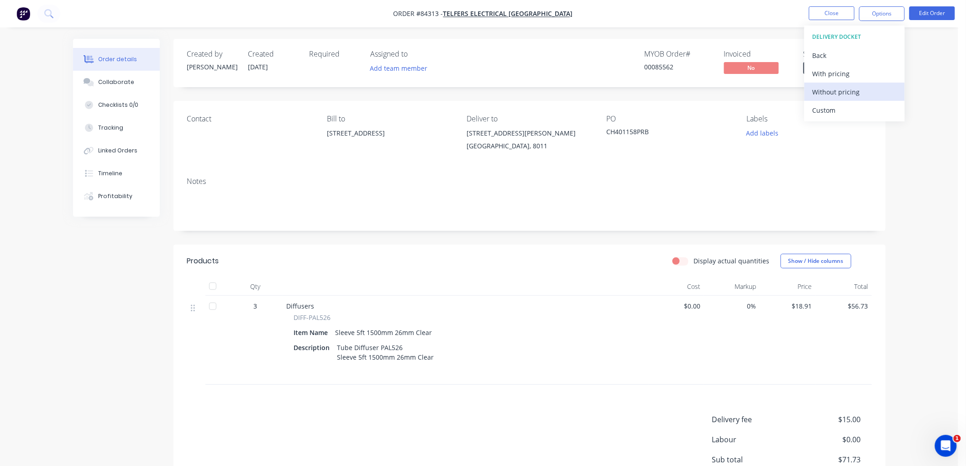
click at [847, 94] on div "Without pricing" at bounding box center [854, 91] width 84 height 13
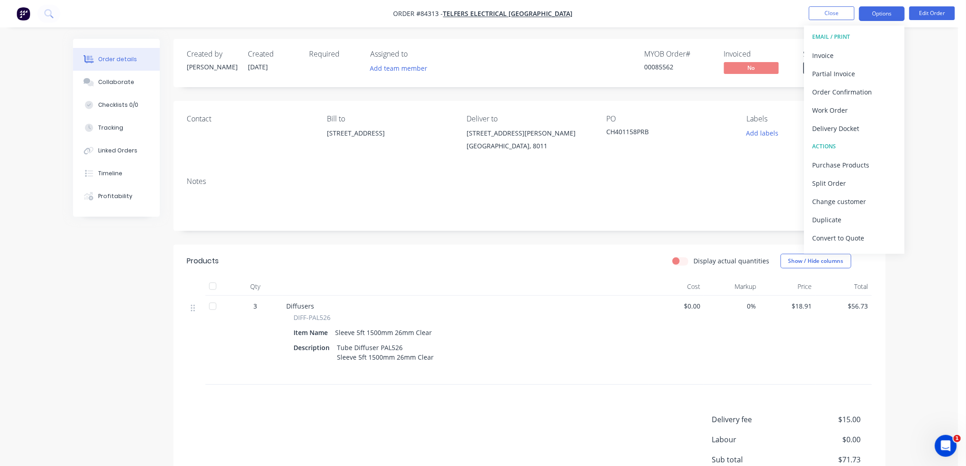
click at [872, 15] on button "Options" at bounding box center [882, 13] width 46 height 15
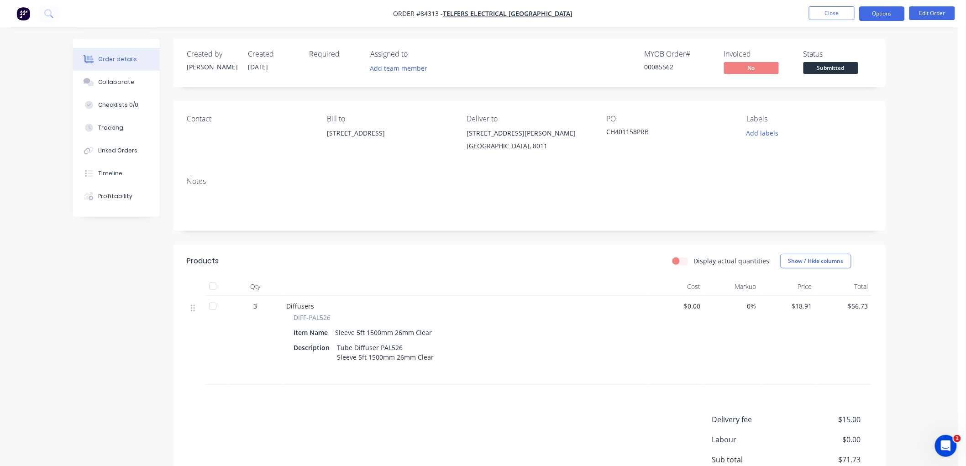
click at [868, 16] on button "Options" at bounding box center [882, 13] width 46 height 15
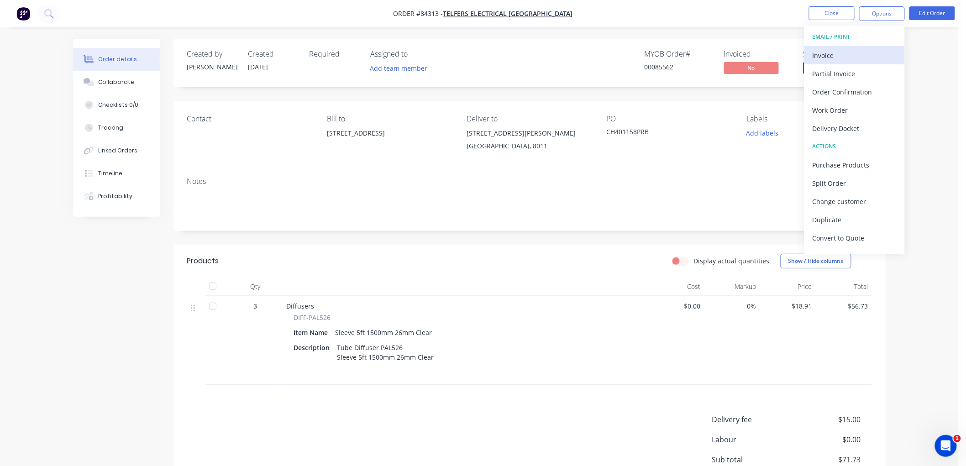
drag, startPoint x: 860, startPoint y: 38, endPoint x: 858, endPoint y: 49, distance: 11.0
click at [858, 49] on div "EMAIL / PRINT Invoice Partial Invoice Order Confirmation Work Order Delivery Do…" at bounding box center [854, 140] width 100 height 228
click at [846, 57] on div "Invoice" at bounding box center [854, 55] width 84 height 13
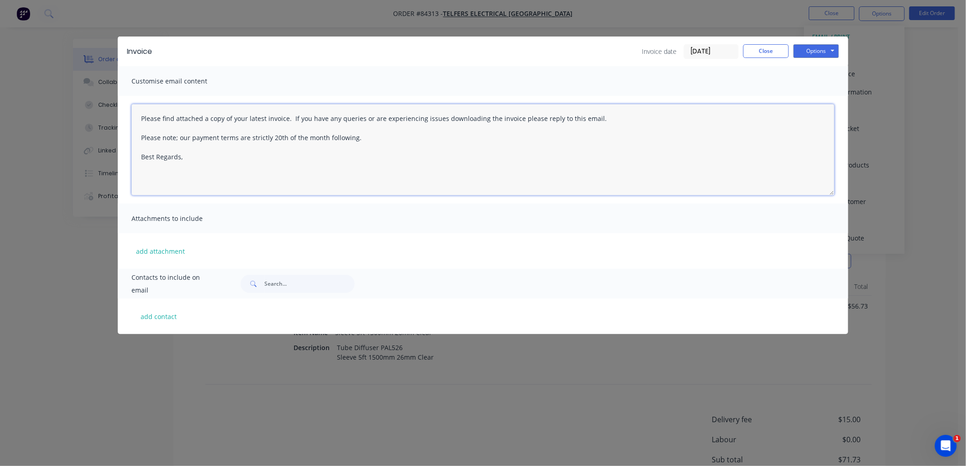
click at [246, 167] on textarea "Please find attached a copy of your latest invoice. If you have any queries or …" at bounding box center [482, 149] width 703 height 91
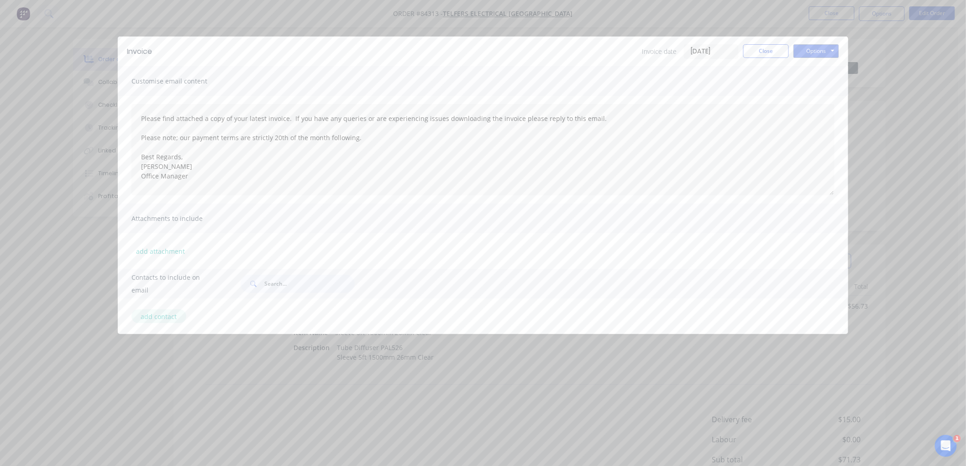
click at [146, 316] on button "add contact" at bounding box center [158, 316] width 55 height 14
type textarea "Please find attached a copy of your latest invoice. If you have any queries or …"
select select "NZ"
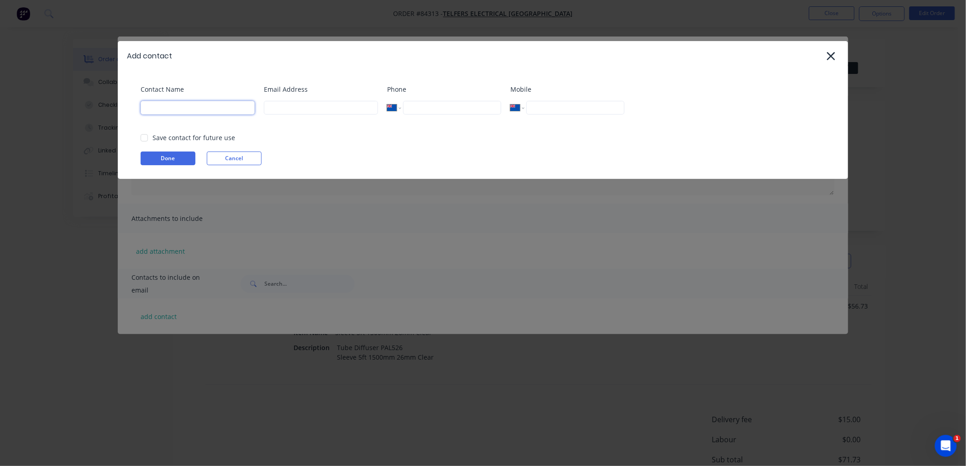
click at [179, 106] on input at bounding box center [198, 108] width 114 height 14
type input "Accounts"
paste input "[EMAIL_ADDRESS][PERSON_NAME][DOMAIN_NAME]"
click at [147, 137] on div at bounding box center [144, 138] width 18 height 18
type input "[EMAIL_ADDRESS][PERSON_NAME][DOMAIN_NAME]"
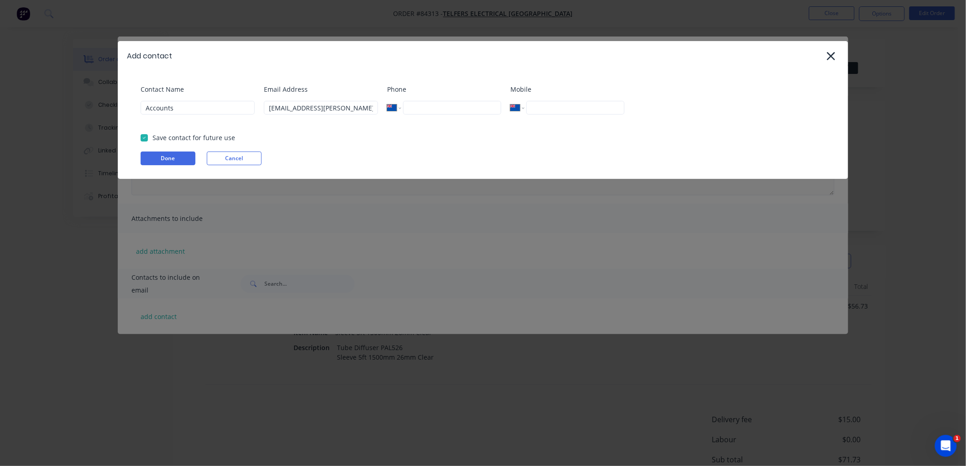
click at [162, 158] on button "Done" at bounding box center [168, 159] width 55 height 14
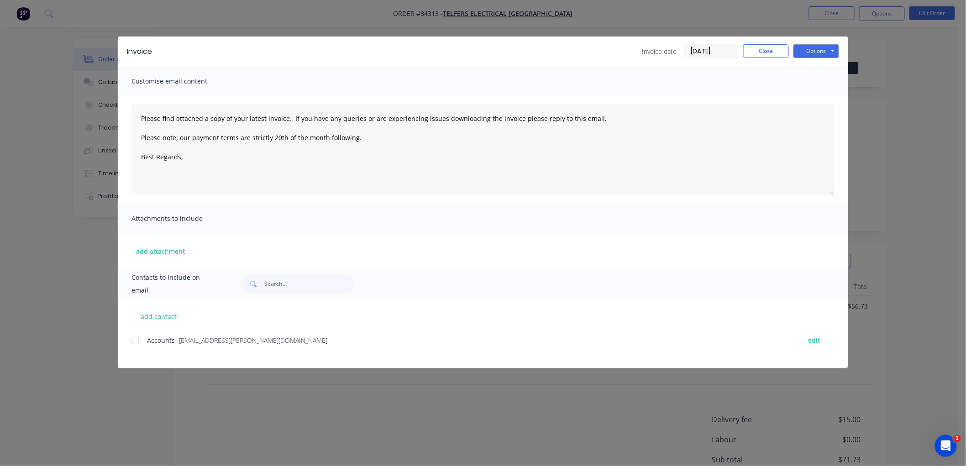
click at [136, 340] on div at bounding box center [135, 340] width 18 height 18
click at [208, 168] on textarea "Please find attached a copy of your latest invoice. If you have any queries or …" at bounding box center [482, 149] width 703 height 91
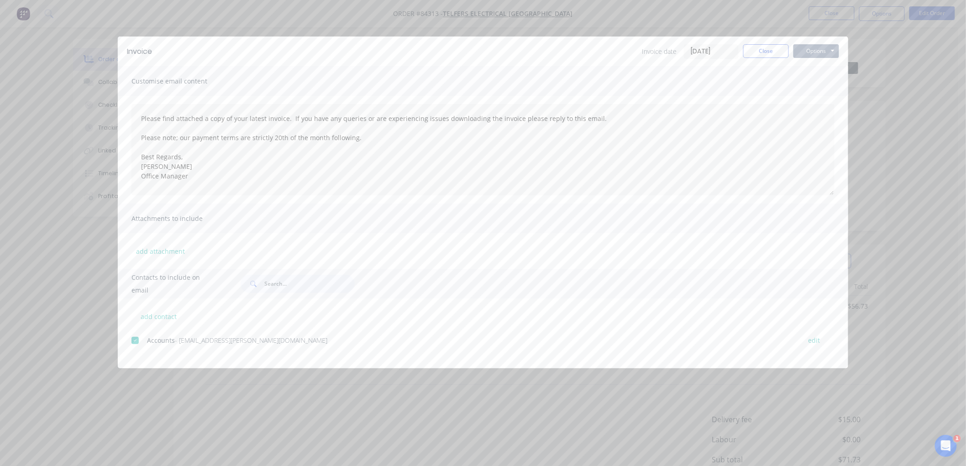
click at [818, 47] on button "Options" at bounding box center [816, 51] width 46 height 14
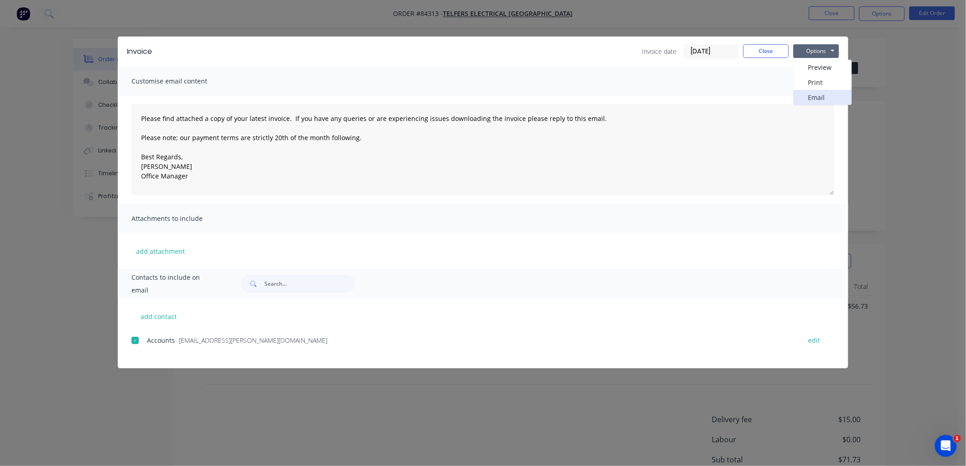
click at [821, 94] on button "Email" at bounding box center [822, 97] width 58 height 15
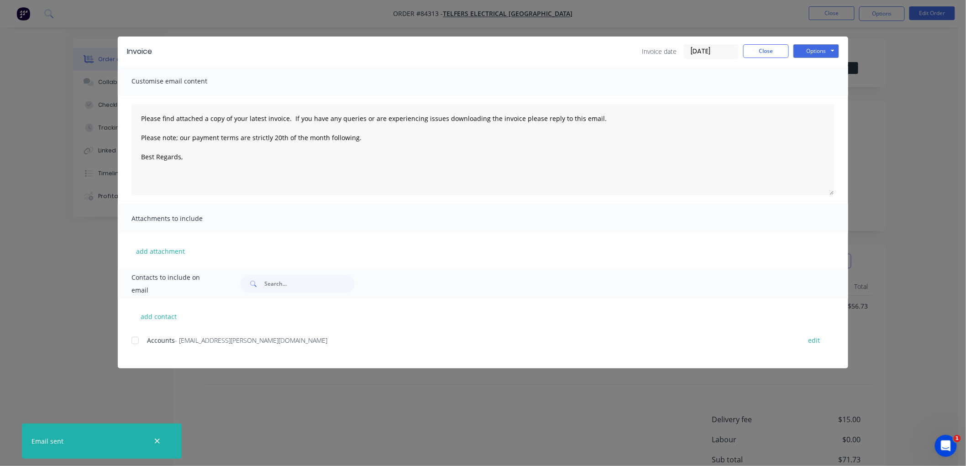
type textarea "Please find attached a copy of your latest invoice. If you have any queries or …"
click at [760, 51] on button "Close" at bounding box center [766, 51] width 46 height 14
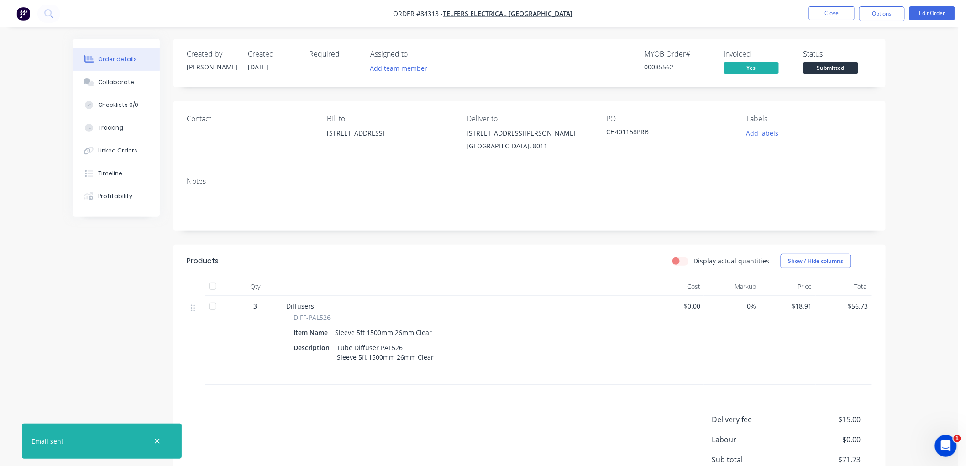
click at [819, 72] on span "Submitted" at bounding box center [830, 67] width 55 height 11
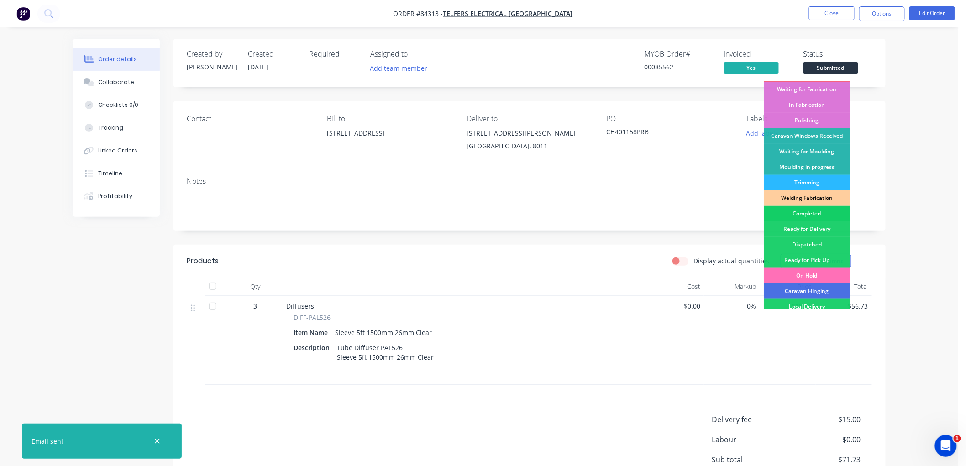
scroll to position [101, 0]
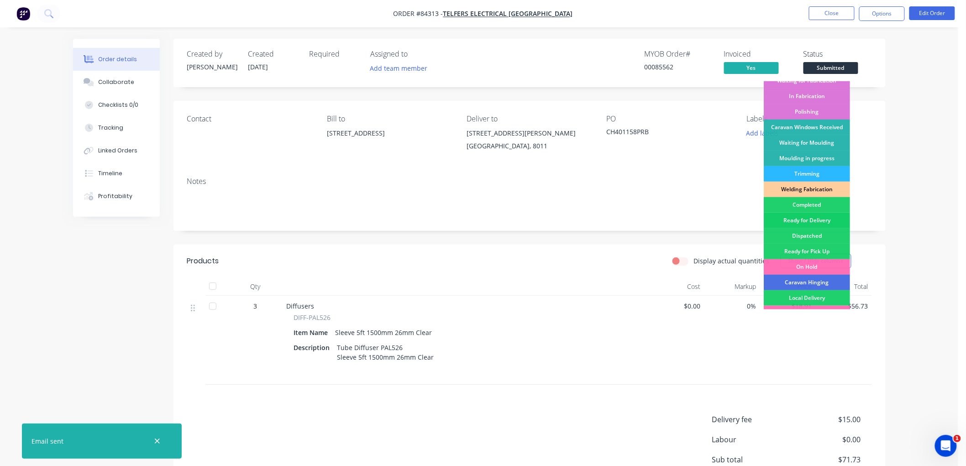
click at [813, 218] on div "Ready for Delivery" at bounding box center [806, 221] width 86 height 16
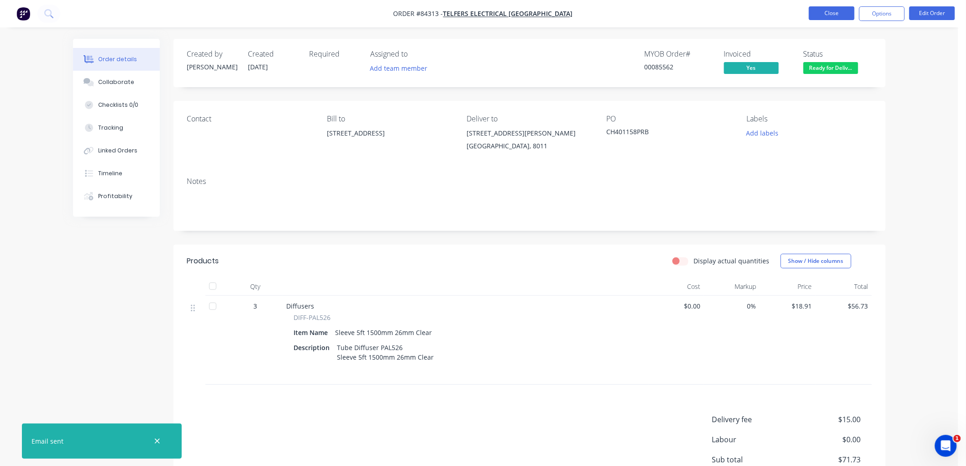
click at [827, 11] on button "Close" at bounding box center [832, 13] width 46 height 14
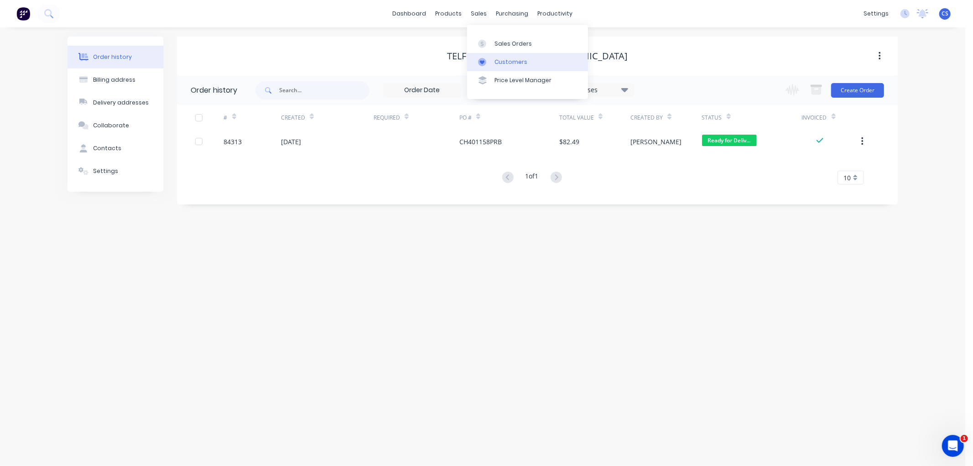
click at [494, 59] on link "Customers" at bounding box center [527, 62] width 121 height 18
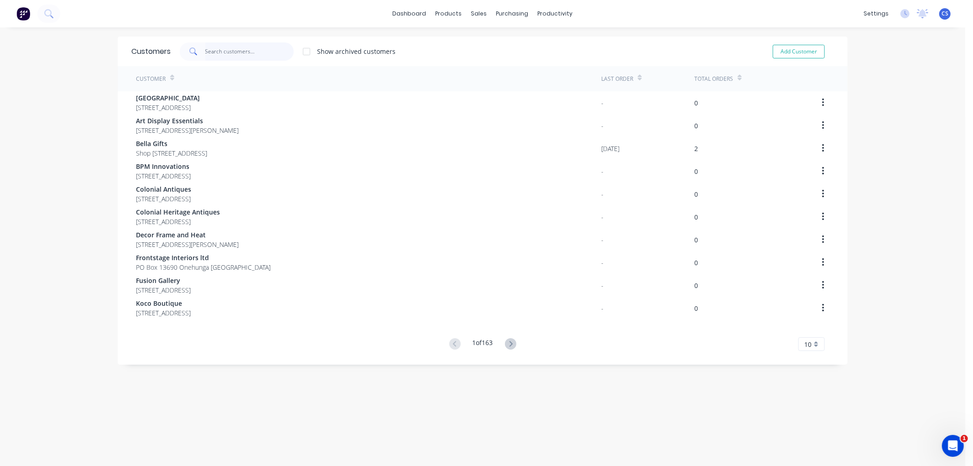
click at [220, 48] on input "text" at bounding box center [249, 51] width 89 height 18
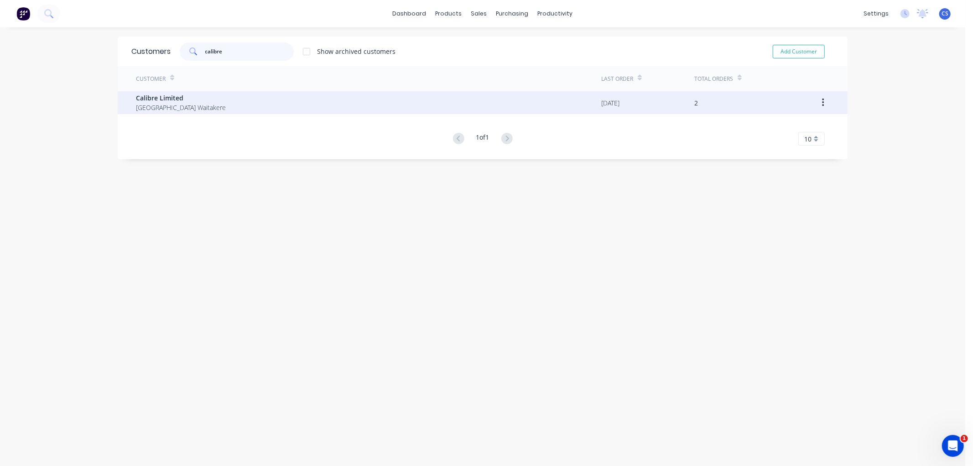
type input "calibre"
click at [203, 103] on span "[GEOGRAPHIC_DATA] Waitakere" at bounding box center [181, 108] width 90 height 10
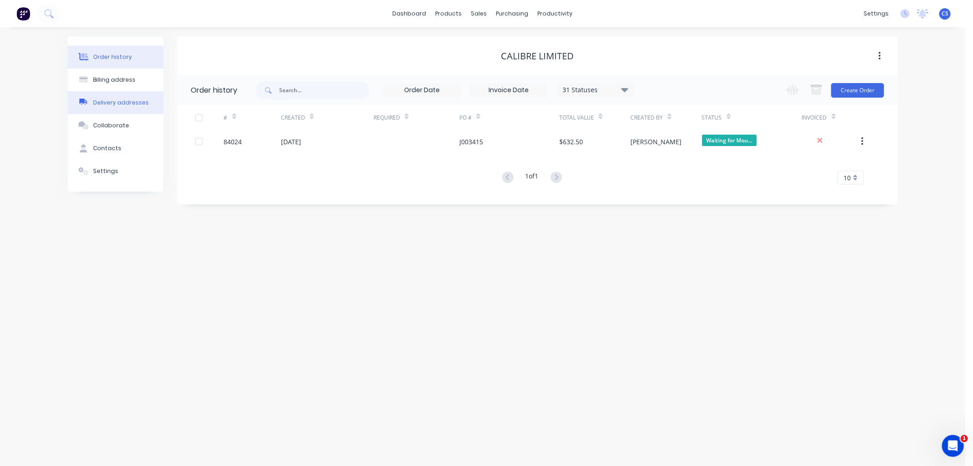
click at [110, 100] on div "Delivery addresses" at bounding box center [121, 103] width 56 height 8
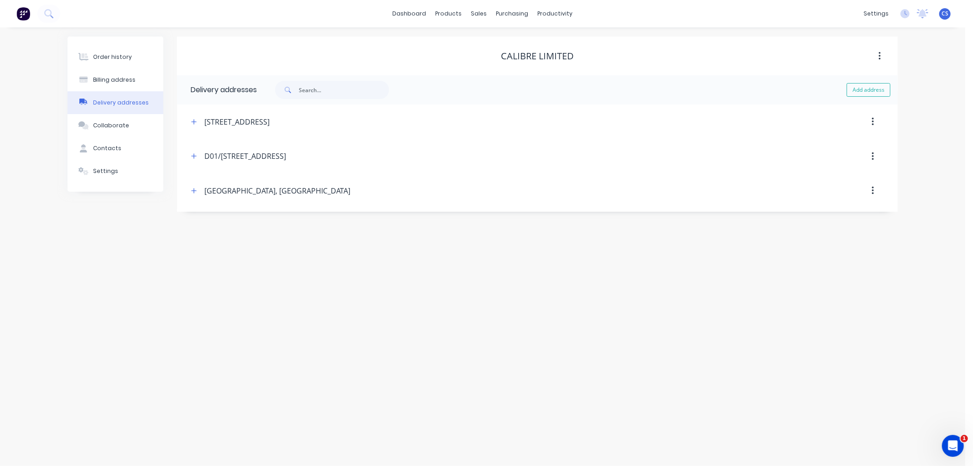
click at [874, 157] on button "button" at bounding box center [873, 156] width 21 height 16
click at [820, 183] on div "Delete" at bounding box center [840, 180] width 70 height 13
click at [466, 44] on div "Product Catalogue" at bounding box center [489, 44] width 57 height 8
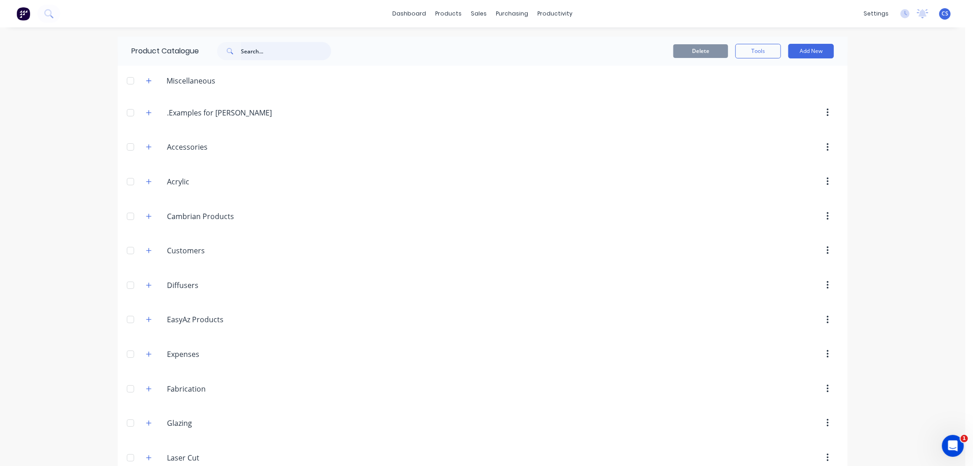
click at [247, 49] on input "text" at bounding box center [286, 51] width 90 height 18
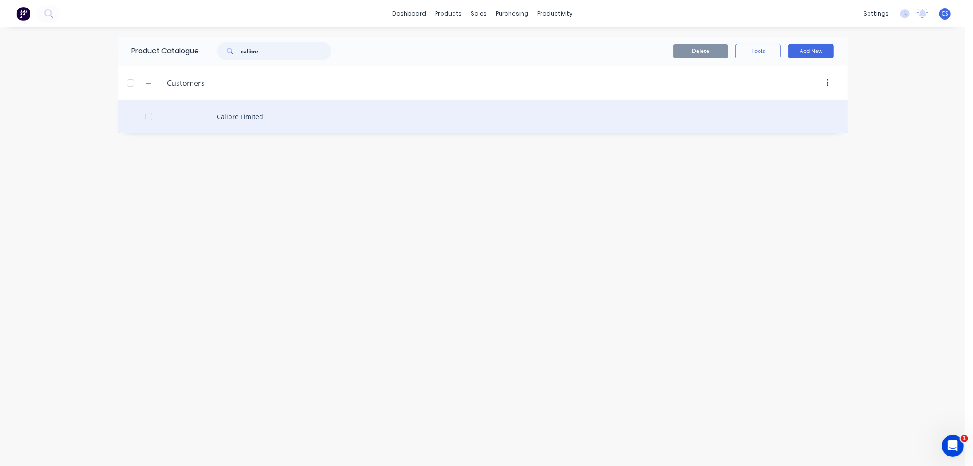
type input "calibre"
click at [226, 115] on div "Calibre Limited" at bounding box center [483, 116] width 730 height 32
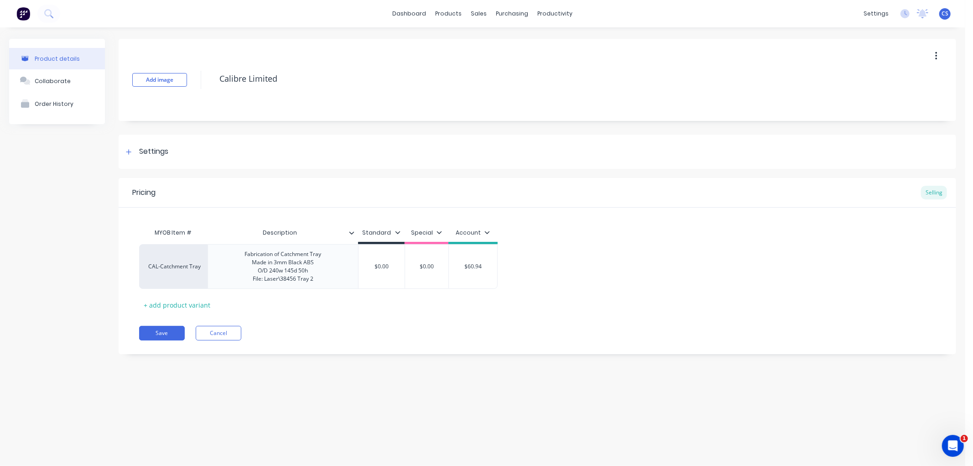
type textarea "x"
click at [497, 40] on div "Sales Orders" at bounding box center [513, 44] width 37 height 8
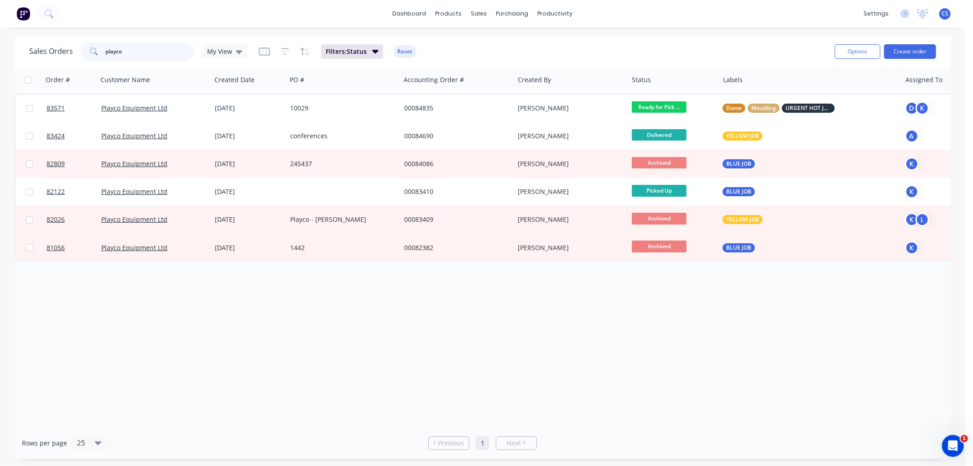
drag, startPoint x: 139, startPoint y: 48, endPoint x: 75, endPoint y: 52, distance: 64.5
click at [75, 52] on div "Sales Orders playco My View" at bounding box center [138, 51] width 219 height 18
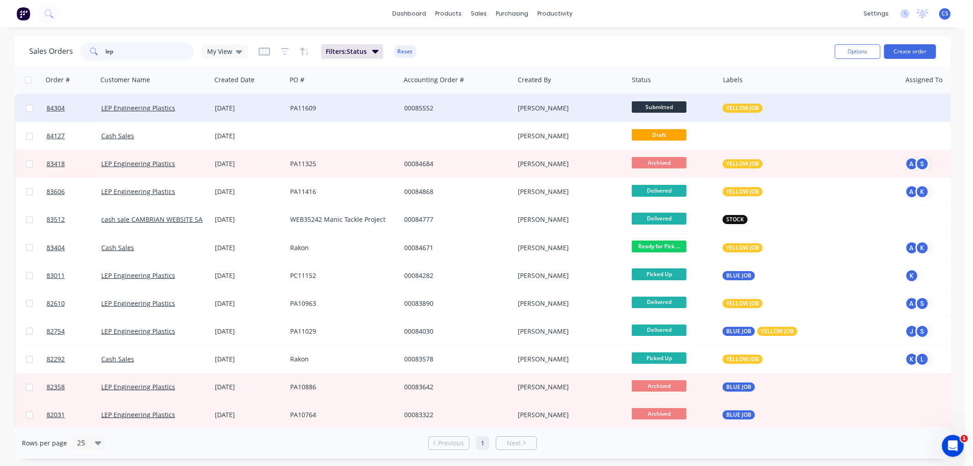
type input "lep"
click at [404, 109] on div "00085552" at bounding box center [454, 108] width 101 height 9
